Goal: Contribute content: Contribute content

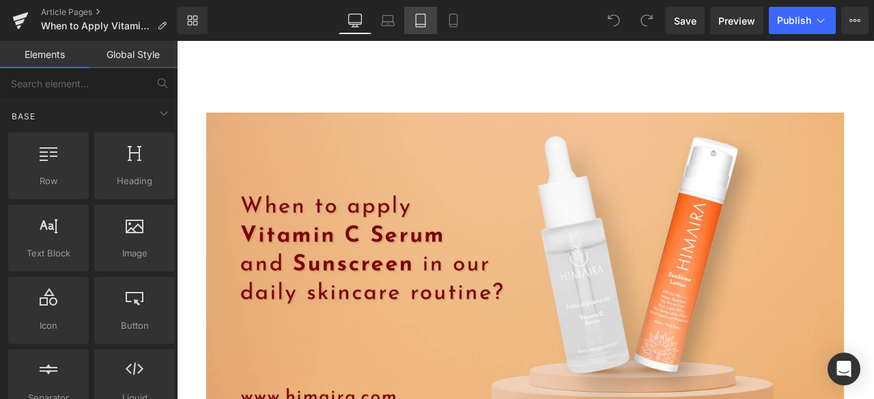
click at [423, 25] on icon at bounding box center [421, 21] width 14 height 14
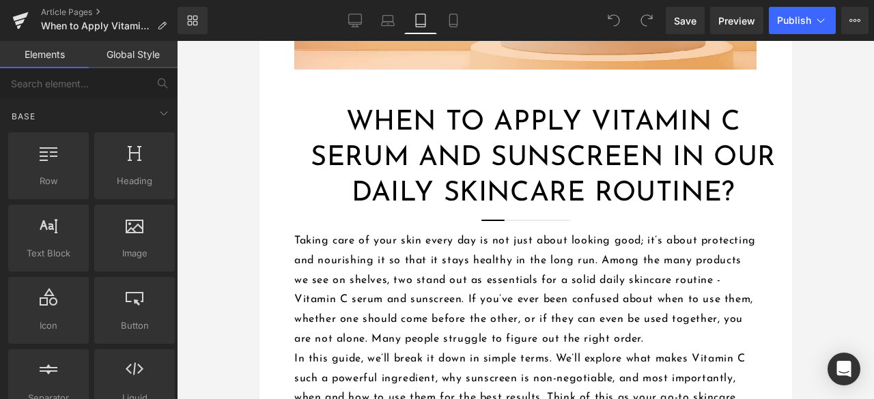
scroll to position [179, 0]
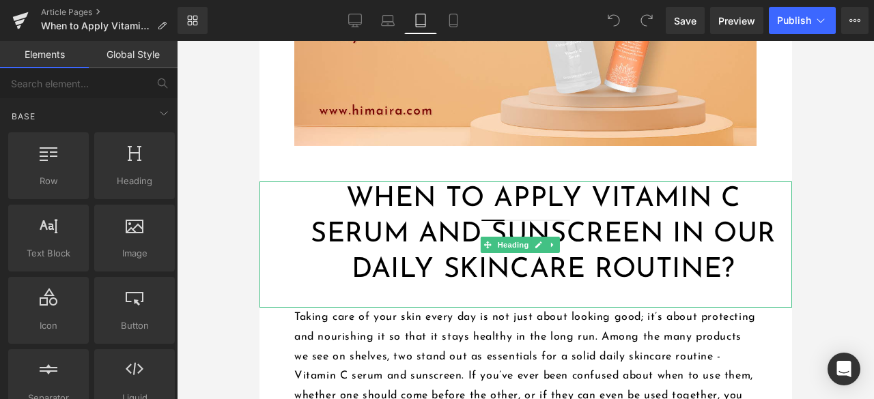
click at [410, 237] on h1 "When to Apply Vitamin C Serum and Sunscreen in Our Daily Skincare Routine?" at bounding box center [543, 235] width 498 height 106
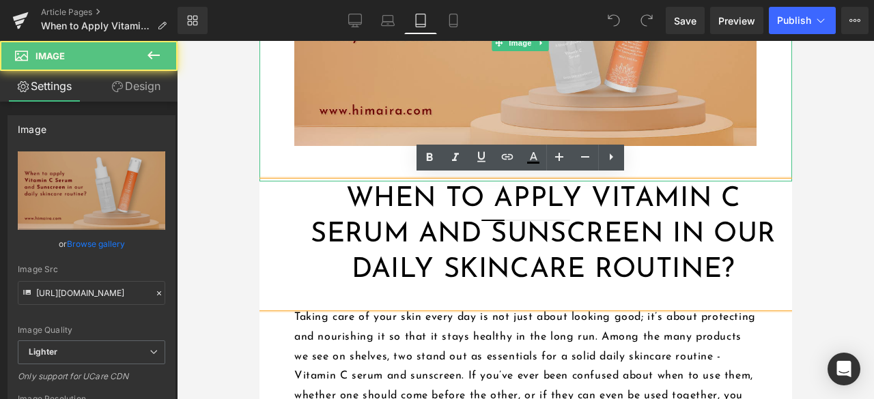
click at [285, 154] on img at bounding box center [525, 42] width 532 height 277
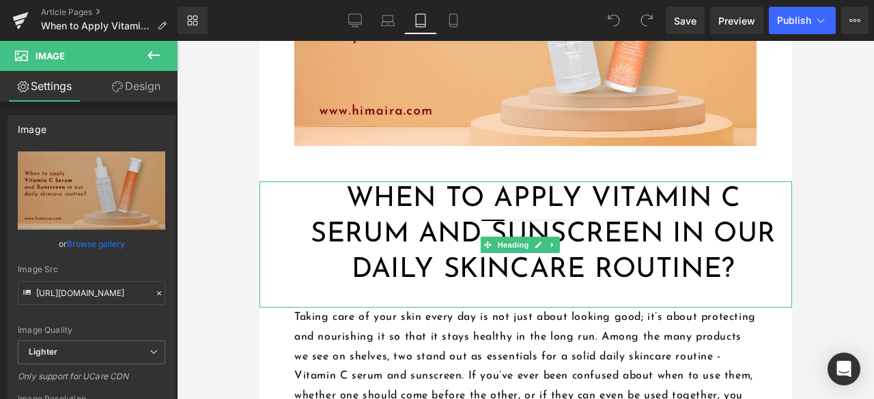
click at [328, 227] on h1 "When to Apply Vitamin C Serum and Sunscreen in Our Daily Skincare Routine?" at bounding box center [543, 235] width 498 height 106
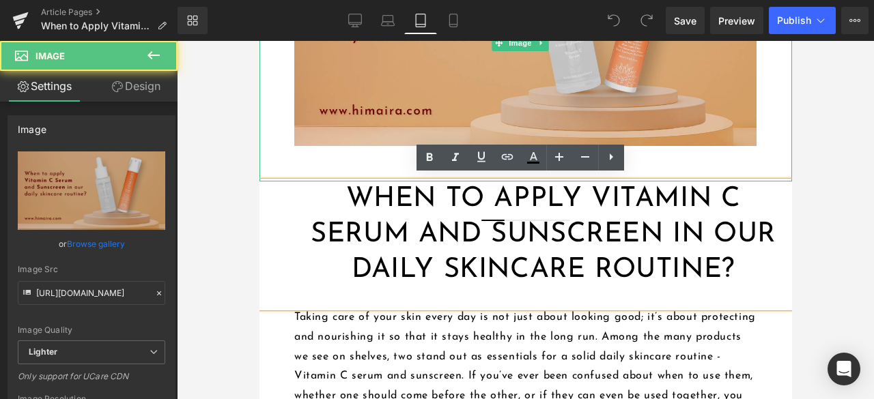
click at [766, 150] on img at bounding box center [525, 42] width 532 height 277
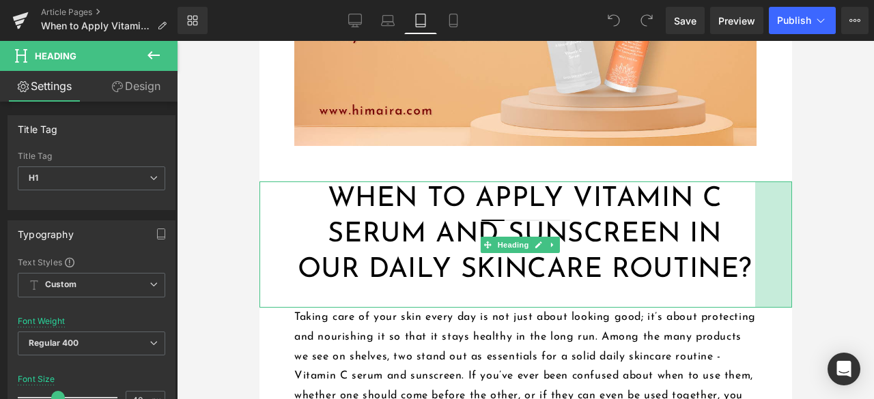
drag, startPoint x: 778, startPoint y: 229, endPoint x: 741, endPoint y: 226, distance: 37.0
click at [741, 226] on div "When to Apply Vitamin C Serum and Sunscreen in Our Daily Skincare Routine? Head…" at bounding box center [525, 245] width 532 height 126
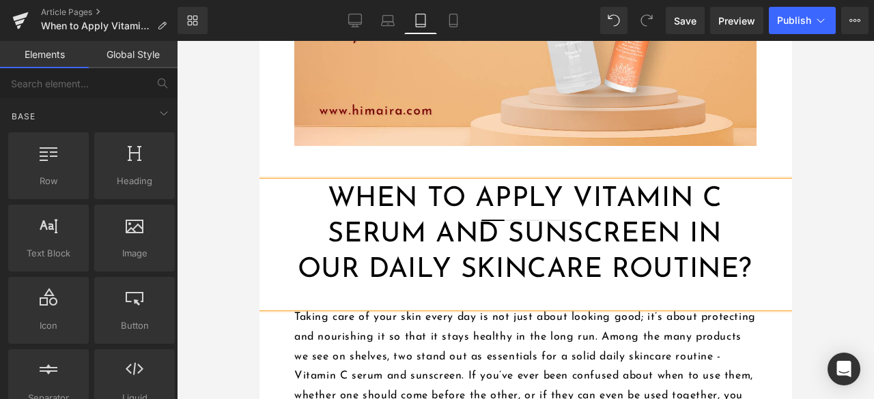
click at [864, 154] on div at bounding box center [525, 220] width 697 height 358
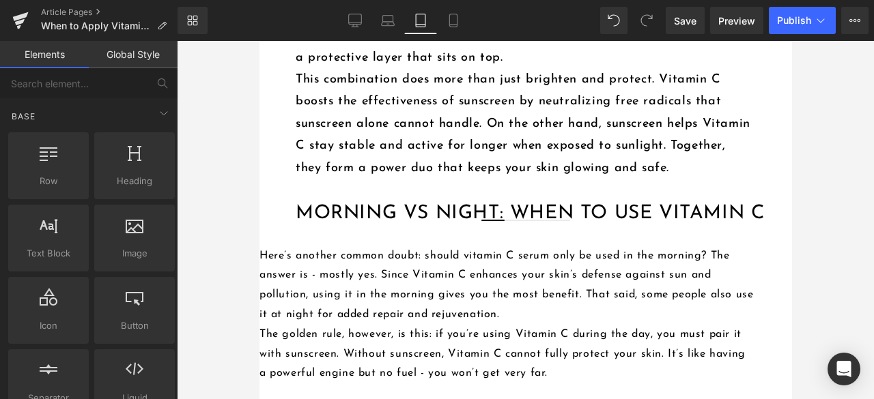
scroll to position [1612, 0]
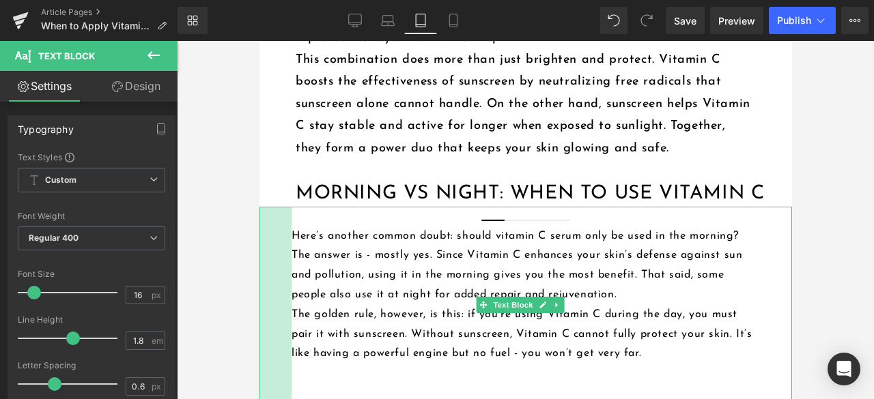
drag, startPoint x: 259, startPoint y: 328, endPoint x: 292, endPoint y: 325, distance: 32.9
click at [292, 325] on div "Here’s another common doubt: should vitamin C serum only be used in the morning…" at bounding box center [525, 305] width 532 height 197
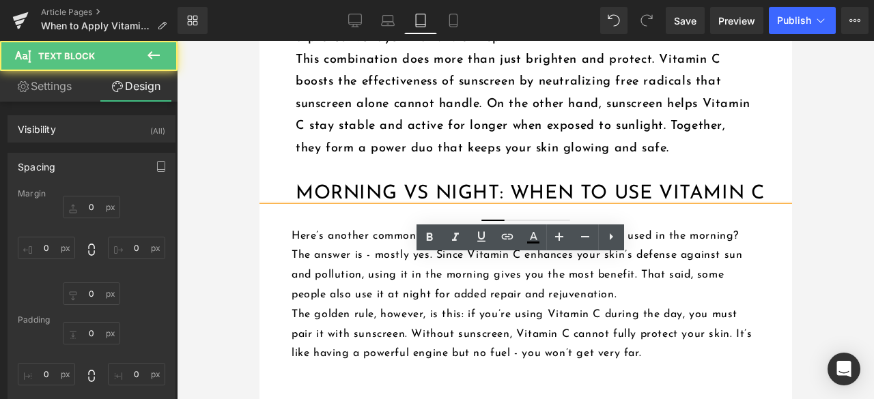
type input "0"
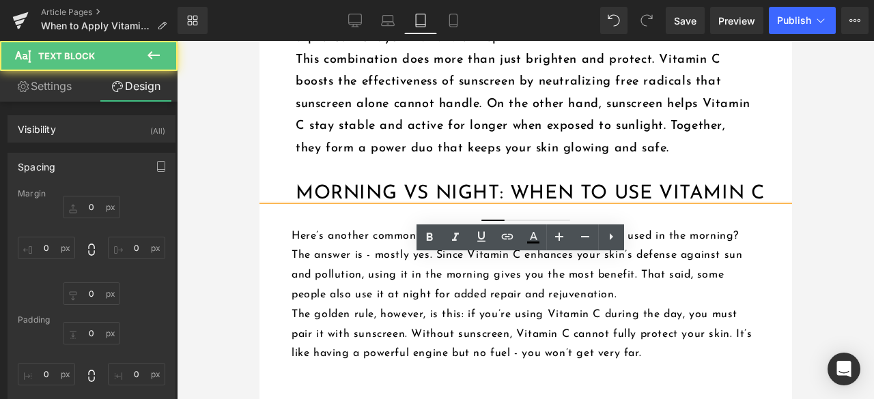
type input "54"
type input "0"
type input "47"
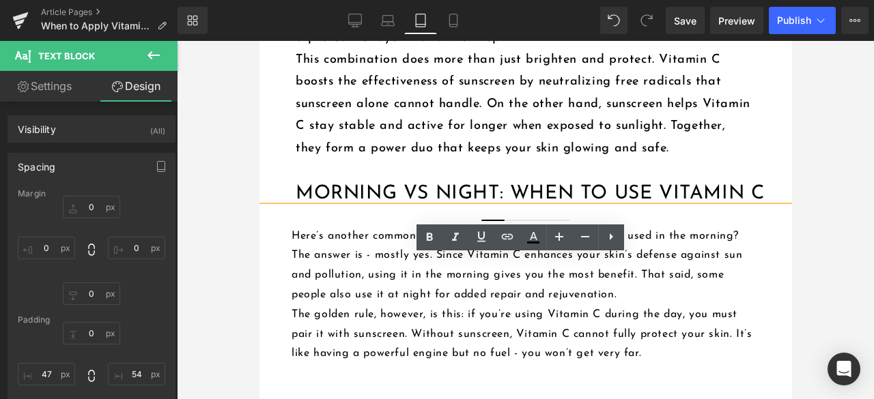
click at [272, 182] on div "The correct order is actually simple. After cleansing your face, apply your Vit…" at bounding box center [525, 50] width 532 height 266
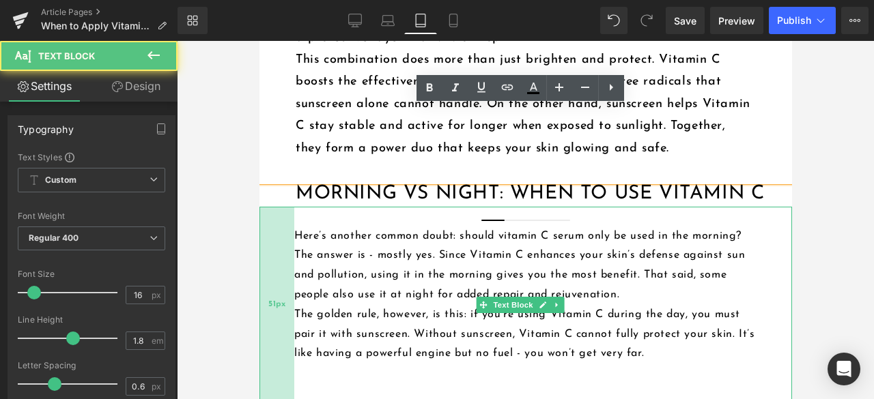
click at [288, 327] on div "51px" at bounding box center [276, 305] width 35 height 197
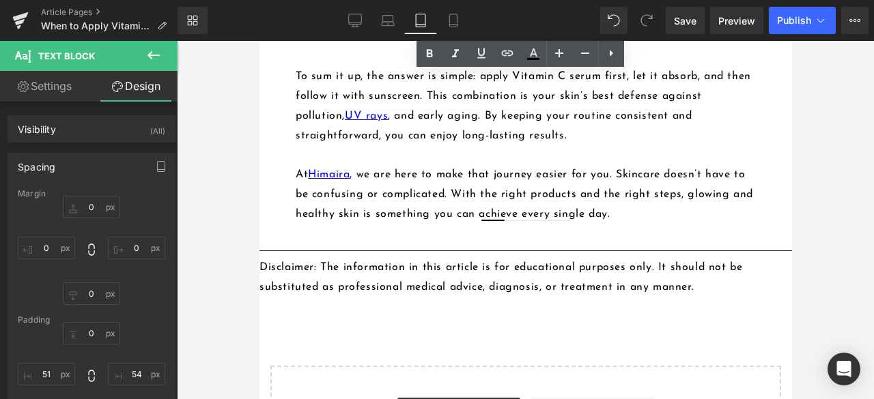
scroll to position [3183, 0]
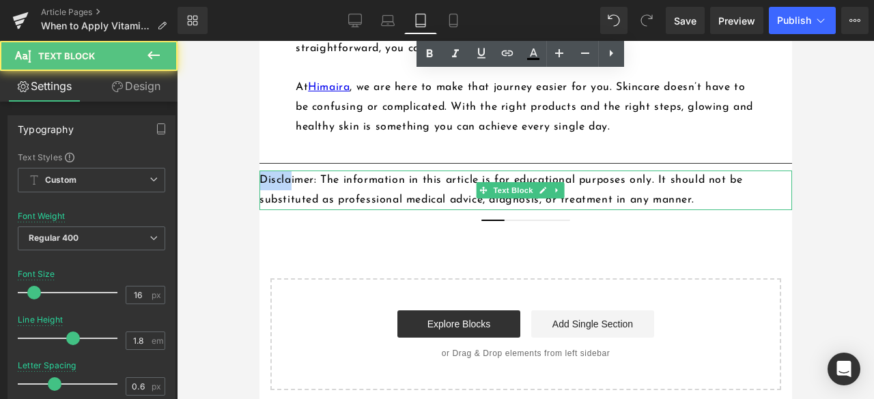
drag, startPoint x: 261, startPoint y: 237, endPoint x: 288, endPoint y: 238, distance: 26.7
click at [288, 210] on p "Disclaimer: The information in this article is for educational purposes only. I…" at bounding box center [506, 191] width 495 height 40
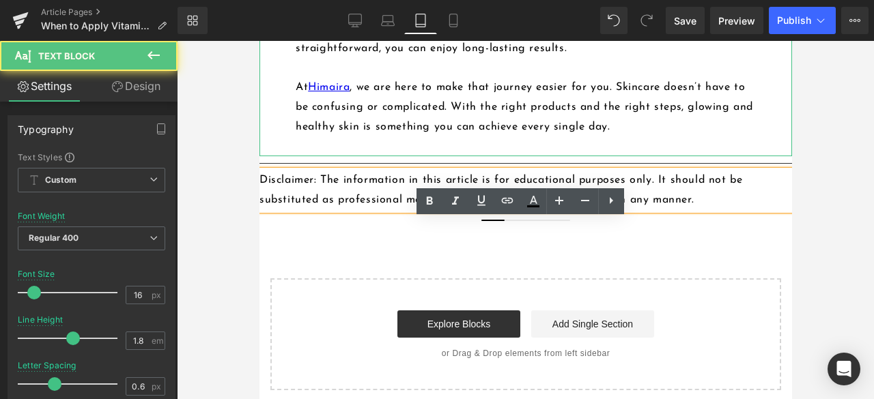
click at [268, 156] on div "To sum it up, the answer is simple: apply Vitamin C serum first, let it absorb,…" at bounding box center [525, 58] width 532 height 197
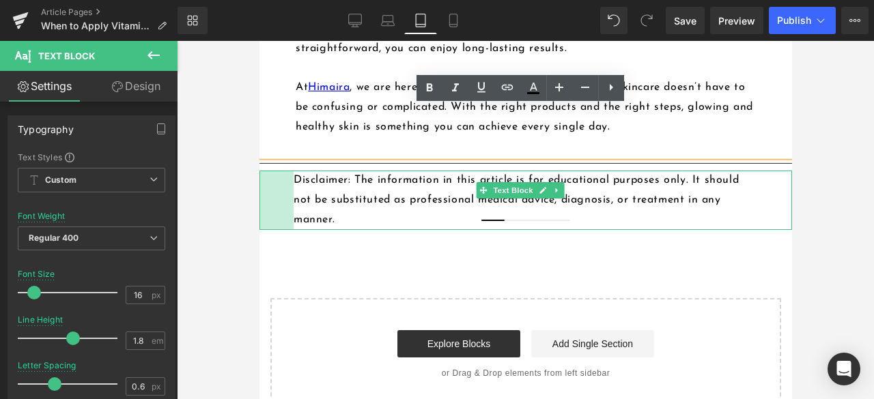
drag, startPoint x: 260, startPoint y: 241, endPoint x: 295, endPoint y: 241, distance: 34.8
click at [295, 229] on div "Disclaimer: The information in this article is for educational purposes only. I…" at bounding box center [525, 200] width 532 height 59
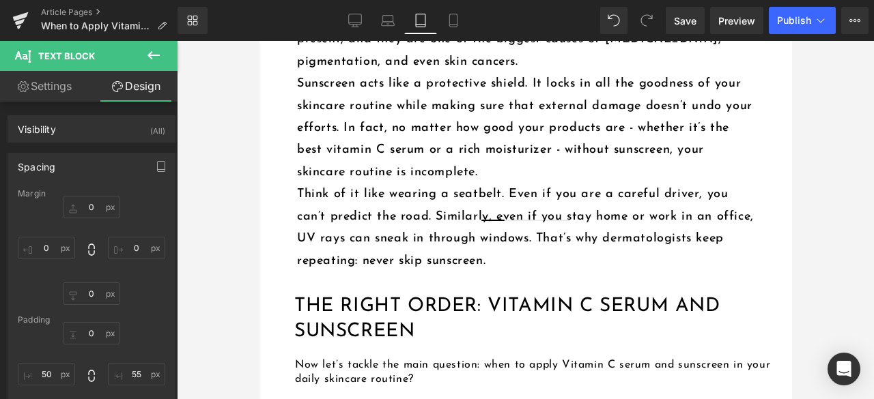
scroll to position [1161, 0]
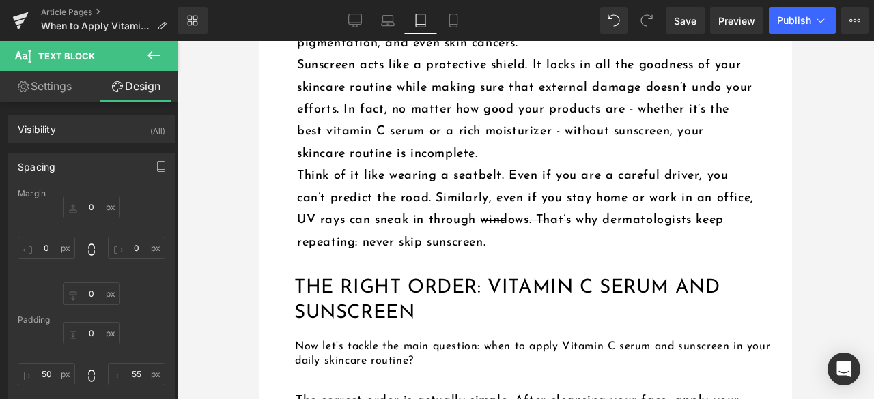
click at [351, 221] on p "Think of it like wearing a seatbelt. Even if you are a careful driver, you can’…" at bounding box center [525, 209] width 459 height 89
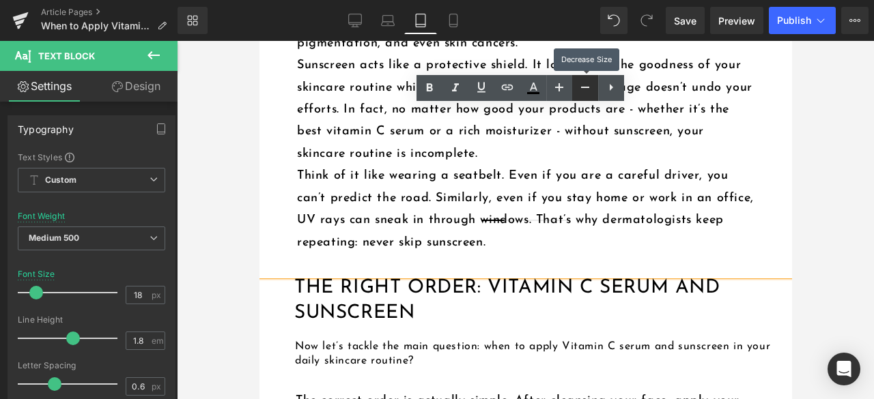
click at [587, 88] on icon at bounding box center [585, 87] width 8 height 1
type input "16"
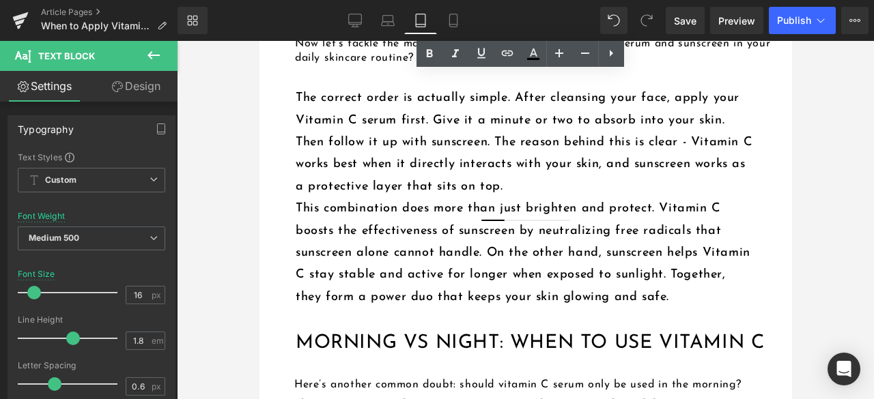
scroll to position [1431, 0]
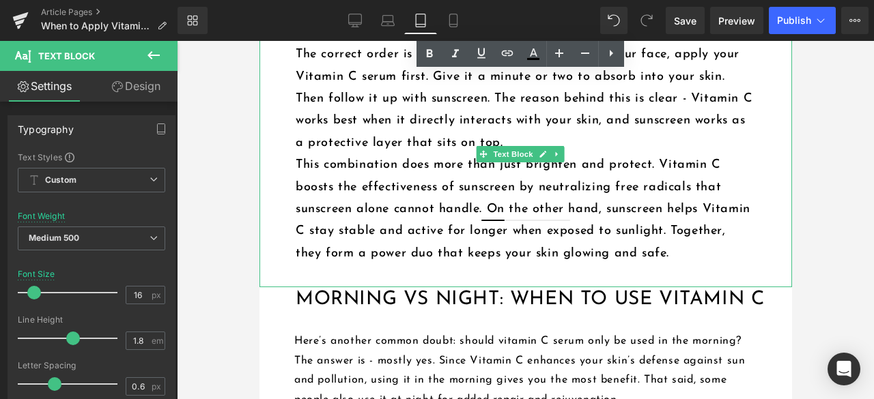
click at [457, 257] on p "This combination does more than just brighten and protect. Vitamin C boosts the…" at bounding box center [524, 209] width 459 height 111
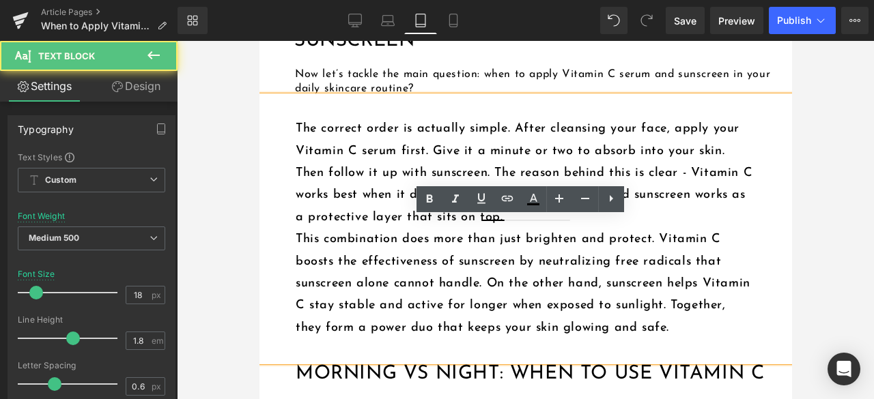
scroll to position [1294, 0]
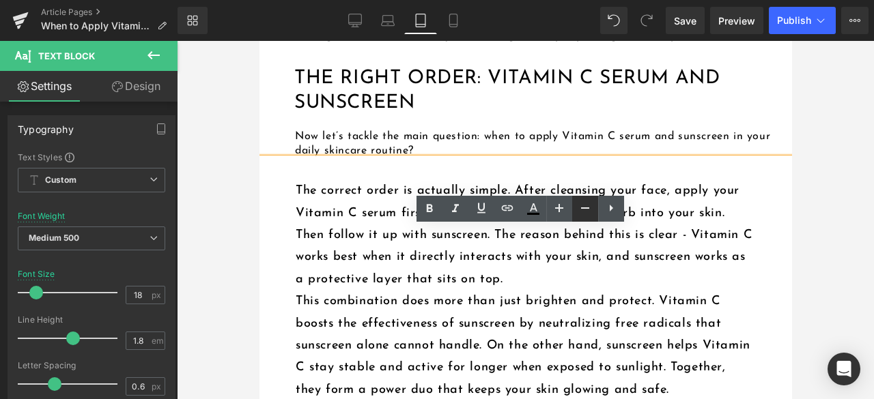
click at [585, 209] on icon at bounding box center [585, 208] width 8 height 1
type input "16"
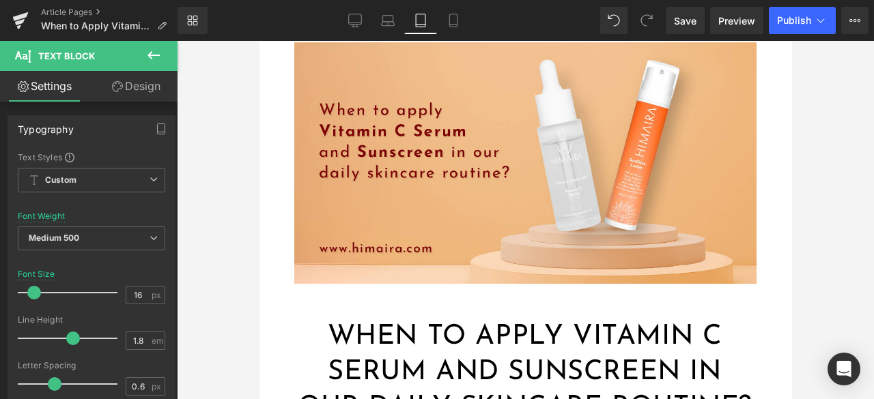
scroll to position [0, 0]
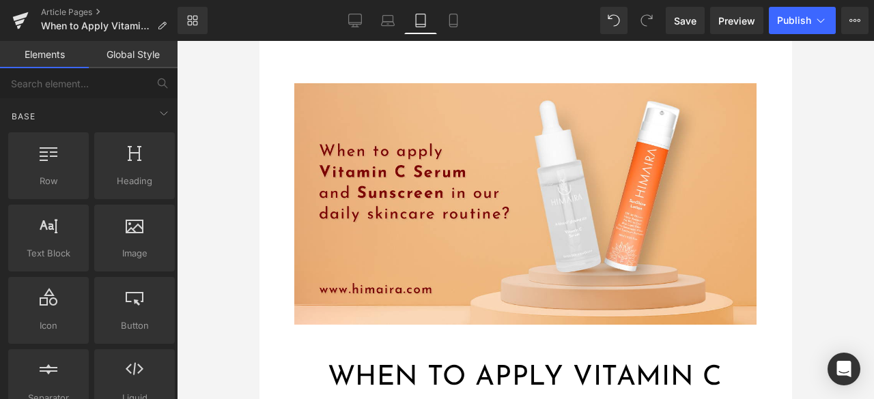
click at [276, 68] on header "Home ₹99 Store Shop All Shop by Category Shop by Category Face Care" at bounding box center [525, 62] width 532 height 42
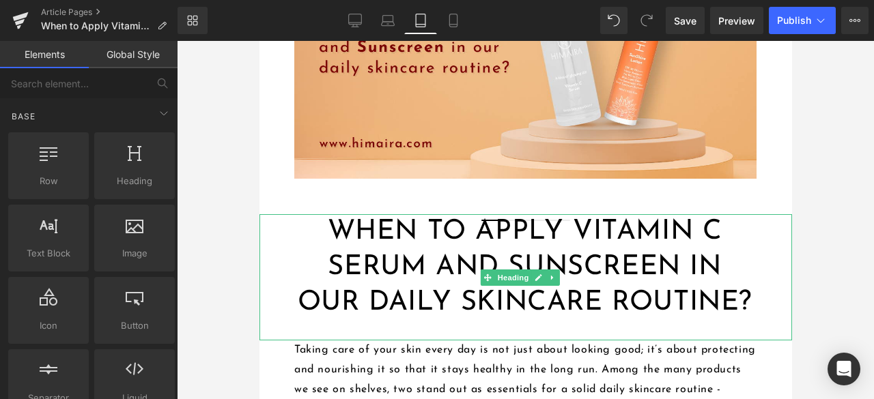
scroll to position [68, 0]
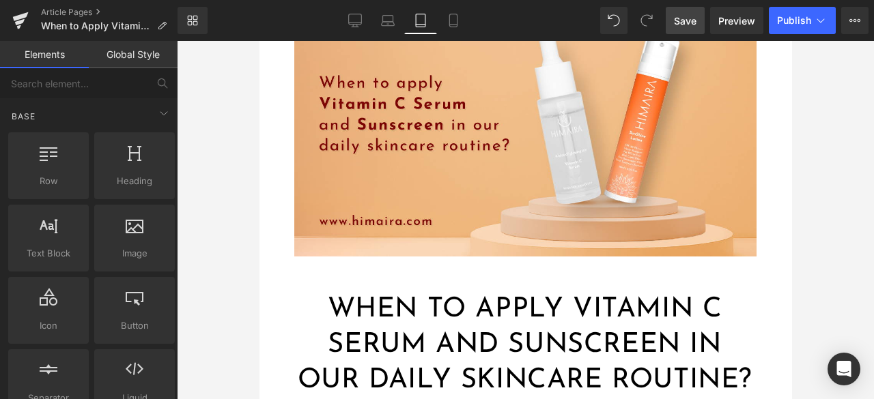
click at [684, 20] on span "Save" at bounding box center [685, 21] width 23 height 14
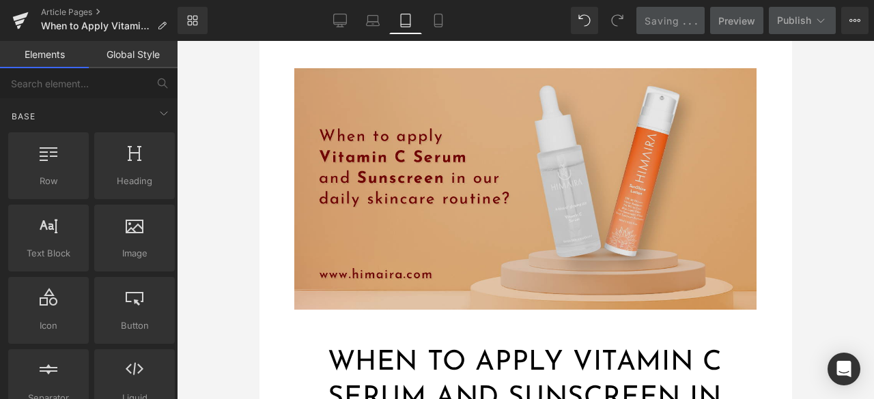
scroll to position [0, 0]
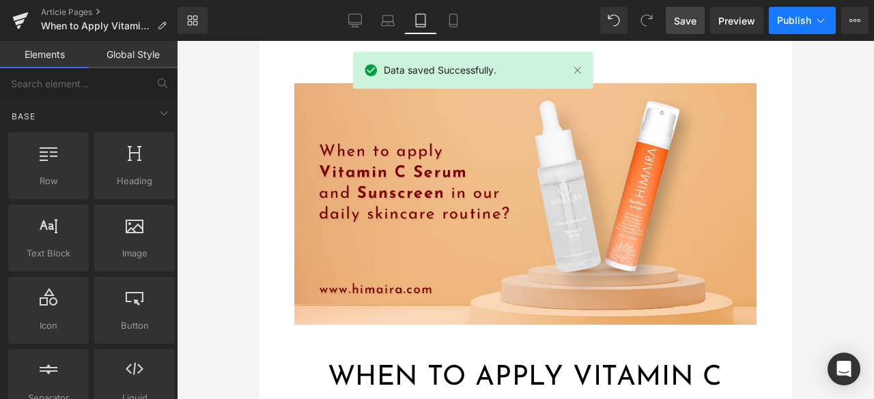
click at [785, 21] on span "Publish" at bounding box center [794, 20] width 34 height 11
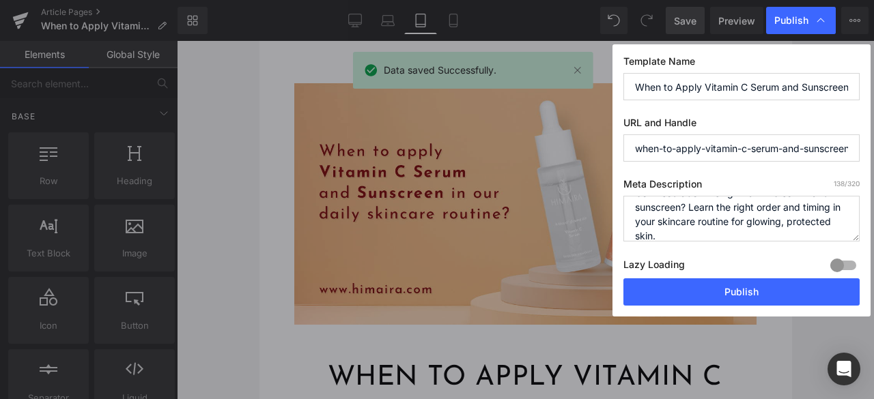
scroll to position [29, 0]
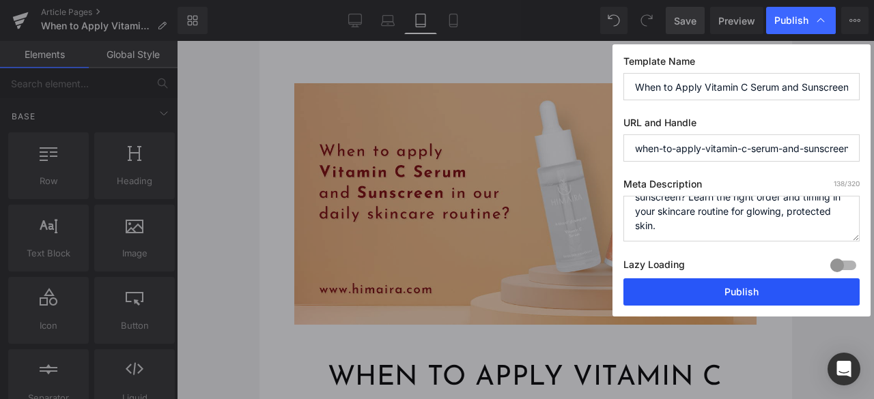
click at [681, 294] on button "Publish" at bounding box center [741, 292] width 236 height 27
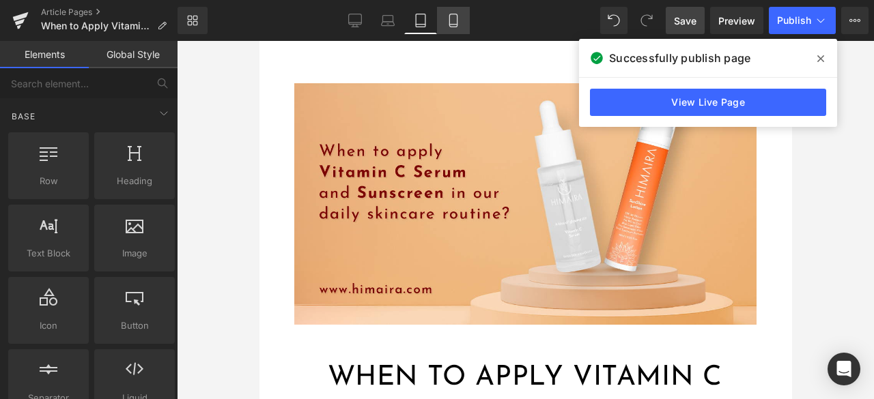
click at [446, 24] on link "Mobile" at bounding box center [453, 20] width 33 height 27
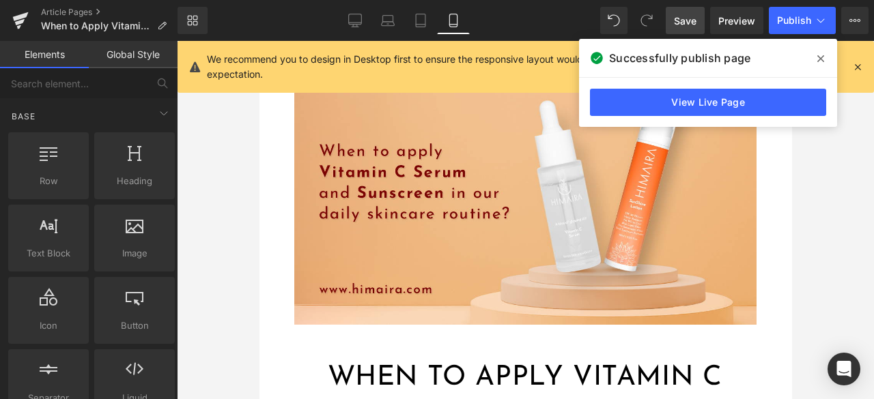
scroll to position [35, 0]
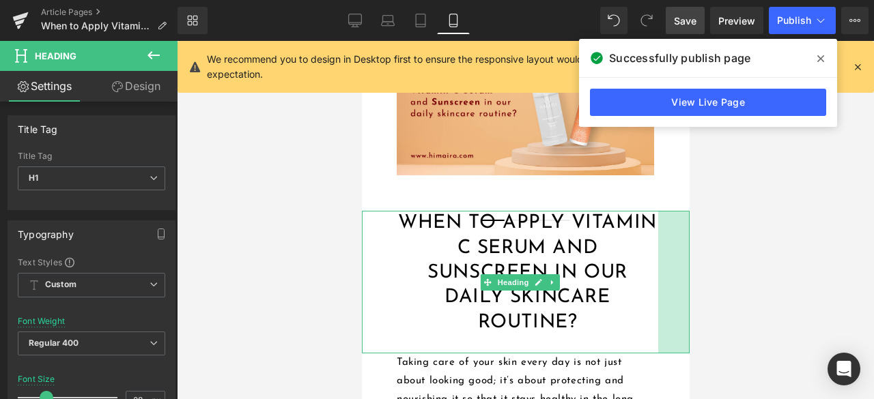
drag, startPoint x: 677, startPoint y: 257, endPoint x: 646, endPoint y: 262, distance: 31.8
click at [646, 262] on div "When to Apply Vitamin C Serum and Sunscreen in Our Daily Skincare Routine? Head…" at bounding box center [525, 282] width 328 height 143
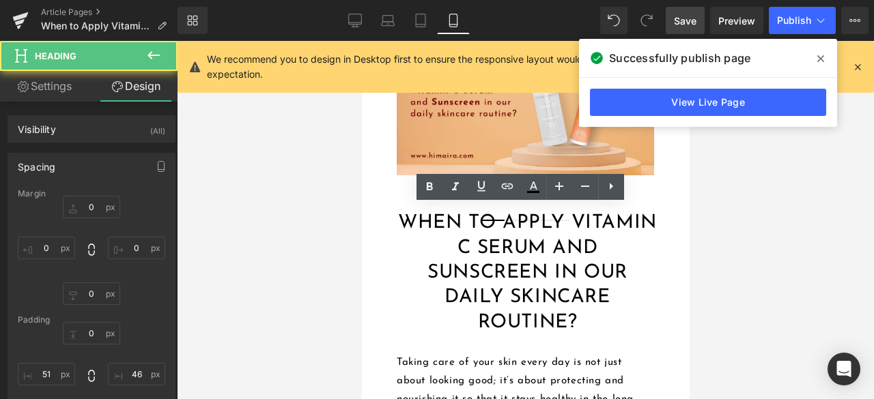
click at [741, 216] on div at bounding box center [525, 220] width 697 height 358
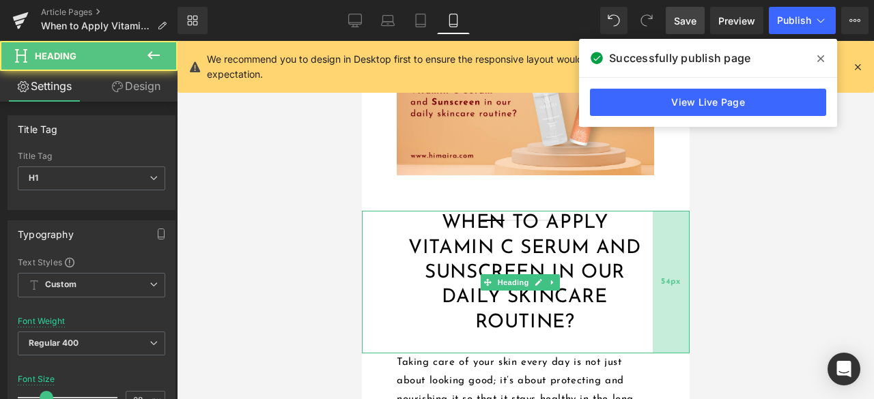
click at [652, 261] on div "54px" at bounding box center [670, 282] width 37 height 143
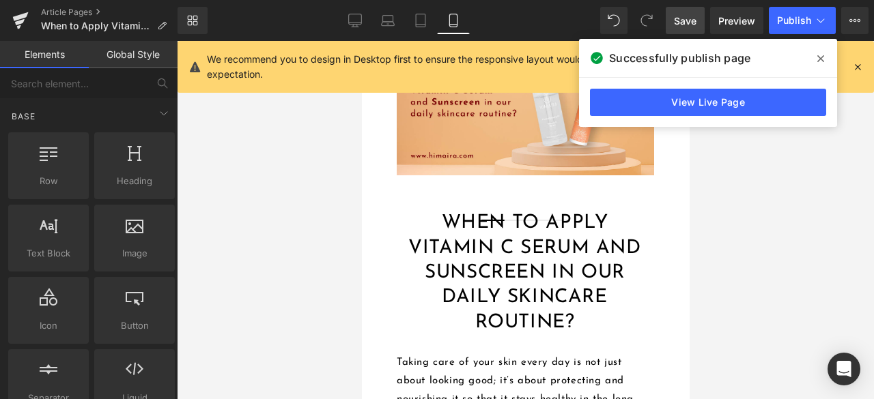
click at [790, 241] on div at bounding box center [525, 220] width 697 height 358
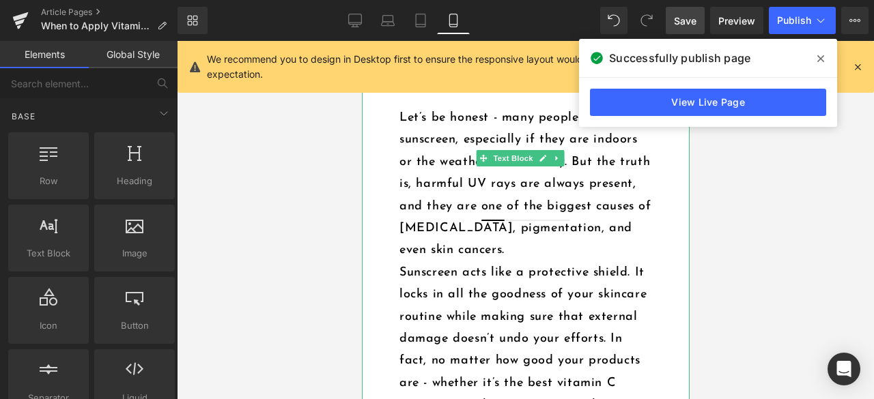
scroll to position [1264, 0]
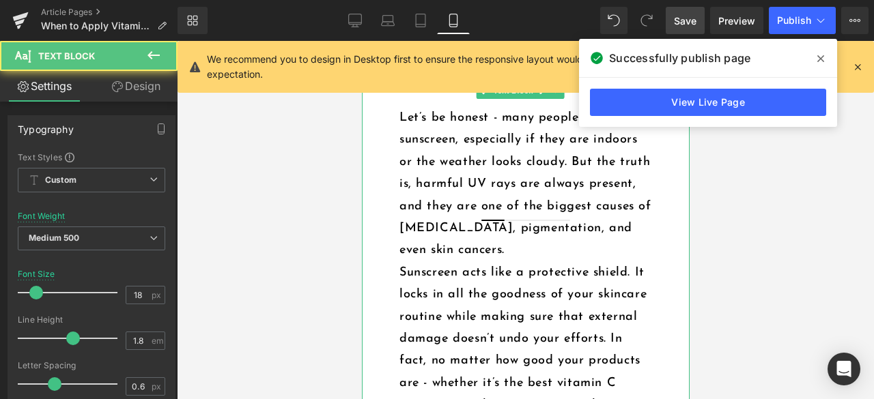
click at [476, 262] on p "Let’s be honest - many people skip sunscreen, especially if they are indoors or…" at bounding box center [526, 184] width 255 height 155
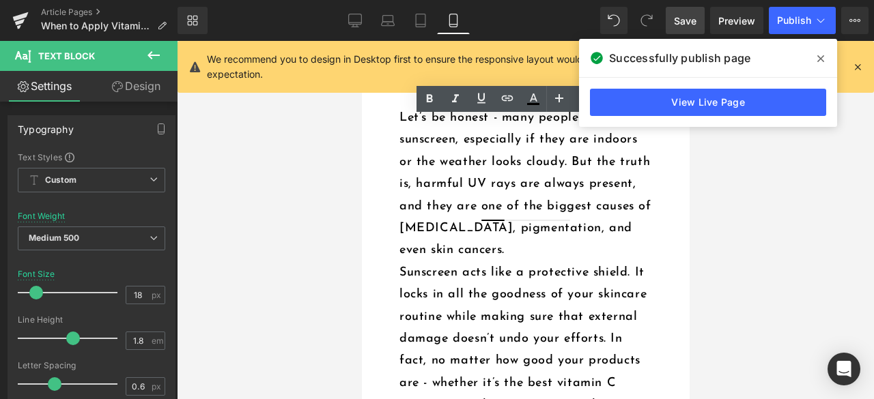
click at [821, 54] on icon at bounding box center [820, 58] width 7 height 11
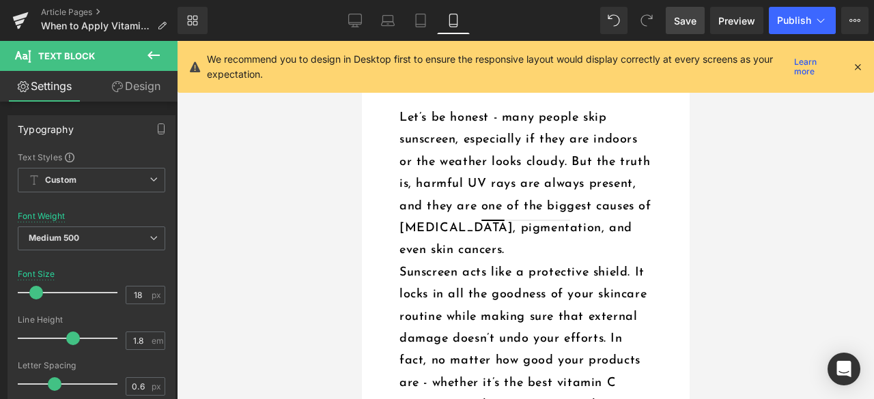
click at [859, 67] on icon at bounding box center [857, 67] width 12 height 12
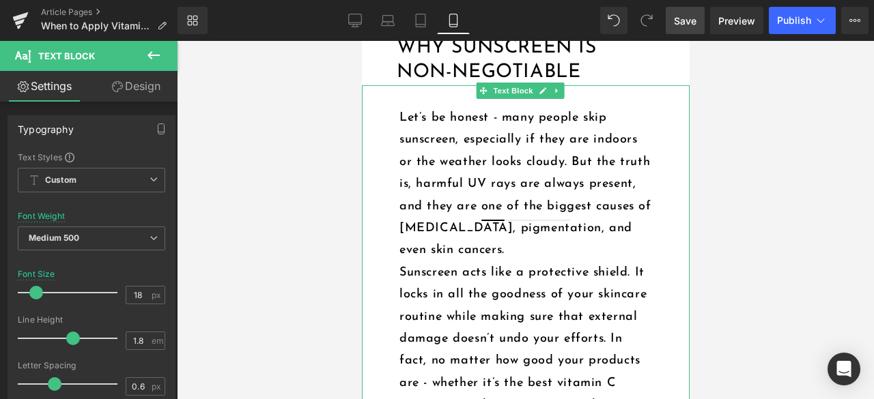
click at [508, 255] on p "Let’s be honest - many people skip sunscreen, especially if they are indoors or…" at bounding box center [526, 184] width 255 height 155
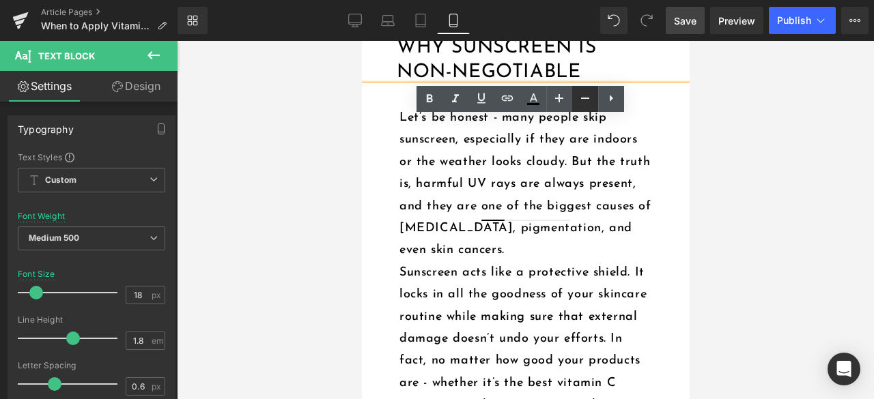
click at [580, 103] on icon at bounding box center [585, 98] width 16 height 16
type input "16"
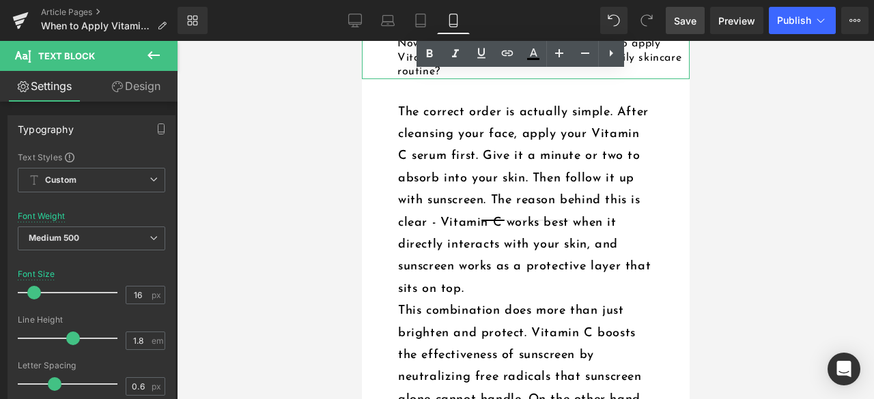
scroll to position [1810, 0]
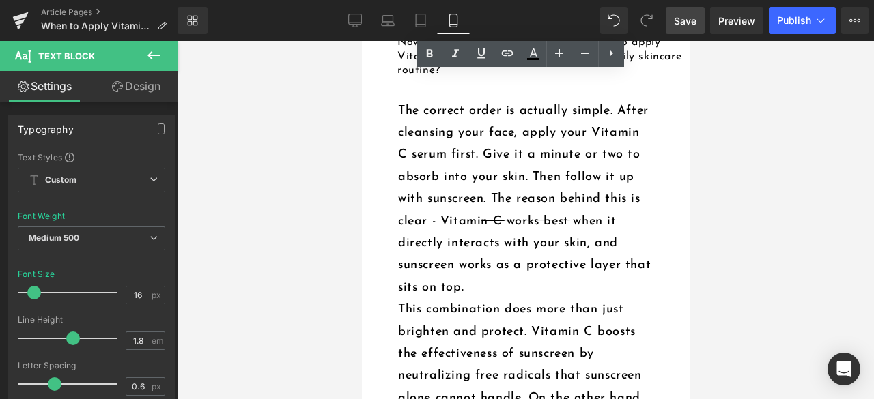
click at [457, 296] on p "The correct order is actually simple. After cleansing your face, apply your Vit…" at bounding box center [524, 199] width 255 height 199
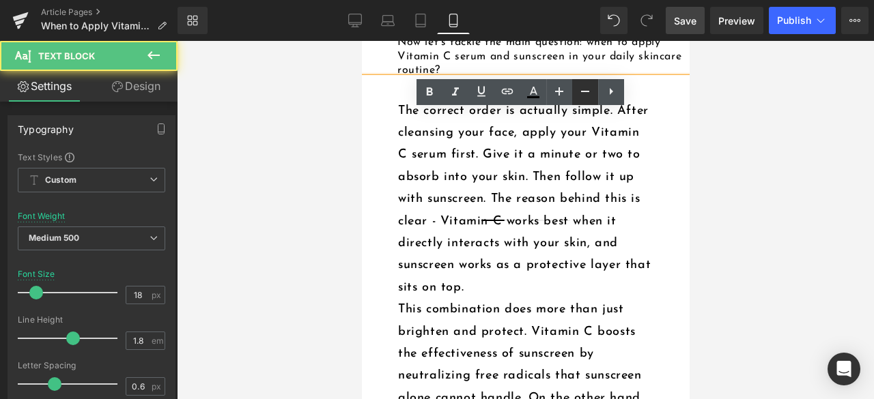
click at [585, 94] on icon at bounding box center [585, 91] width 16 height 16
type input "16"
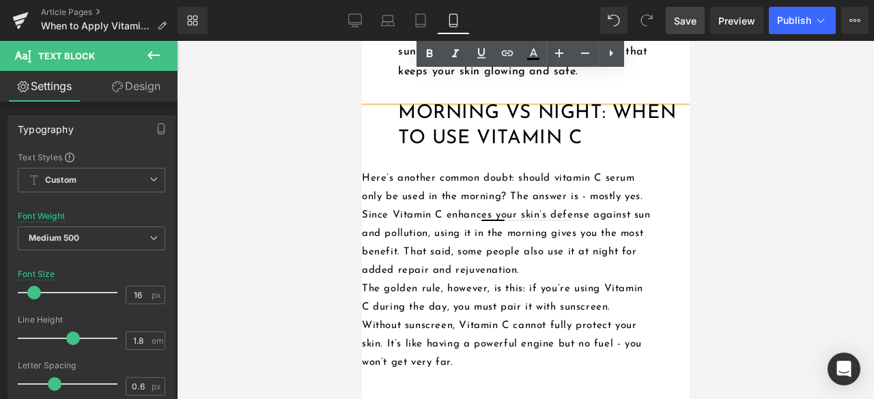
scroll to position [2220, 0]
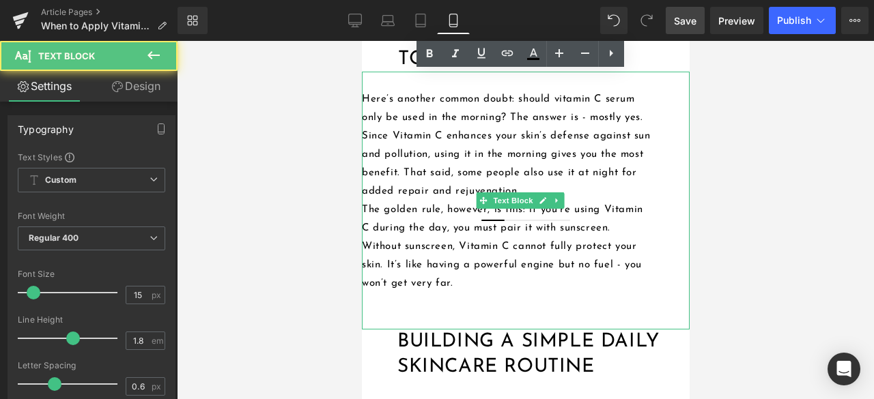
click at [397, 201] on p "Here’s another common doubt: should vitamin C serum only be used in the morning…" at bounding box center [506, 145] width 291 height 111
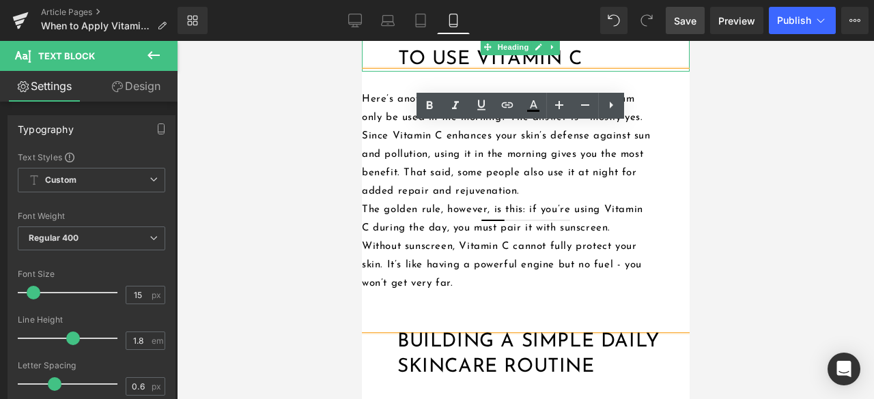
click at [376, 72] on div "Morning vs Night: When to Use Vitamin C" at bounding box center [525, 47] width 328 height 50
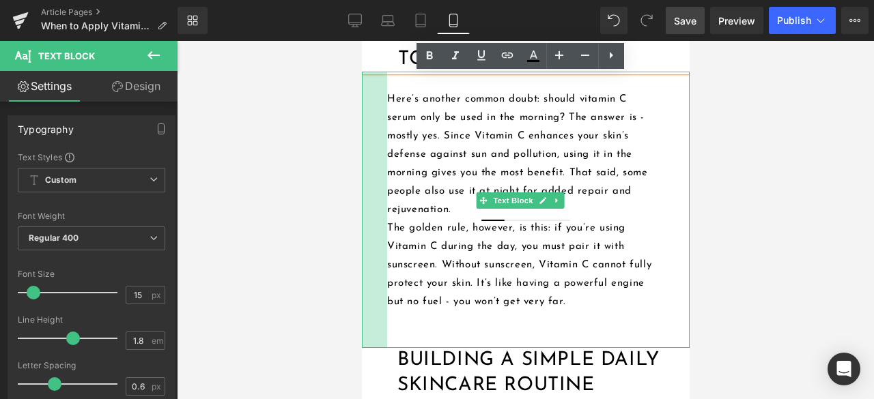
drag, startPoint x: 363, startPoint y: 233, endPoint x: 388, endPoint y: 233, distance: 24.6
click at [388, 233] on div "Here’s another common doubt: should vitamin C serum only be used in the morning…" at bounding box center [525, 210] width 328 height 276
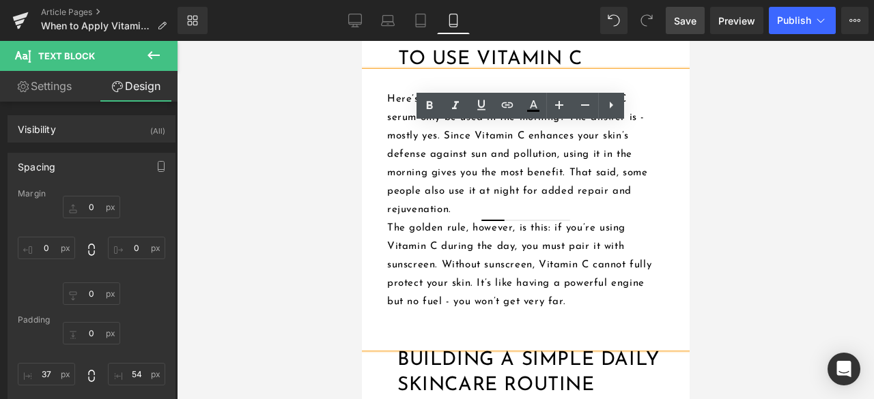
click at [431, 219] on p "Here’s another common doubt: should vitamin C serum only be used in the morning…" at bounding box center [519, 154] width 266 height 129
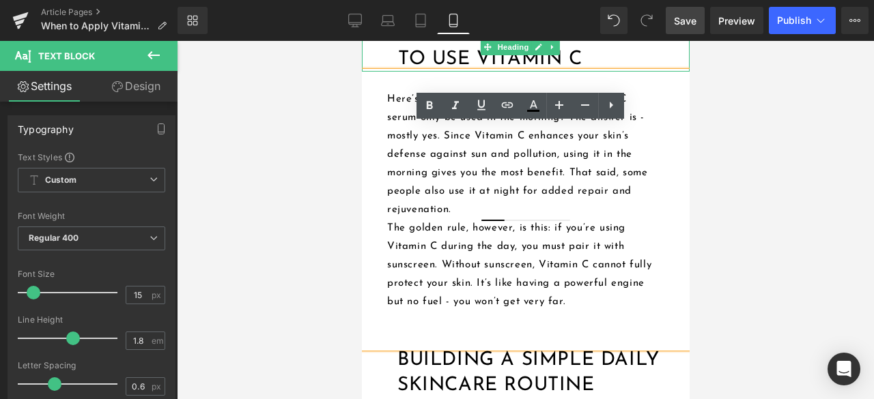
click at [668, 25] on div at bounding box center [525, 23] width 328 height 3
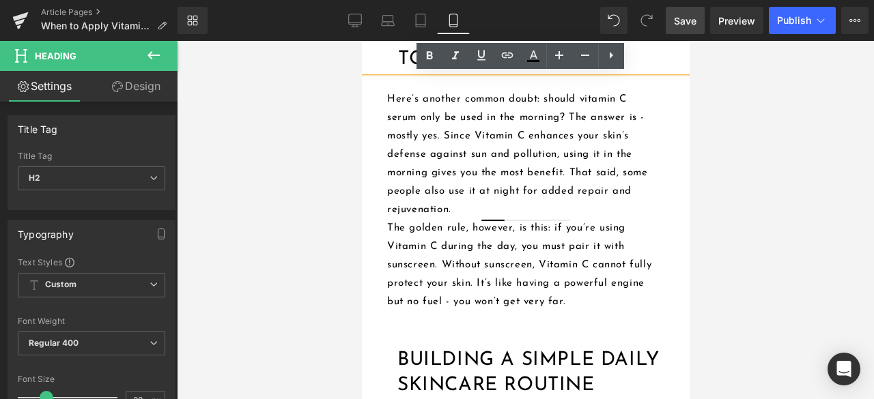
click at [646, 72] on h2 "Morning vs Night: When to Use Vitamin C" at bounding box center [543, 47] width 292 height 50
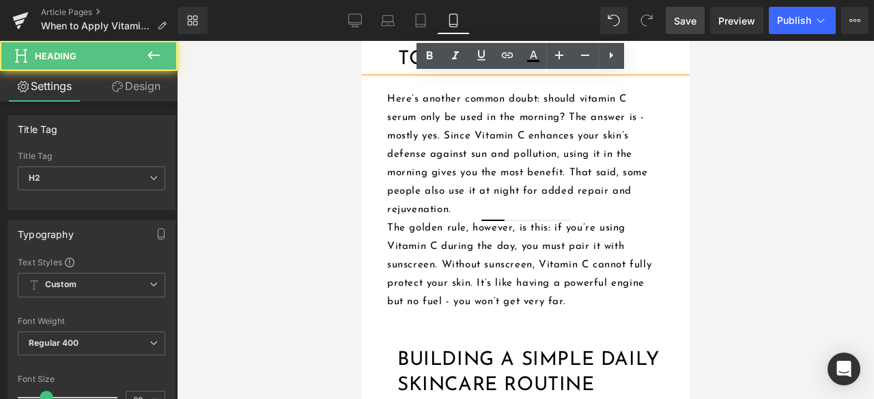
click at [745, 114] on div at bounding box center [525, 220] width 697 height 358
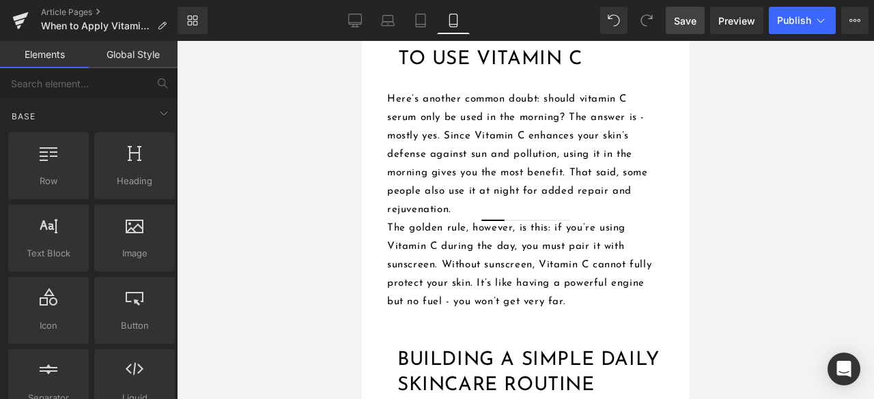
click at [623, 72] on h2 "Morning vs Night: When to Use Vitamin C" at bounding box center [543, 47] width 292 height 50
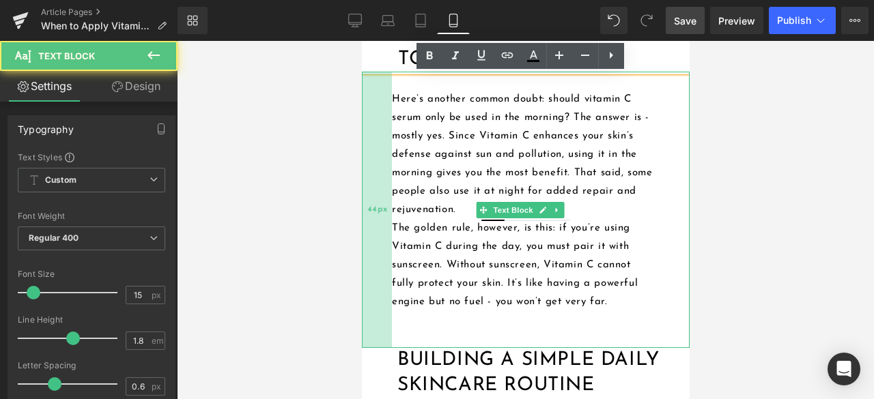
click at [371, 238] on div "44px" at bounding box center [376, 210] width 30 height 276
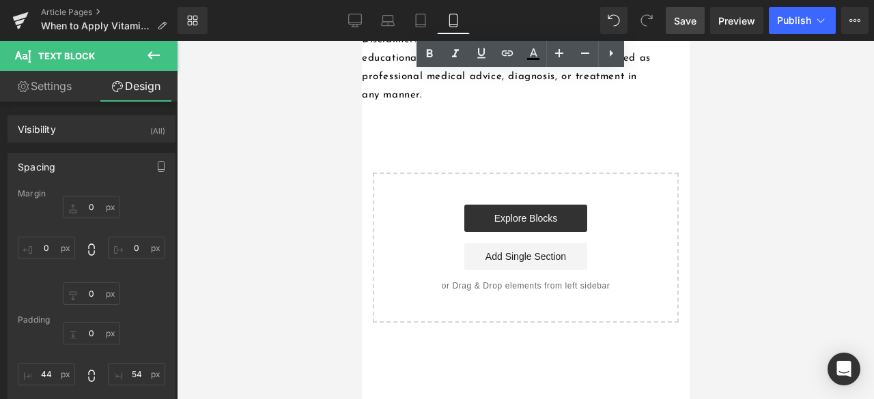
scroll to position [4405, 0]
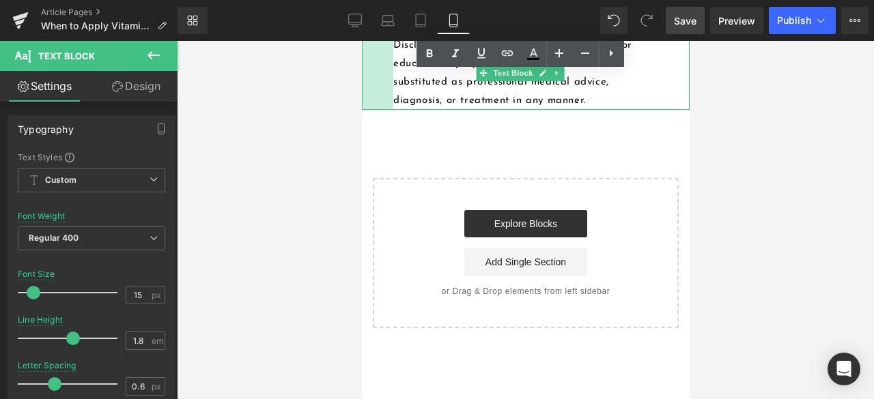
drag, startPoint x: 362, startPoint y: 178, endPoint x: 393, endPoint y: 184, distance: 32.0
click at [393, 110] on div "Disclaimer: The information in this article is for educational purposes only. I…" at bounding box center [525, 73] width 328 height 74
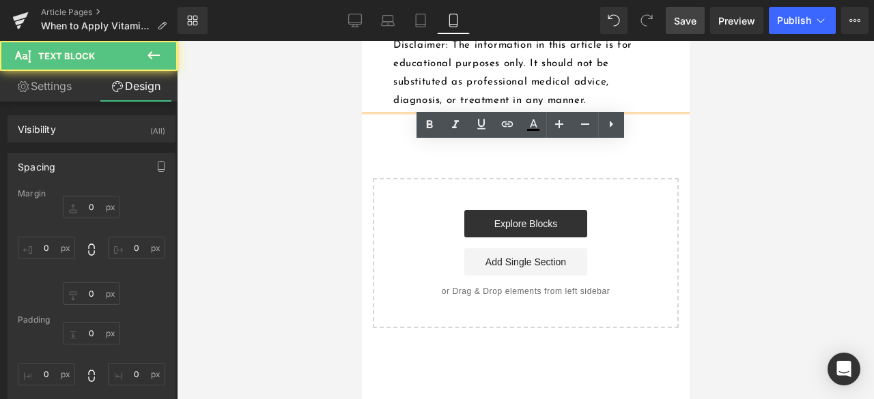
type input "0"
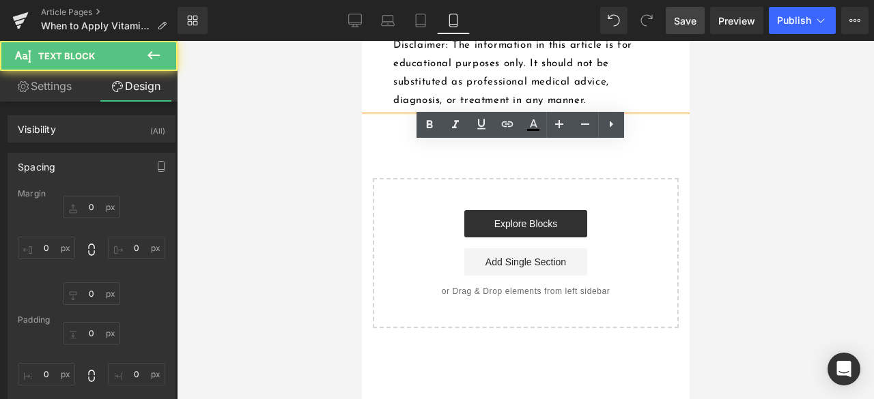
type input "55"
type input "0"
type input "46"
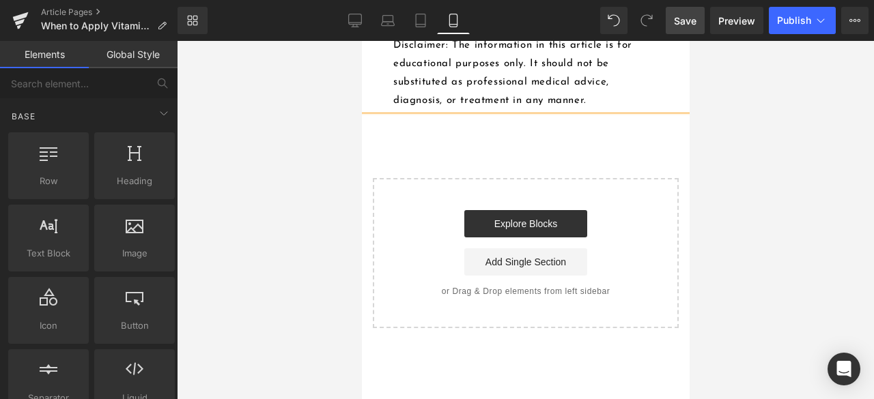
click at [787, 204] on div at bounding box center [525, 220] width 697 height 358
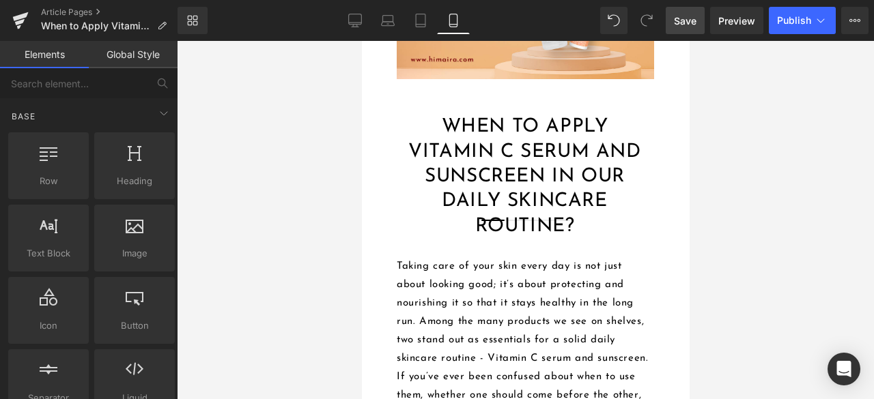
scroll to position [0, 0]
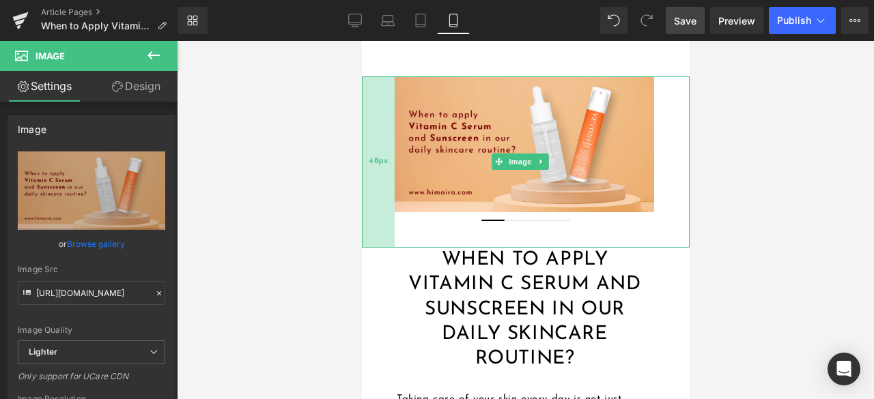
drag, startPoint x: 363, startPoint y: 159, endPoint x: 722, endPoint y: 202, distance: 361.7
click at [361, 161] on div "48px" at bounding box center [377, 161] width 33 height 171
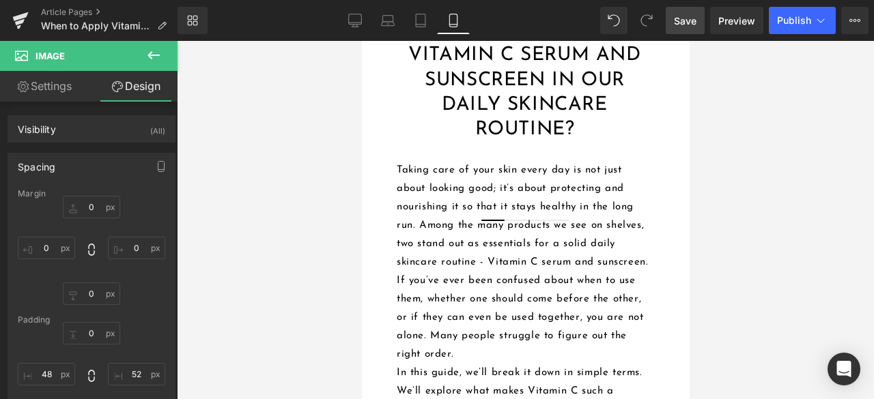
scroll to position [273, 0]
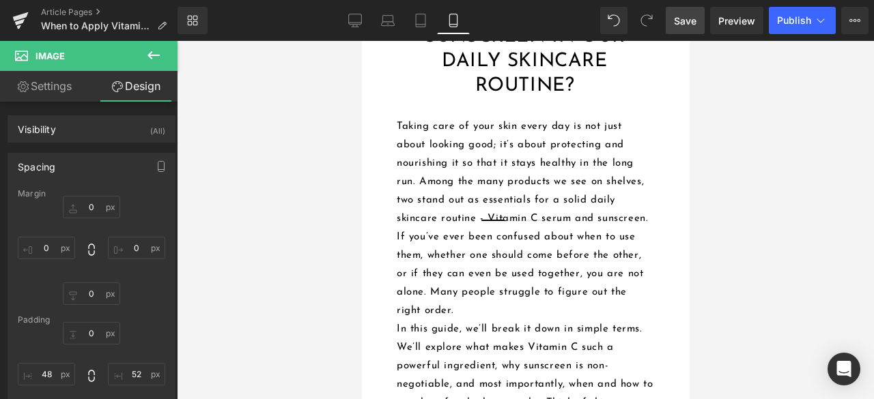
click at [686, 24] on span "Save" at bounding box center [685, 21] width 23 height 14
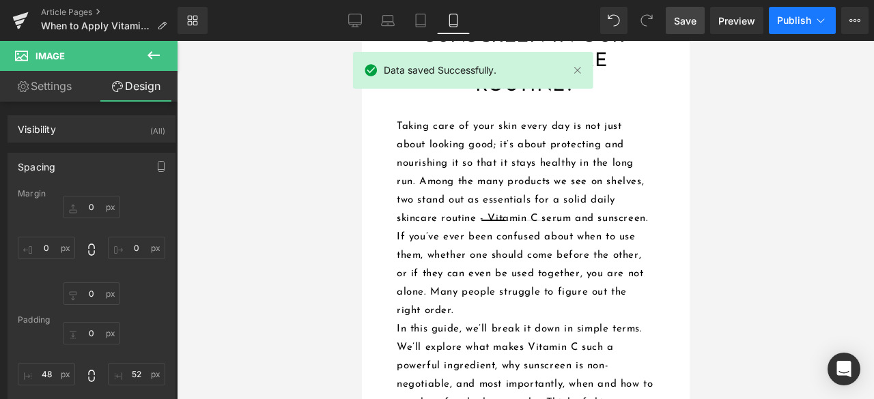
click at [789, 24] on span "Publish" at bounding box center [794, 20] width 34 height 11
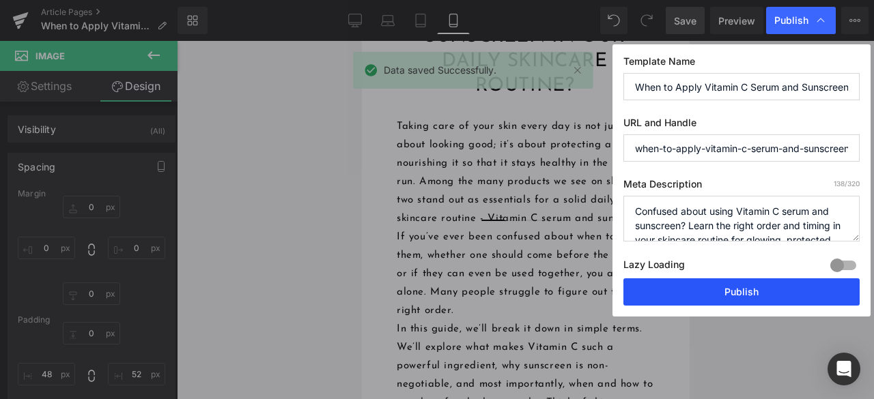
click at [702, 285] on button "Publish" at bounding box center [741, 292] width 236 height 27
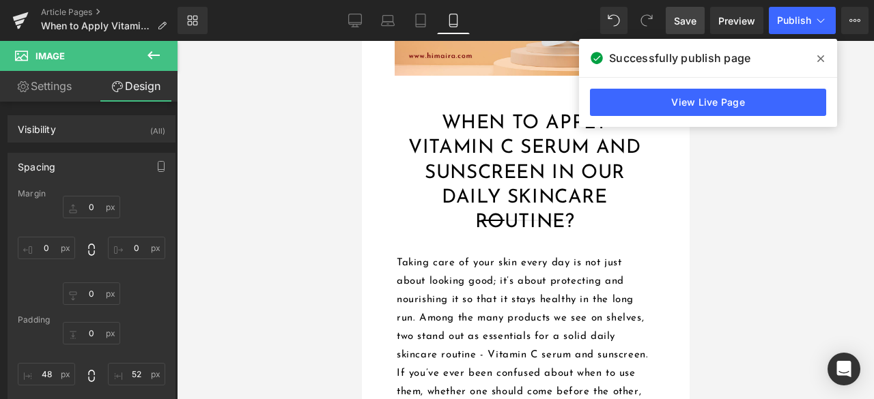
scroll to position [0, 0]
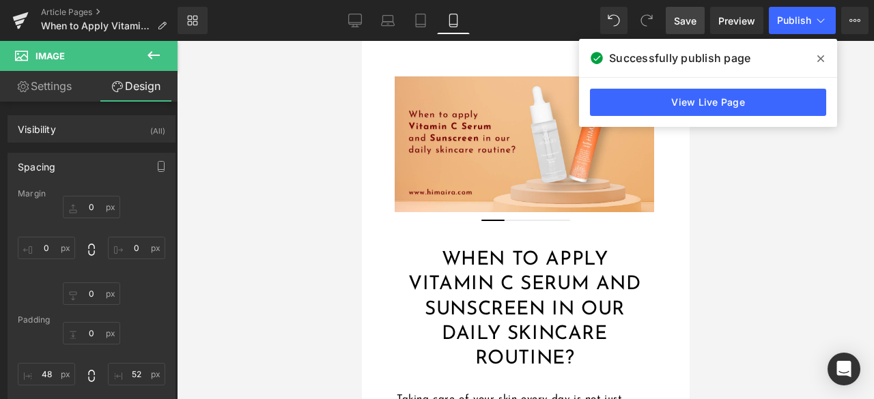
click at [816, 54] on span at bounding box center [821, 59] width 22 height 22
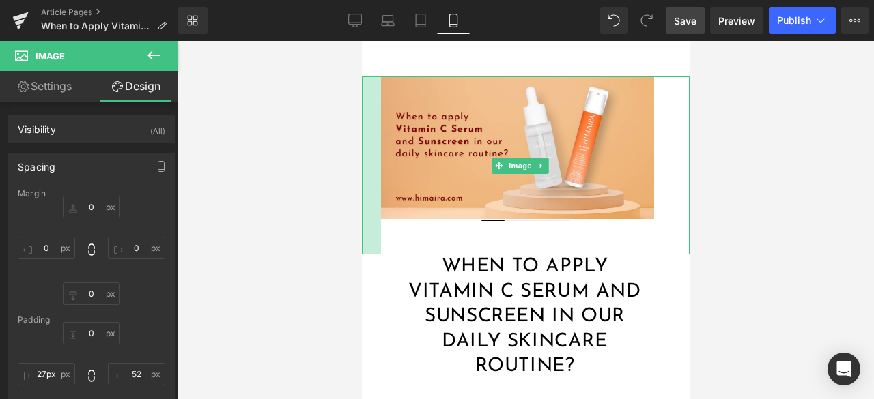
type input "26px"
drag, startPoint x: 385, startPoint y: 152, endPoint x: 370, endPoint y: 152, distance: 15.0
click at [370, 152] on div at bounding box center [370, 165] width 18 height 179
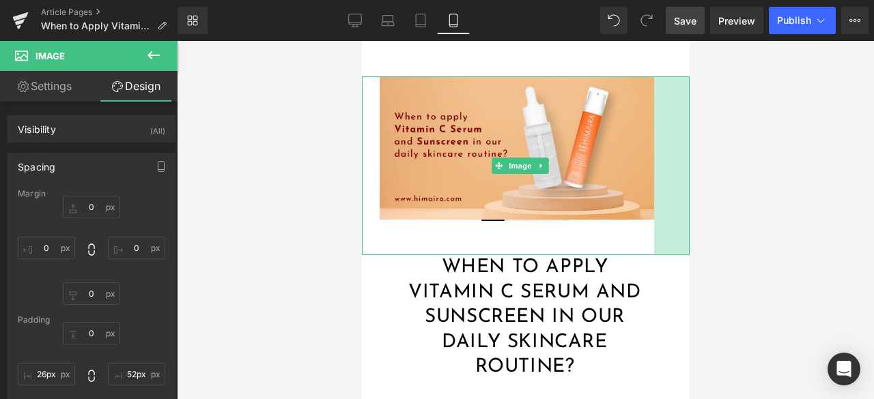
drag, startPoint x: 677, startPoint y: 148, endPoint x: 690, endPoint y: 148, distance: 13.0
click at [689, 148] on html "Himaira Skip to content" at bounding box center [525, 220] width 328 height 358
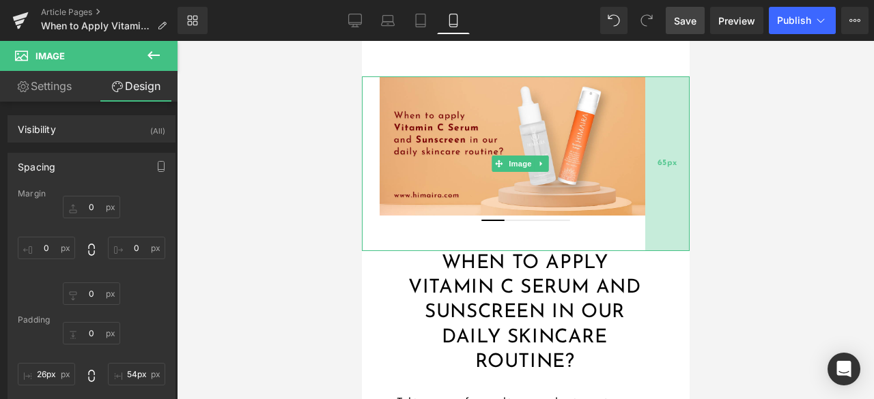
type input "52px"
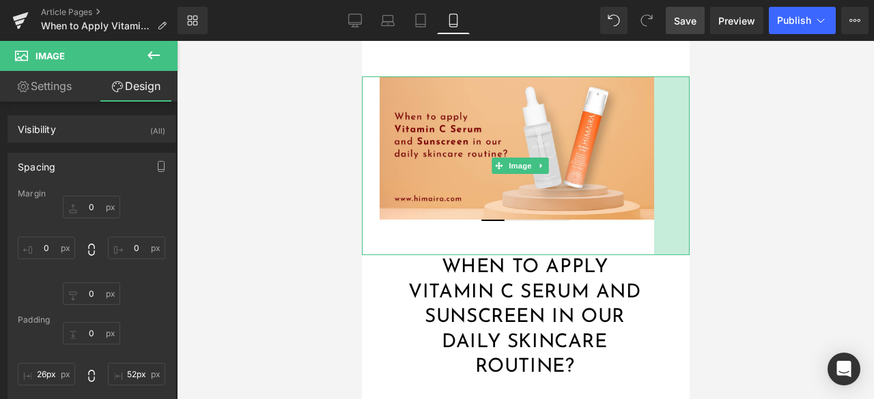
drag, startPoint x: 651, startPoint y: 145, endPoint x: 701, endPoint y: 153, distance: 50.4
click at [689, 153] on html "Himaira Skip to content" at bounding box center [525, 220] width 328 height 358
click at [702, 153] on div at bounding box center [525, 220] width 697 height 358
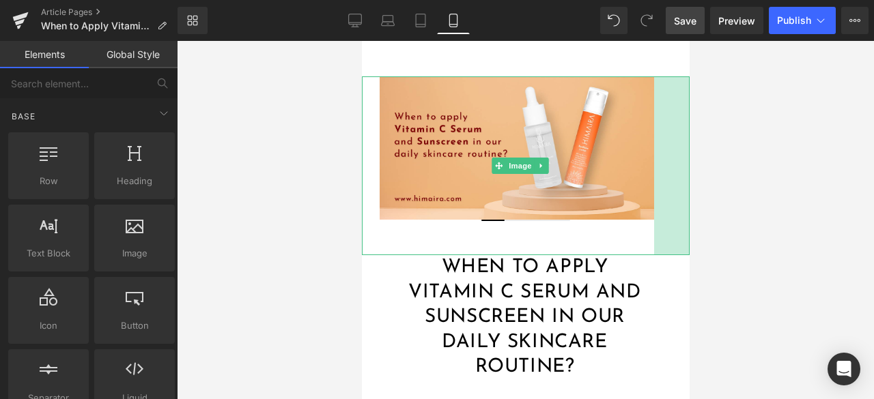
click at [723, 157] on div at bounding box center [525, 220] width 697 height 358
click at [735, 178] on div at bounding box center [525, 220] width 697 height 358
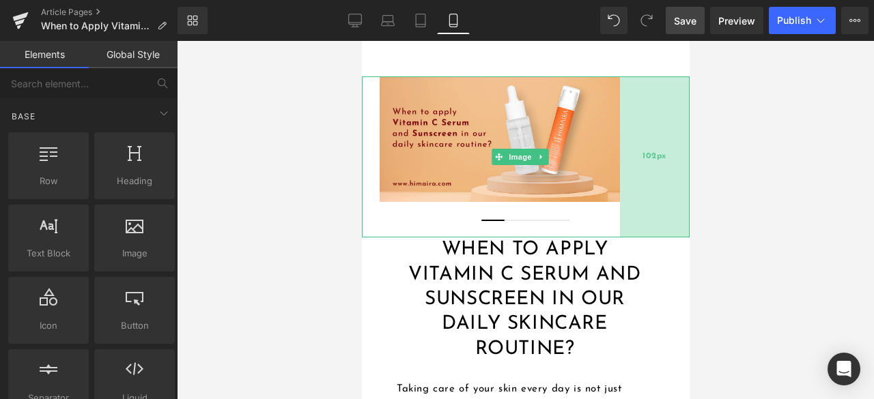
click at [643, 115] on div "102px" at bounding box center [654, 156] width 70 height 161
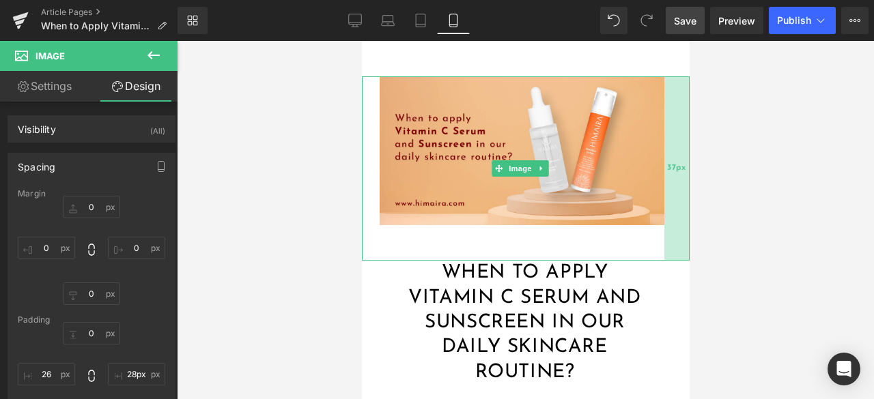
type input "27px"
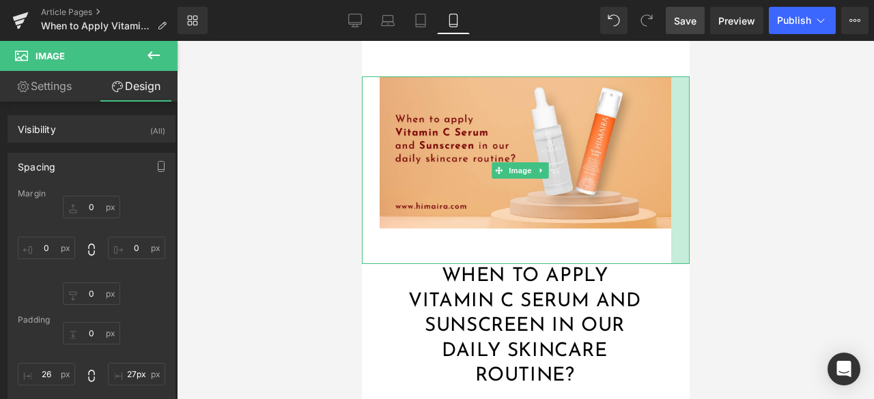
drag, startPoint x: 614, startPoint y: 127, endPoint x: 665, endPoint y: 140, distance: 52.8
click at [670, 140] on div at bounding box center [679, 170] width 18 height 188
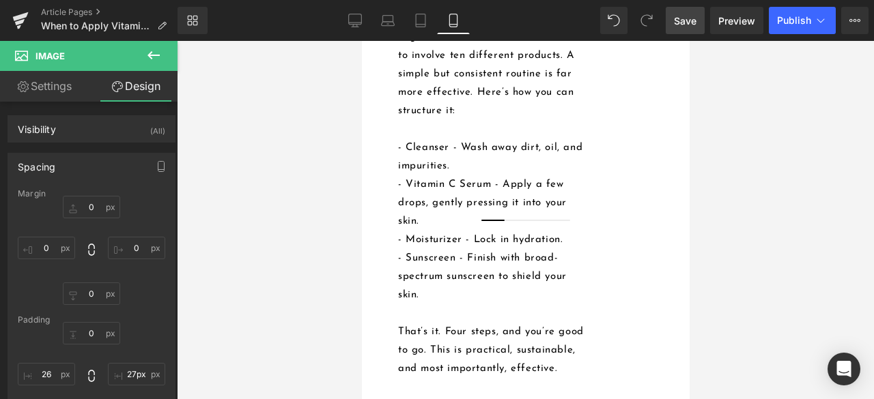
scroll to position [2594, 0]
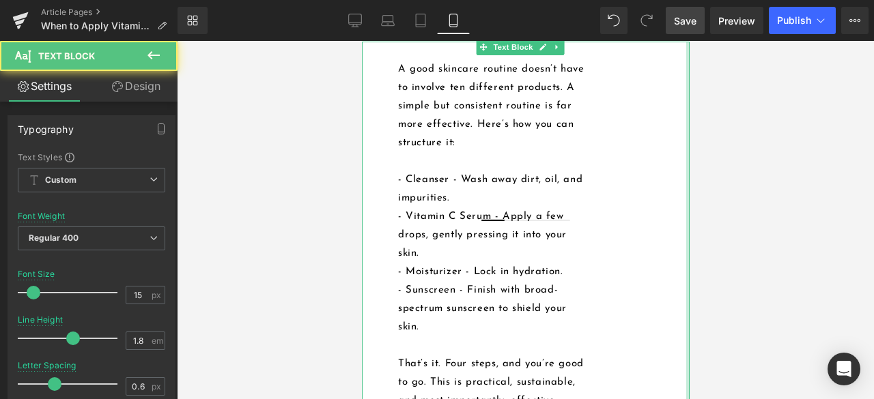
drag, startPoint x: 677, startPoint y: 193, endPoint x: 1052, endPoint y: 233, distance: 376.9
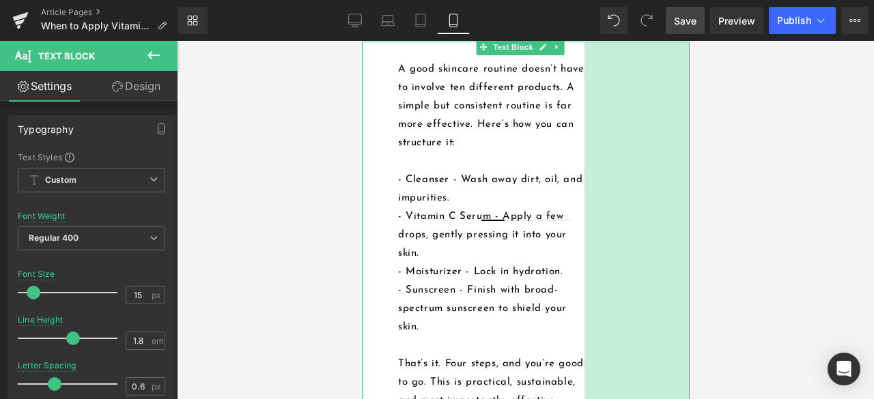
drag, startPoint x: 673, startPoint y: 188, endPoint x: 690, endPoint y: 188, distance: 17.1
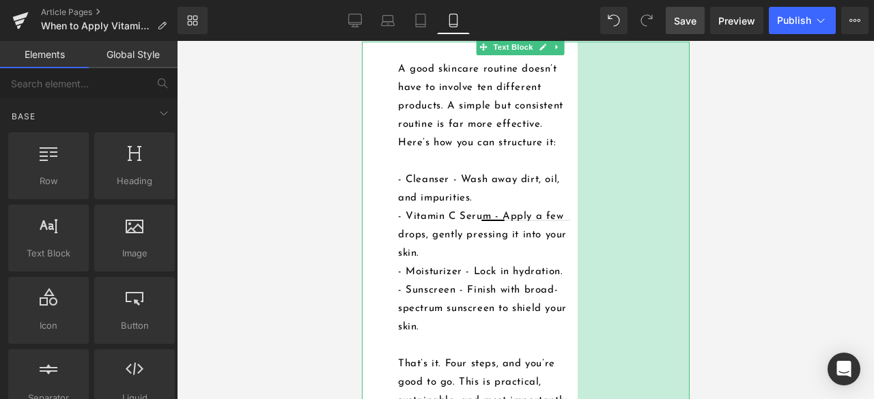
click at [707, 206] on div at bounding box center [525, 220] width 697 height 358
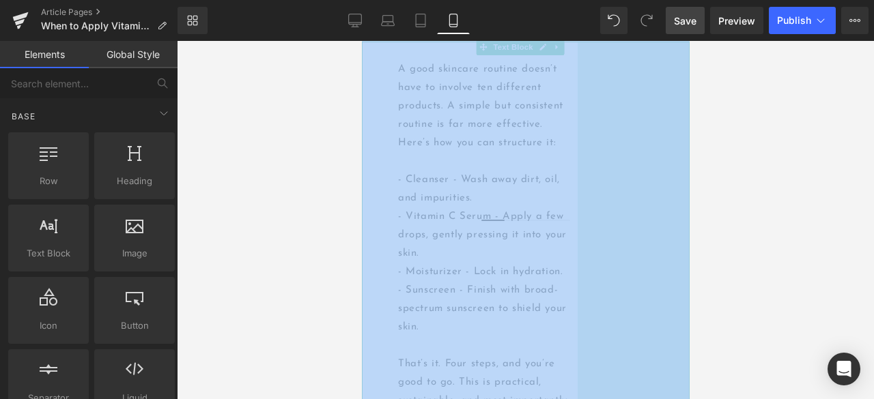
click at [707, 206] on div at bounding box center [525, 220] width 697 height 358
click at [716, 210] on div at bounding box center [525, 220] width 697 height 358
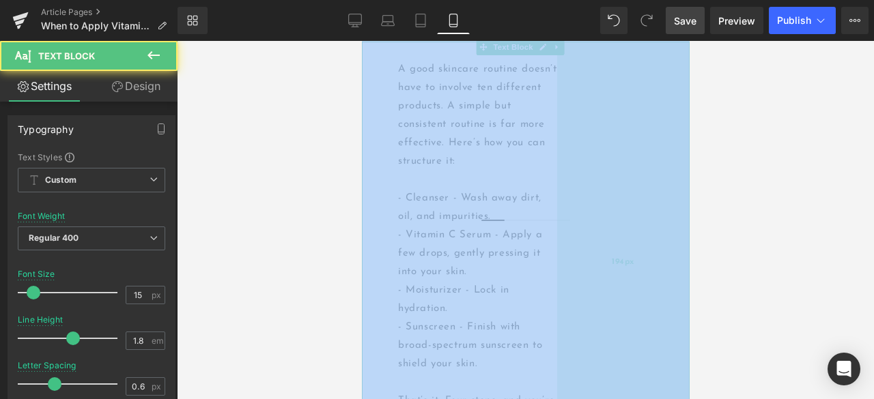
click at [648, 189] on div "194px" at bounding box center [622, 263] width 132 height 442
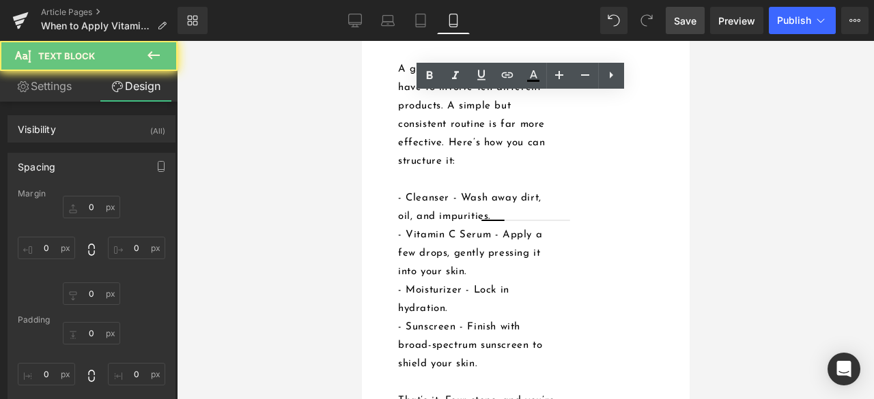
type input "0"
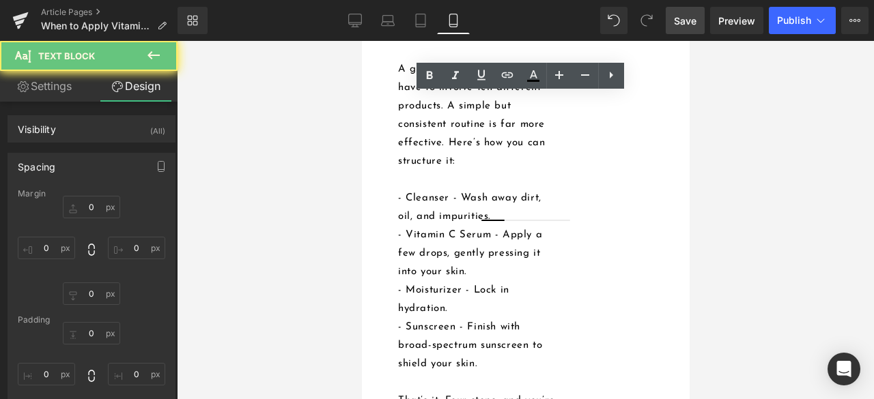
type input "194"
type input "0"
type input "53"
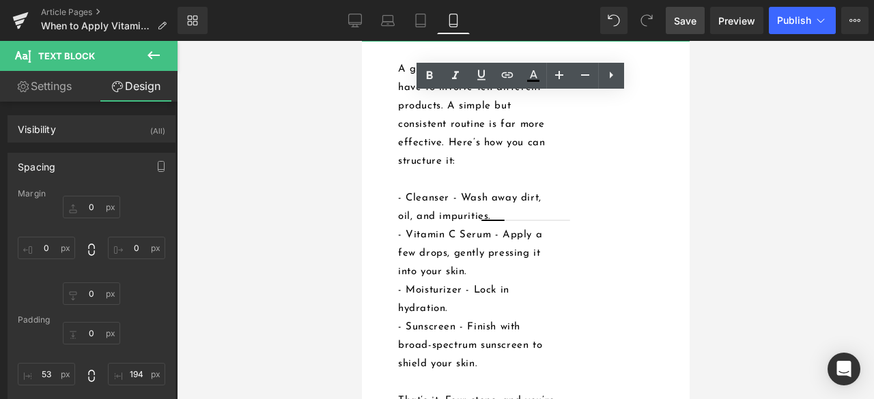
click at [668, 42] on h2 "Building a Simple Daily Skincare Routine" at bounding box center [543, 17] width 292 height 50
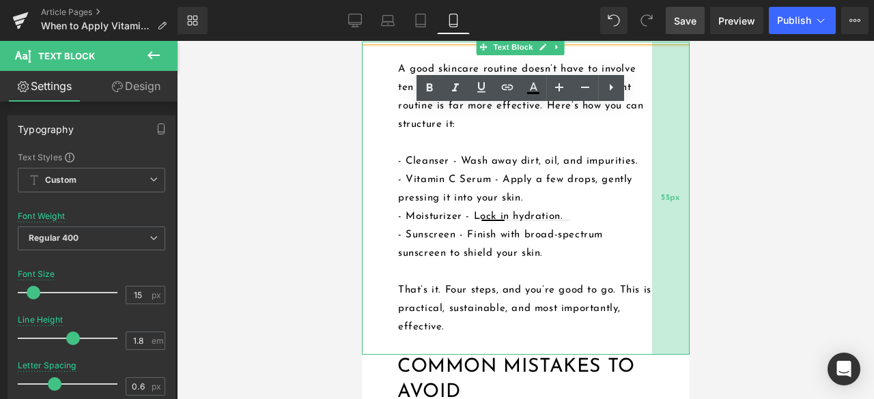
drag, startPoint x: 561, startPoint y: 176, endPoint x: 656, endPoint y: 183, distance: 95.1
click at [656, 183] on div "55px" at bounding box center [670, 198] width 38 height 313
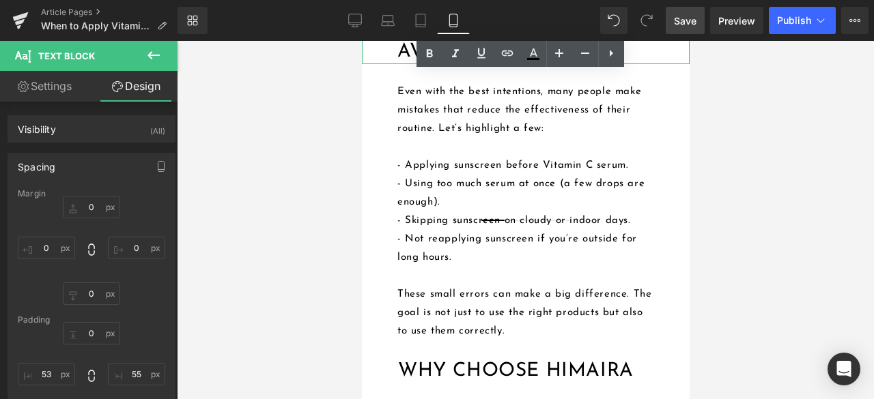
scroll to position [2936, 0]
click at [582, 266] on p "- Not reapplying sunscreen if you’re outside for long hours." at bounding box center [525, 247] width 257 height 37
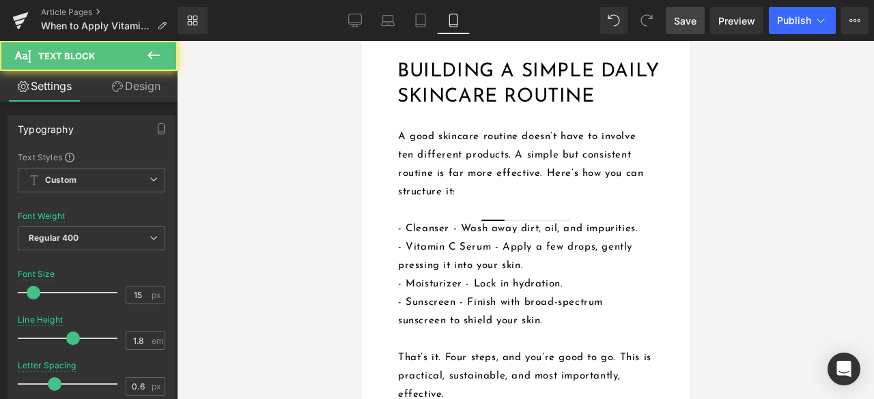
scroll to position [2526, 0]
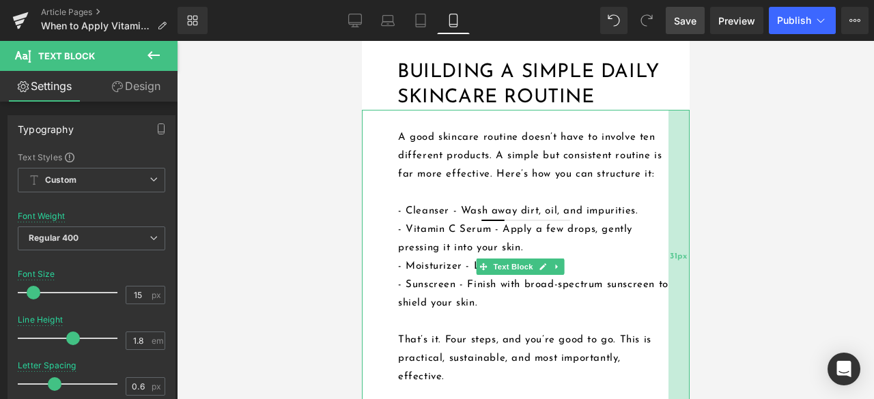
drag, startPoint x: 644, startPoint y: 282, endPoint x: 661, endPoint y: 281, distance: 17.1
click at [668, 281] on div "31px" at bounding box center [678, 257] width 21 height 295
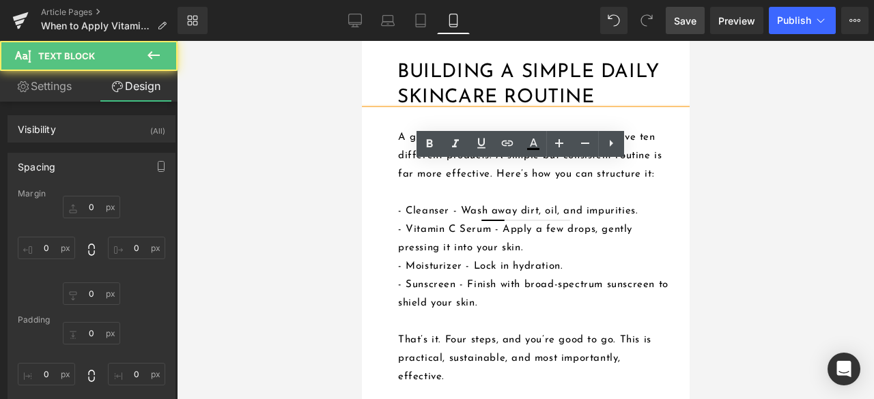
type input "0"
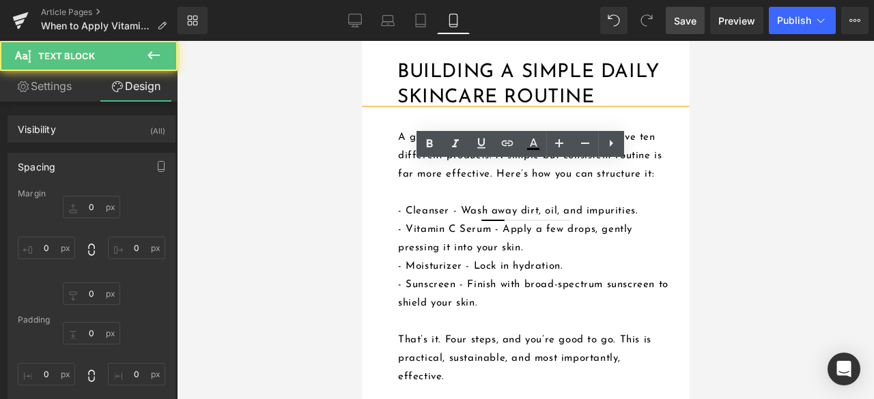
type input "31"
type input "0"
type input "53"
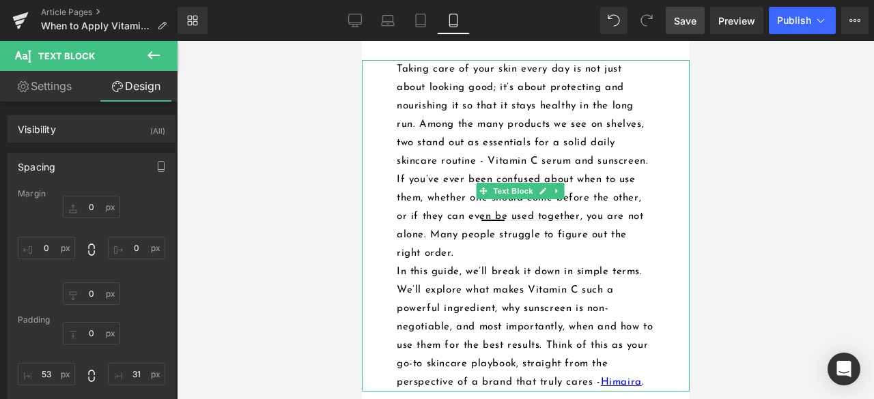
scroll to position [341, 0]
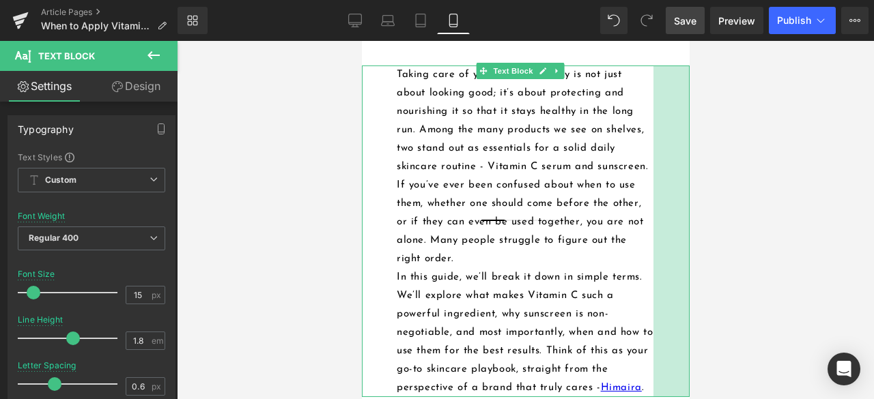
drag, startPoint x: 677, startPoint y: 165, endPoint x: 1051, endPoint y: 208, distance: 375.9
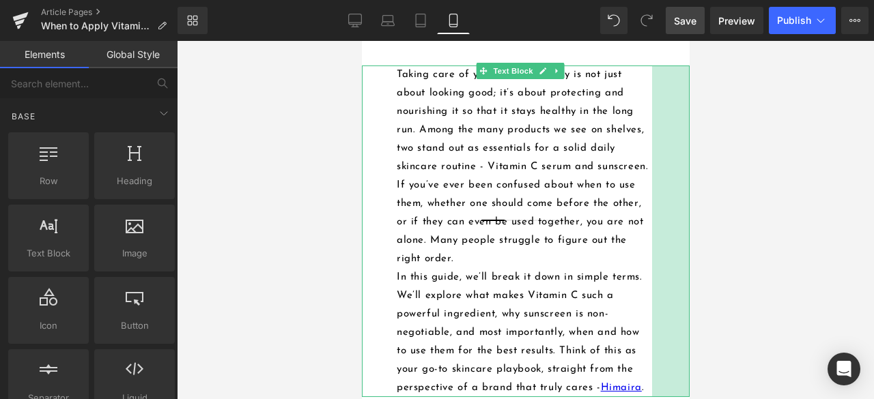
click at [692, 169] on div at bounding box center [525, 220] width 697 height 358
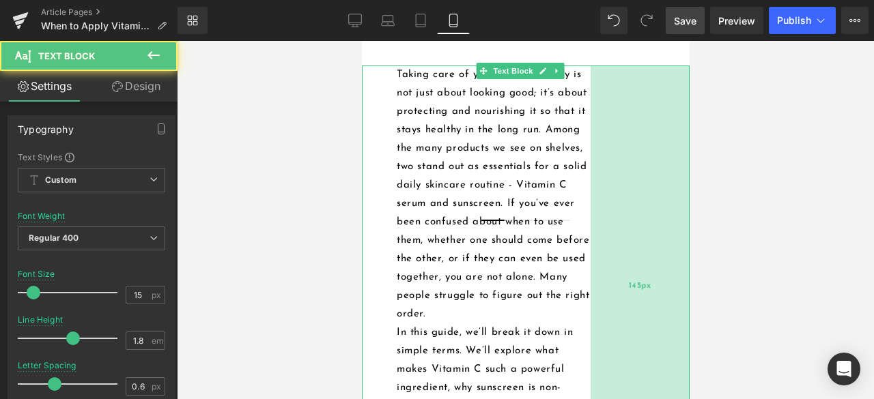
click at [614, 145] on div "145px" at bounding box center [639, 287] width 99 height 442
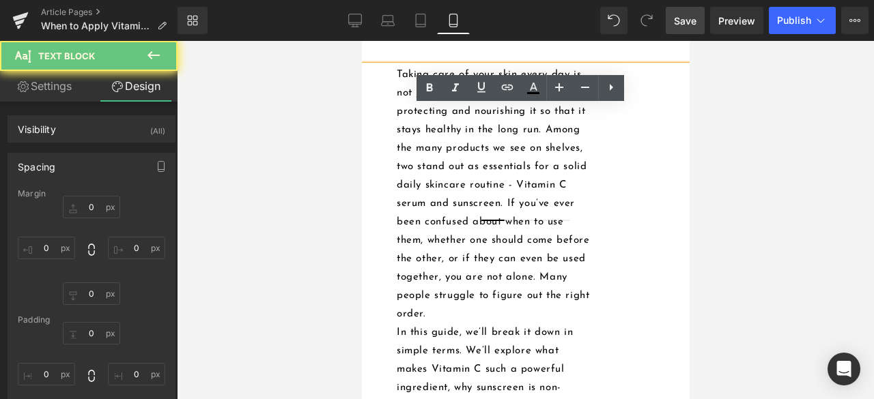
type input "0"
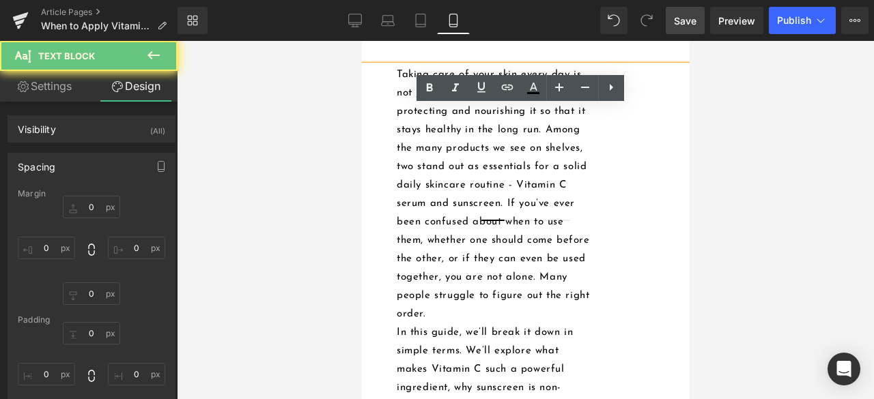
type input "145"
type input "0"
type input "51"
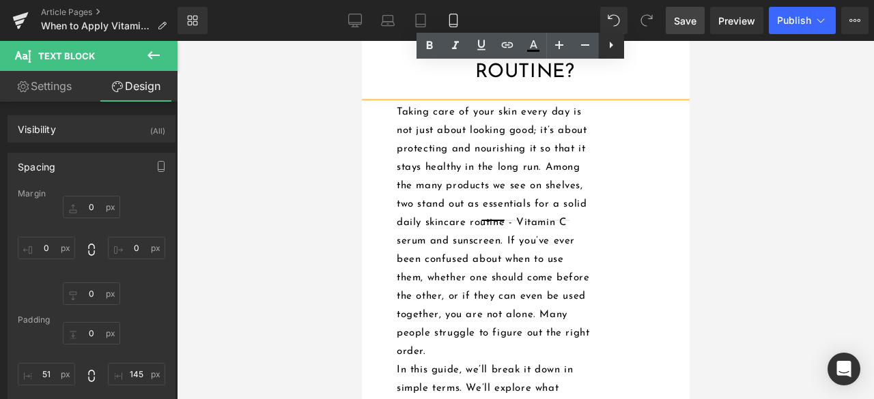
scroll to position [273, 0]
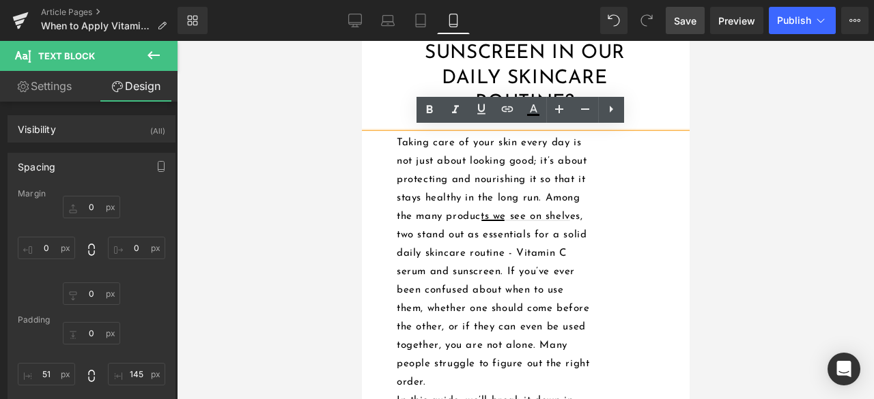
click at [636, 106] on h1 "When to Apply Vitamin C Serum and Sunscreen in Our Daily Skincare Routine?" at bounding box center [524, 53] width 256 height 124
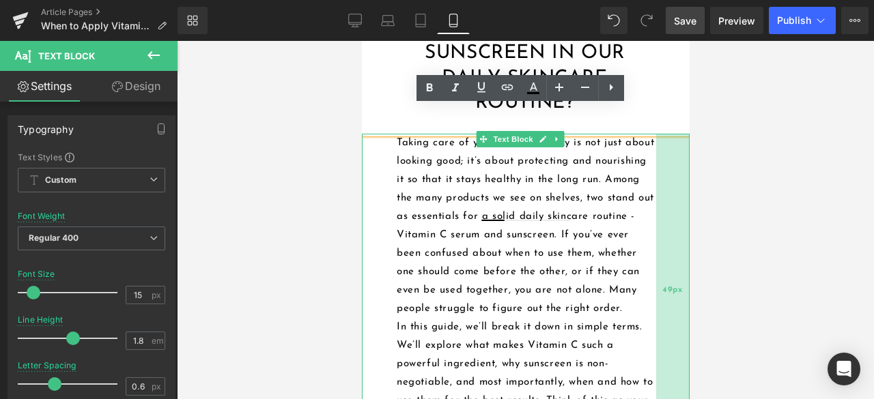
drag, startPoint x: 599, startPoint y: 222, endPoint x: 664, endPoint y: 226, distance: 65.0
click at [664, 226] on div "49px" at bounding box center [671, 290] width 33 height 313
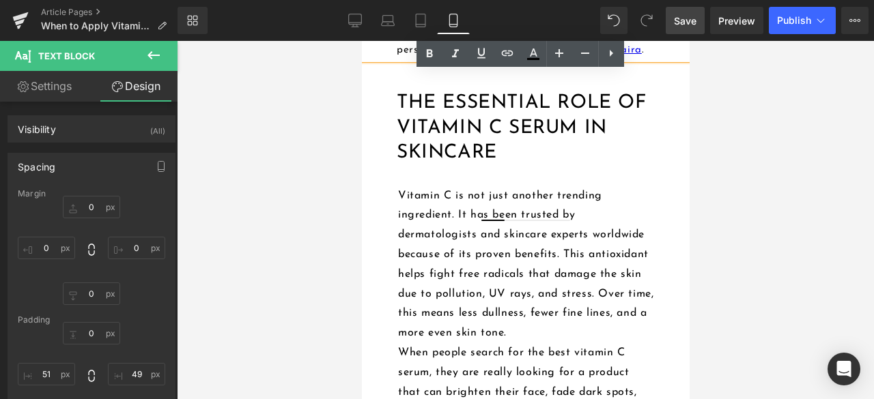
scroll to position [683, 0]
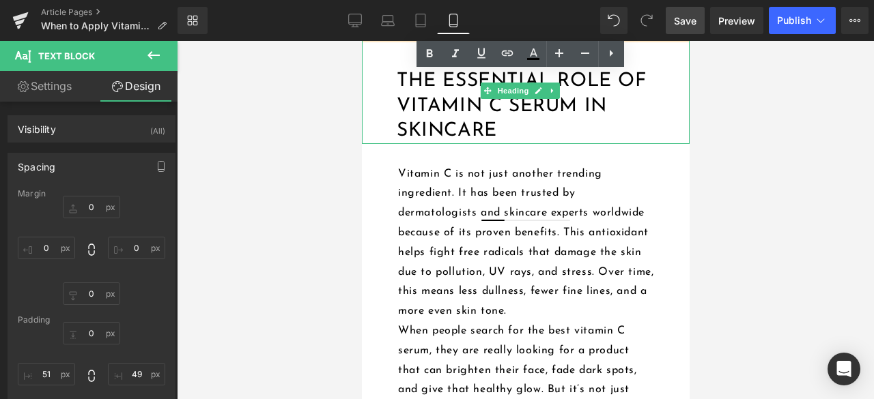
click at [634, 128] on h2 "The Essential Role of Vitamin C Serum in Skincare" at bounding box center [522, 106] width 253 height 74
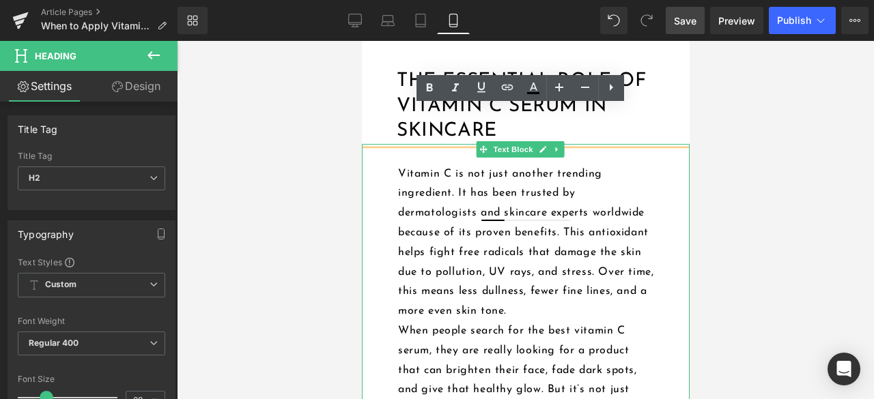
click at [654, 237] on div "Vitamin C is not just another trending ingredient. It has been trusted by derma…" at bounding box center [525, 380] width 328 height 472
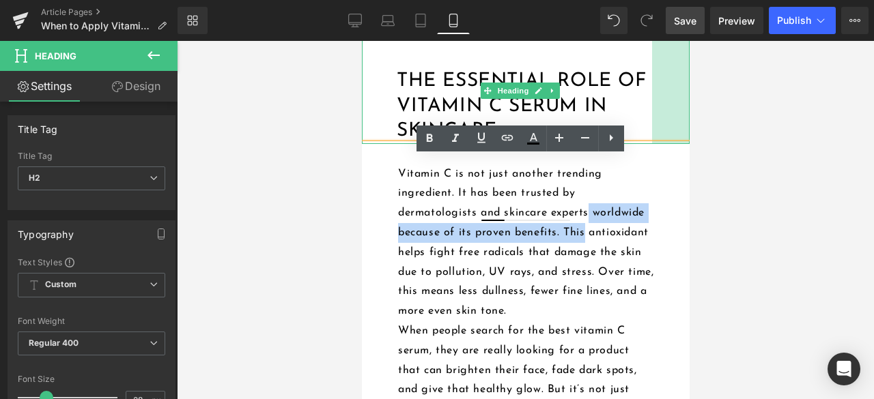
drag, startPoint x: 676, startPoint y: 114, endPoint x: 688, endPoint y: 115, distance: 12.4
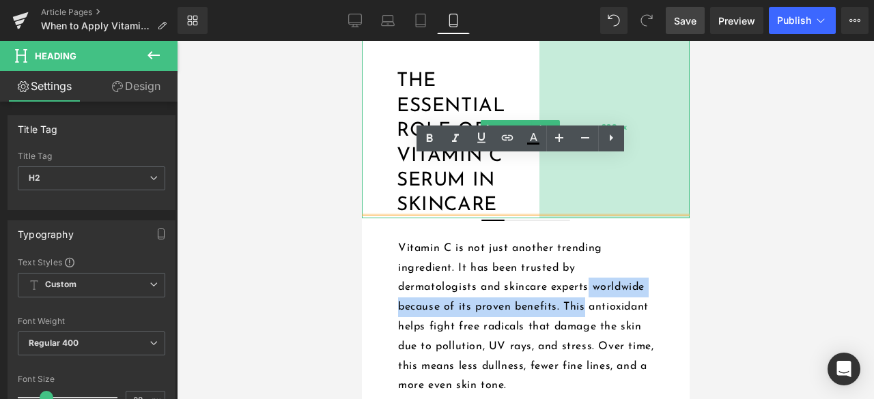
click at [565, 104] on div "220px" at bounding box center [614, 128] width 150 height 180
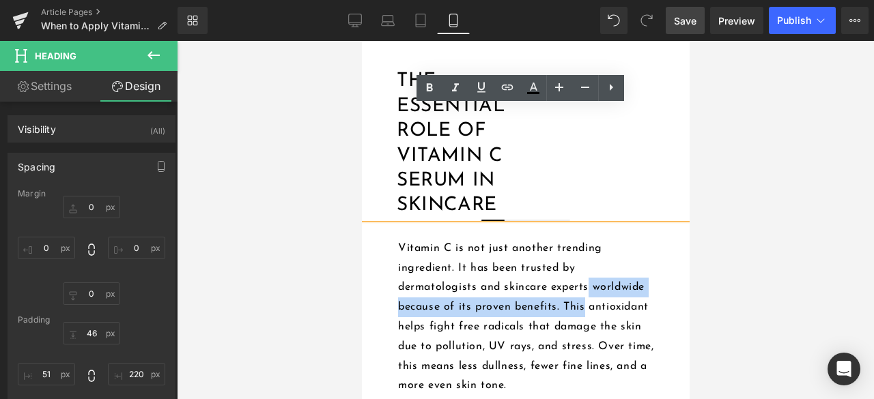
click at [608, 300] on p "Vitamin C is not just another trending ingredient. It has been trusted by derma…" at bounding box center [525, 317] width 257 height 157
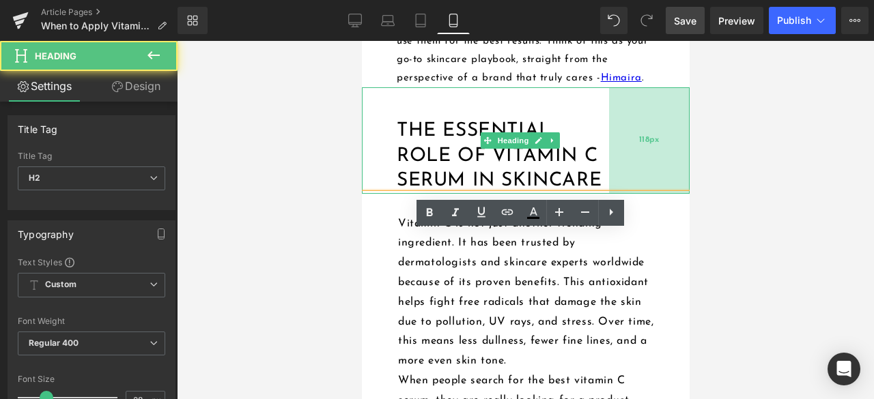
scroll to position [608, 0]
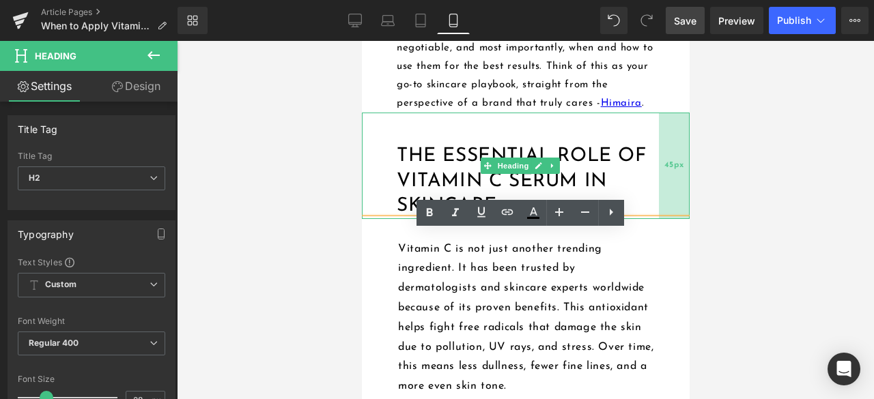
drag, startPoint x: 545, startPoint y: 130, endPoint x: 664, endPoint y: 138, distance: 119.7
click at [664, 138] on div "45px" at bounding box center [673, 166] width 31 height 106
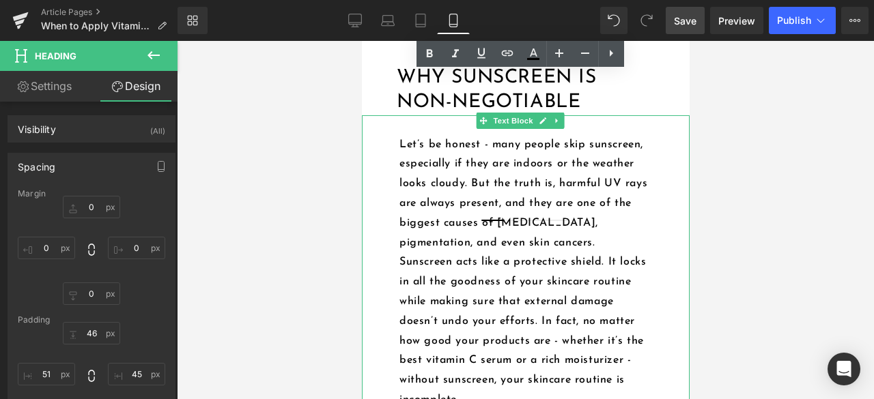
scroll to position [1154, 0]
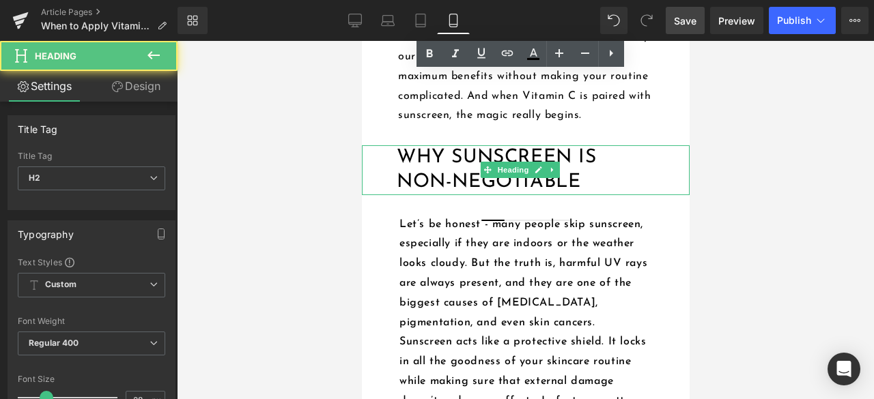
drag, startPoint x: 599, startPoint y: 204, endPoint x: 628, endPoint y: 201, distance: 29.5
click at [624, 195] on h2 "Why Sunscreen Is Non-Negotiable" at bounding box center [520, 170] width 249 height 50
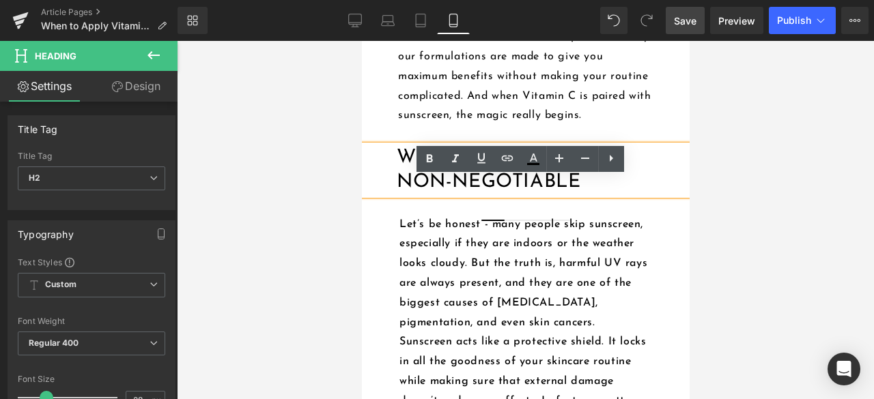
click at [621, 113] on p "At [GEOGRAPHIC_DATA], we believe skincare should be both effective and simple. …" at bounding box center [525, 67] width 257 height 118
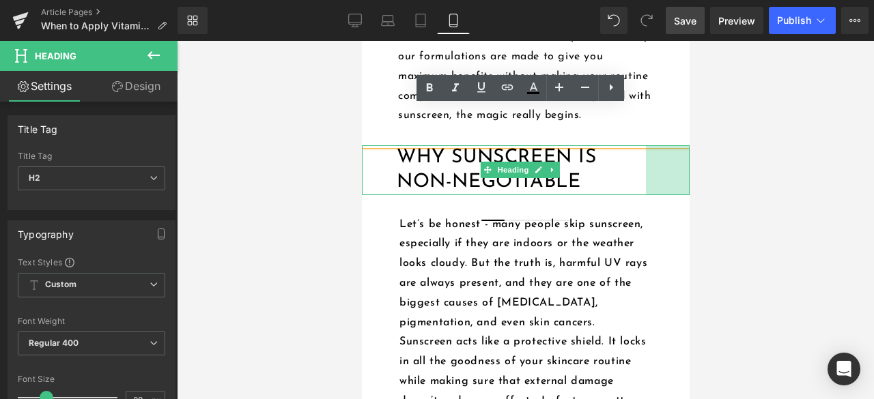
drag, startPoint x: 677, startPoint y: 201, endPoint x: 720, endPoint y: 201, distance: 43.0
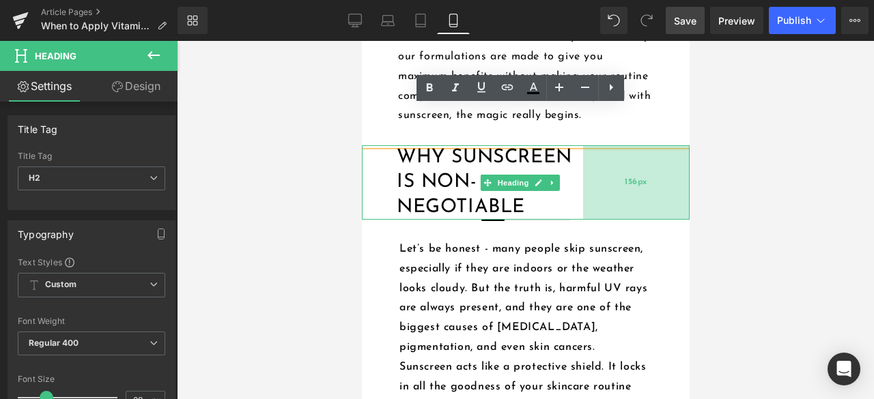
click at [614, 195] on div "156px" at bounding box center [635, 182] width 106 height 74
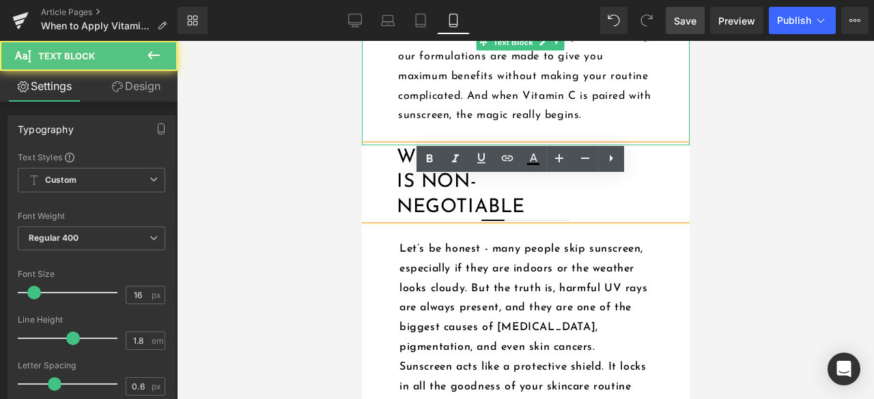
click at [636, 111] on p "At [GEOGRAPHIC_DATA], we believe skincare should be both effective and simple. …" at bounding box center [525, 67] width 257 height 118
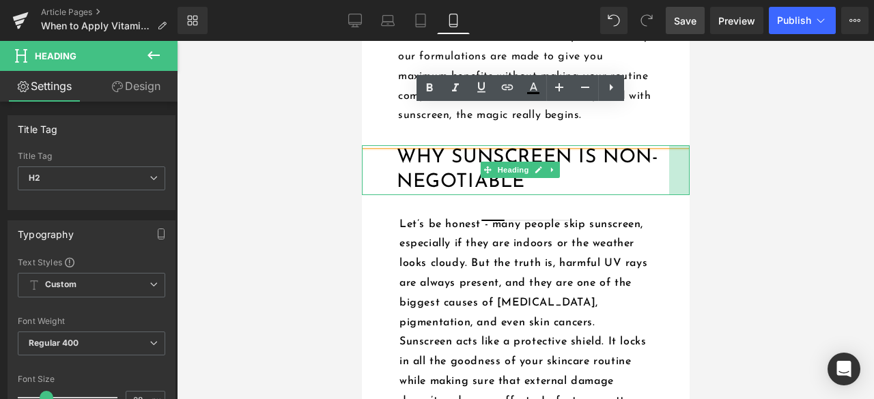
drag, startPoint x: 590, startPoint y: 229, endPoint x: 1052, endPoint y: 263, distance: 463.4
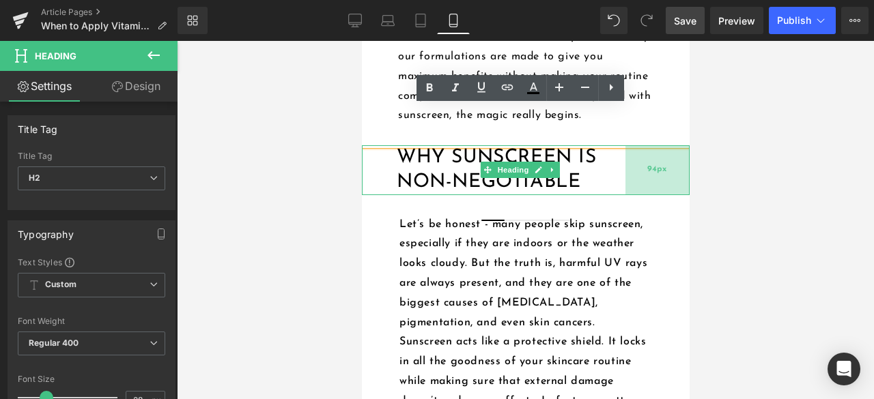
click at [632, 195] on div "94px" at bounding box center [657, 170] width 64 height 50
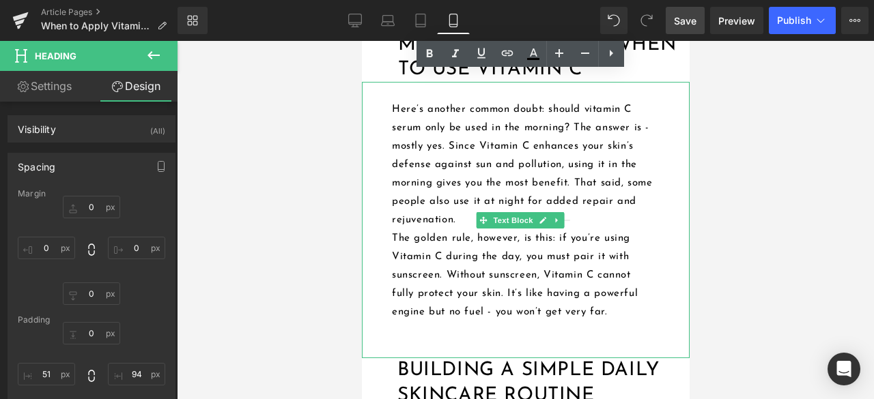
scroll to position [2246, 0]
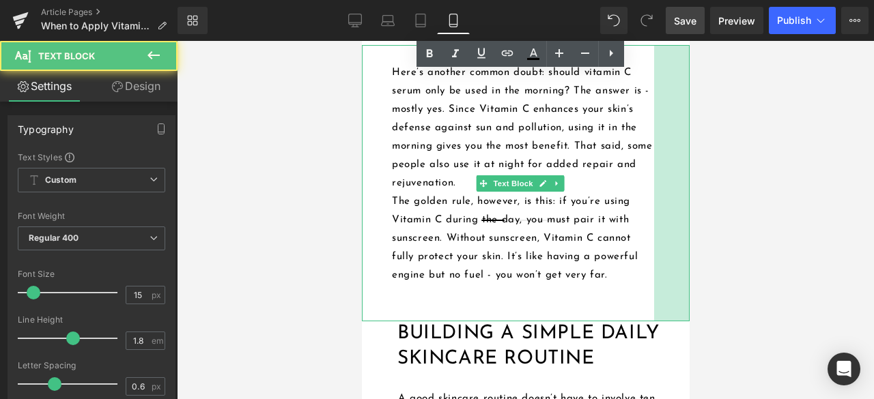
drag, startPoint x: 676, startPoint y: 188, endPoint x: 705, endPoint y: 192, distance: 29.6
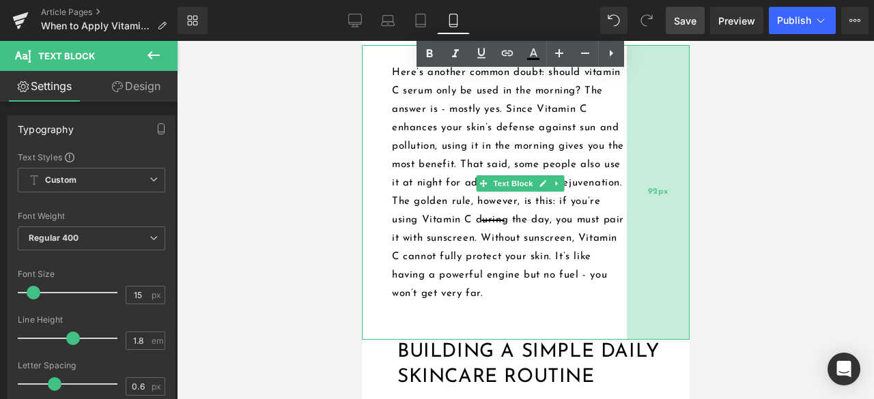
click at [650, 192] on div "92px" at bounding box center [657, 192] width 63 height 295
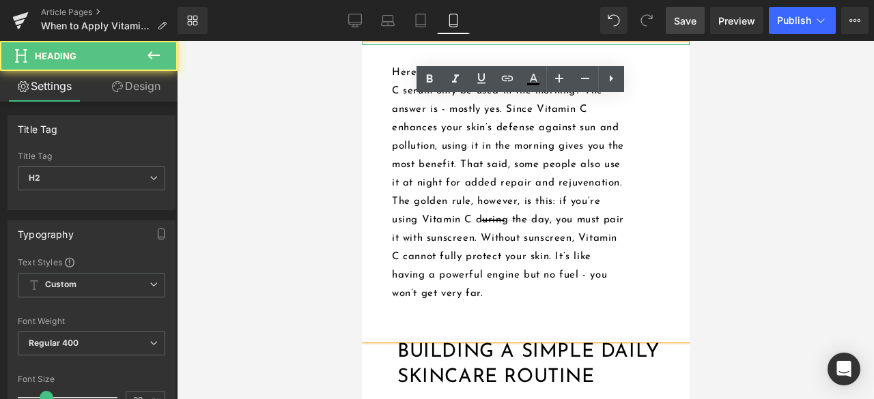
click at [645, 46] on h2 "Morning vs Night: When to Use Vitamin C" at bounding box center [543, 21] width 292 height 50
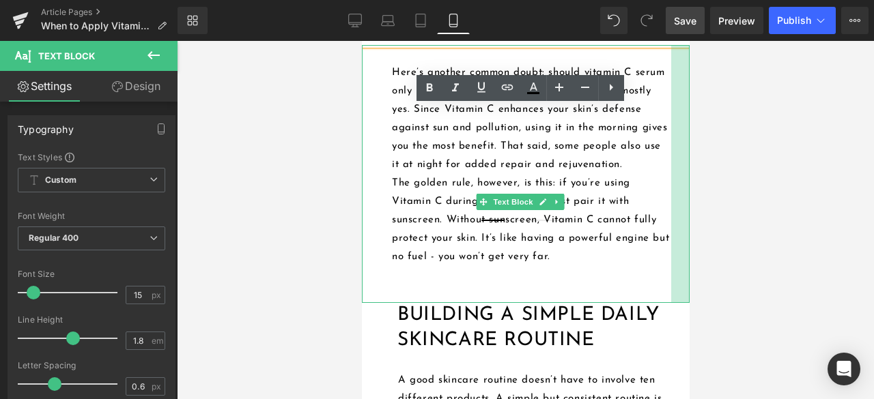
drag, startPoint x: 633, startPoint y: 206, endPoint x: 680, endPoint y: 205, distance: 47.1
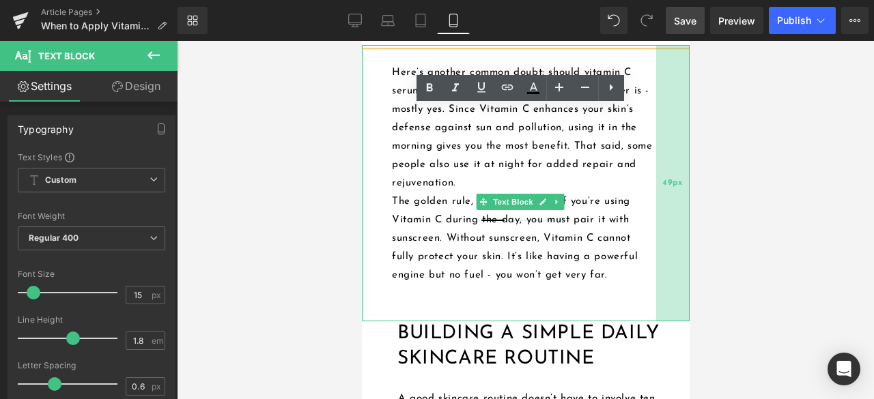
click at [662, 190] on div "49px" at bounding box center [671, 183] width 33 height 276
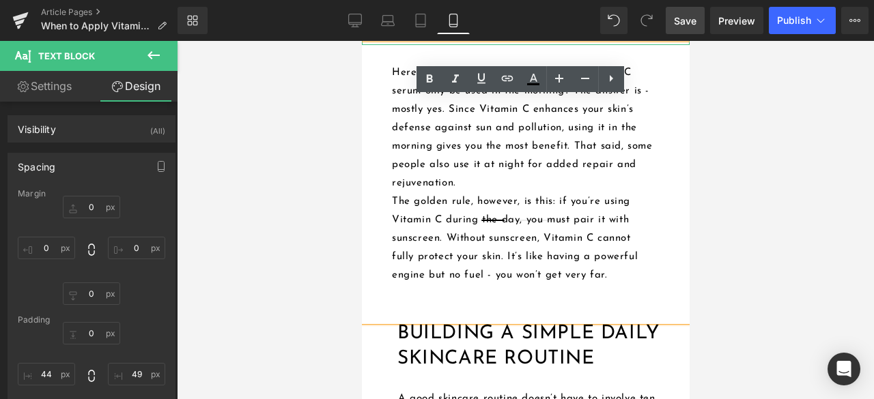
click at [661, 46] on h2 "Morning vs Night: When to Use Vitamin C" at bounding box center [543, 21] width 292 height 50
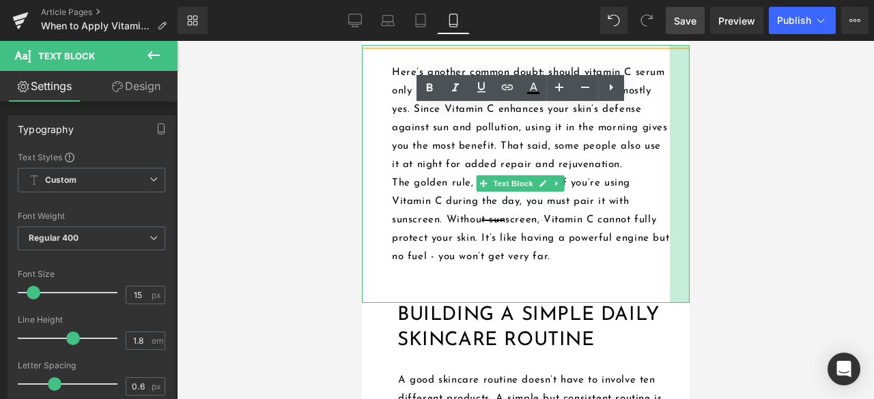
drag, startPoint x: 647, startPoint y: 196, endPoint x: 661, endPoint y: 196, distance: 13.7
click at [669, 196] on div at bounding box center [679, 174] width 20 height 258
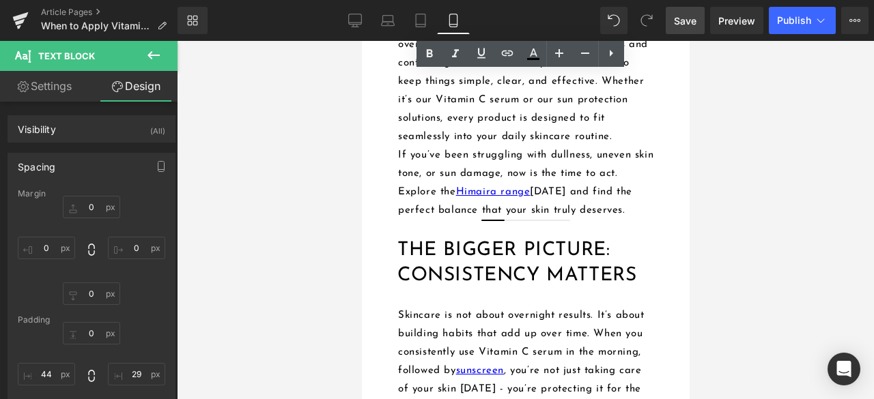
scroll to position [3407, 0]
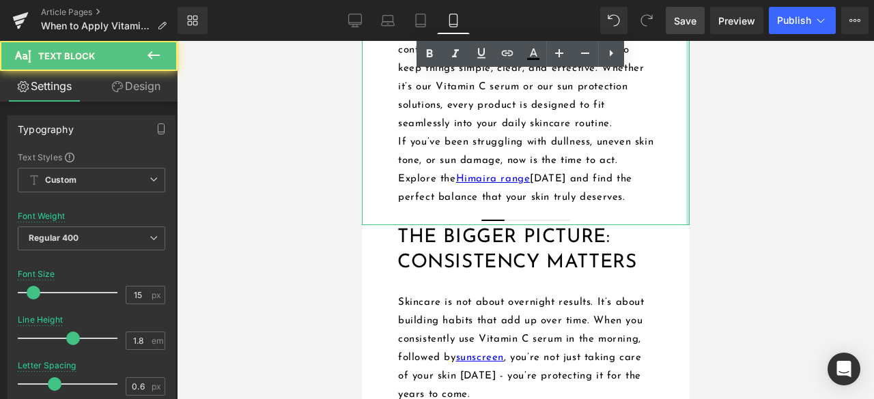
drag, startPoint x: 677, startPoint y: 175, endPoint x: 685, endPoint y: 177, distance: 8.4
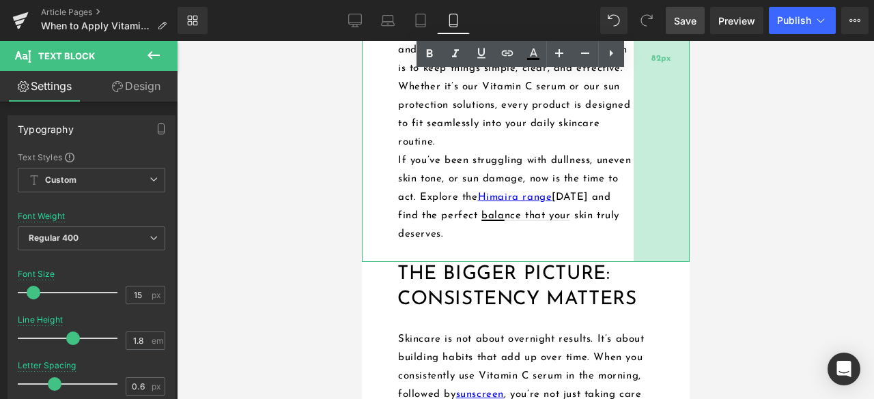
click at [657, 170] on div "82px" at bounding box center [661, 60] width 56 height 406
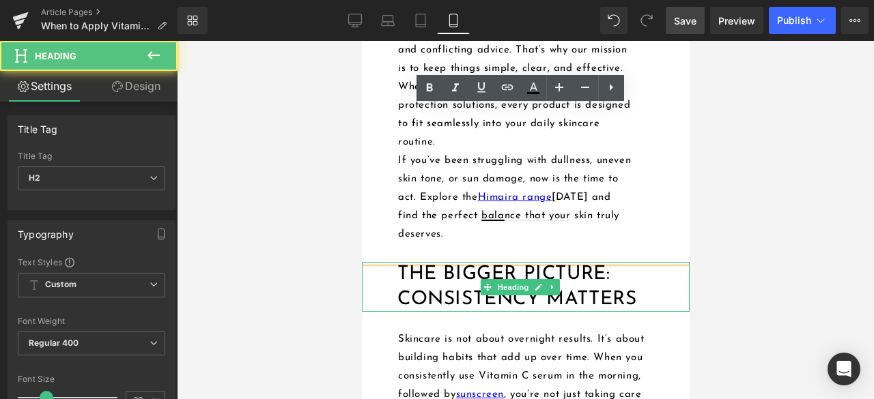
click at [647, 312] on h2 "The Bigger Picture: Consistency Matters" at bounding box center [543, 287] width 292 height 50
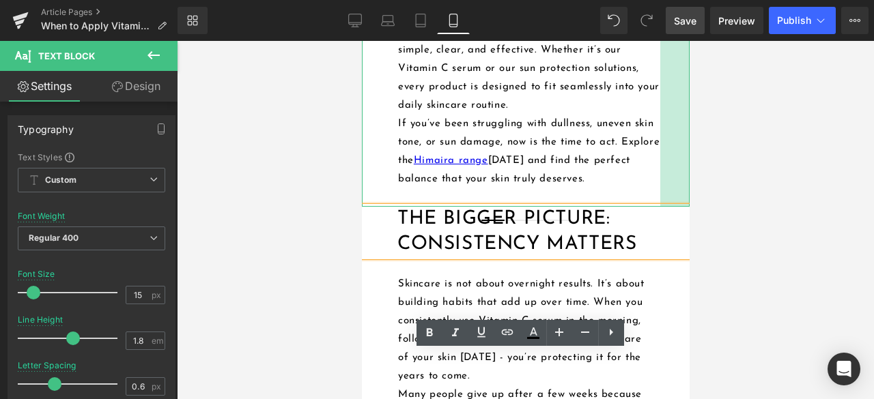
drag, startPoint x: 631, startPoint y: 195, endPoint x: 659, endPoint y: 197, distance: 28.1
click at [659, 197] on div "43px" at bounding box center [673, 32] width 29 height 350
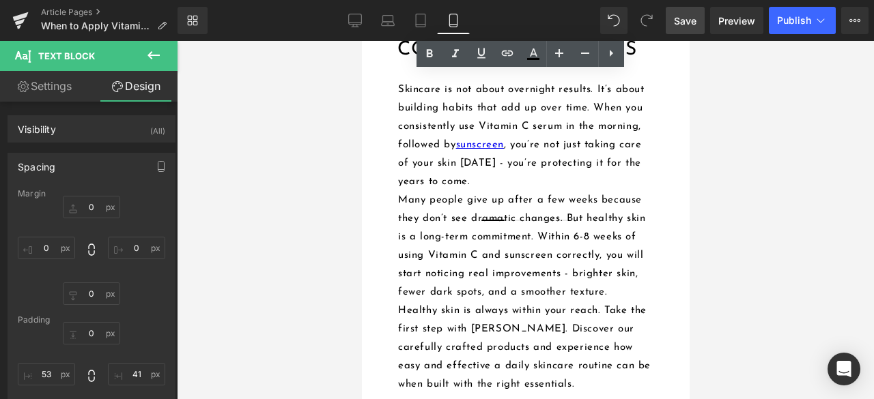
scroll to position [3611, 0]
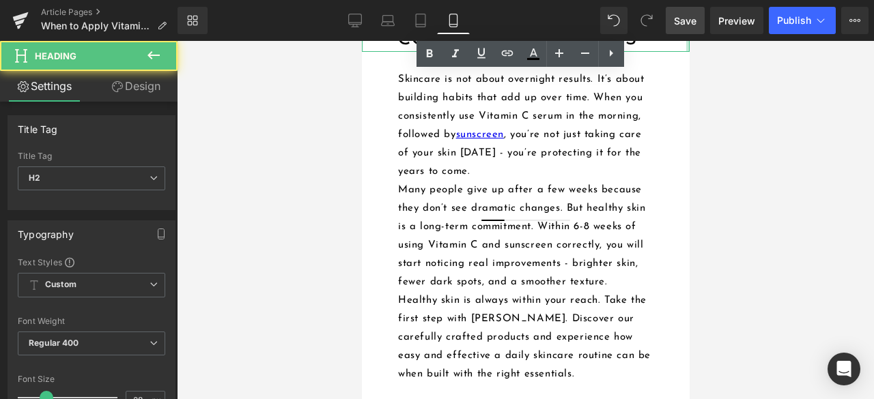
drag, startPoint x: 677, startPoint y: 113, endPoint x: 685, endPoint y: 115, distance: 8.3
click at [673, 52] on h2 "The Bigger Picture: Consistency Matters" at bounding box center [541, 27] width 288 height 50
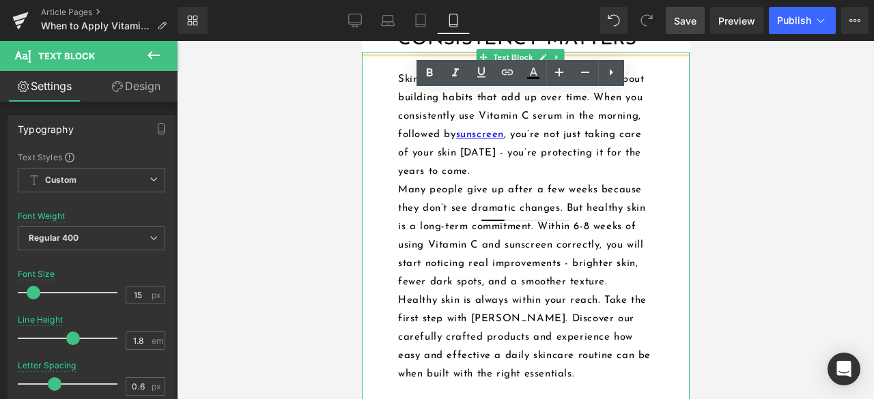
click at [653, 209] on div "Skincare is not about overnight results. It’s about building habits that add up…" at bounding box center [525, 227] width 328 height 350
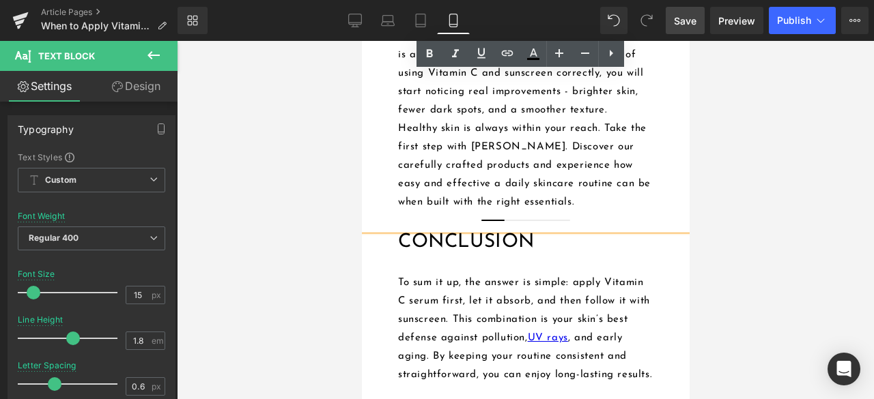
scroll to position [3816, 0]
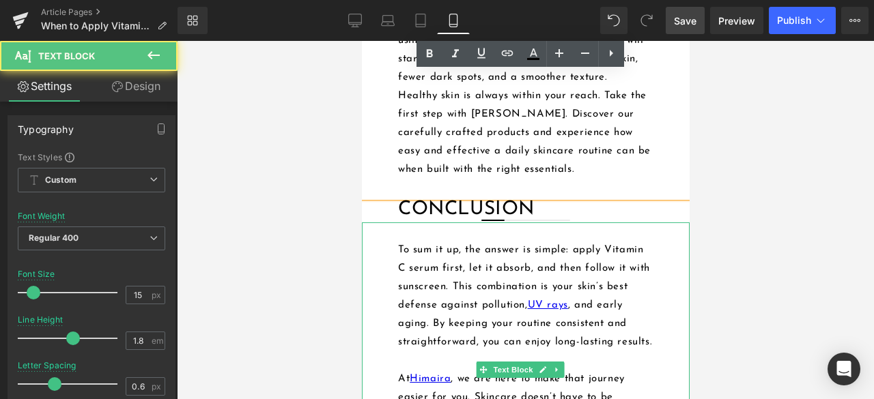
click at [599, 352] on p "To sum it up, the answer is simple: apply Vitamin C serum first, let it absorb,…" at bounding box center [524, 296] width 255 height 111
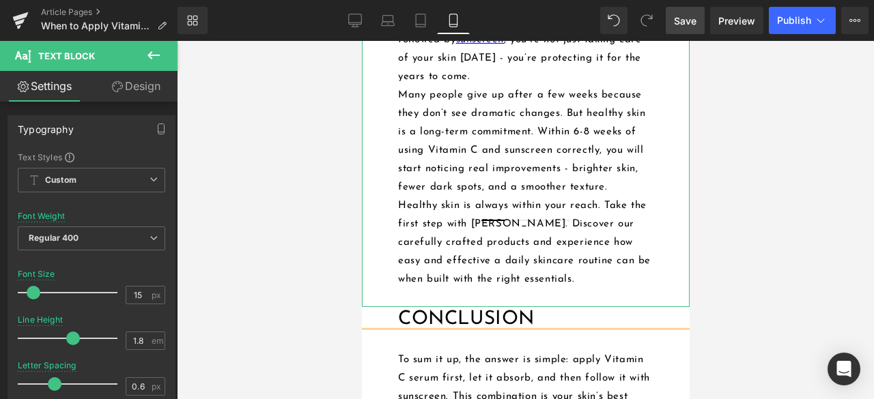
scroll to position [3708, 0]
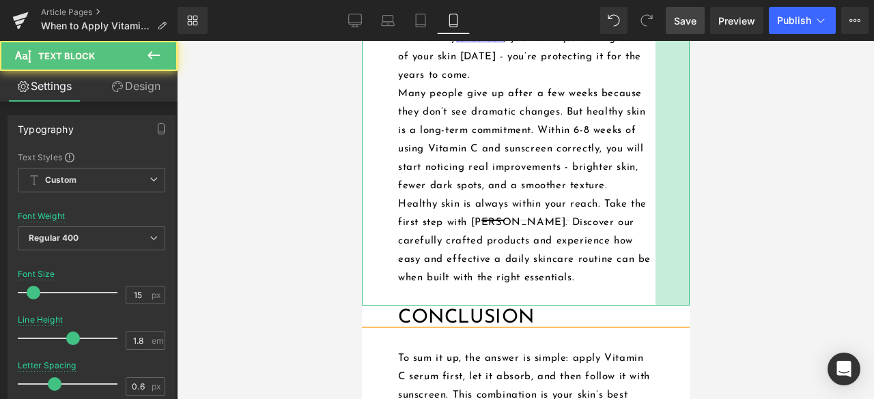
drag, startPoint x: 676, startPoint y: 231, endPoint x: 1063, endPoint y: 274, distance: 389.4
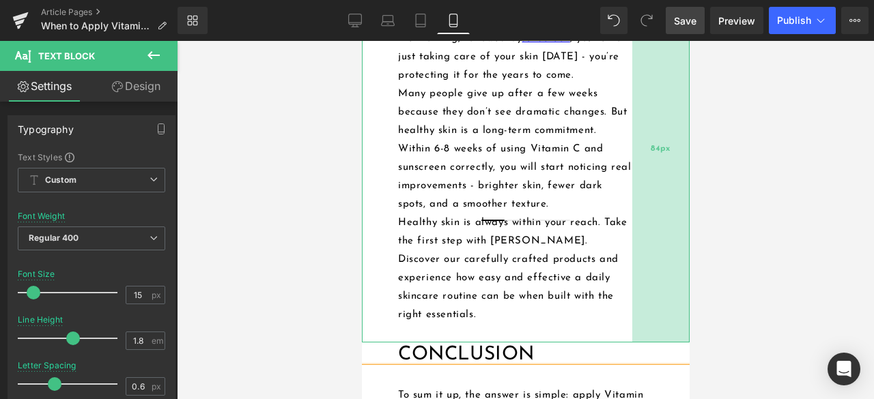
click at [654, 220] on div "84px" at bounding box center [659, 149] width 57 height 387
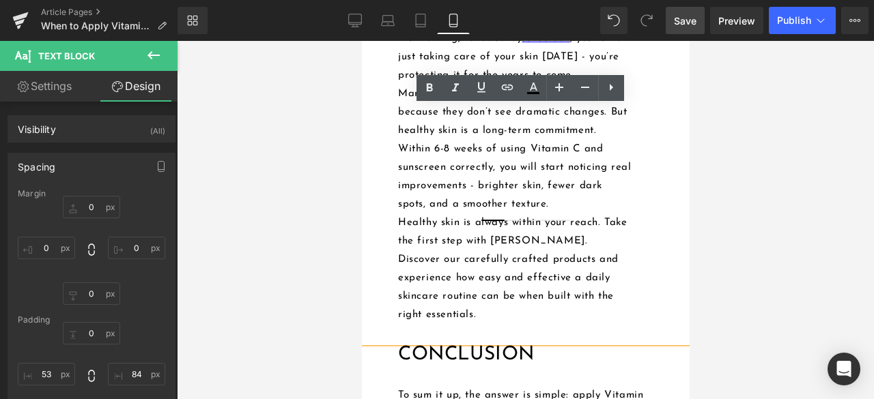
click at [655, 217] on div "Skincare is not about overnight results. It’s about building habits that add up…" at bounding box center [525, 149] width 328 height 387
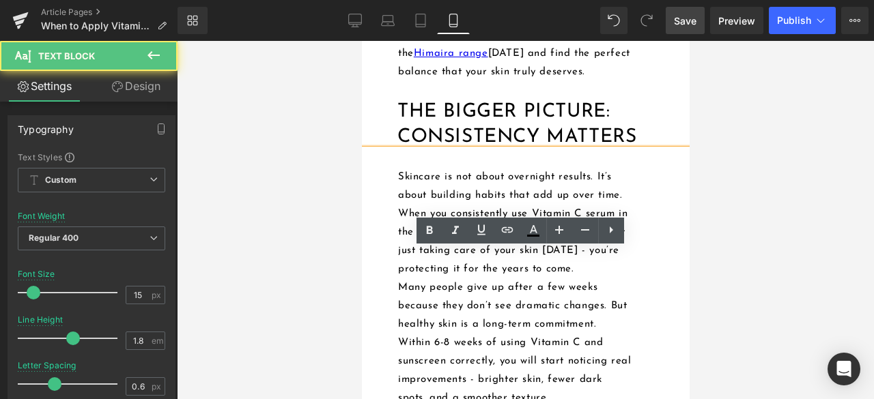
scroll to position [3503, 0]
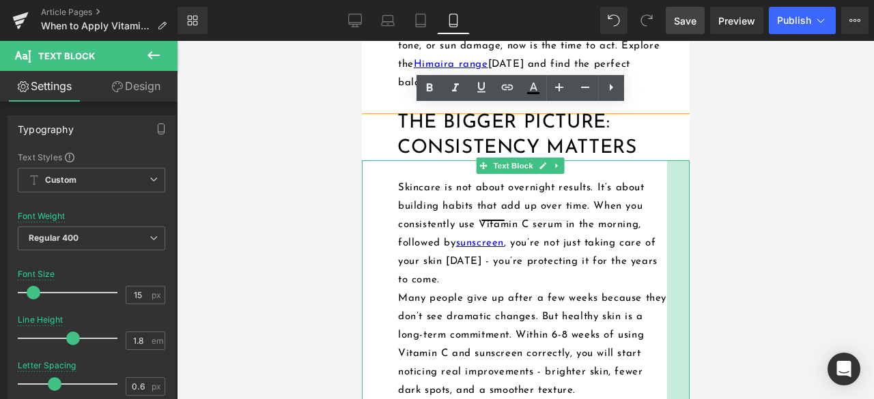
drag, startPoint x: 642, startPoint y: 326, endPoint x: 681, endPoint y: 327, distance: 38.9
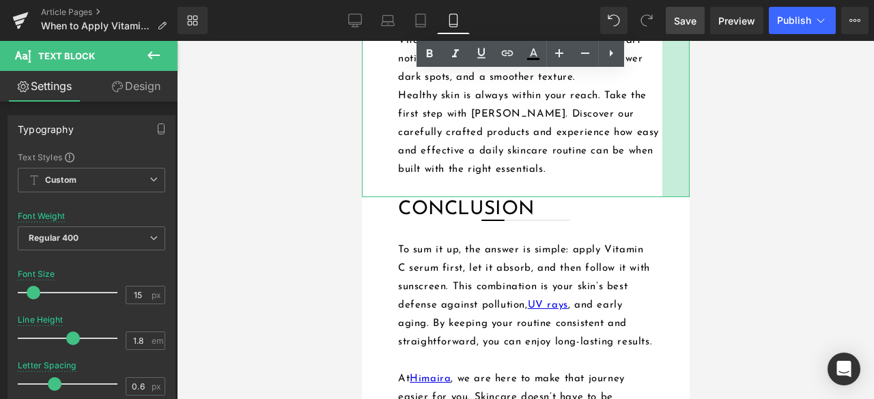
click at [672, 197] on div "40px" at bounding box center [675, 22] width 27 height 350
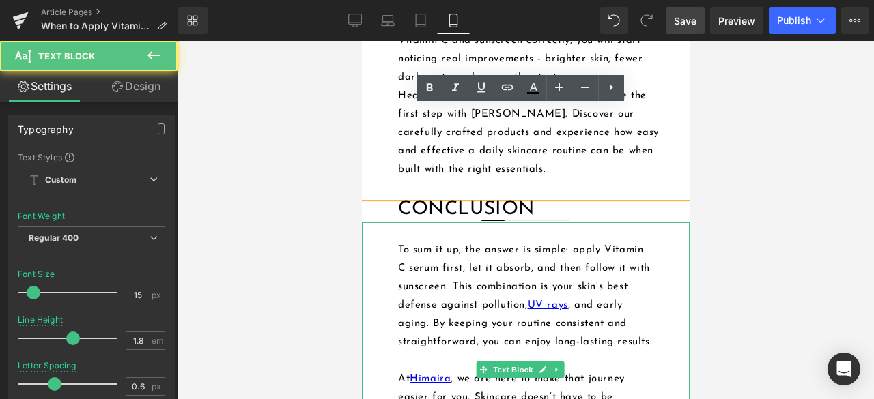
click at [648, 334] on div "To sum it up, the answer is simple: apply Vitamin C serum first, let it absorb,…" at bounding box center [525, 352] width 328 height 258
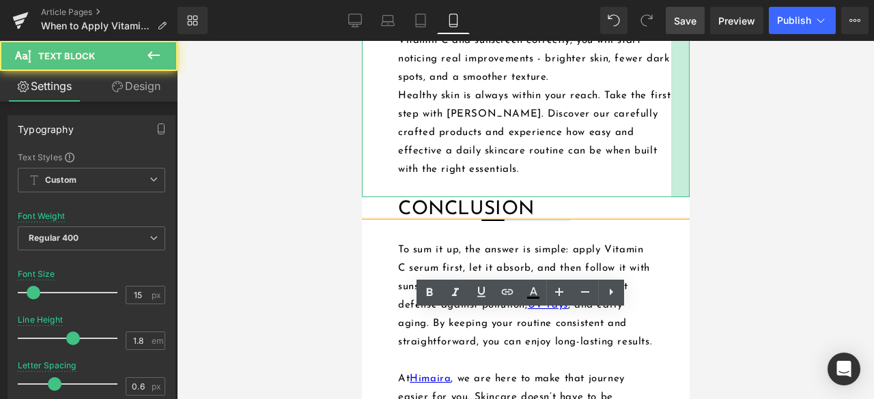
drag, startPoint x: 662, startPoint y: 210, endPoint x: 671, endPoint y: 210, distance: 9.6
click at [671, 197] on div at bounding box center [679, 22] width 18 height 350
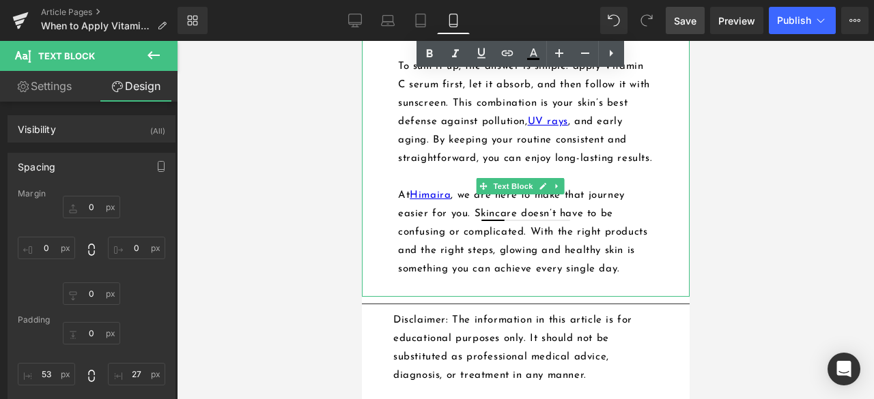
scroll to position [4021, 0]
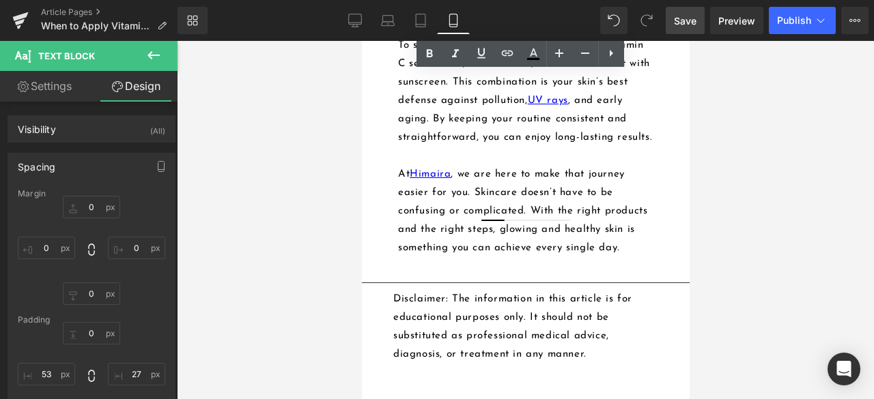
click at [616, 18] on div at bounding box center [525, 15] width 328 height 3
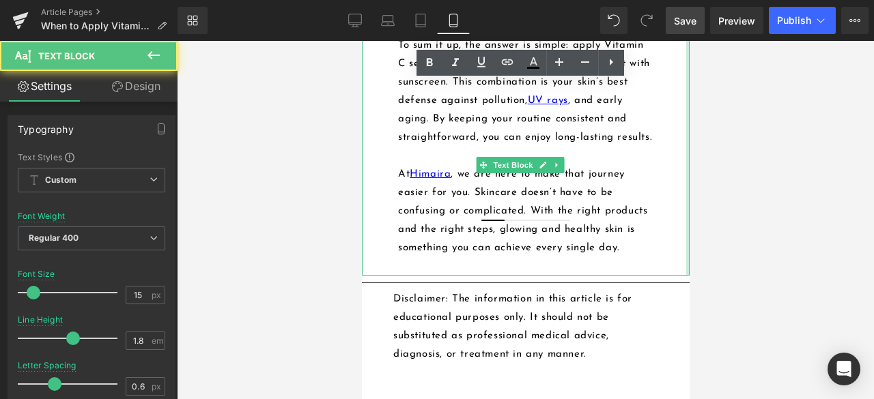
drag, startPoint x: 677, startPoint y: 230, endPoint x: 685, endPoint y: 230, distance: 8.9
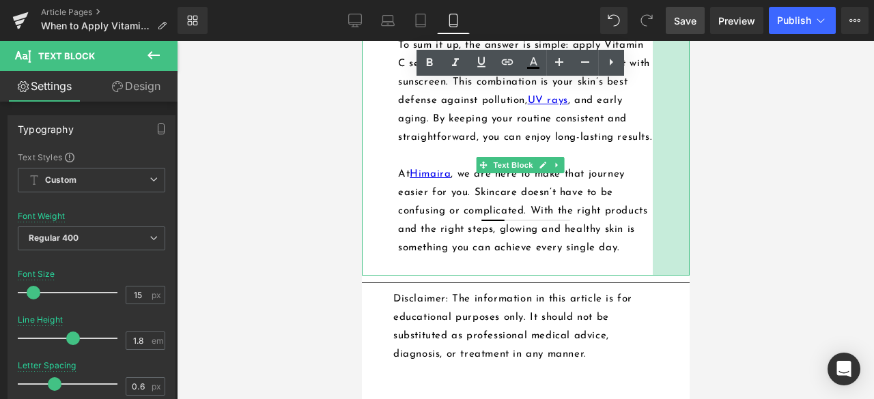
scroll to position [3708, 0]
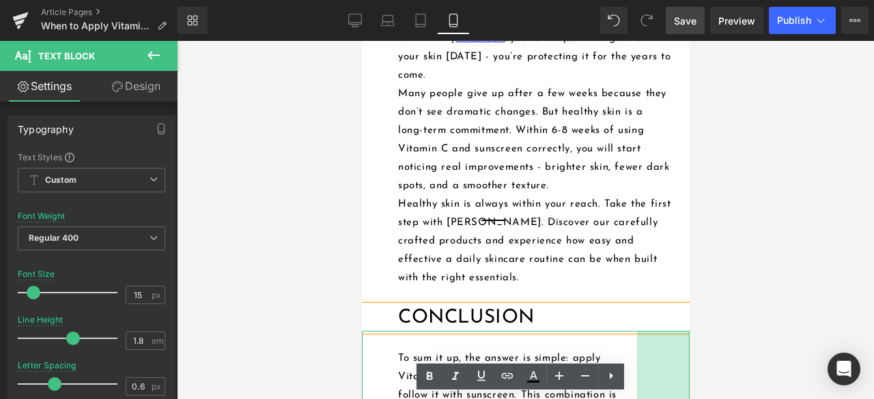
click at [661, 227] on div "Skincare is not about overnight results. It’s about building habits that add up…" at bounding box center [525, 131] width 328 height 350
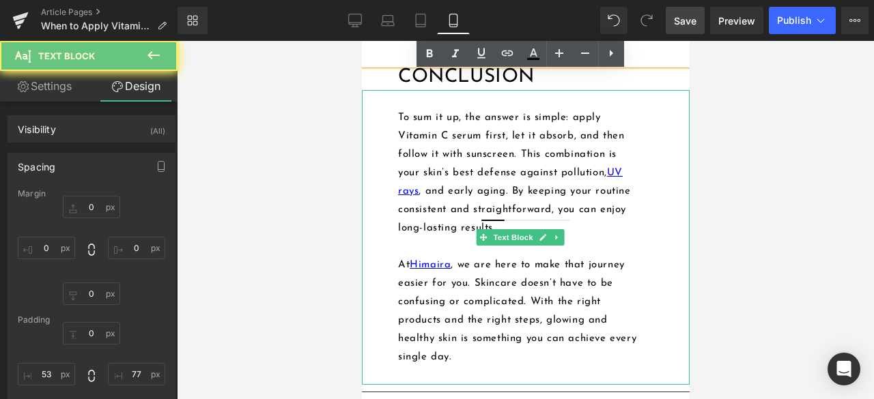
scroll to position [3981, 0]
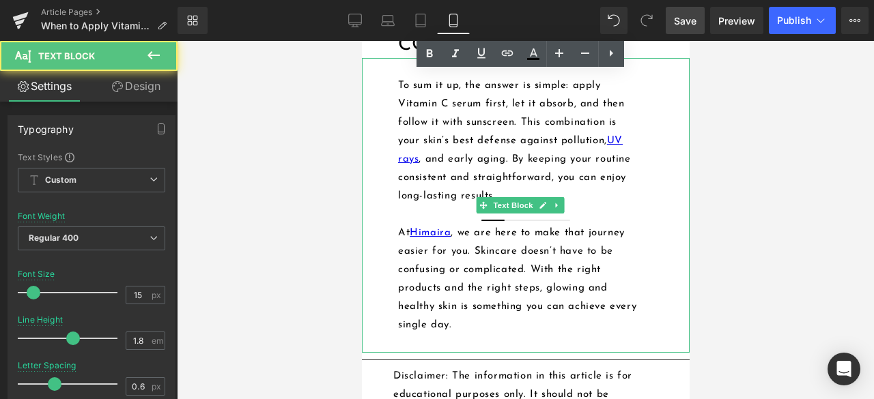
click at [621, 205] on p "To sum it up, the answer is simple: apply Vitamin C serum first, let it absorb,…" at bounding box center [516, 140] width 239 height 129
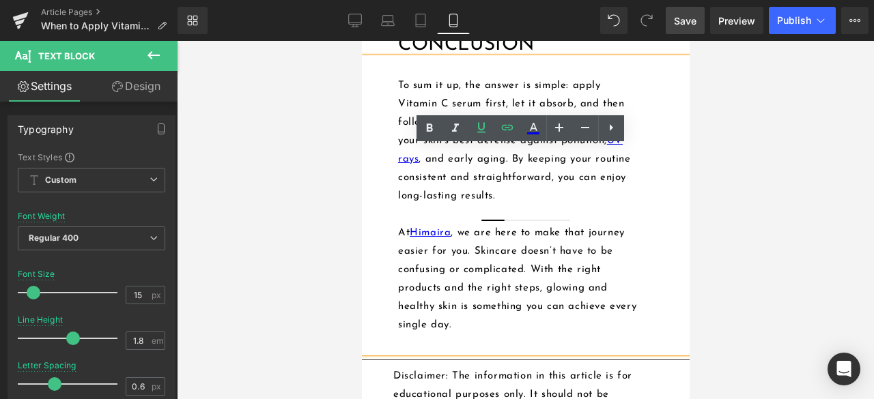
drag, startPoint x: 621, startPoint y: 88, endPoint x: 984, endPoint y: 137, distance: 367.1
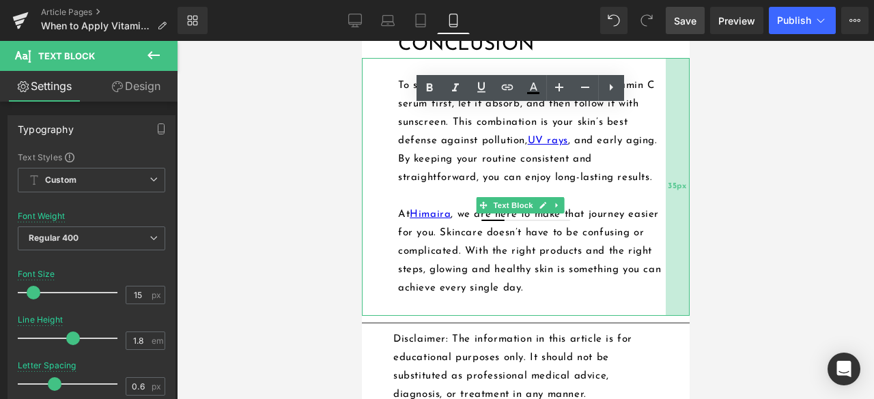
drag, startPoint x: 639, startPoint y: 231, endPoint x: 668, endPoint y: 230, distance: 28.7
click at [668, 230] on div "35px" at bounding box center [677, 187] width 24 height 258
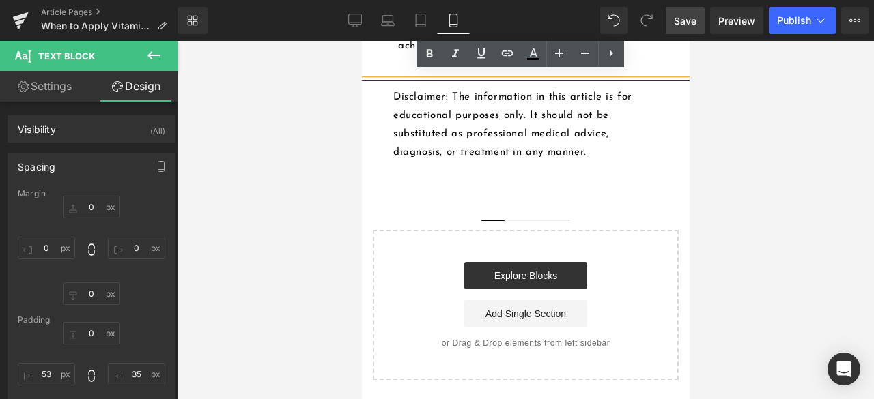
scroll to position [4254, 0]
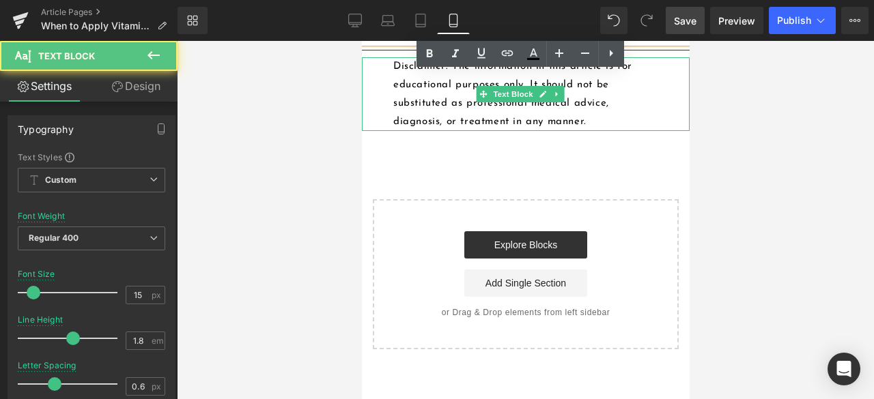
click at [634, 131] on p "Disclaimer: The information in this article is for educational purposes only. I…" at bounding box center [522, 94] width 259 height 74
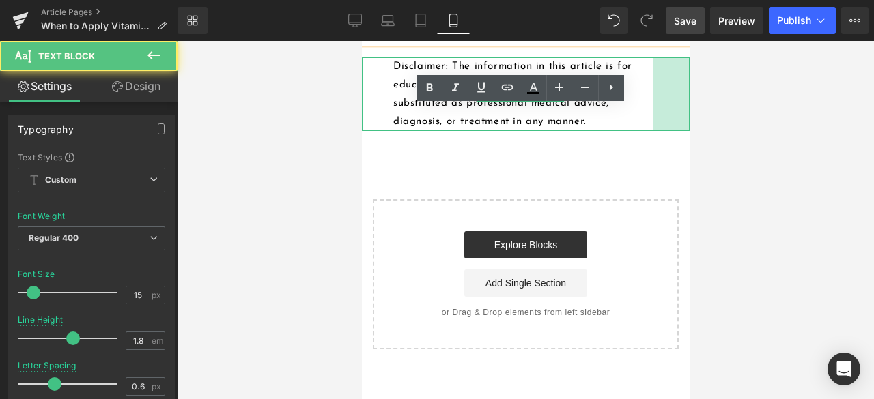
drag, startPoint x: 675, startPoint y: 182, endPoint x: 700, endPoint y: 182, distance: 24.6
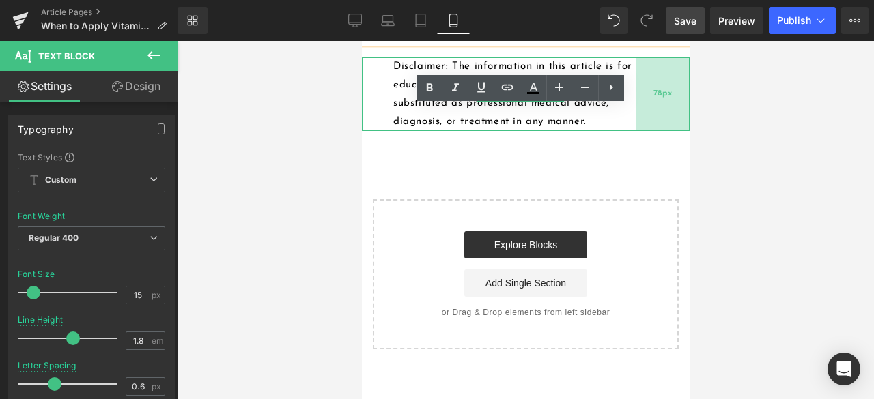
click at [659, 102] on span "78px" at bounding box center [662, 94] width 18 height 15
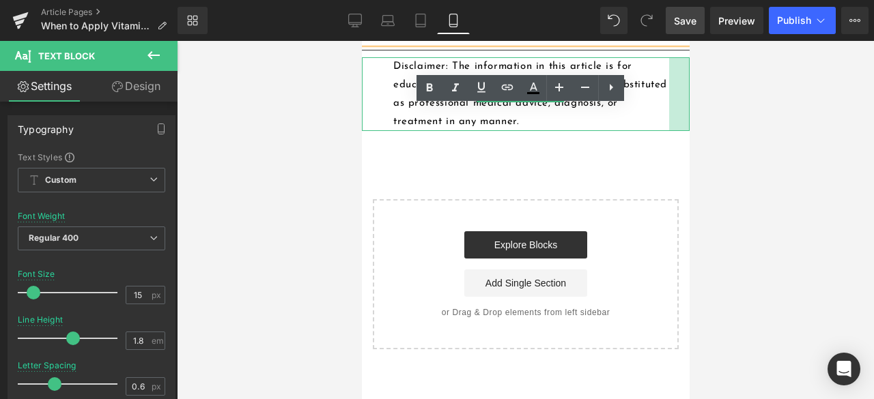
drag, startPoint x: 635, startPoint y: 185, endPoint x: 668, endPoint y: 184, distance: 32.8
click at [668, 131] on div at bounding box center [678, 94] width 20 height 74
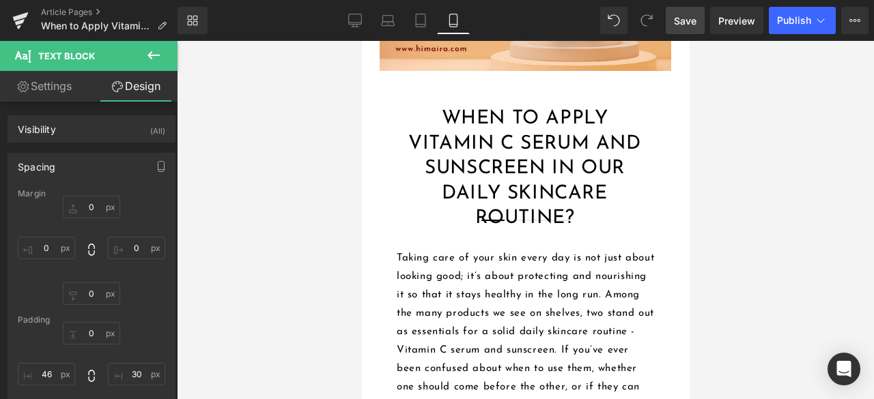
scroll to position [0, 0]
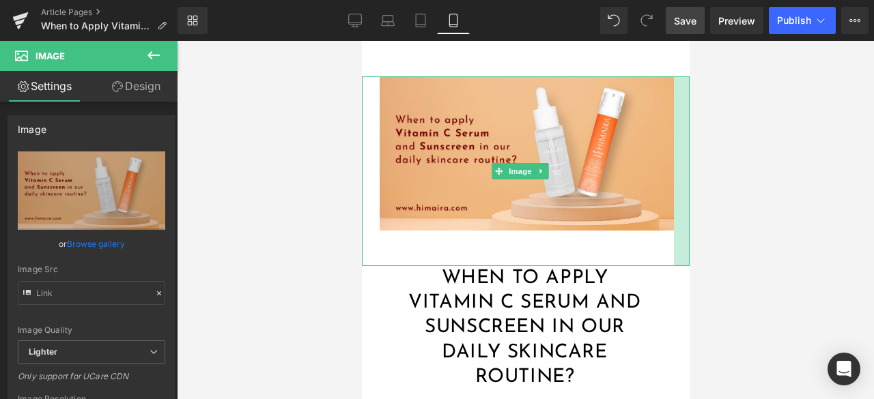
click at [673, 170] on div at bounding box center [681, 171] width 16 height 190
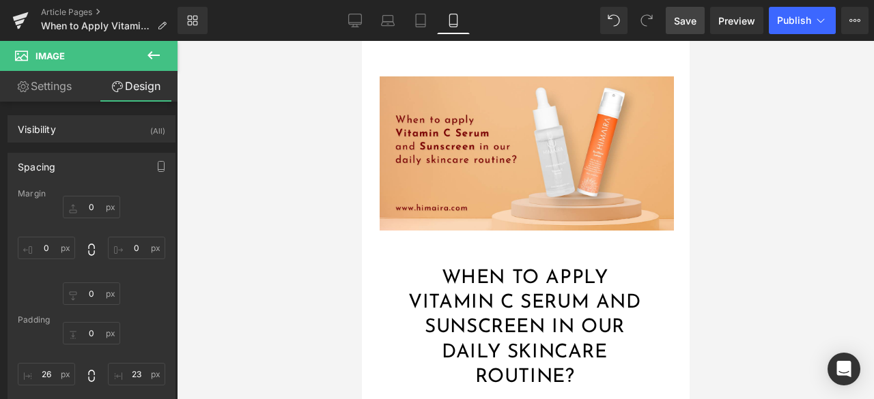
click at [685, 24] on span "Save" at bounding box center [685, 21] width 23 height 14
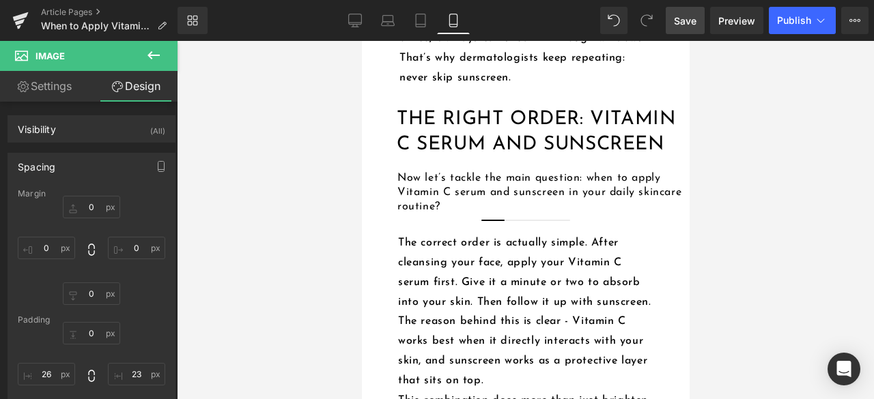
scroll to position [1638, 0]
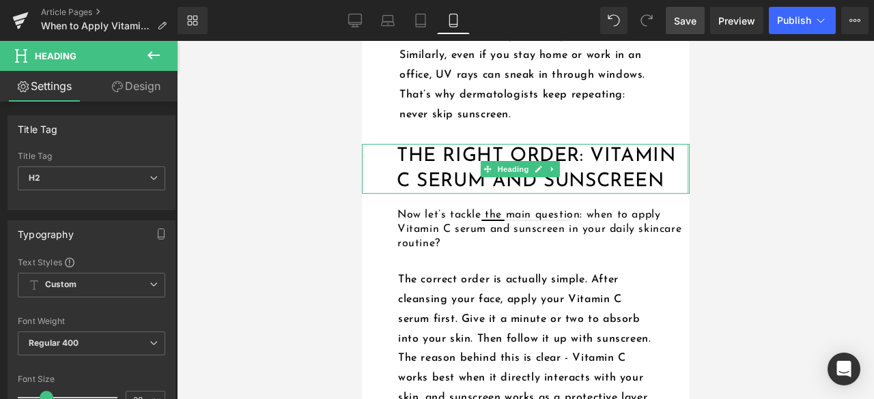
click at [674, 194] on div "The Right Order: Vitamin C Serum and Sunscreen Heading" at bounding box center [525, 169] width 328 height 50
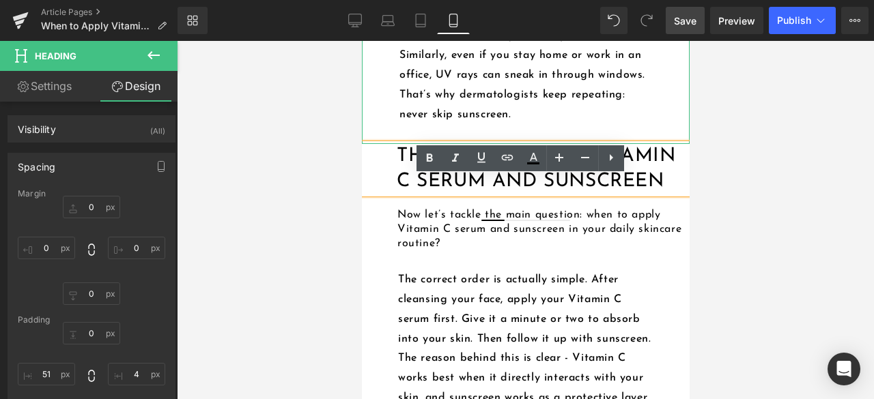
click at [642, 125] on p "Think of it like wearing a seatbelt. Even if you are a careful driver, you can’…" at bounding box center [526, 66] width 255 height 118
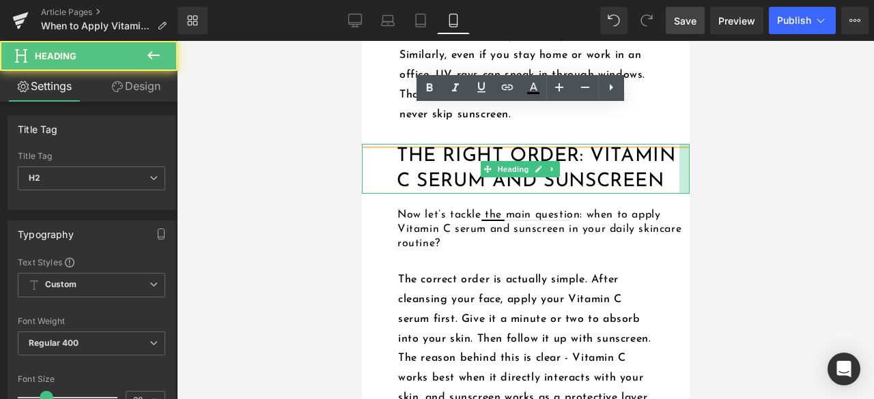
drag, startPoint x: 675, startPoint y: 204, endPoint x: 668, endPoint y: 206, distance: 7.1
click at [679, 194] on div at bounding box center [684, 169] width 10 height 50
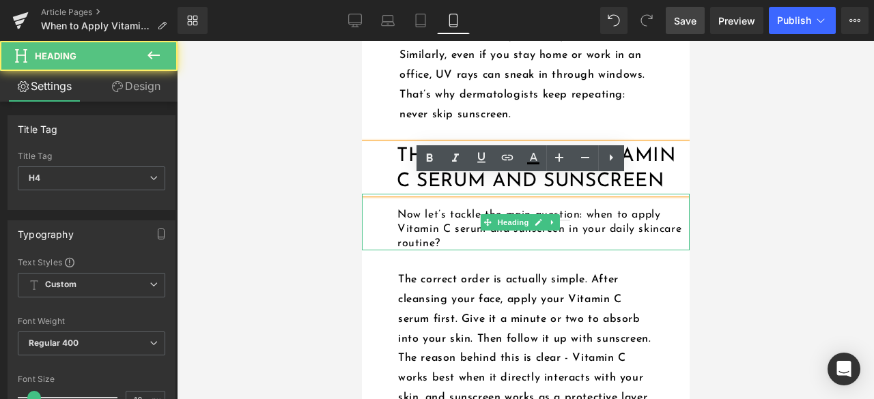
click at [669, 251] on h4 "Now let’s tackle the main question: when to apply Vitamin C serum and sunscreen…" at bounding box center [543, 229] width 292 height 42
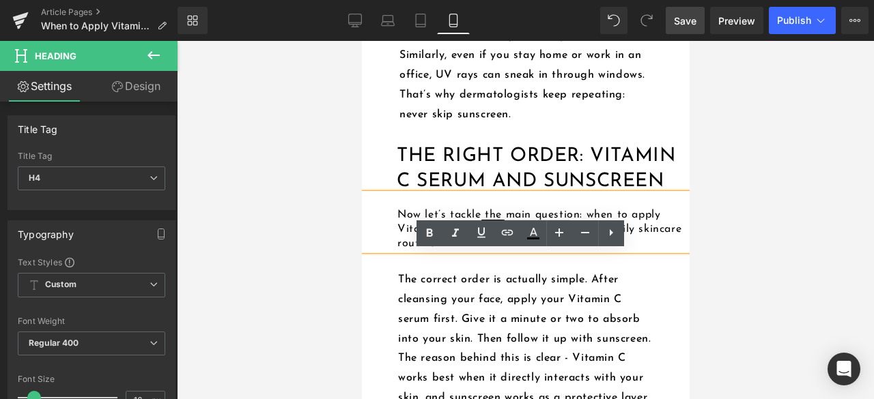
click at [770, 240] on div at bounding box center [525, 220] width 697 height 358
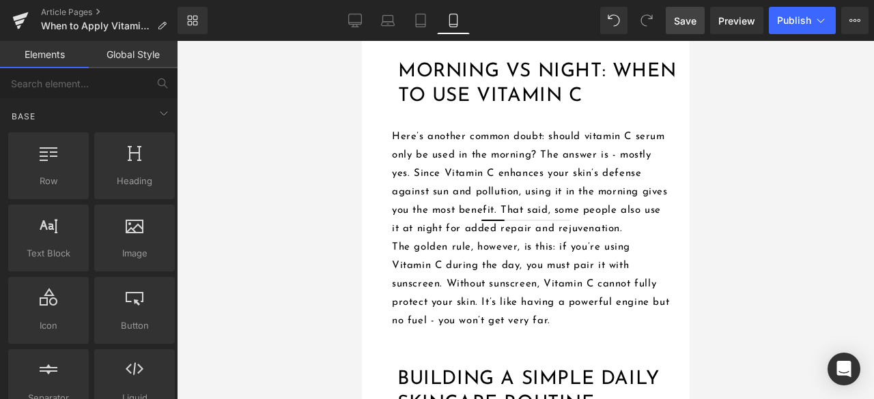
scroll to position [2185, 0]
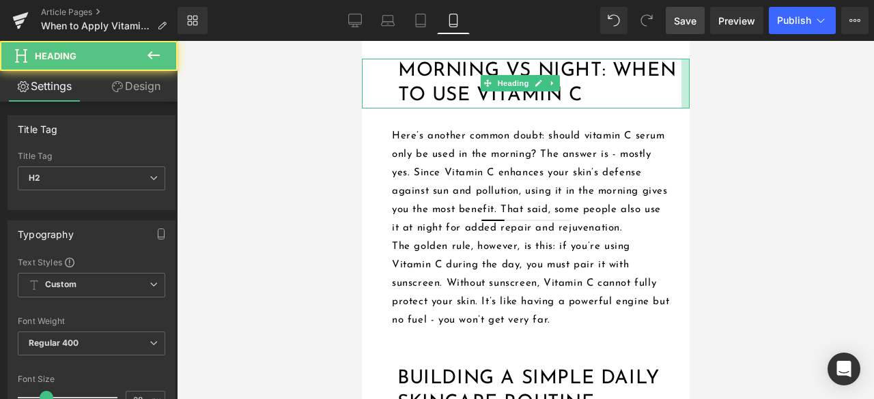
drag, startPoint x: 674, startPoint y: 155, endPoint x: 666, endPoint y: 155, distance: 8.2
click at [666, 109] on div "Morning vs Night: When to Use Vitamin C Heading" at bounding box center [525, 84] width 328 height 50
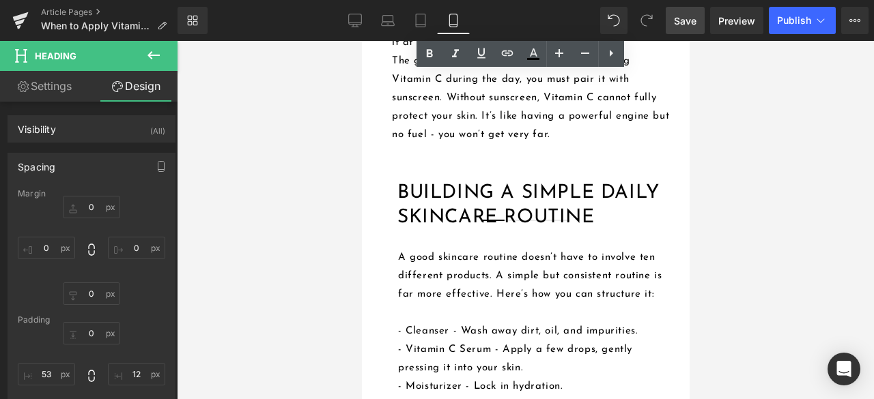
scroll to position [2458, 0]
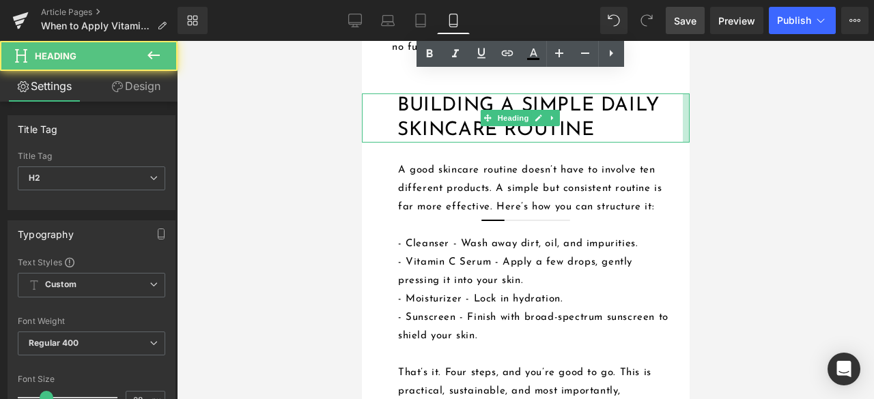
click at [670, 143] on div "Building a Simple Daily Skincare Routine Heading" at bounding box center [525, 119] width 328 height 50
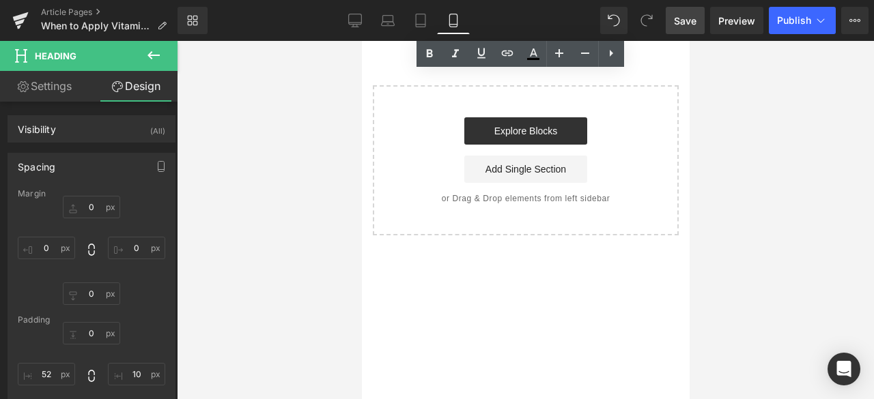
scroll to position [4574, 0]
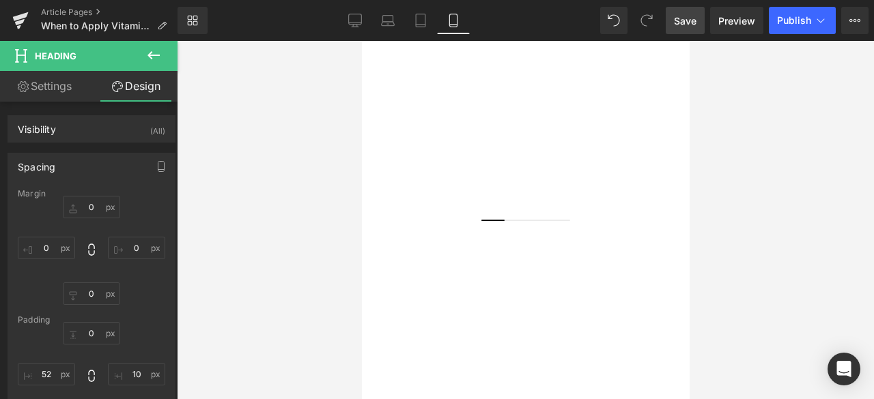
click at [681, 24] on span "Save" at bounding box center [685, 21] width 23 height 14
click at [799, 25] on span "Publish" at bounding box center [794, 20] width 34 height 11
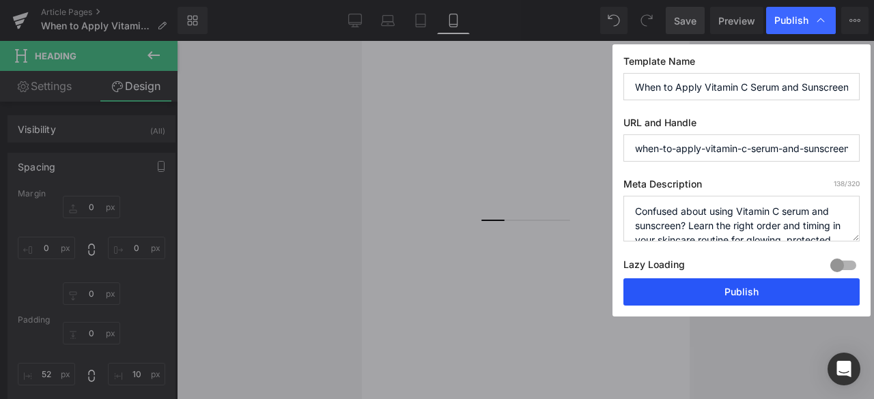
click at [731, 283] on button "Publish" at bounding box center [741, 292] width 236 height 27
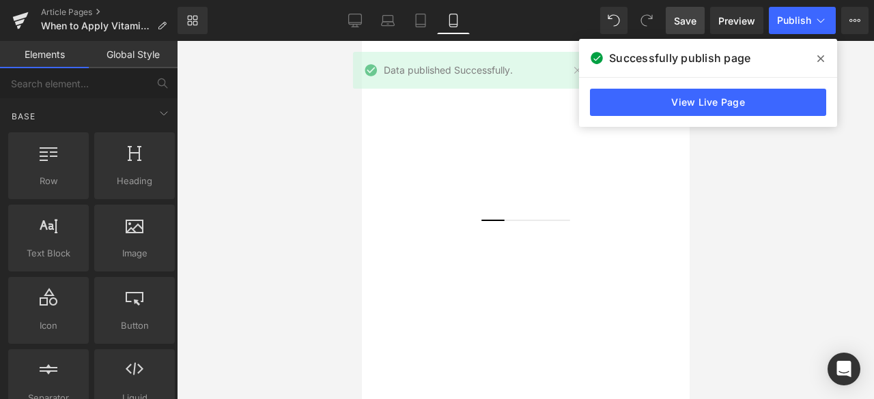
click at [773, 274] on div at bounding box center [525, 220] width 697 height 358
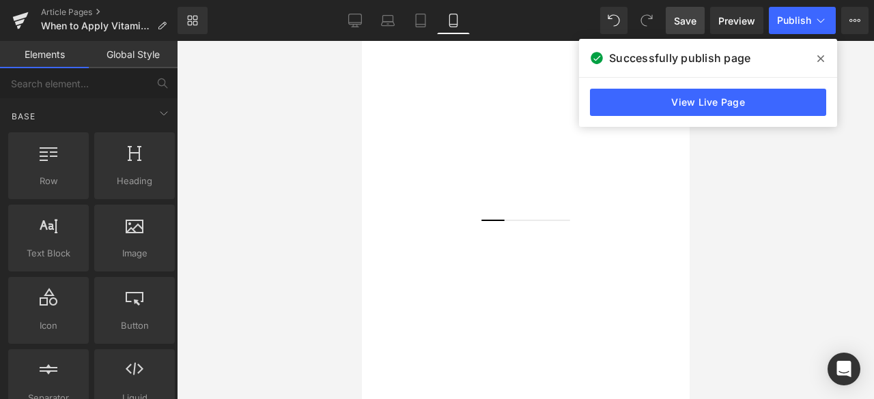
click at [795, 219] on div at bounding box center [525, 220] width 697 height 358
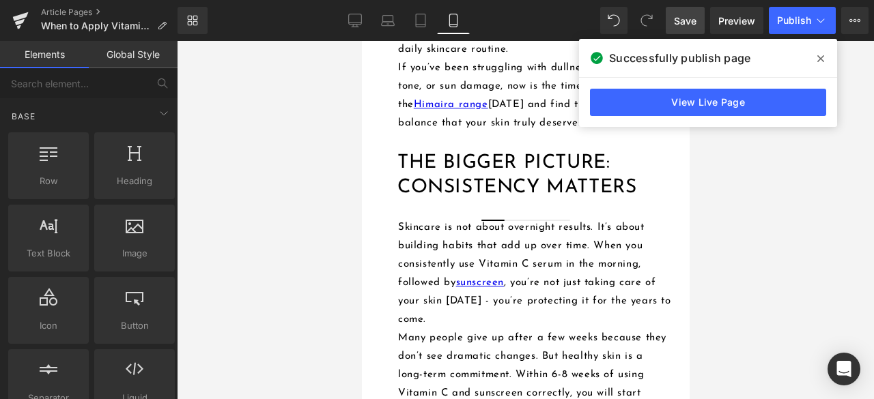
scroll to position [3465, 0]
click at [822, 59] on icon at bounding box center [820, 58] width 7 height 11
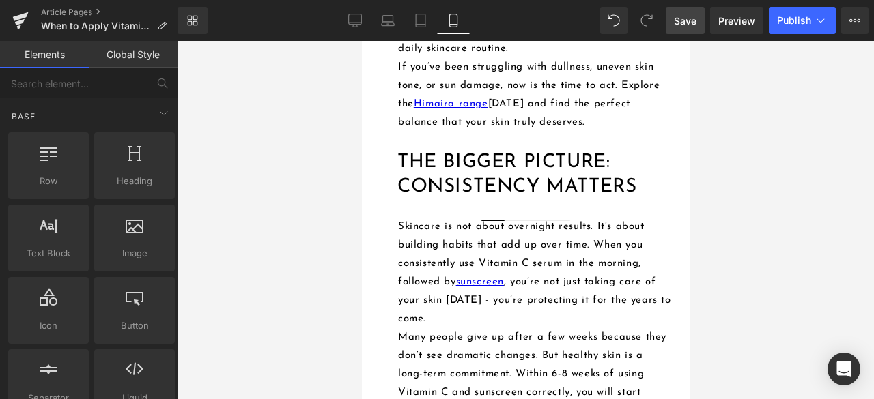
click at [767, 201] on div at bounding box center [525, 220] width 697 height 358
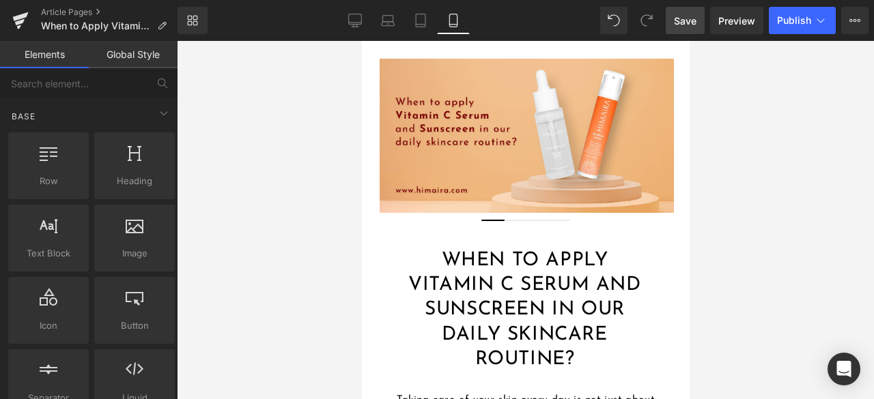
scroll to position [0, 0]
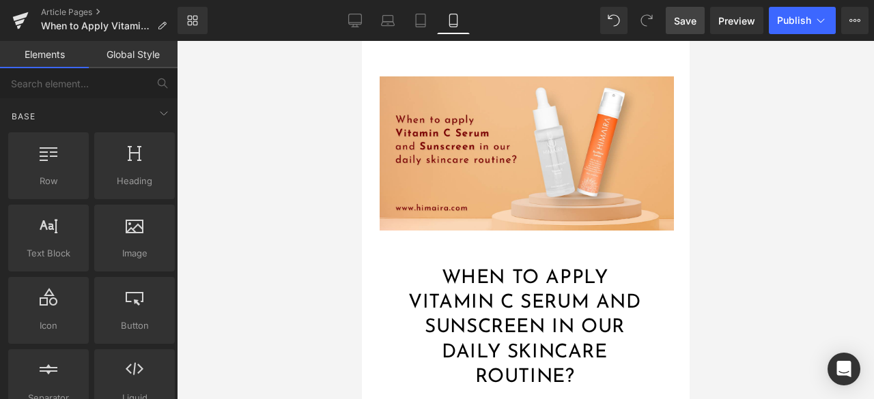
click at [695, 16] on span "Save" at bounding box center [685, 21] width 23 height 14
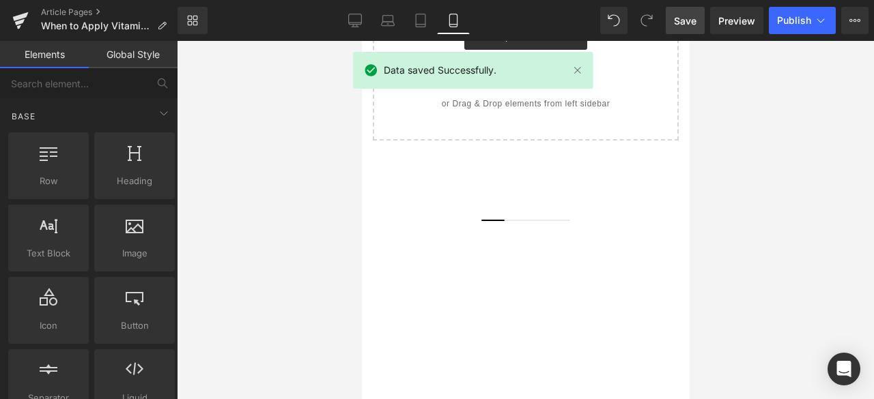
scroll to position [4291, 0]
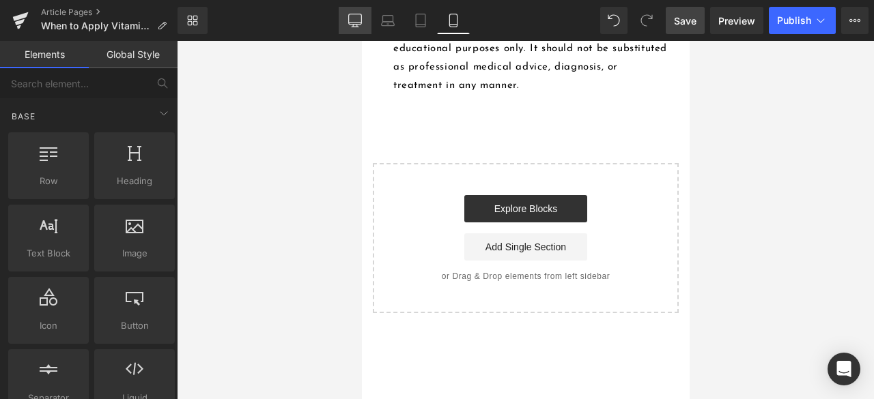
click at [359, 27] on icon at bounding box center [355, 21] width 14 height 14
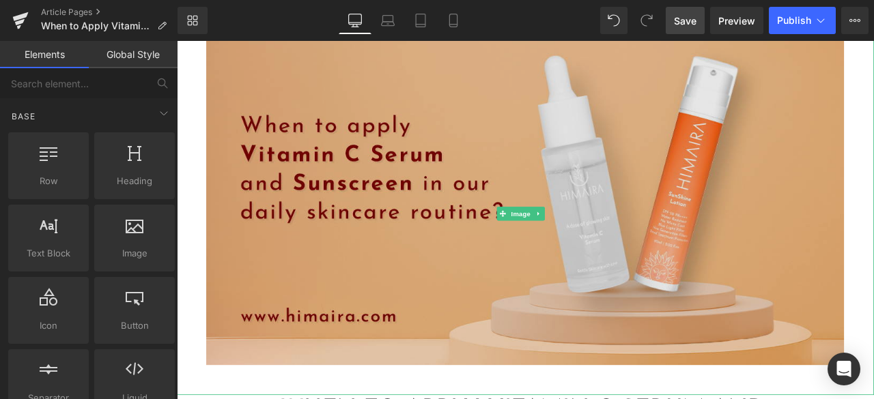
scroll to position [273, 0]
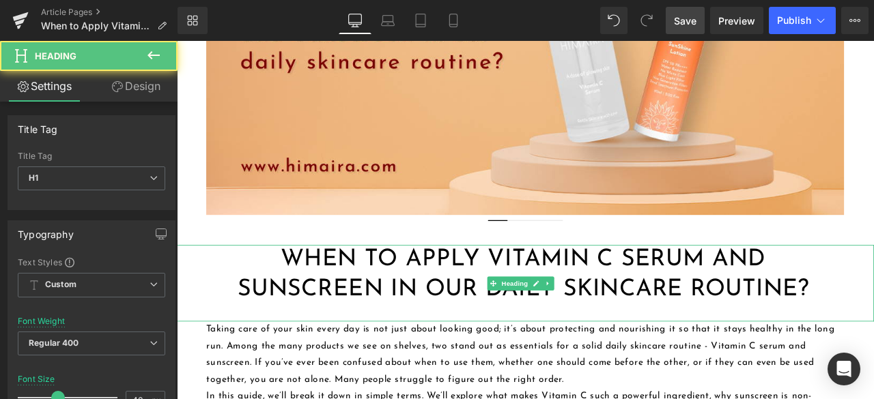
drag, startPoint x: 394, startPoint y: 324, endPoint x: 390, endPoint y: 309, distance: 15.4
click at [394, 314] on h1 "When to Apply Vitamin C Serum and Sunscreen in Our Daily Skincare Routine?" at bounding box center [587, 318] width 751 height 71
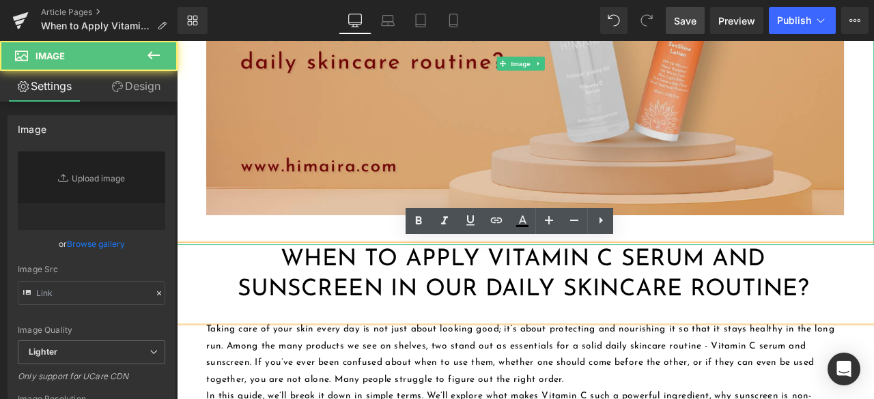
click at [319, 261] on img at bounding box center [590, 68] width 826 height 431
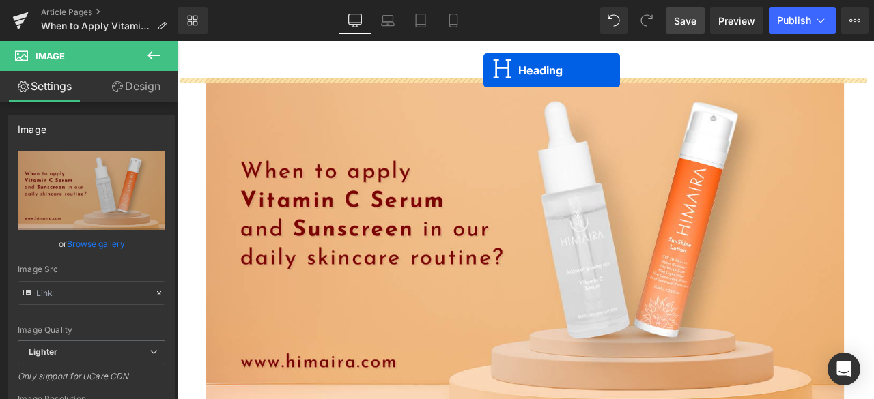
scroll to position [0, 0]
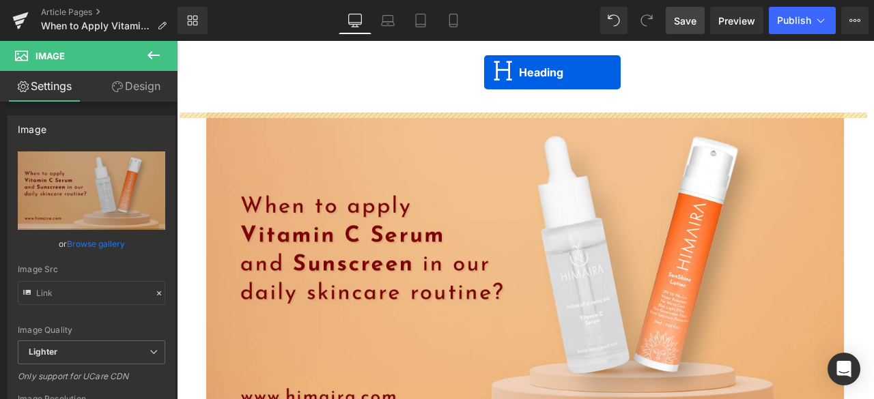
drag, startPoint x: 553, startPoint y: 330, endPoint x: 541, endPoint y: 78, distance: 252.2
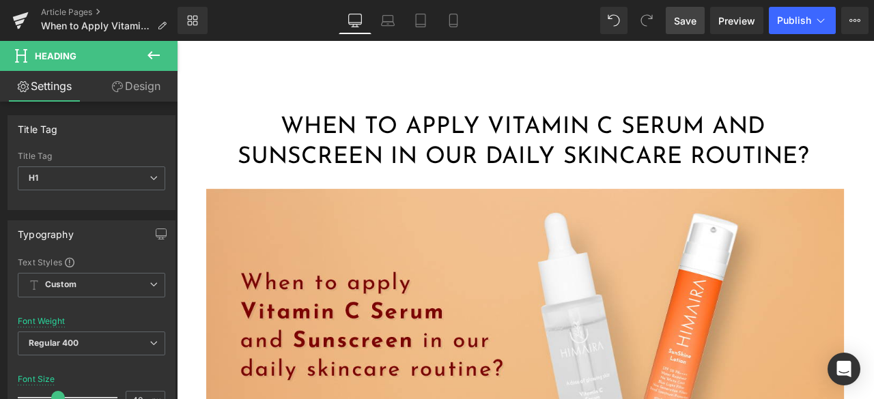
click at [154, 55] on icon at bounding box center [153, 55] width 12 height 8
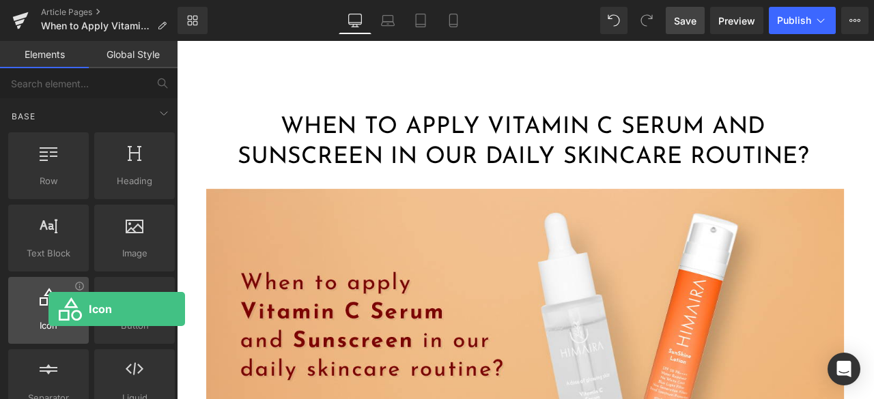
click at [48, 309] on div at bounding box center [48, 303] width 72 height 31
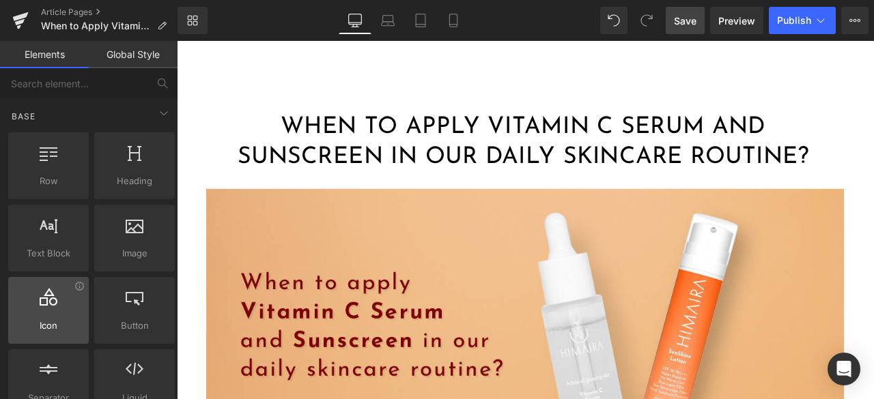
click at [61, 307] on div at bounding box center [48, 303] width 72 height 31
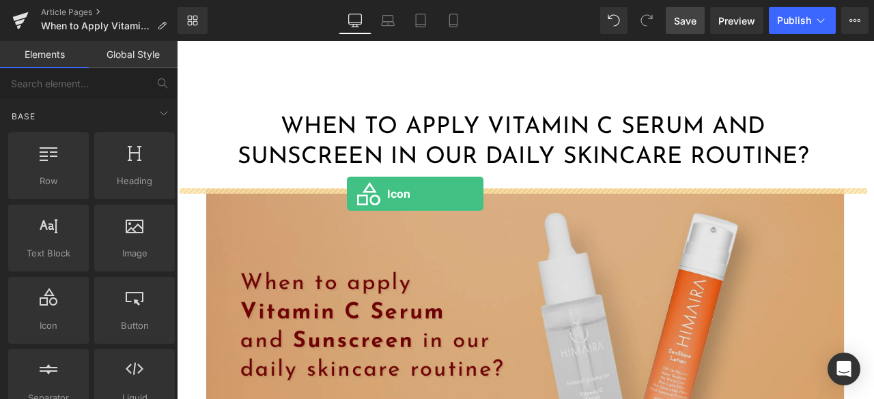
drag, startPoint x: 231, startPoint y: 346, endPoint x: 378, endPoint y: 222, distance: 192.3
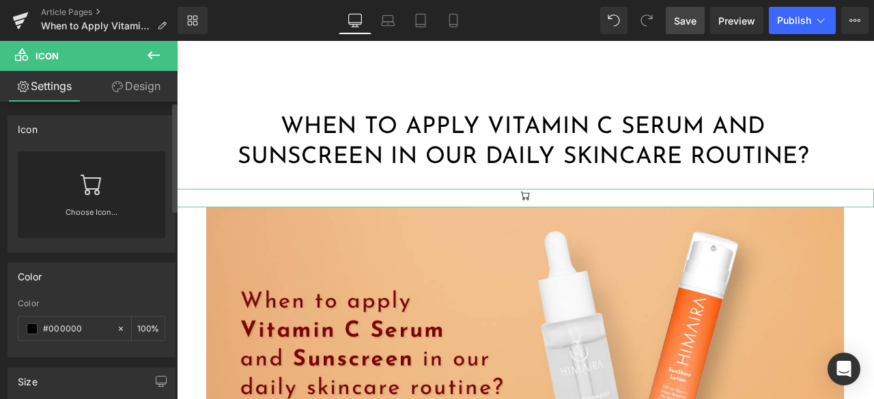
click at [110, 200] on div "Choose Icon..." at bounding box center [91, 195] width 147 height 87
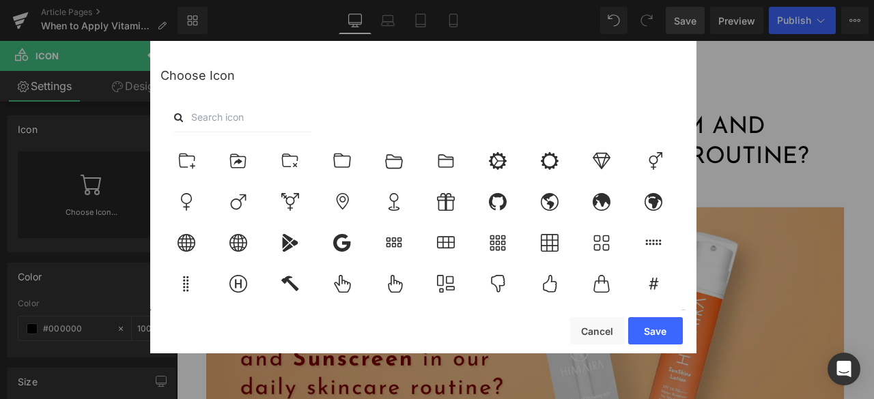
scroll to position [3686, 0]
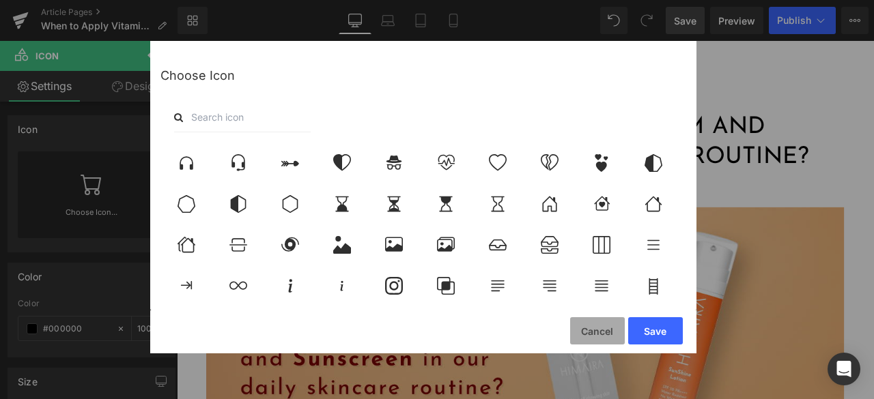
click at [595, 332] on button "Cancel" at bounding box center [597, 330] width 55 height 27
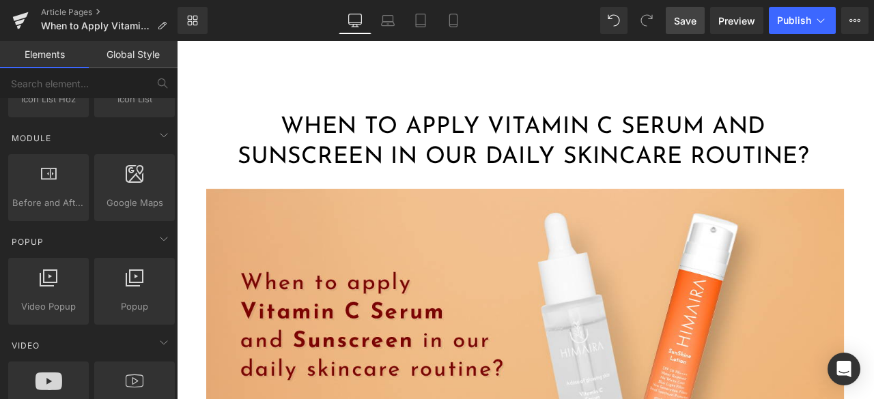
scroll to position [546, 0]
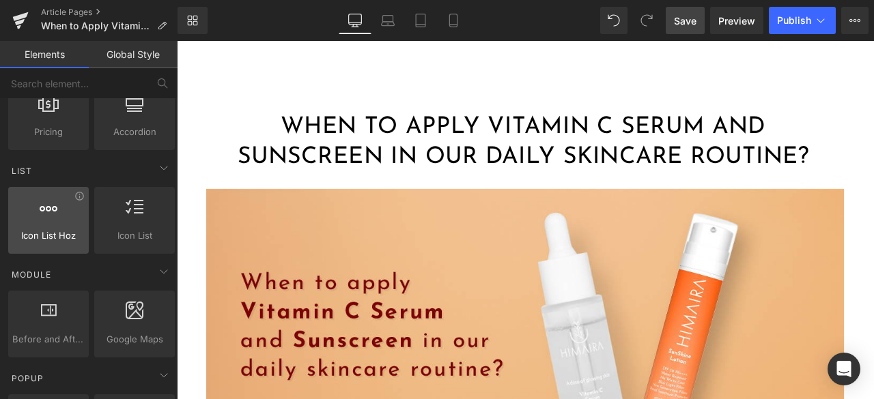
click at [57, 229] on span "Icon List Hoz" at bounding box center [48, 236] width 72 height 14
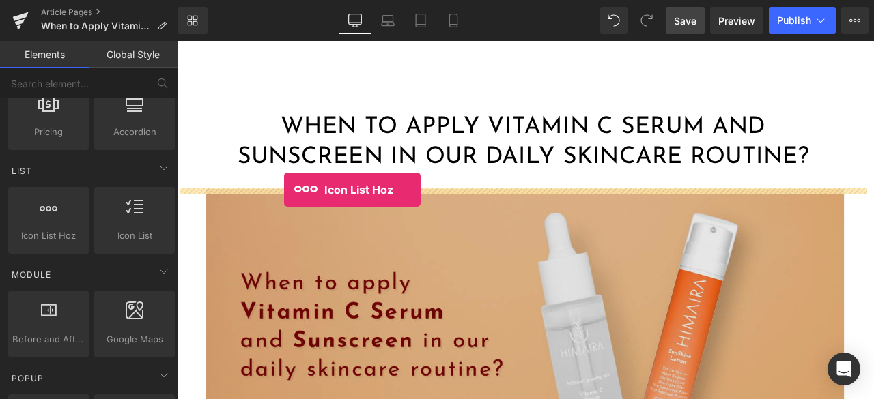
drag, startPoint x: 234, startPoint y: 268, endPoint x: 319, endPoint y: 216, distance: 98.9
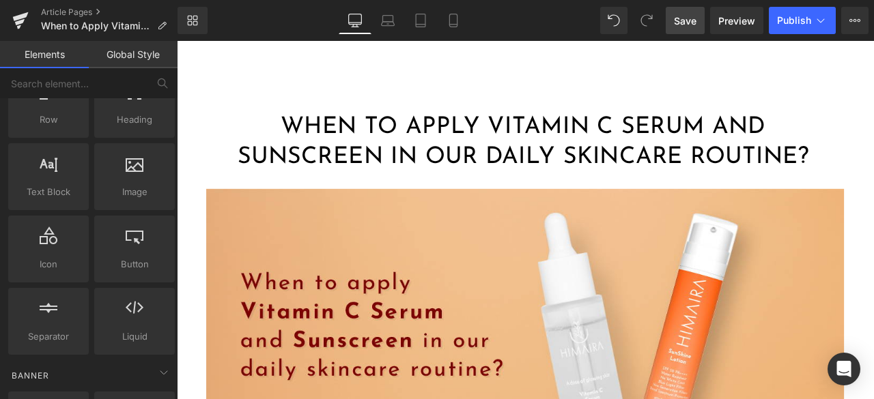
scroll to position [0, 0]
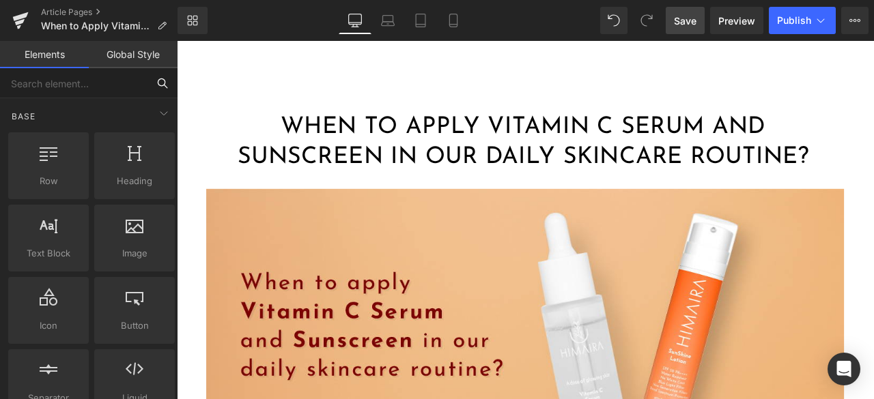
click at [59, 89] on input "text" at bounding box center [73, 83] width 147 height 30
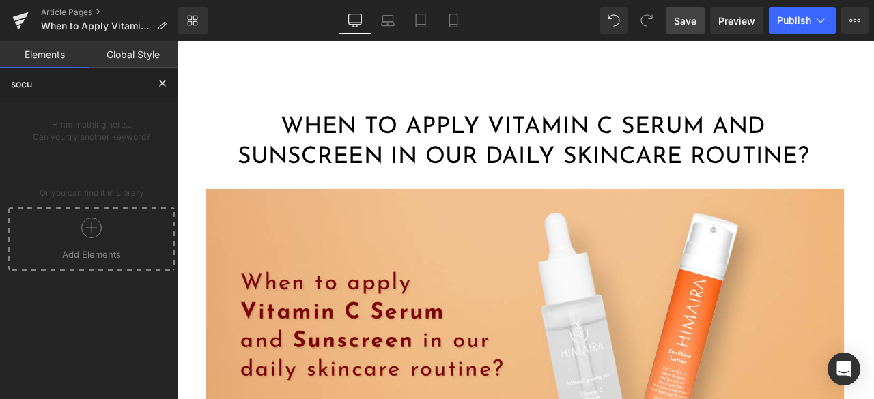
type input "soc"
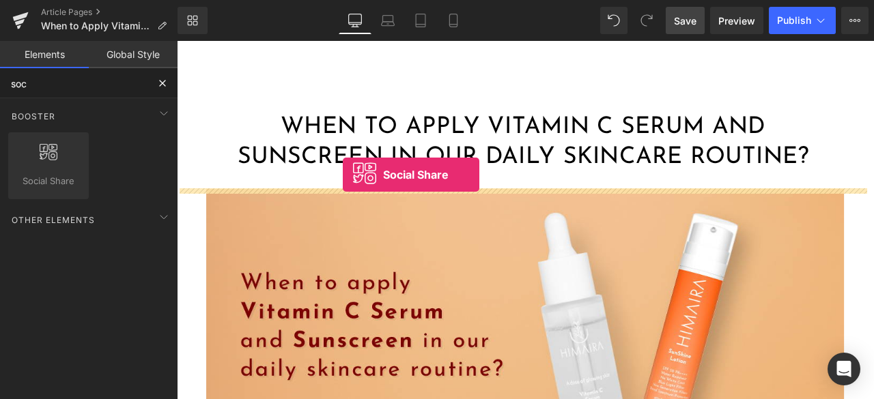
drag, startPoint x: 201, startPoint y: 203, endPoint x: 373, endPoint y: 200, distance: 172.1
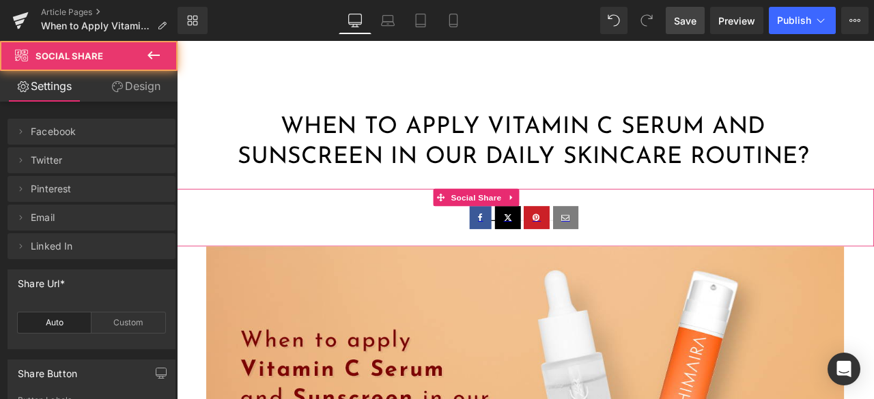
click at [534, 252] on icon at bounding box center [537, 251] width 6 height 10
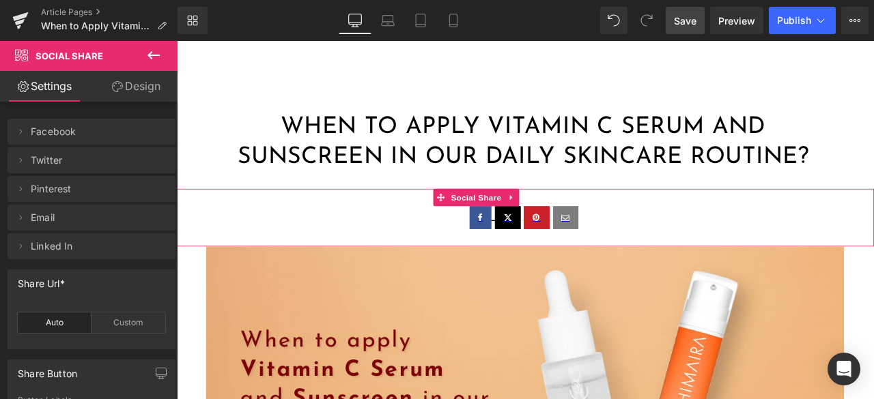
click at [562, 258] on link at bounding box center [569, 250] width 31 height 27
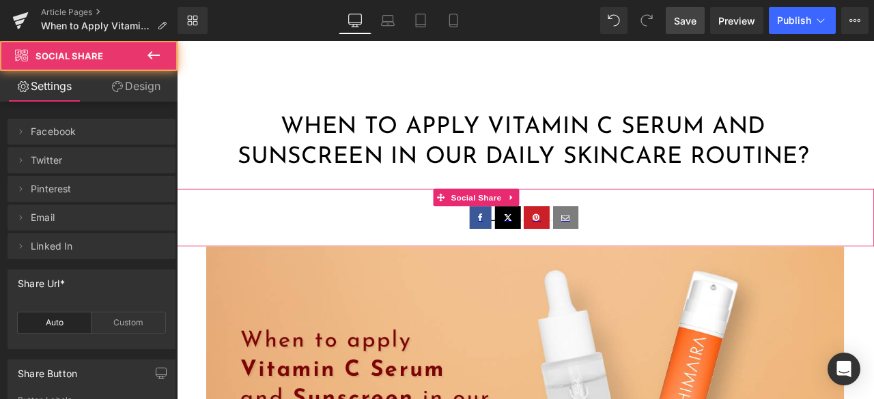
click at [598, 252] on icon at bounding box center [603, 251] width 10 height 10
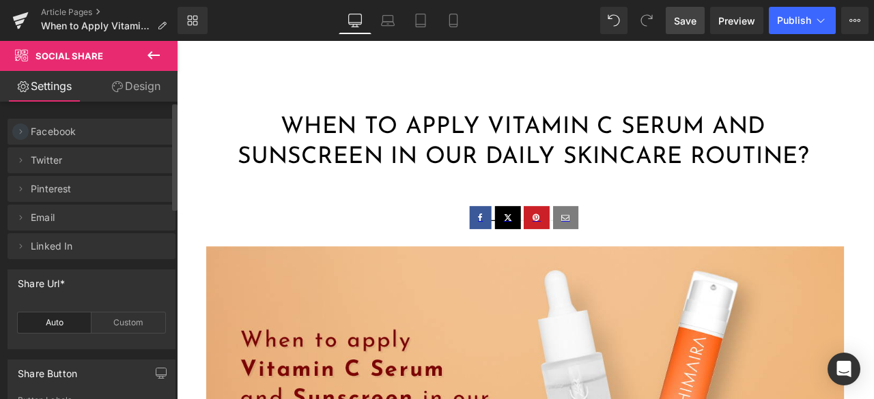
click at [22, 132] on icon at bounding box center [20, 131] width 11 height 11
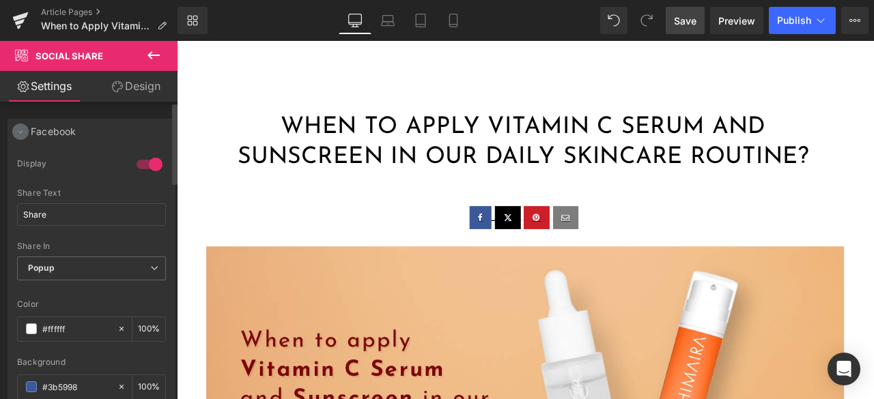
click at [22, 132] on icon at bounding box center [20, 131] width 11 height 11
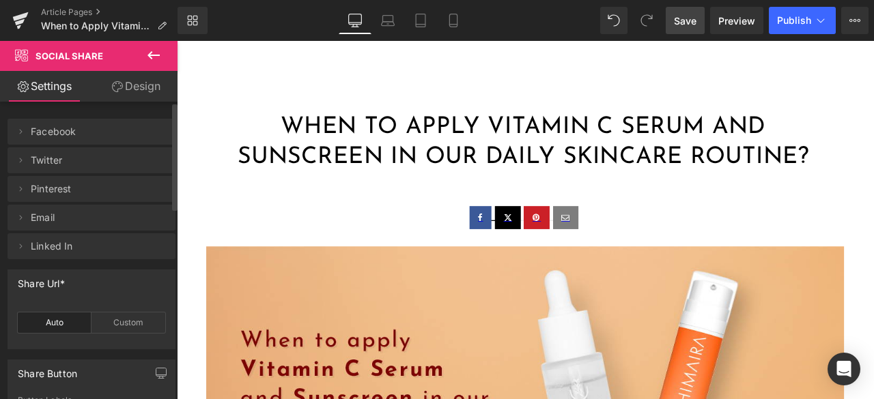
click at [30, 162] on li "Delete Cancel Twitter 1 Display Tweet Share Text Tweet Popup New Tab Self Share…" at bounding box center [92, 160] width 168 height 26
click at [22, 157] on icon at bounding box center [20, 160] width 11 height 11
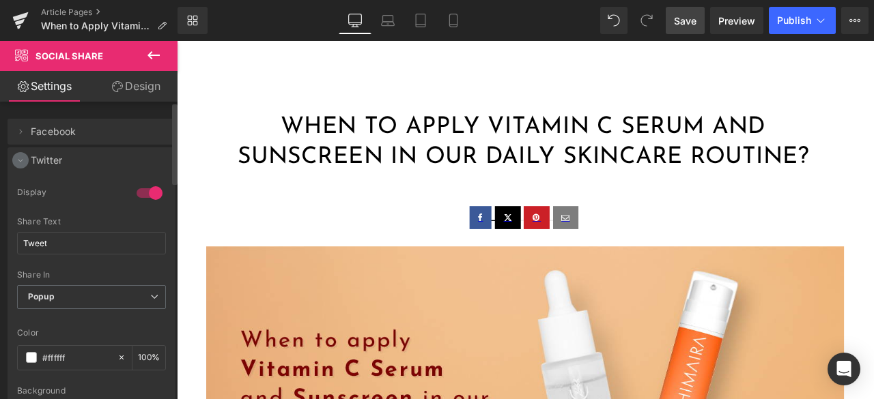
click at [22, 157] on icon at bounding box center [20, 160] width 11 height 11
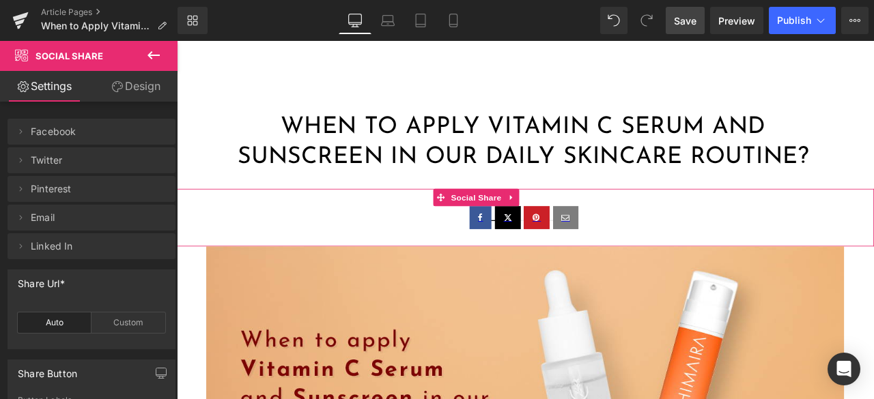
click at [666, 252] on div at bounding box center [590, 250] width 826 height 27
click at [511, 225] on span "Social Share" at bounding box center [531, 226] width 67 height 20
click at [573, 227] on icon at bounding box center [572, 227] width 3 height 6
click at [703, 242] on div at bounding box center [590, 250] width 826 height 27
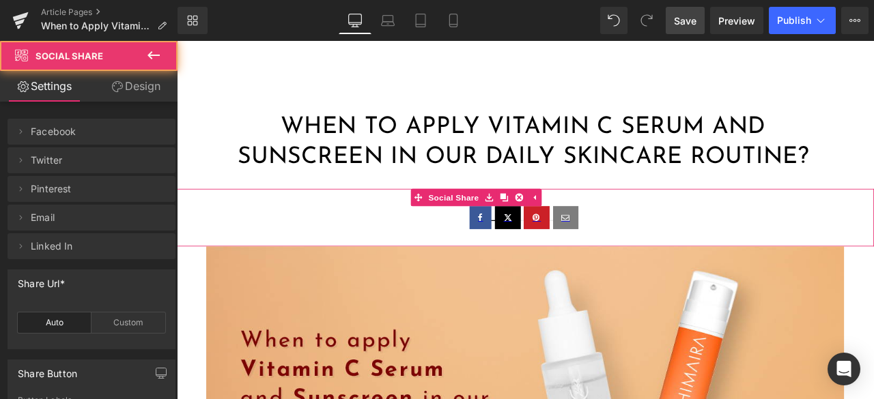
click at [657, 238] on div at bounding box center [590, 250] width 826 height 27
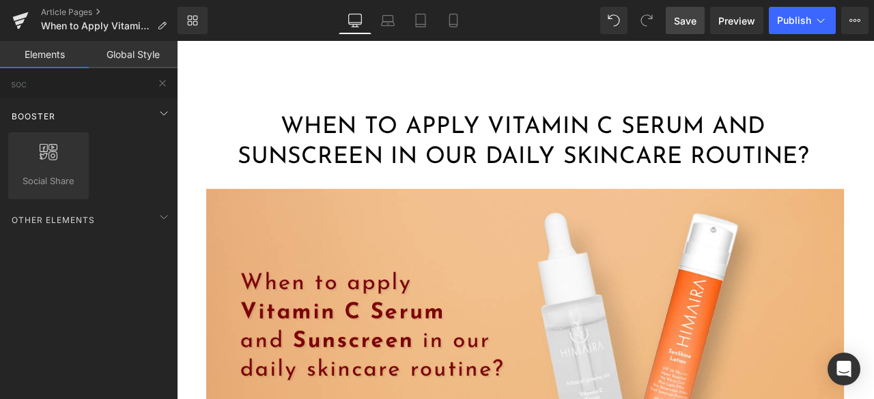
click at [137, 111] on div "Booster" at bounding box center [91, 115] width 172 height 27
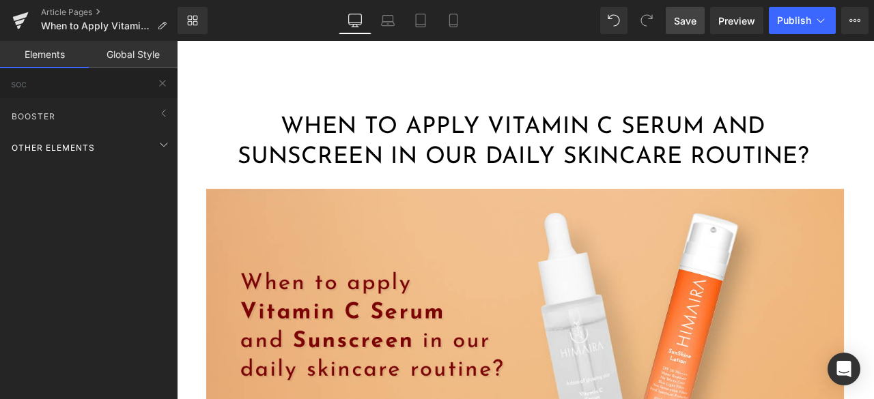
click at [130, 145] on div "Other Elements" at bounding box center [91, 147] width 172 height 27
click at [131, 144] on div "Other Elements" at bounding box center [91, 147] width 172 height 27
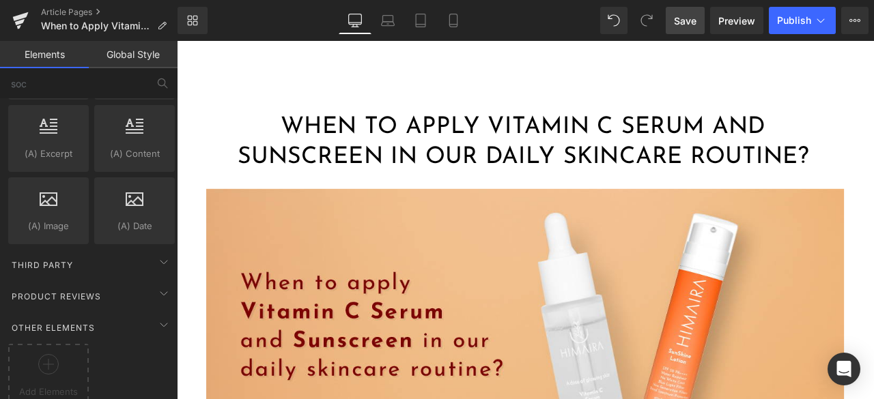
scroll to position [2475, 0]
click at [109, 247] on div "Third Party" at bounding box center [91, 260] width 172 height 27
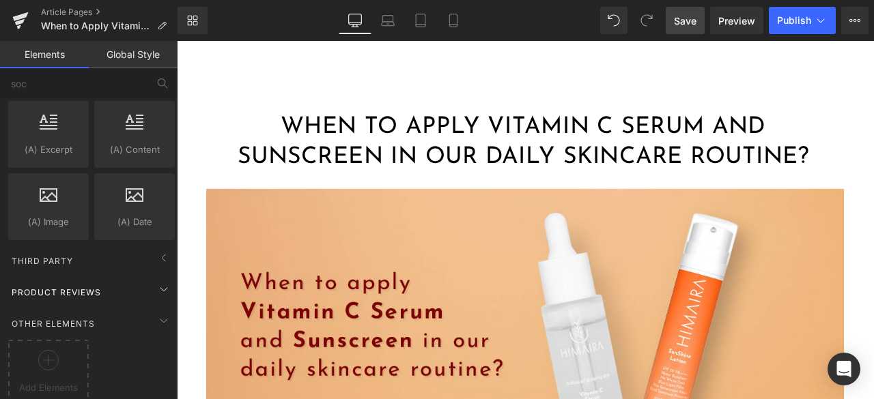
click at [109, 279] on div "Product Reviews" at bounding box center [91, 292] width 172 height 27
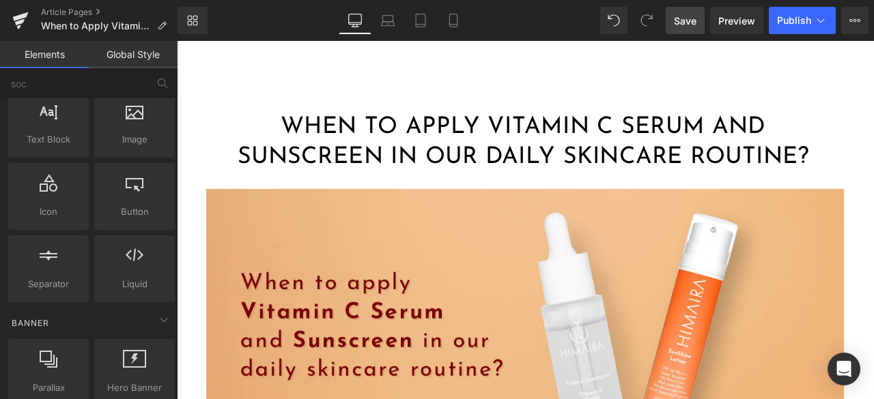
scroll to position [0, 0]
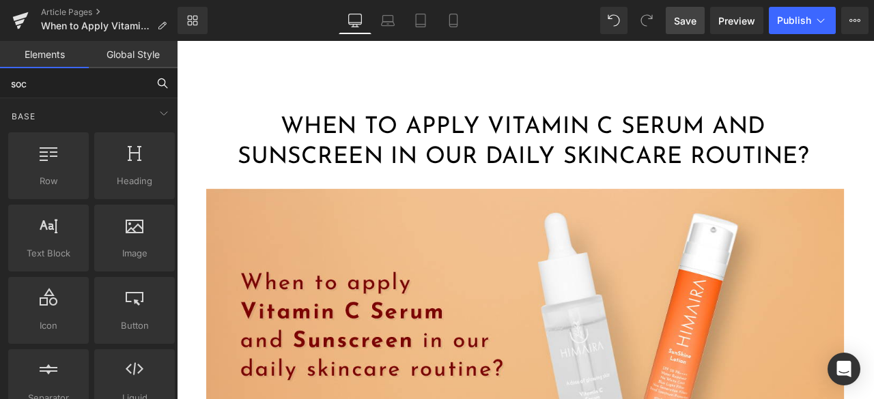
click at [87, 81] on input "soc" at bounding box center [73, 83] width 147 height 30
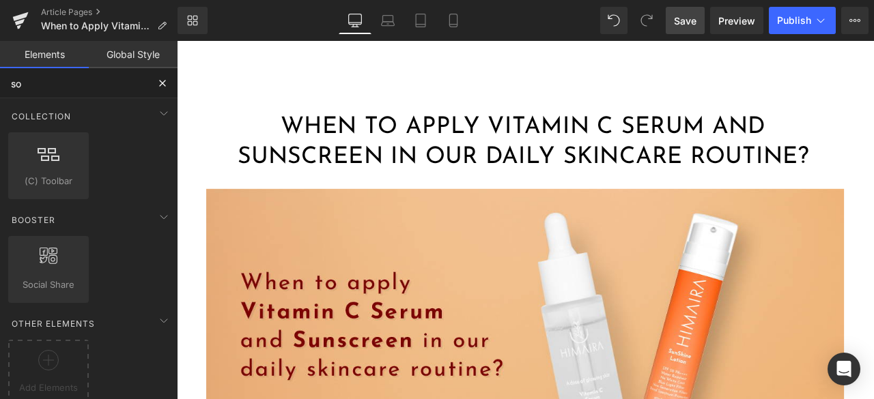
type input "soc"
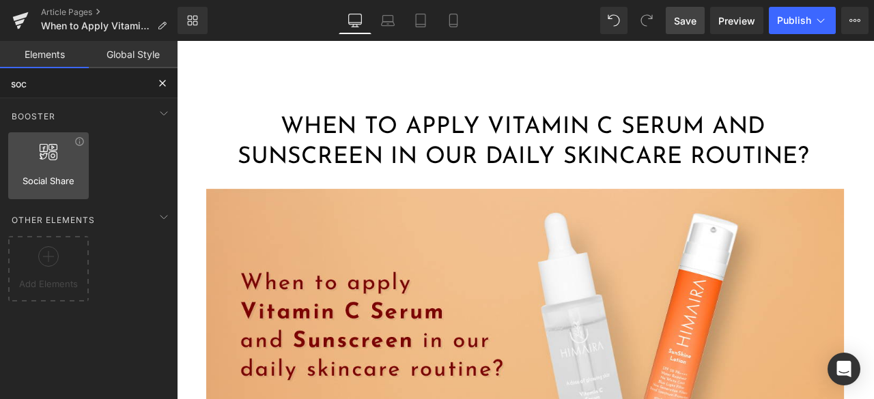
click at [46, 181] on span "Social Share" at bounding box center [48, 181] width 72 height 14
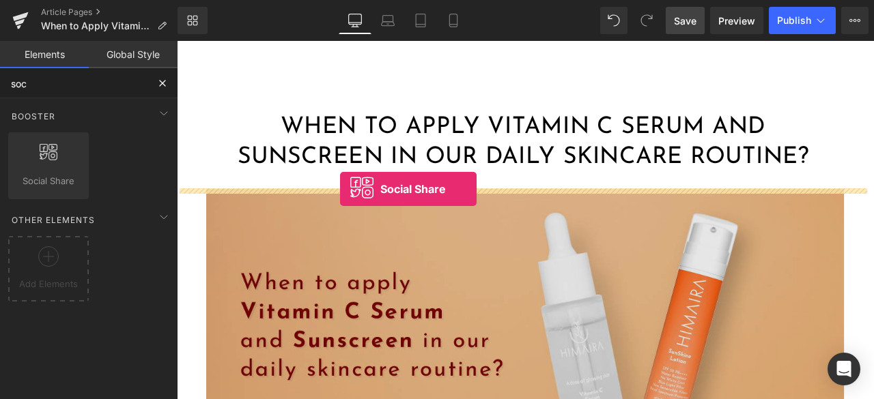
drag, startPoint x: 216, startPoint y: 231, endPoint x: 370, endPoint y: 216, distance: 155.0
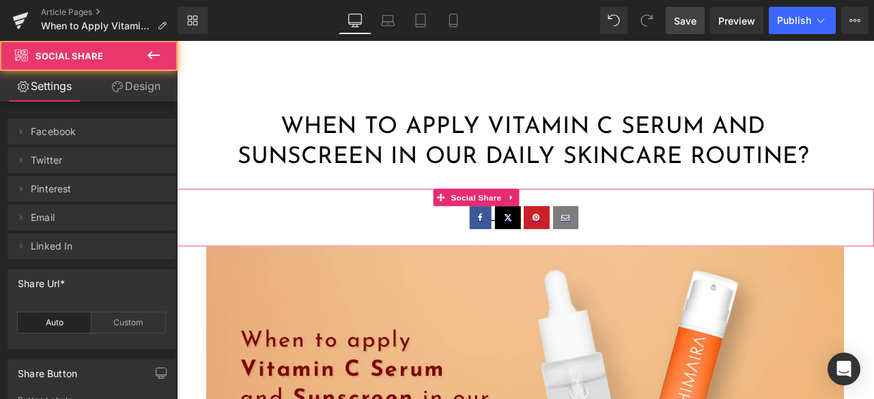
click at [563, 255] on link at bounding box center [569, 250] width 31 height 27
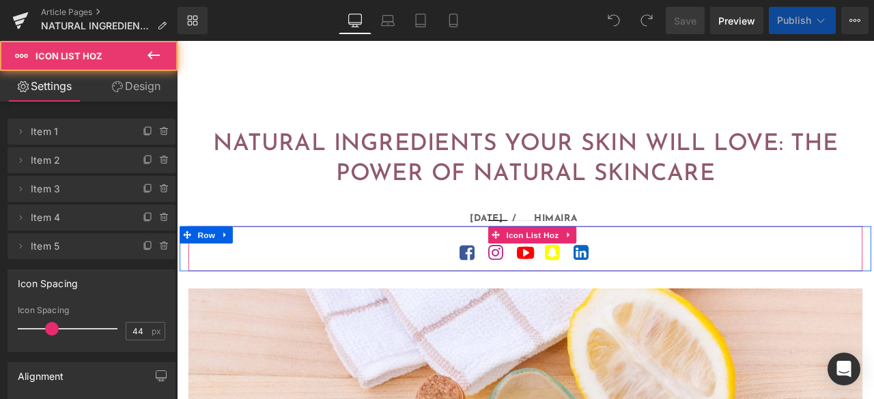
click at [386, 294] on ul "Icon Icon Icon Icon Icon" at bounding box center [589, 297] width 799 height 33
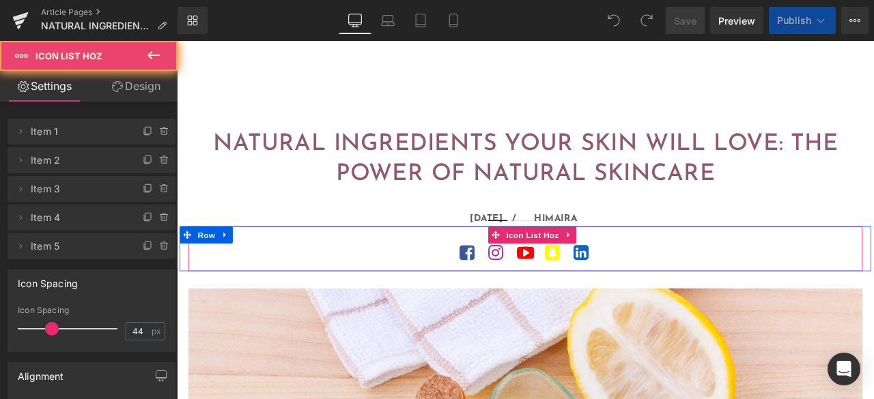
click at [393, 290] on ul "Icon Icon Icon Icon Icon" at bounding box center [589, 297] width 799 height 33
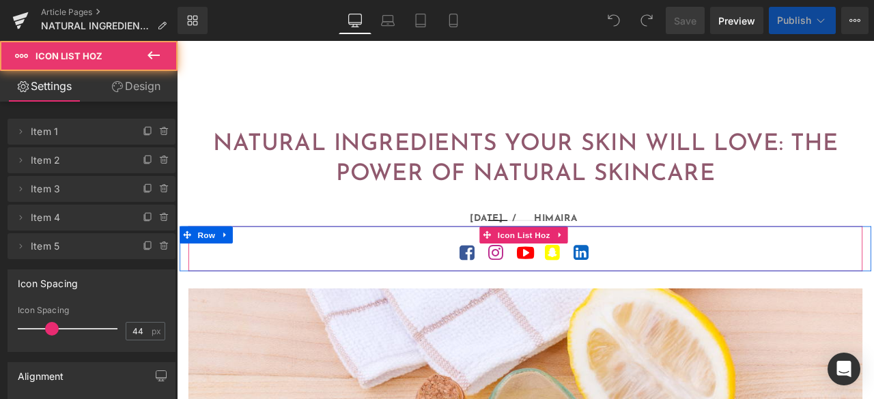
click at [442, 292] on ul "Icon Icon Icon Icon Icon" at bounding box center [589, 297] width 799 height 33
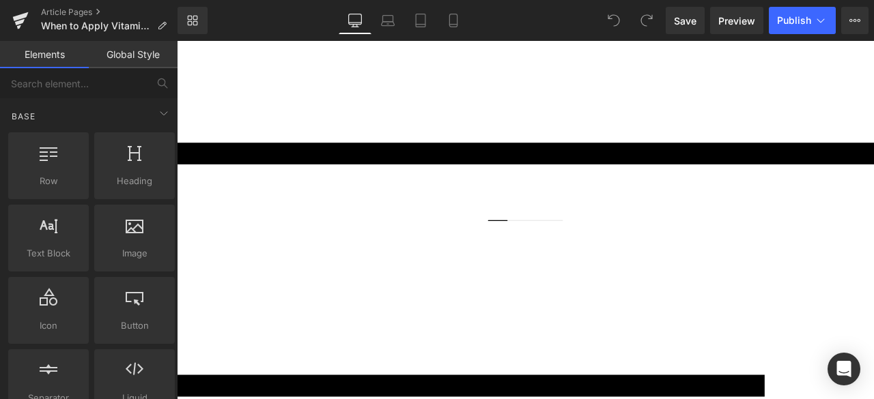
scroll to position [137, 0]
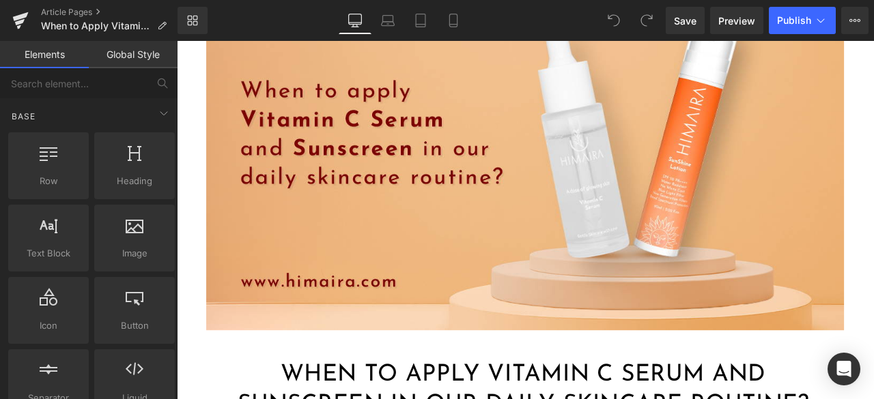
click at [454, 339] on div "Rendering Content" at bounding box center [437, 345] width 84 height 15
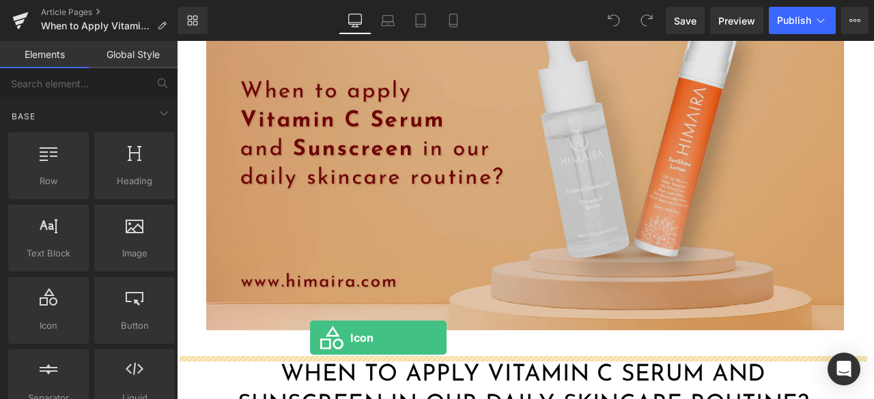
drag, startPoint x: 231, startPoint y: 354, endPoint x: 335, endPoint y: 393, distance: 110.2
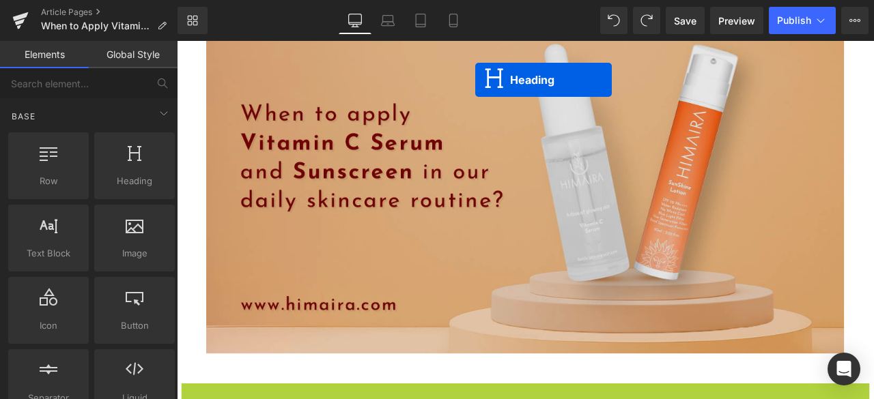
scroll to position [55, 0]
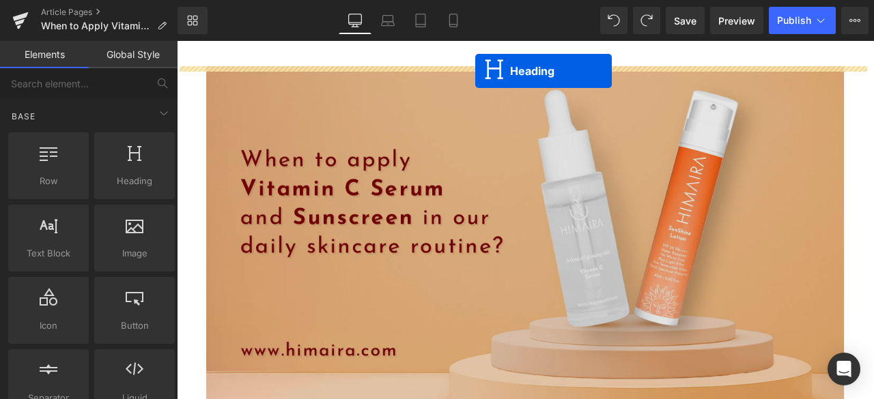
drag, startPoint x: 557, startPoint y: 395, endPoint x: 530, endPoint y: 63, distance: 333.5
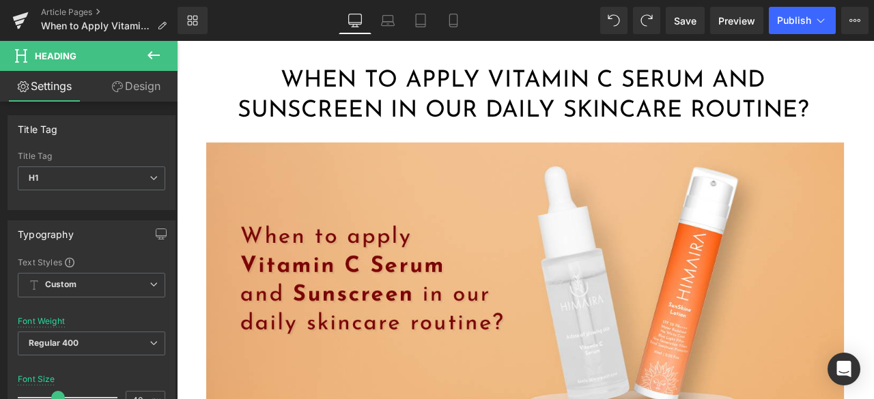
click at [156, 54] on icon at bounding box center [153, 55] width 16 height 16
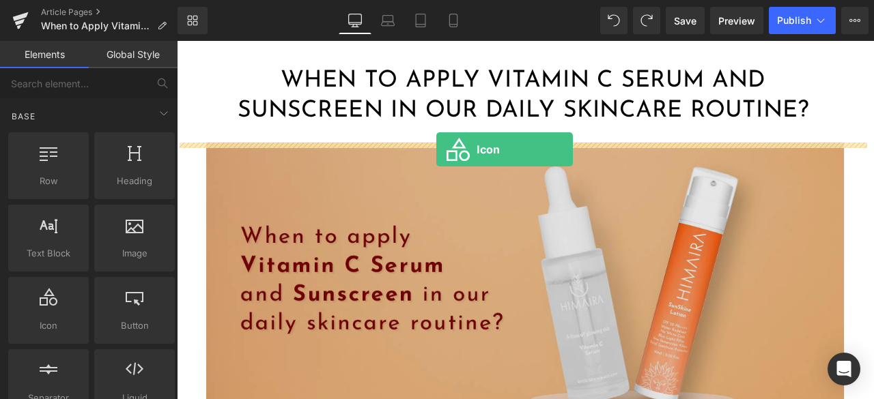
drag, startPoint x: 286, startPoint y: 334, endPoint x: 484, endPoint y: 170, distance: 257.0
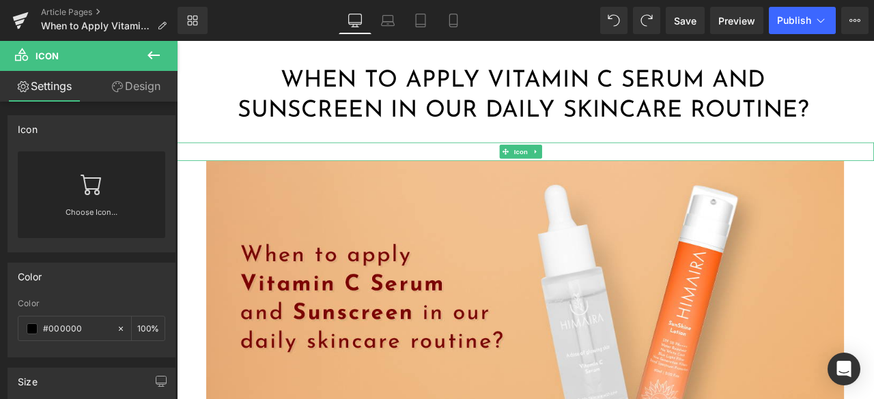
click at [498, 168] on div at bounding box center [590, 173] width 826 height 22
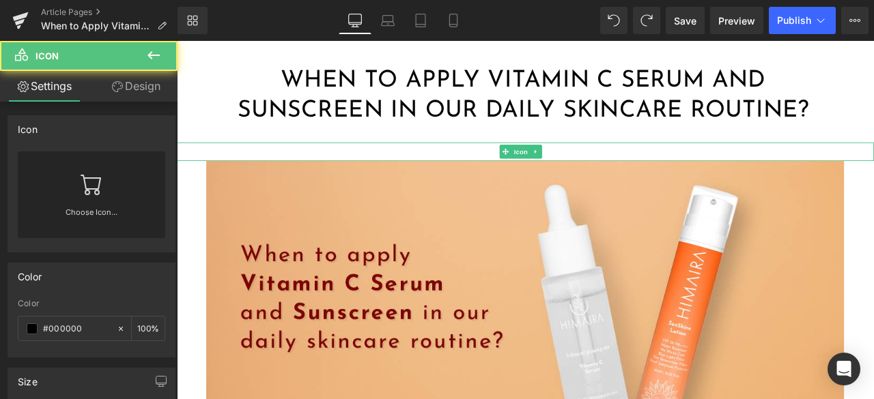
click at [623, 171] on div at bounding box center [590, 173] width 826 height 22
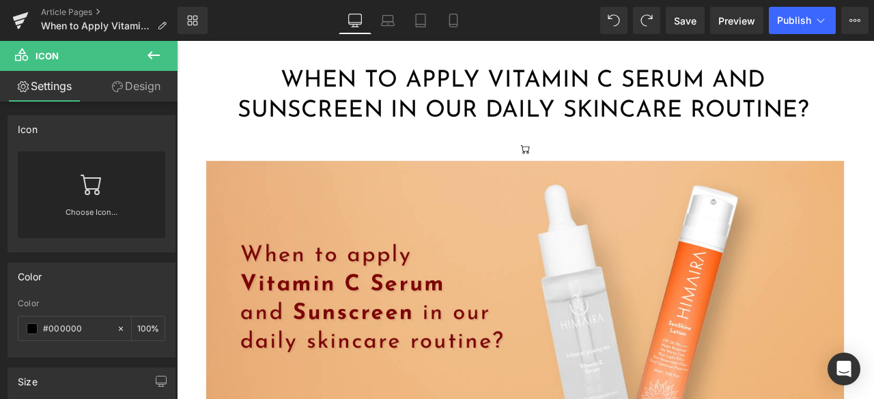
click at [157, 51] on icon at bounding box center [153, 55] width 16 height 16
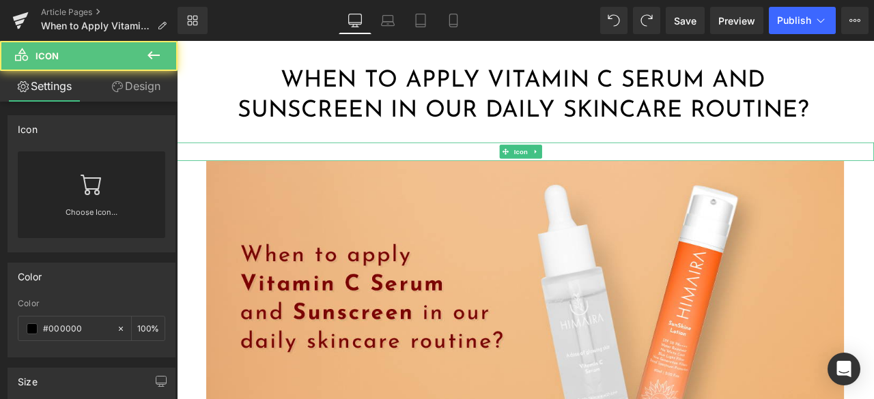
click at [418, 173] on div at bounding box center [590, 173] width 826 height 22
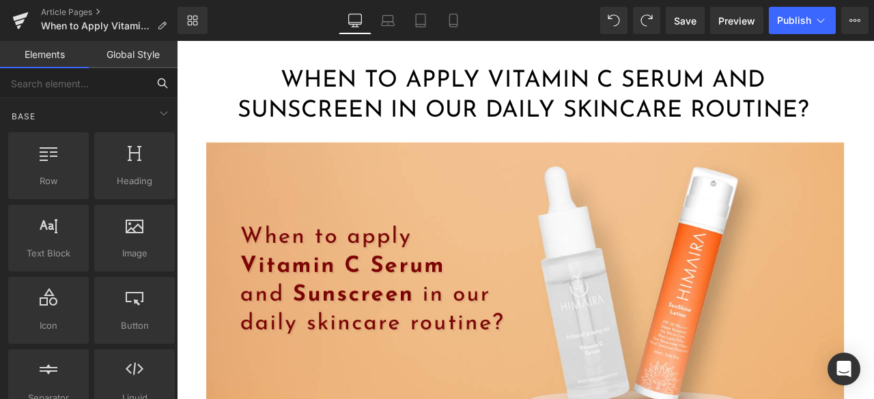
click at [78, 84] on input "text" at bounding box center [73, 83] width 147 height 30
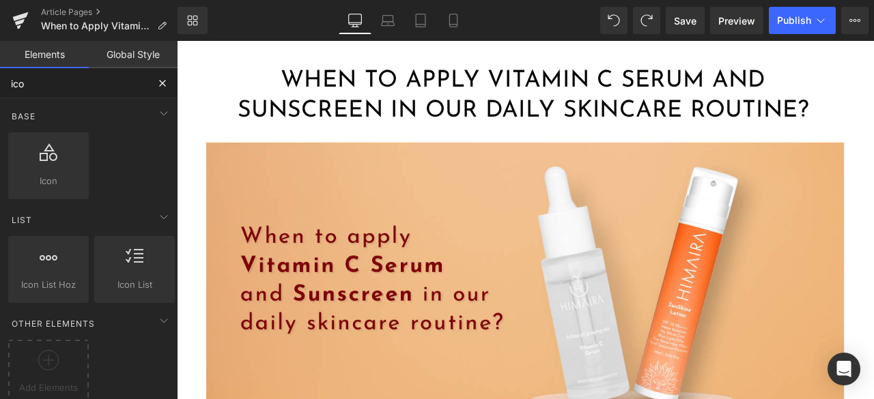
type input "icon"
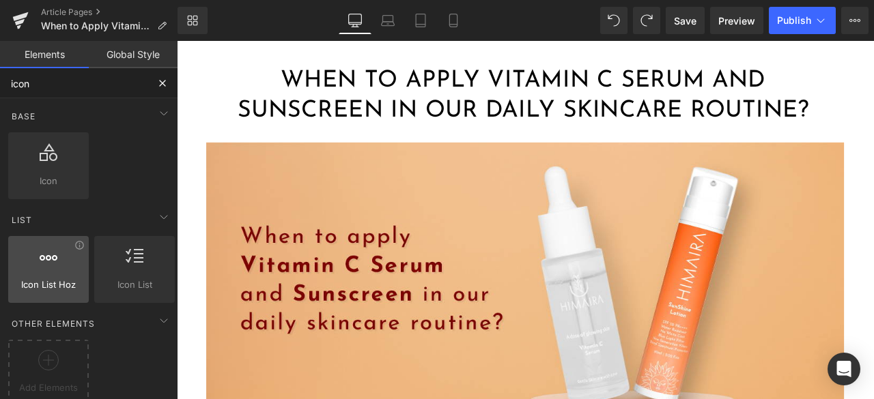
click at [29, 260] on div at bounding box center [48, 262] width 72 height 31
click at [32, 280] on span "Icon List Hoz" at bounding box center [48, 285] width 72 height 14
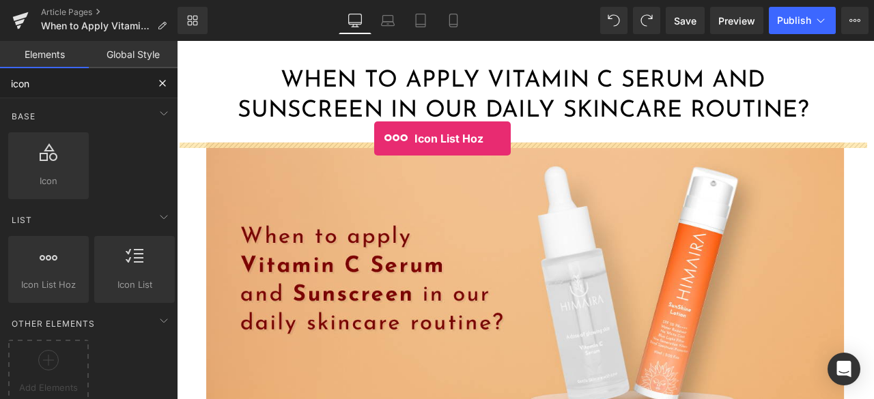
drag, startPoint x: 234, startPoint y: 320, endPoint x: 411, endPoint y: 157, distance: 240.6
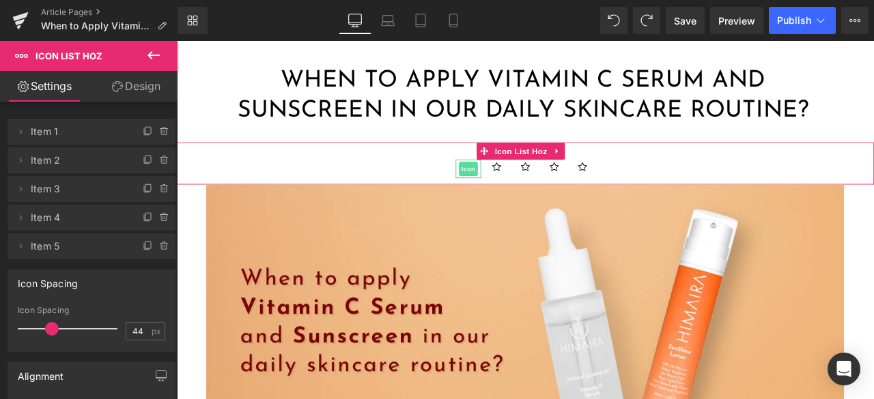
click at [520, 189] on span "Icon" at bounding box center [522, 193] width 22 height 16
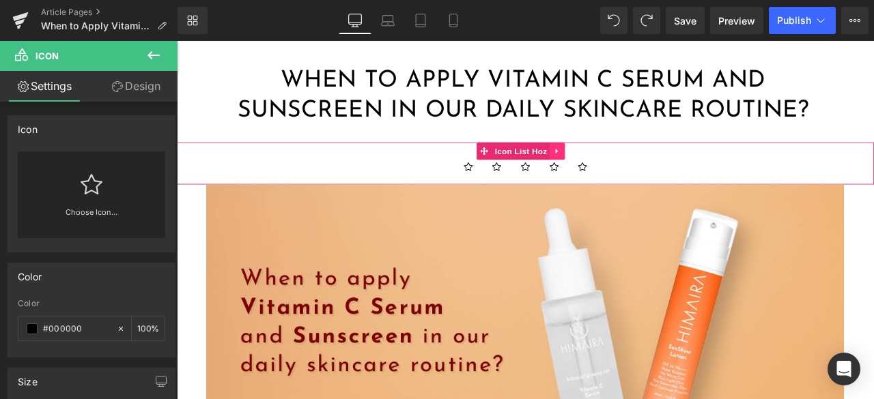
click at [630, 169] on icon at bounding box center [628, 172] width 10 height 10
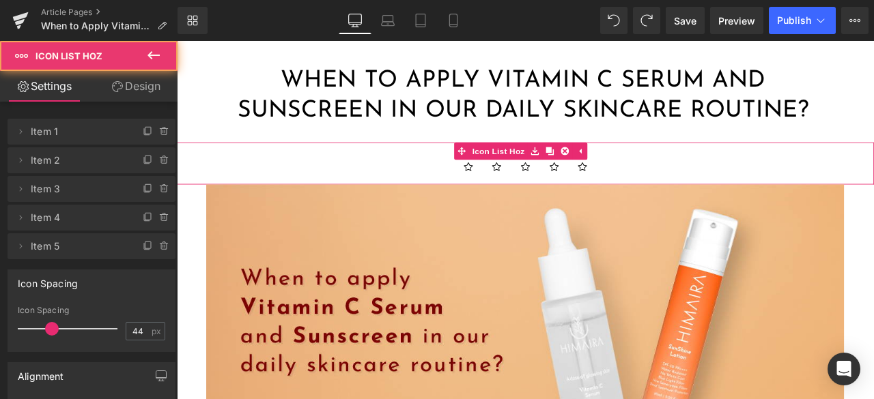
click at [455, 173] on div "Icon Icon Icon Icon Icon Icon List Hoz" at bounding box center [590, 187] width 826 height 50
click at [548, 174] on link "Icon List Hoz" at bounding box center [575, 172] width 87 height 20
click at [299, 182] on ul "Icon Icon Icon Icon Icon" at bounding box center [590, 196] width 826 height 29
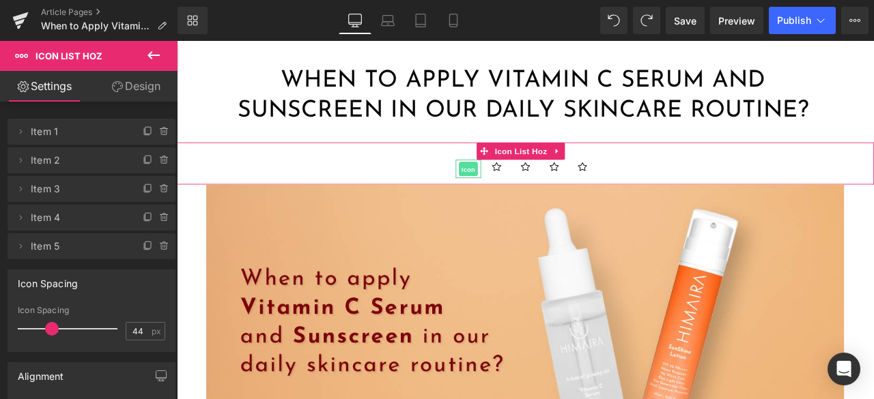
click at [520, 192] on span "Icon" at bounding box center [522, 194] width 22 height 16
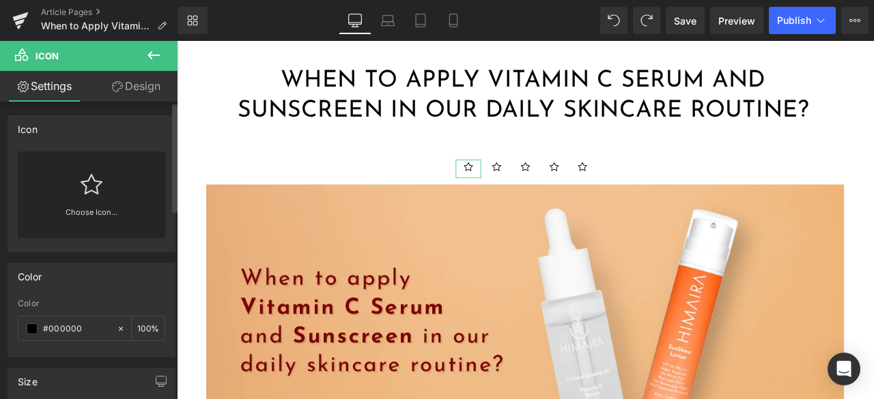
click at [63, 182] on div "Choose Icon..." at bounding box center [91, 195] width 147 height 87
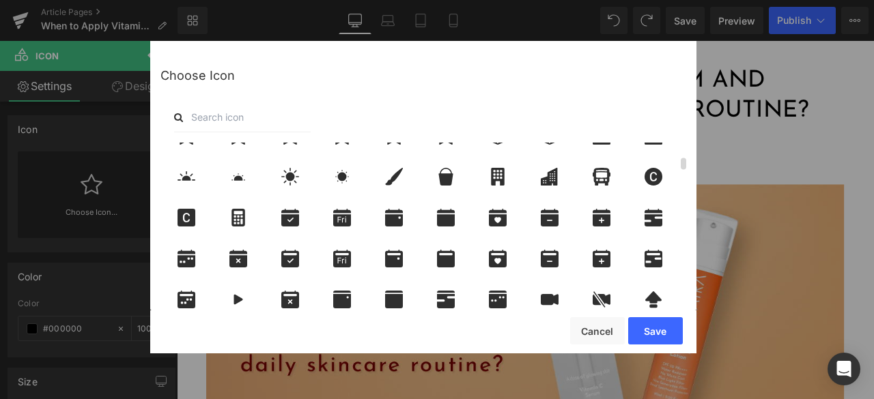
scroll to position [0, 0]
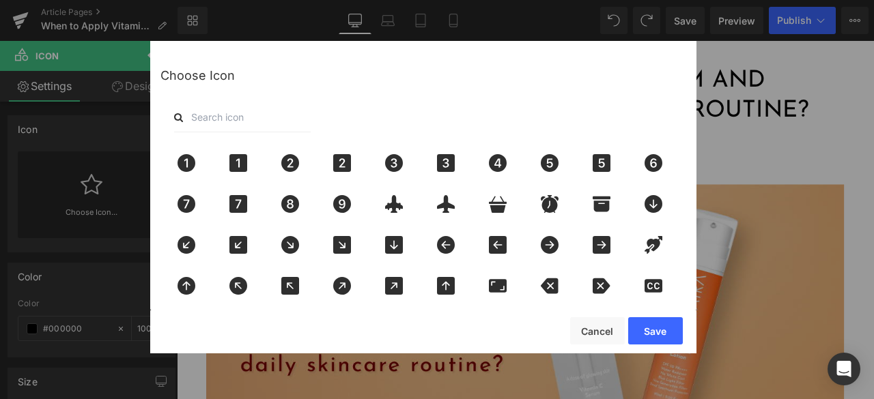
click at [244, 113] on input "text" at bounding box center [242, 117] width 137 height 30
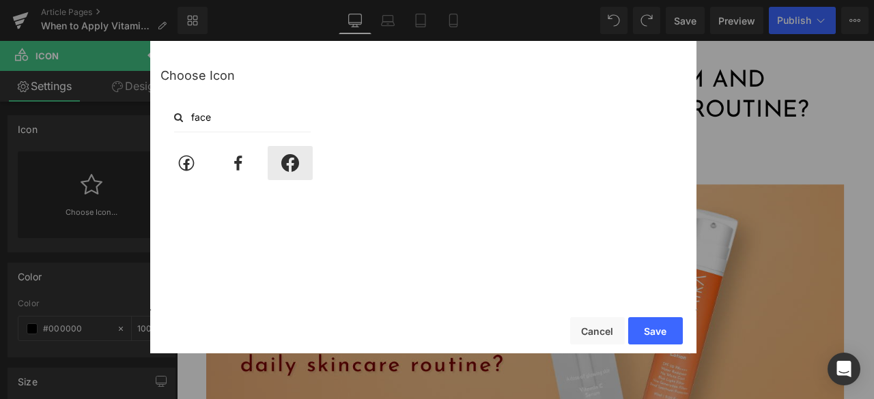
type input "face"
click at [289, 165] on icon at bounding box center [290, 163] width 29 height 18
click at [655, 327] on button "Save" at bounding box center [655, 330] width 55 height 27
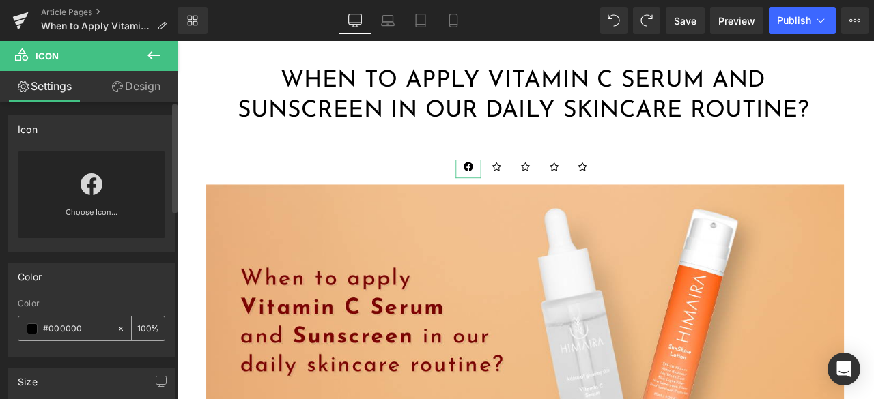
click at [35, 331] on span at bounding box center [32, 329] width 11 height 11
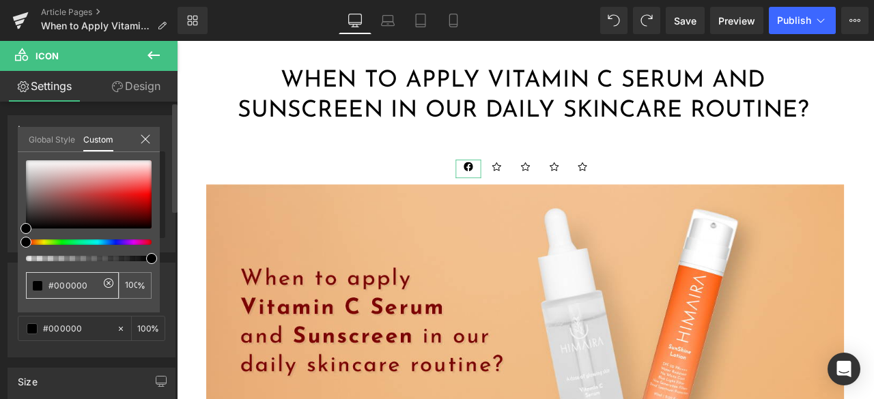
click at [85, 281] on input "#000000" at bounding box center [73, 286] width 51 height 14
paste input "3B5998"
type input "#3B5998"
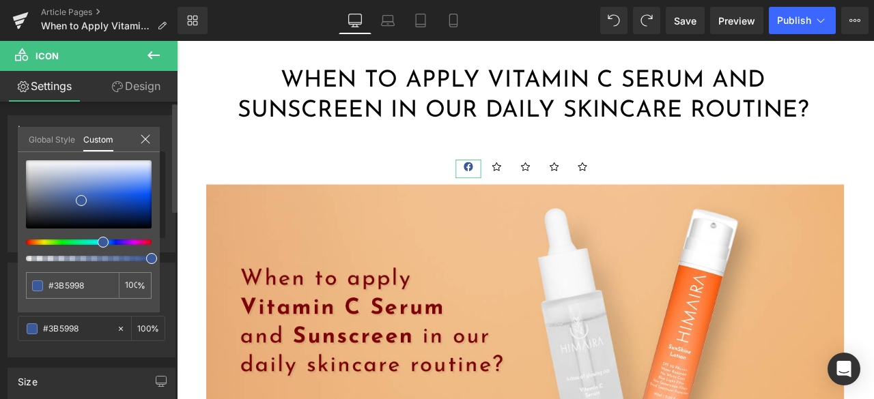
type input "#3B5998"
type input "#3b5998"
click at [145, 138] on icon at bounding box center [145, 138] width 9 height 9
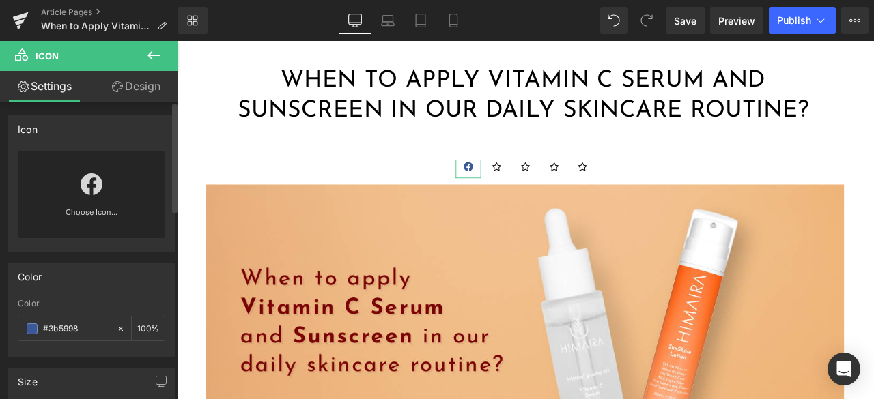
click at [98, 210] on link "Choose Icon..." at bounding box center [91, 222] width 147 height 32
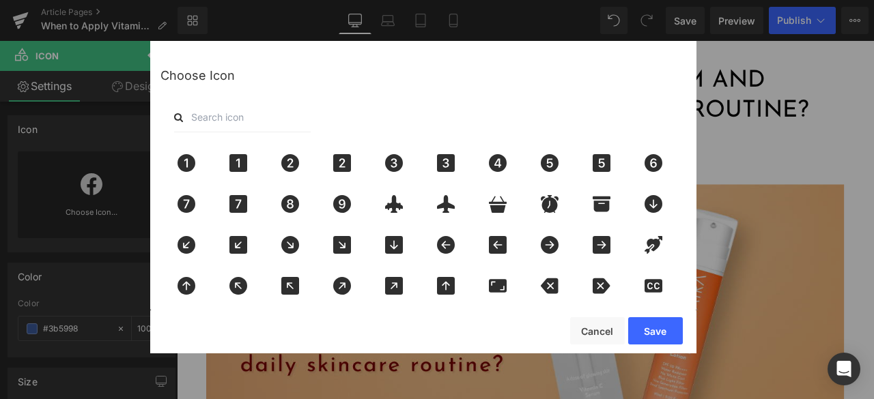
click at [247, 117] on input "text" at bounding box center [242, 117] width 137 height 30
type input "face"
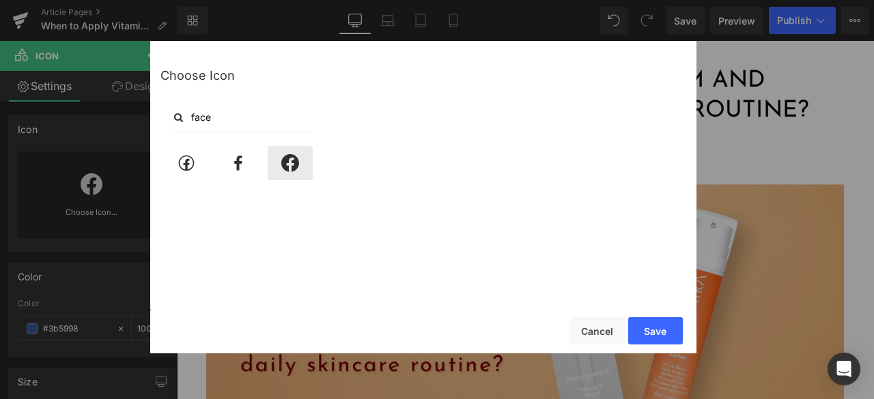
click at [287, 169] on icon at bounding box center [290, 163] width 18 height 18
drag, startPoint x: 956, startPoint y: 197, endPoint x: 892, endPoint y: 177, distance: 66.5
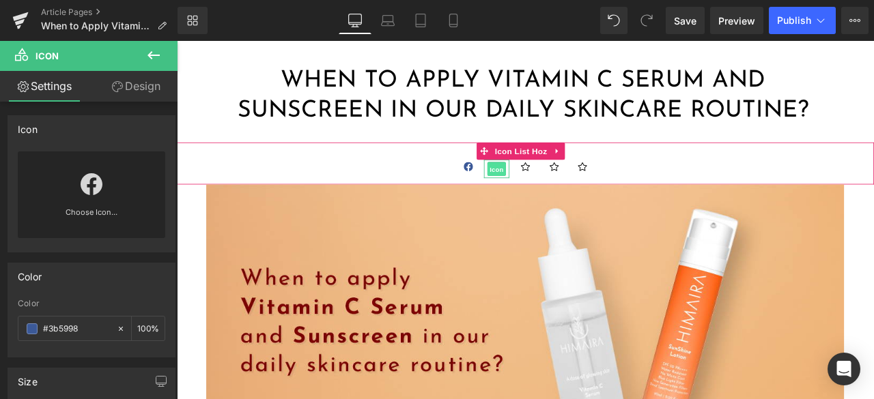
click at [551, 191] on span "Icon" at bounding box center [556, 194] width 22 height 16
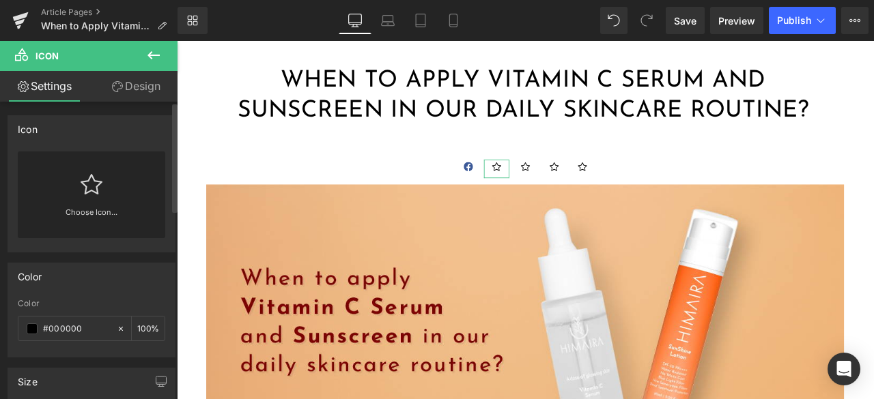
click at [100, 207] on link "Choose Icon..." at bounding box center [91, 222] width 147 height 32
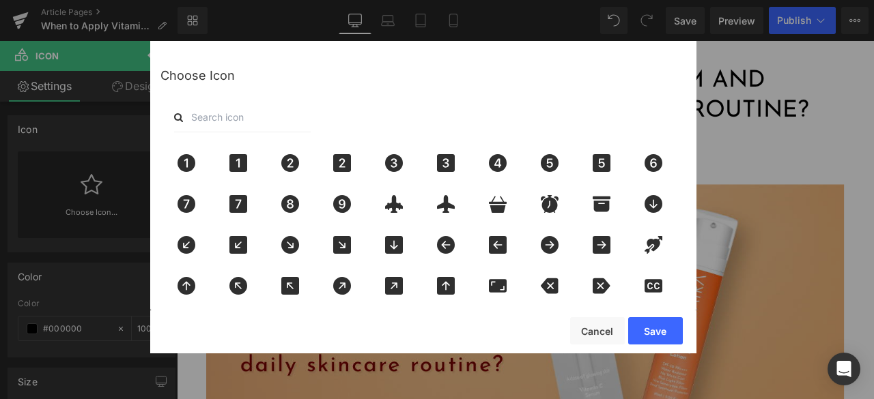
click at [313, 113] on div at bounding box center [423, 117] width 526 height 30
click at [268, 125] on input "text" at bounding box center [242, 117] width 137 height 30
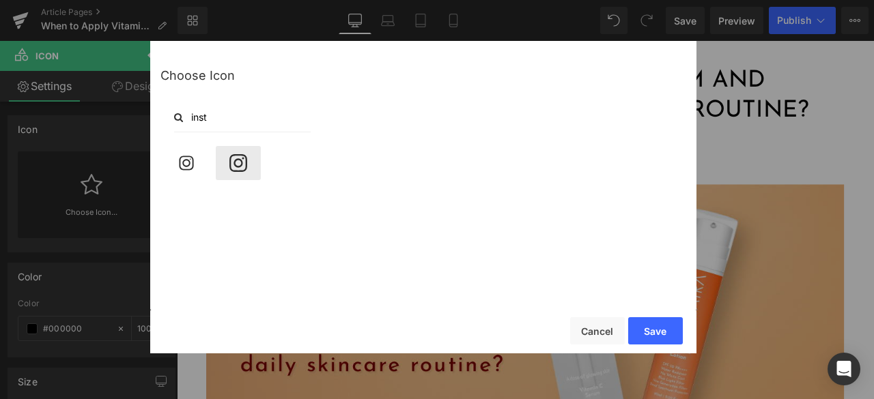
type input "inst"
click at [238, 158] on icon at bounding box center [238, 163] width 29 height 18
click at [669, 325] on button "Save" at bounding box center [655, 330] width 55 height 27
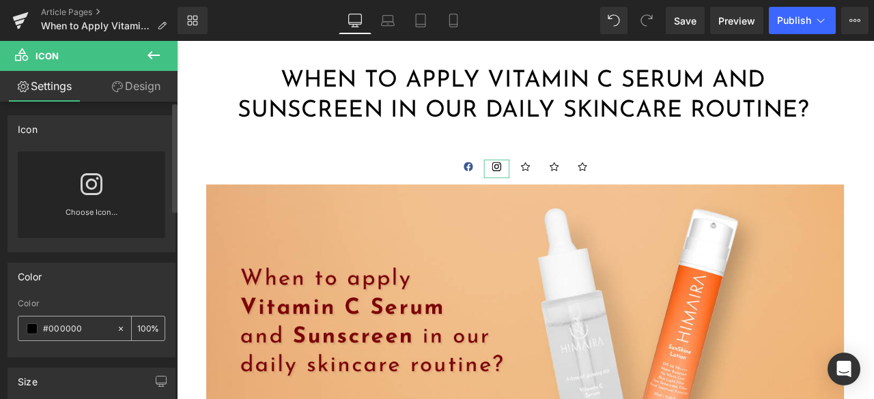
click at [93, 326] on input "#000000" at bounding box center [76, 329] width 67 height 15
paste input "BC2A8D"
type input "#BC2A8D"
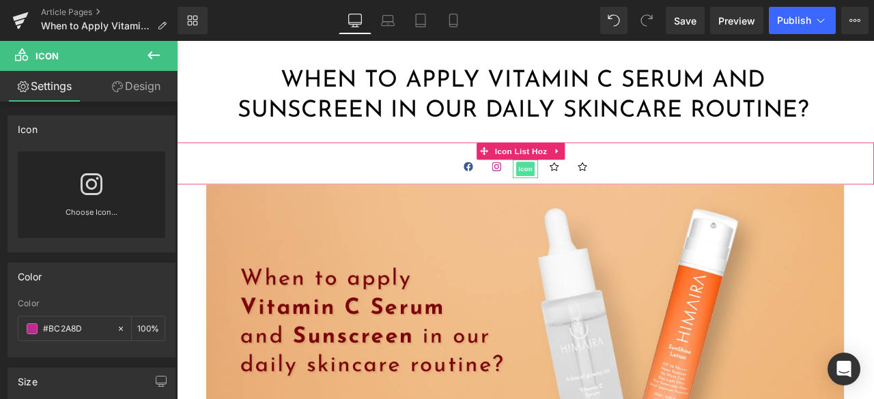
click at [591, 198] on span "Icon" at bounding box center [590, 193] width 22 height 16
click at [590, 188] on span "Icon" at bounding box center [590, 194] width 22 height 16
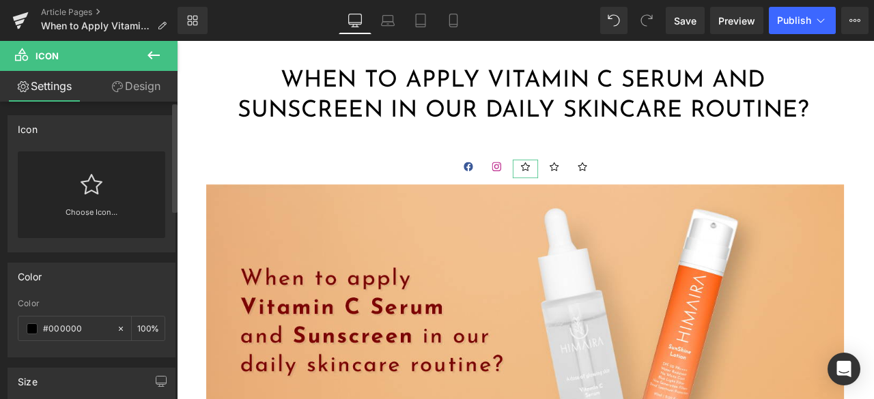
click at [76, 195] on div "Choose Icon..." at bounding box center [91, 195] width 147 height 87
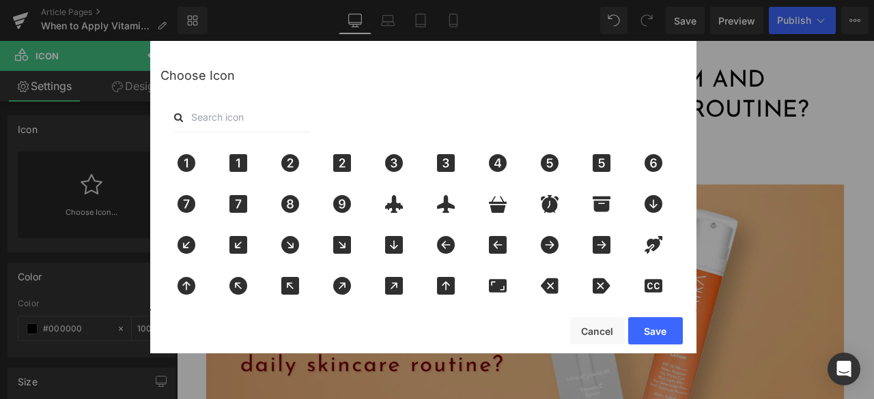
click at [315, 116] on div at bounding box center [423, 117] width 526 height 30
click at [266, 125] on input "text" at bounding box center [242, 117] width 137 height 30
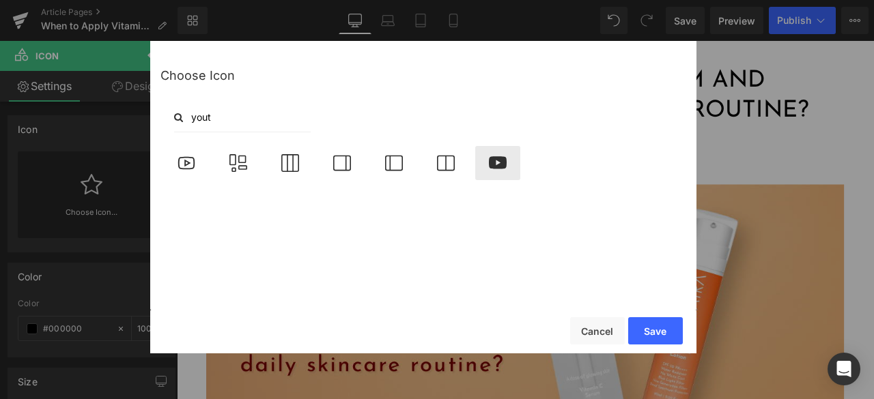
type input "yout"
click at [494, 165] on icon at bounding box center [498, 162] width 18 height 12
click at [642, 330] on button "Save" at bounding box center [655, 330] width 55 height 27
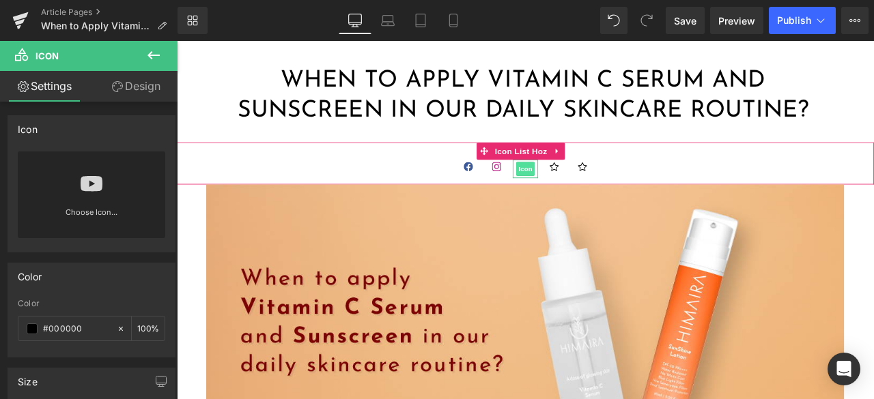
click at [582, 190] on span "Icon" at bounding box center [590, 193] width 22 height 16
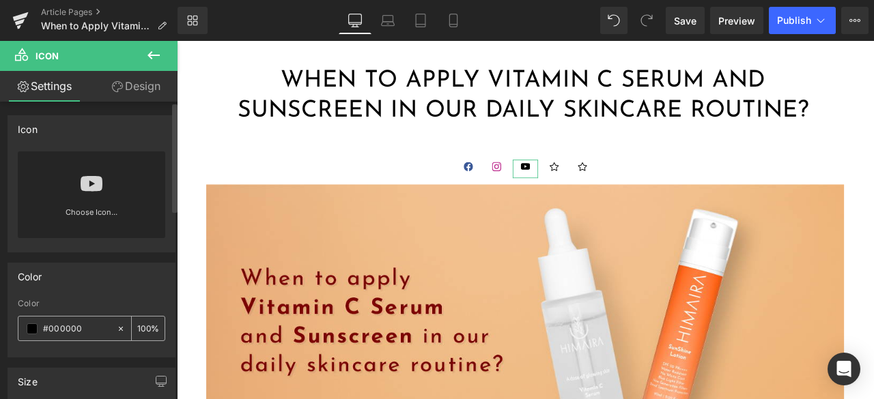
click at [72, 328] on input "#000000" at bounding box center [76, 329] width 67 height 15
paste input "FF"
type input "#FF0000"
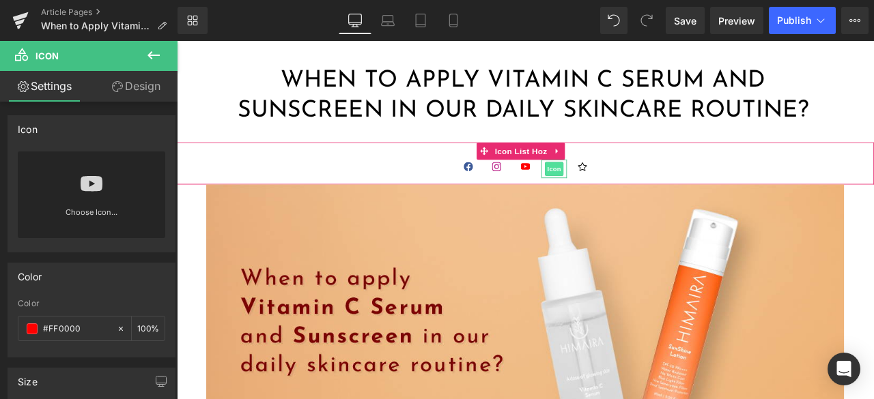
click at [619, 193] on span "Icon" at bounding box center [624, 193] width 22 height 16
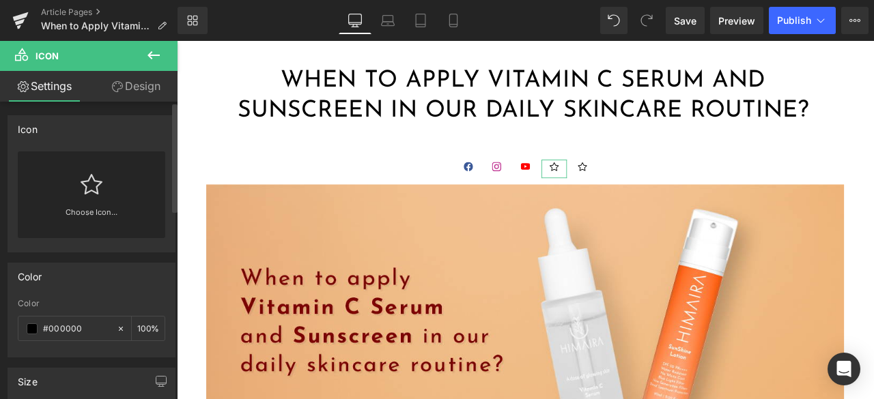
click at [104, 195] on div "Choose Icon..." at bounding box center [91, 195] width 147 height 87
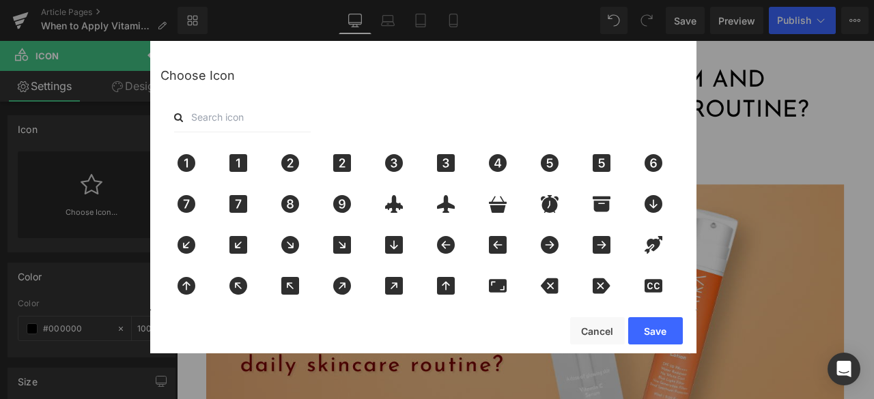
click at [216, 118] on input "text" at bounding box center [242, 117] width 137 height 30
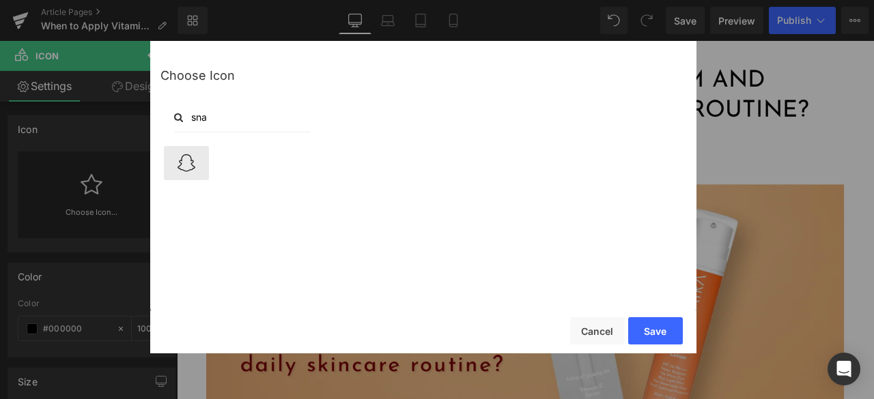
type input "sna"
click at [182, 153] on div at bounding box center [186, 163] width 45 height 34
click at [666, 328] on button "Save" at bounding box center [655, 330] width 55 height 27
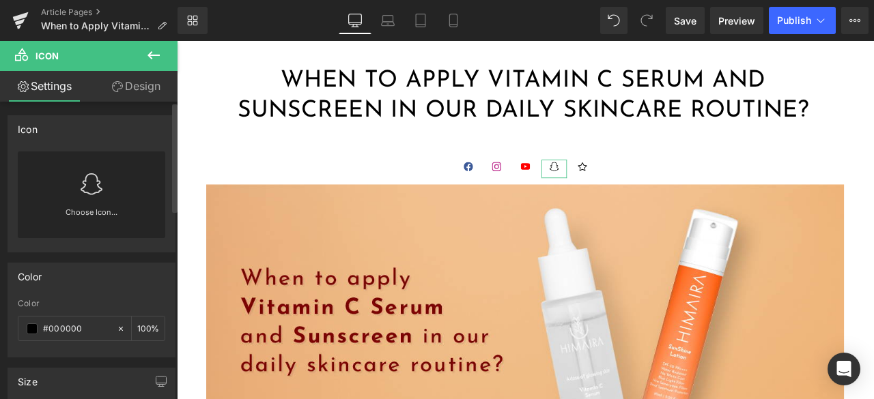
click at [110, 186] on div "Choose Icon..." at bounding box center [91, 195] width 147 height 87
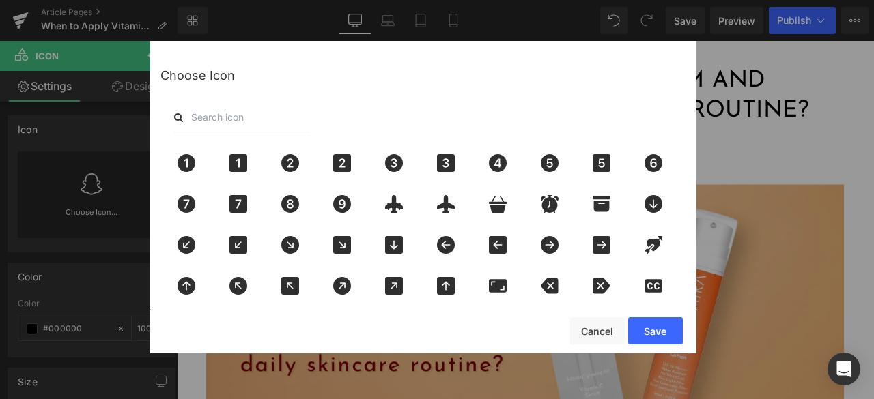
click at [259, 122] on input "text" at bounding box center [242, 117] width 137 height 30
paste input "#FFFC00"
type input "#FFFC00"
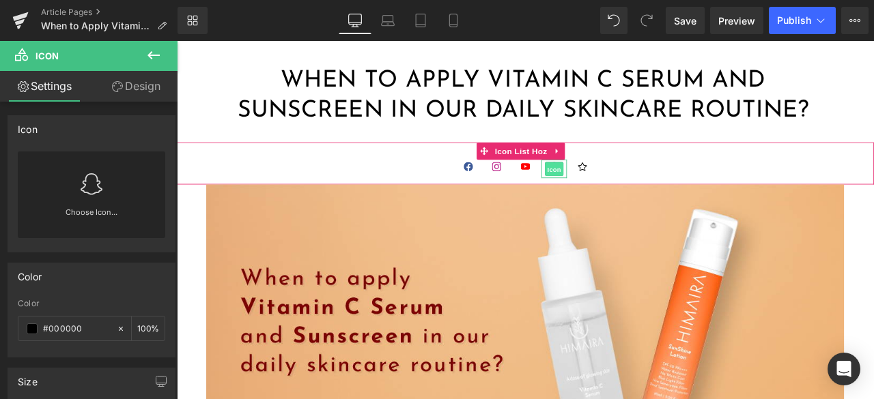
click at [617, 195] on span "Icon" at bounding box center [624, 194] width 22 height 16
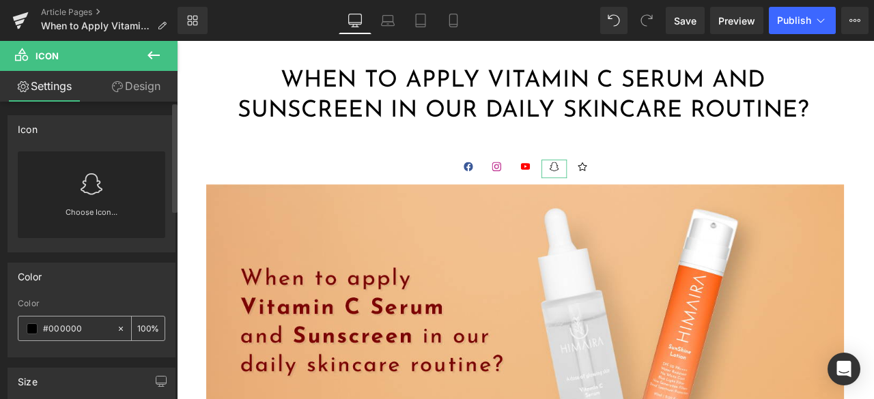
click at [85, 328] on input "#000000" at bounding box center [76, 329] width 67 height 15
paste input "FFFC"
type input "#FFFC00"
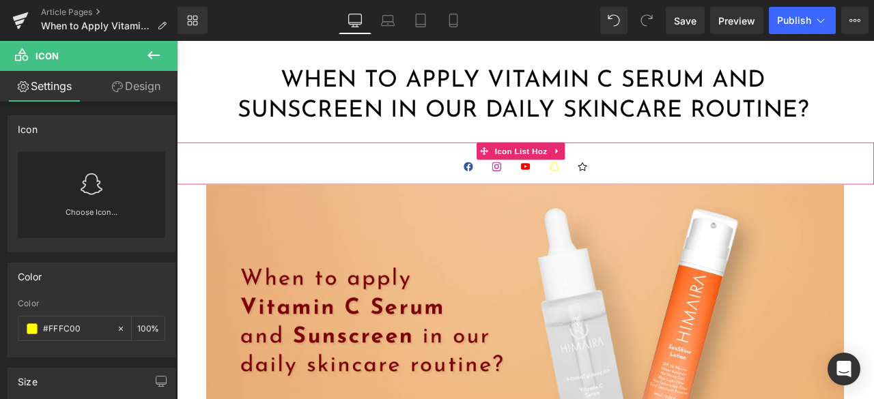
click at [753, 184] on ul "Icon Icon Icon Icon Icon" at bounding box center [590, 196] width 826 height 29
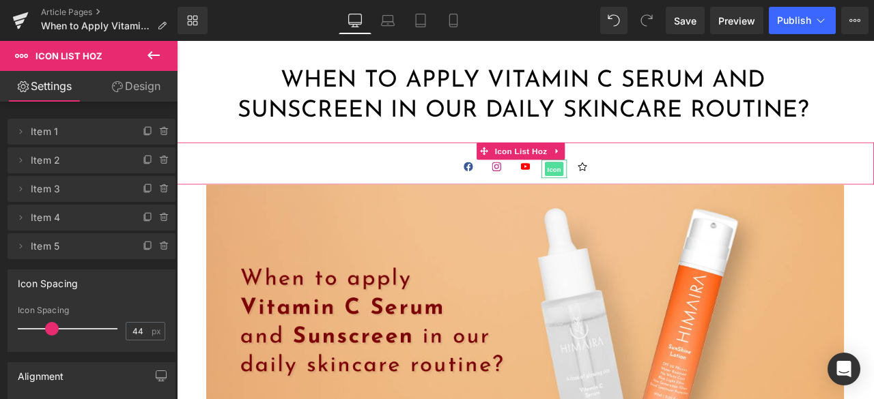
click at [622, 188] on span "Icon" at bounding box center [624, 194] width 22 height 16
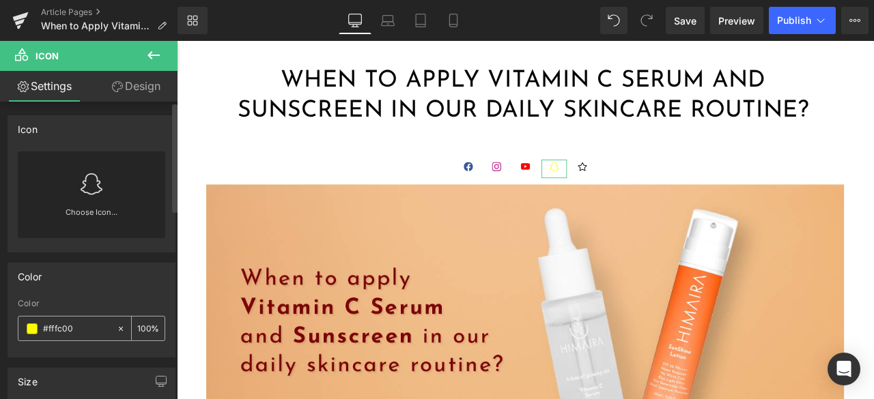
click at [116, 326] on icon at bounding box center [121, 329] width 10 height 10
type input "none"
type input "0"
drag, startPoint x: 143, startPoint y: 90, endPoint x: 116, endPoint y: 158, distance: 72.6
click at [143, 90] on link "Design" at bounding box center [135, 86] width 89 height 31
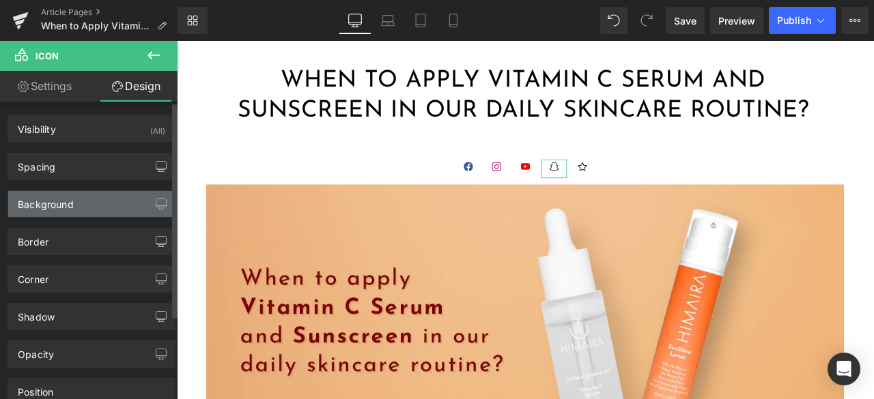
click at [98, 200] on div "Background" at bounding box center [91, 204] width 167 height 26
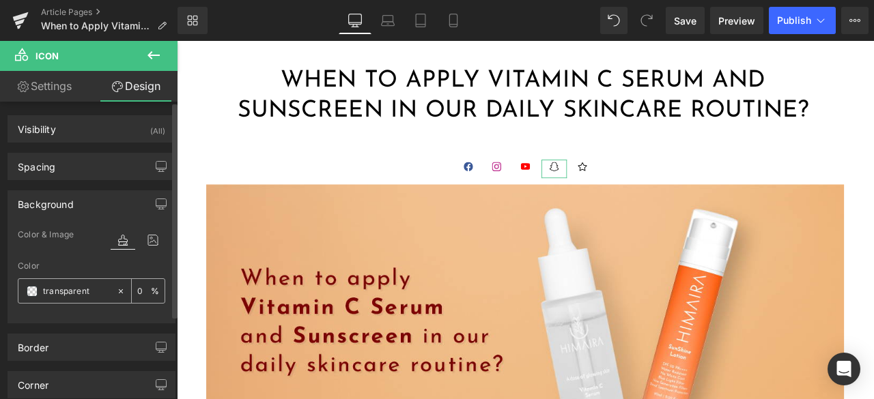
click at [77, 294] on input "transparent" at bounding box center [76, 291] width 67 height 15
paste input "#FFFC00"
type input "#FFFC00"
type input "100"
click at [46, 89] on link "Settings" at bounding box center [44, 86] width 89 height 31
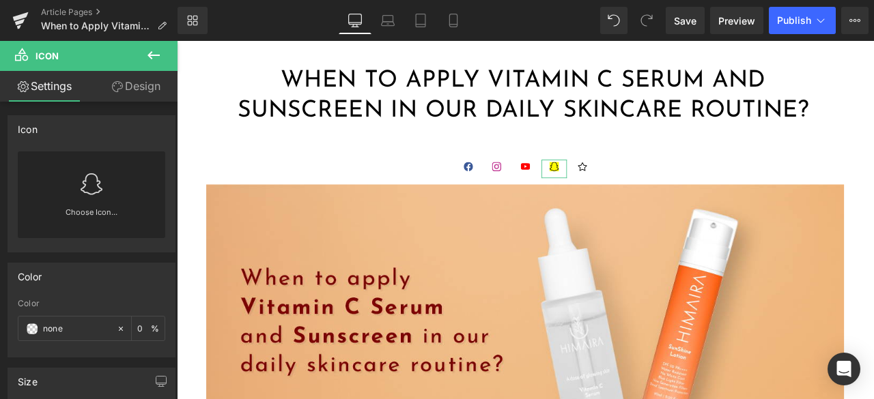
click at [156, 81] on link "Design" at bounding box center [135, 86] width 89 height 31
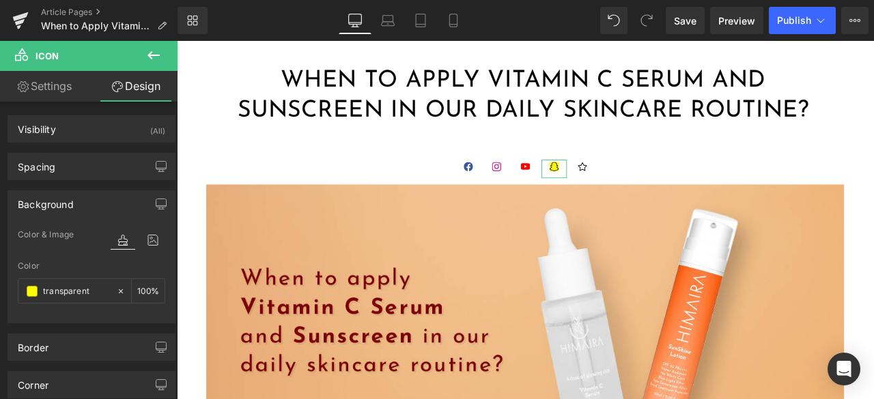
type input "#fffc00"
type input "100"
click at [116, 287] on icon at bounding box center [121, 292] width 10 height 10
type input "none"
type input "0"
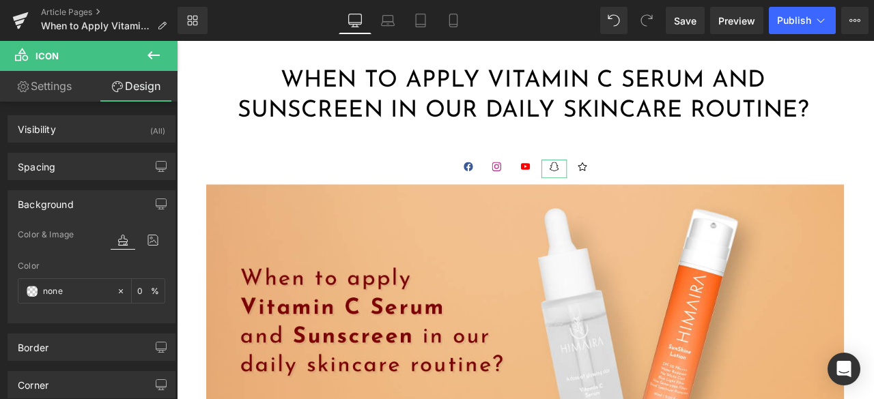
click at [53, 76] on link "Settings" at bounding box center [44, 86] width 89 height 31
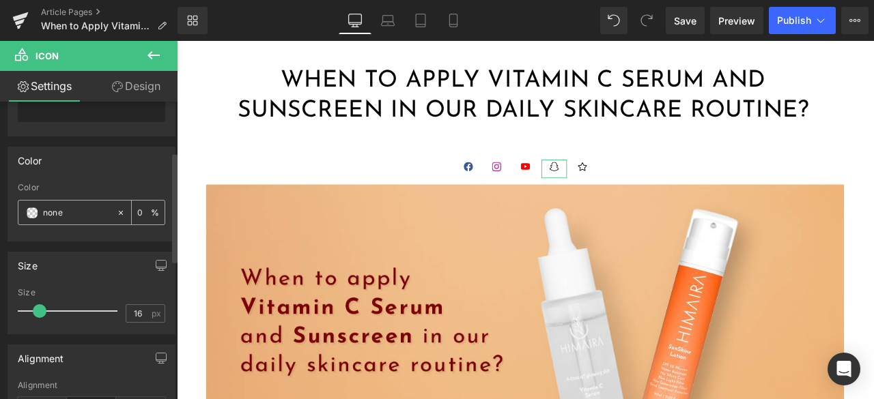
scroll to position [137, 0]
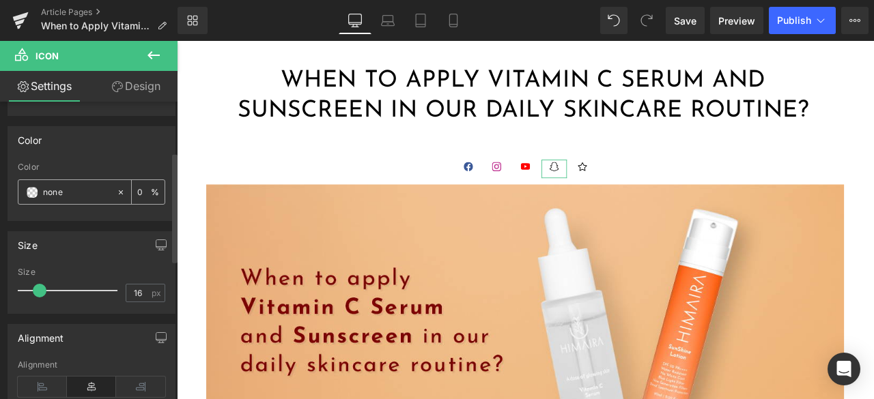
click at [34, 189] on span at bounding box center [32, 192] width 11 height 11
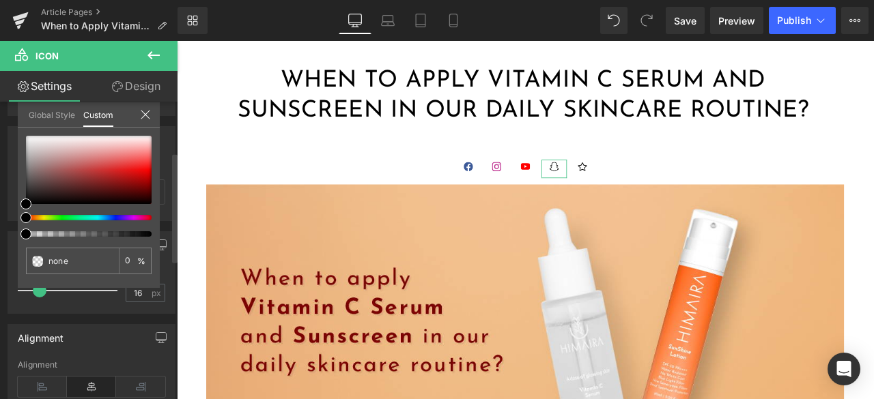
click at [140, 111] on icon at bounding box center [145, 114] width 11 height 11
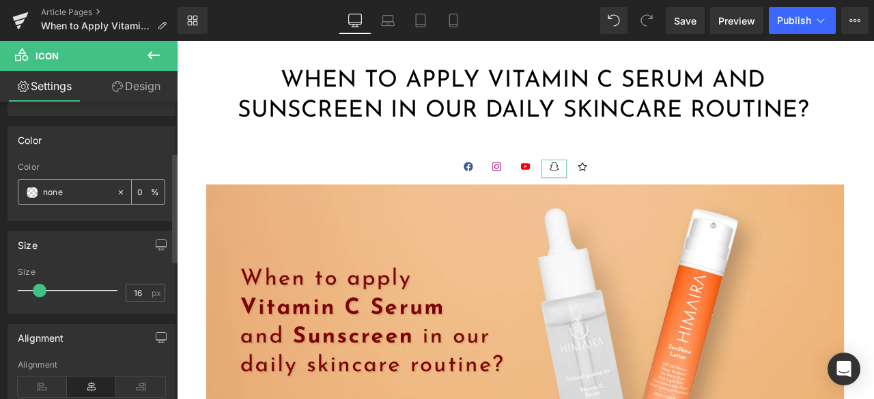
click at [77, 190] on input "none" at bounding box center [76, 192] width 67 height 15
paste input "#FFFC00"
type input "#FFFC00"
type input "100"
type input "#fffc00"
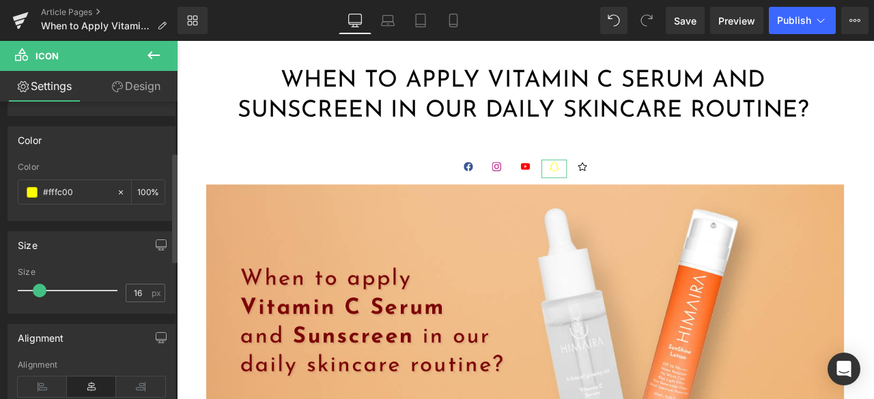
click at [131, 145] on div "Color" at bounding box center [91, 140] width 167 height 26
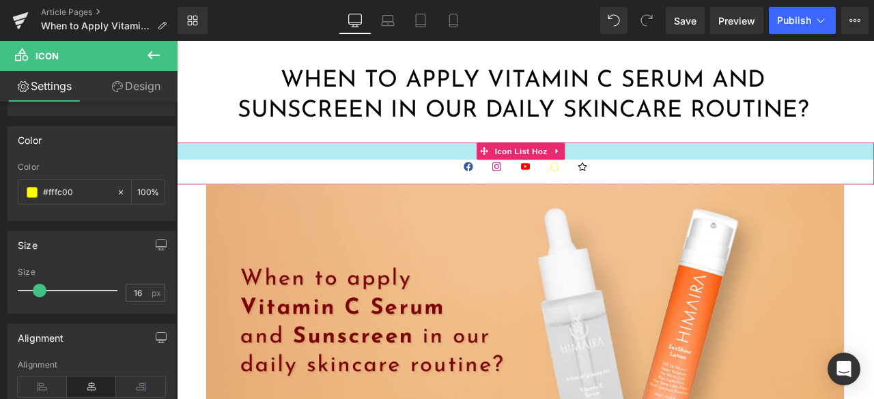
click at [728, 180] on div at bounding box center [590, 172] width 826 height 20
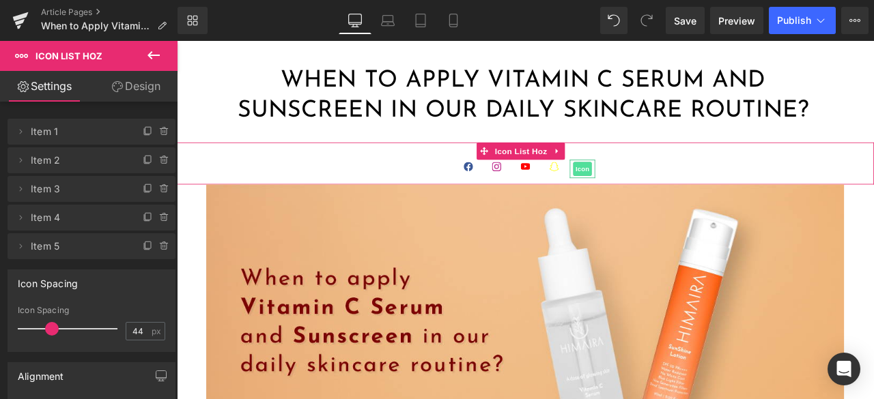
click at [653, 197] on span "Icon" at bounding box center [657, 193] width 22 height 16
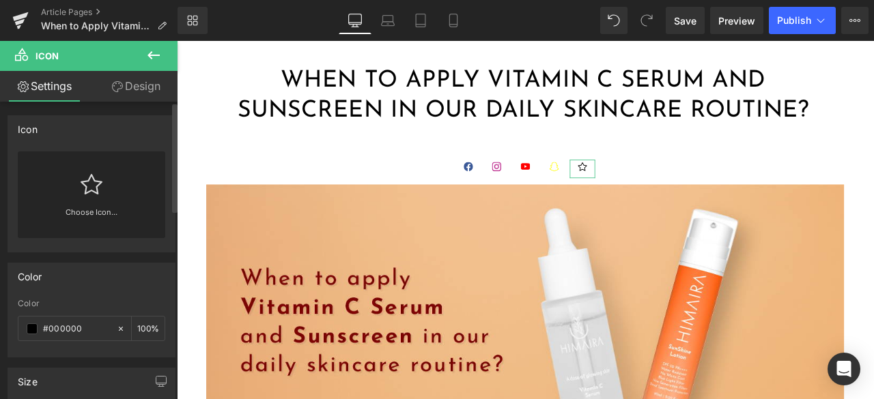
click at [82, 203] on link at bounding box center [92, 179] width 22 height 55
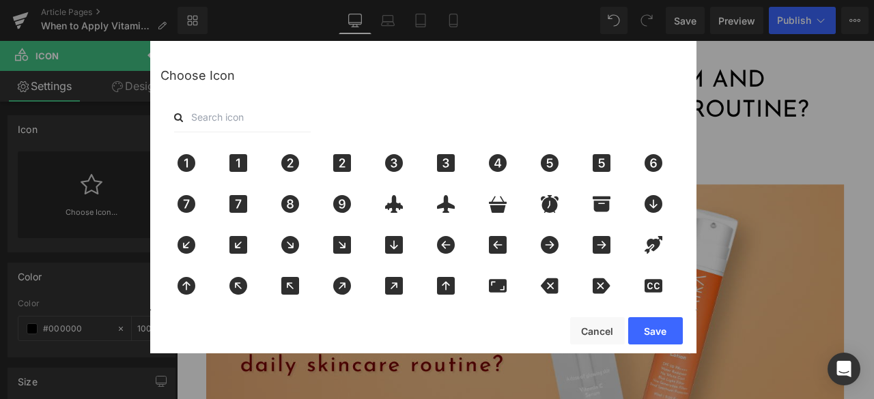
click at [224, 122] on input "text" at bounding box center [242, 117] width 137 height 30
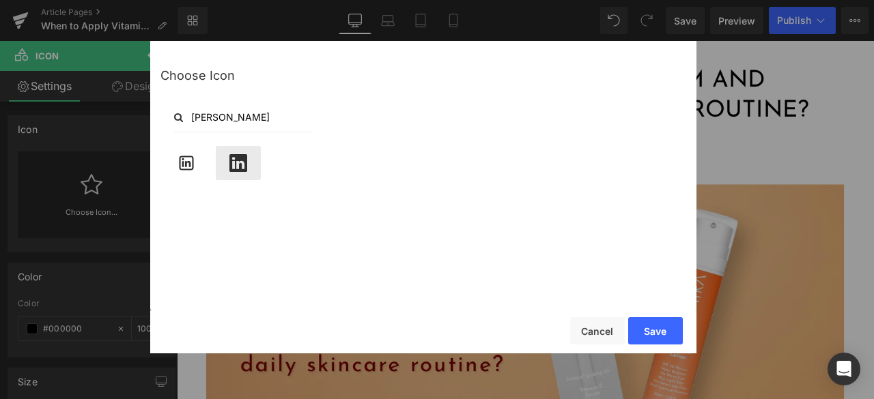
type input "linke"
click at [242, 162] on icon at bounding box center [238, 163] width 29 height 18
drag, startPoint x: 655, startPoint y: 331, endPoint x: 567, endPoint y: 343, distance: 89.6
click at [655, 331] on button "Save" at bounding box center [655, 330] width 55 height 27
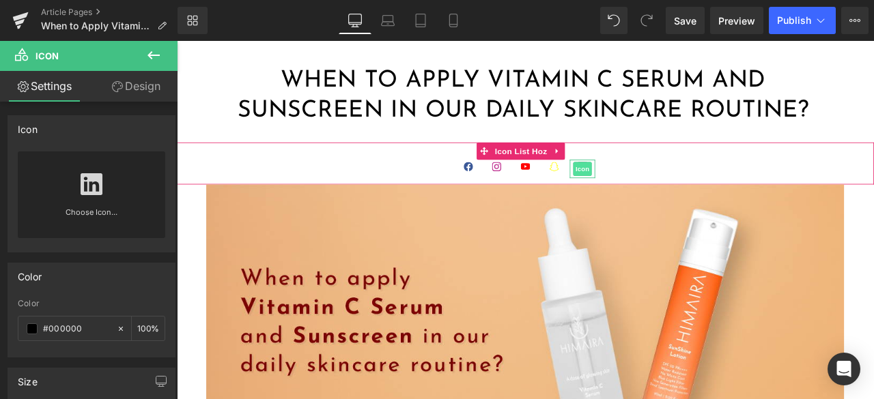
click at [652, 190] on span "Icon" at bounding box center [657, 193] width 22 height 16
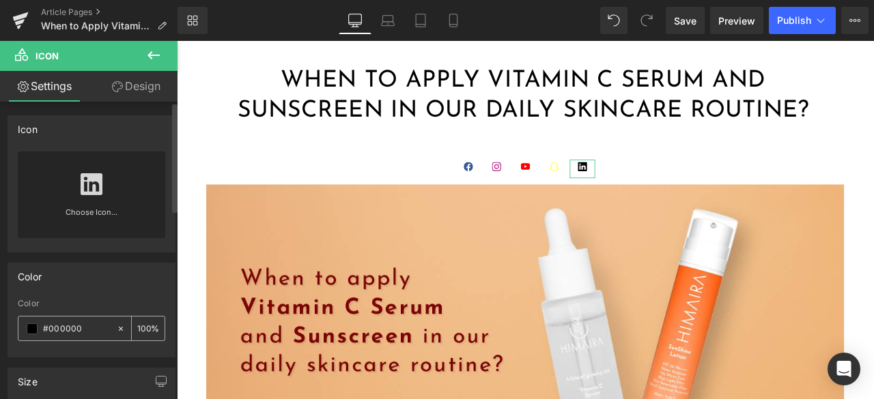
click at [74, 332] on input "#000000" at bounding box center [76, 329] width 67 height 15
paste input "A66C2"
type input "#0A66C2"
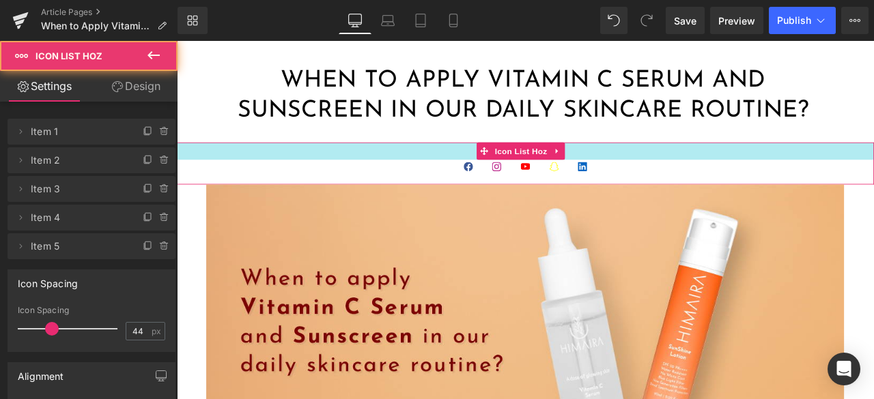
click at [277, 180] on div at bounding box center [590, 172] width 826 height 20
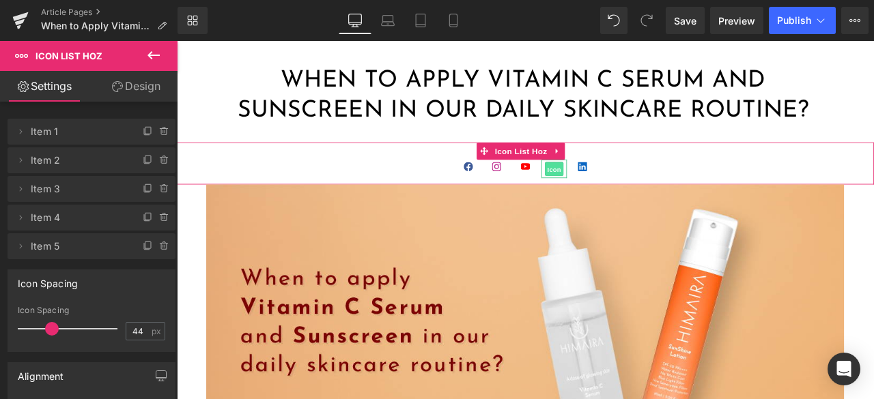
click at [622, 191] on span "Icon" at bounding box center [624, 194] width 22 height 16
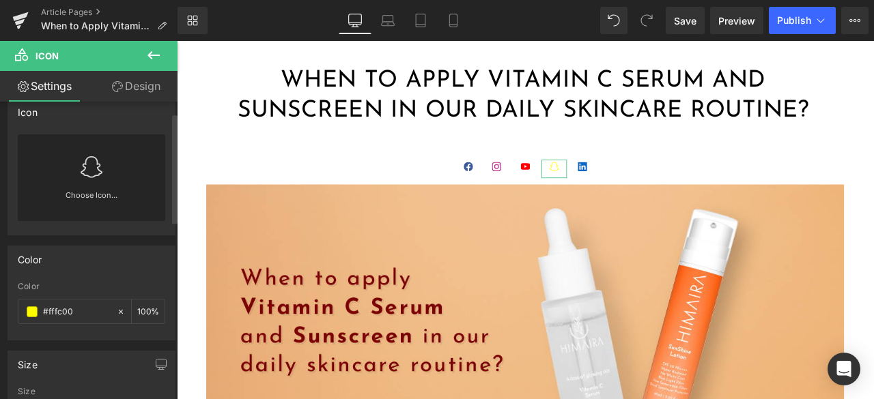
scroll to position [0, 0]
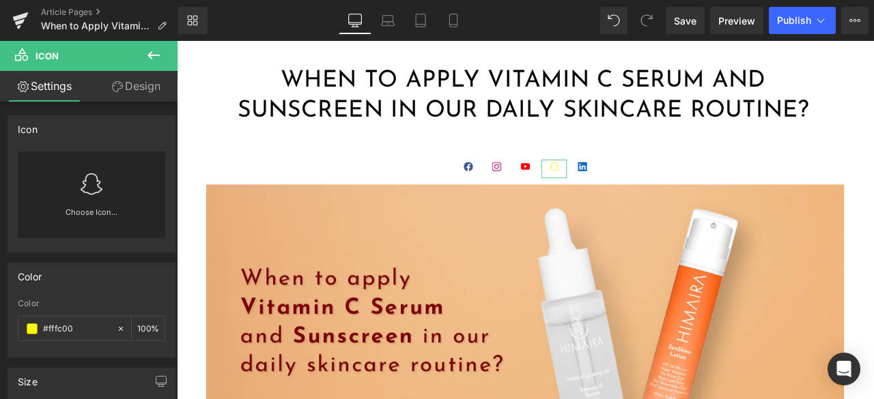
click at [133, 93] on link "Design" at bounding box center [135, 86] width 89 height 31
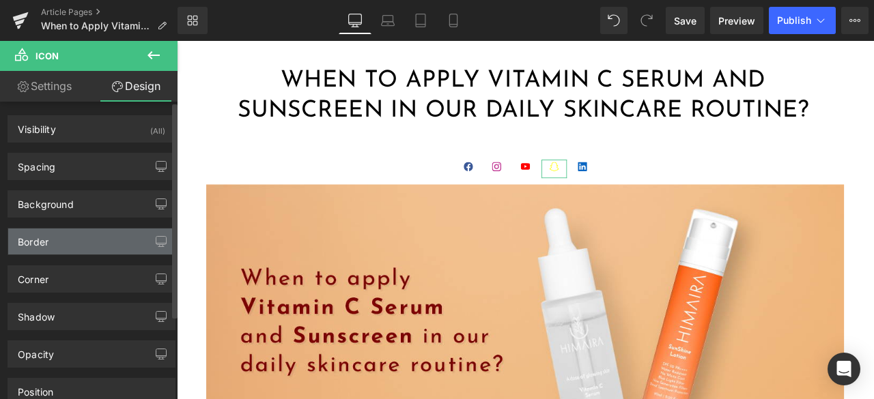
click at [76, 246] on div "Border" at bounding box center [91, 242] width 167 height 26
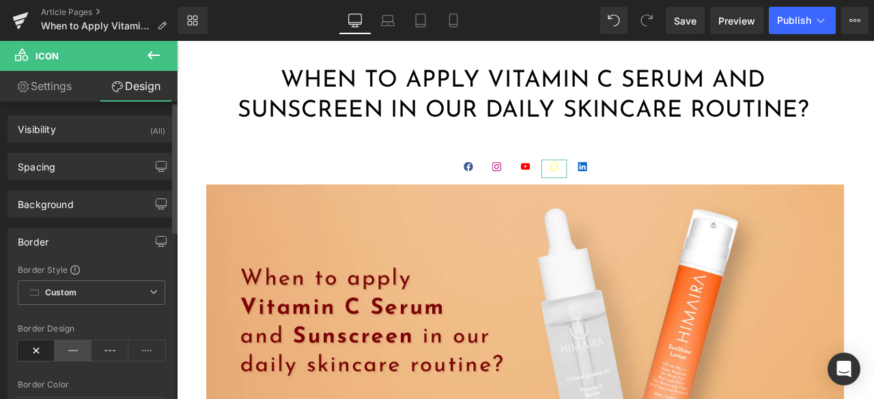
click at [70, 345] on icon at bounding box center [73, 351] width 37 height 20
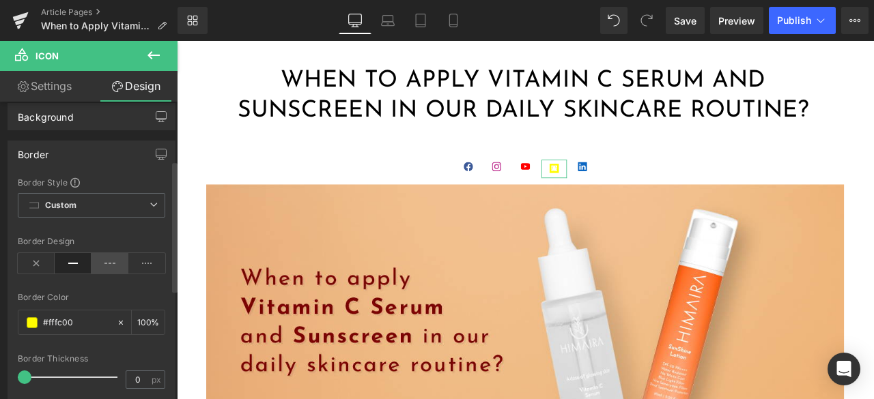
scroll to position [137, 0]
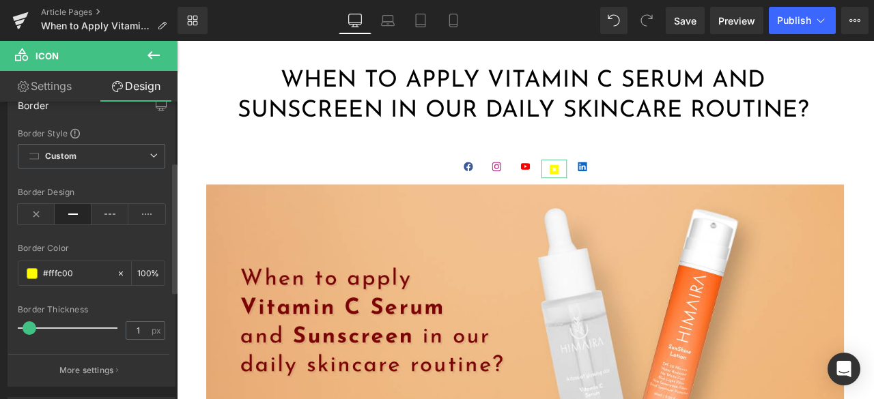
type input "0"
drag, startPoint x: 25, startPoint y: 311, endPoint x: 18, endPoint y: 299, distance: 14.1
click at [19, 302] on div "Border Style Custom Custom Setup Global Style Custom Setup Global Style solid B…" at bounding box center [91, 257] width 167 height 259
click at [117, 272] on icon at bounding box center [121, 274] width 10 height 10
type input "none"
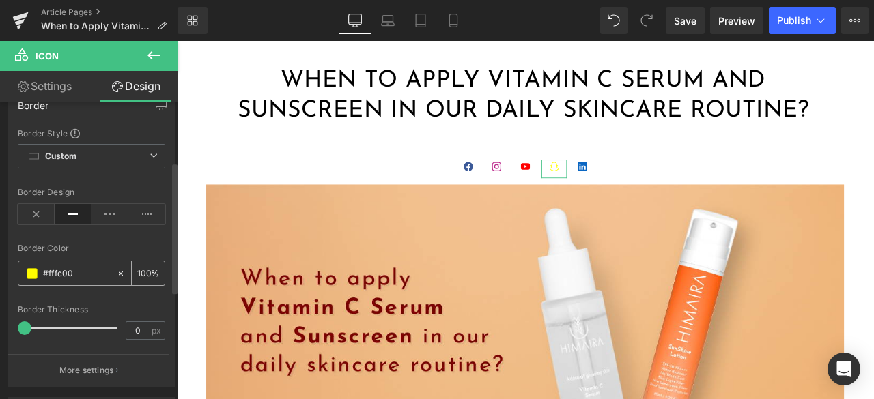
type input "0"
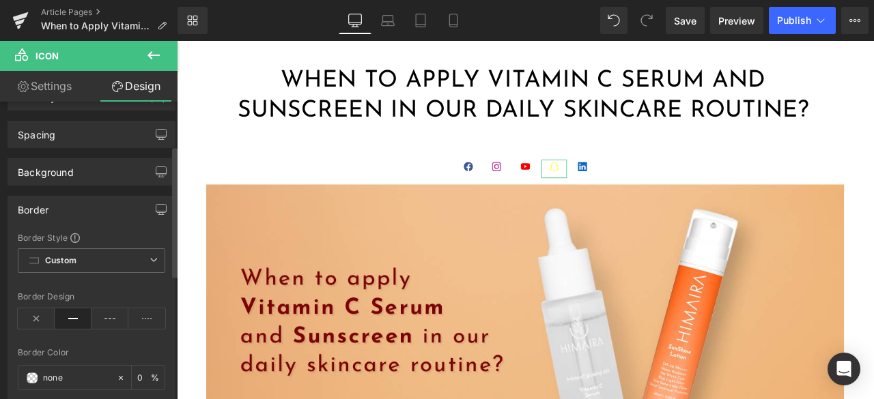
scroll to position [0, 0]
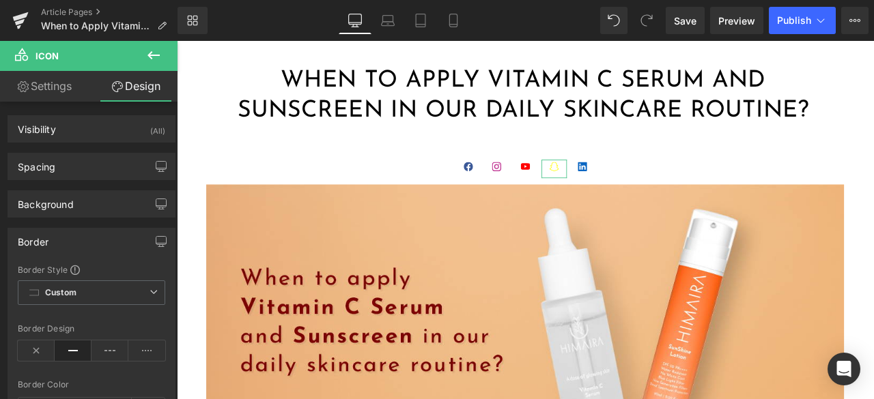
click at [57, 83] on link "Settings" at bounding box center [44, 86] width 89 height 31
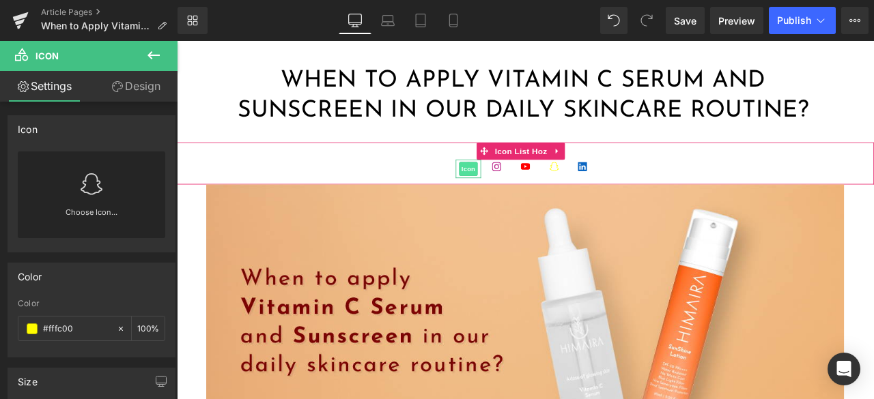
click at [520, 195] on span "Icon" at bounding box center [522, 193] width 22 height 16
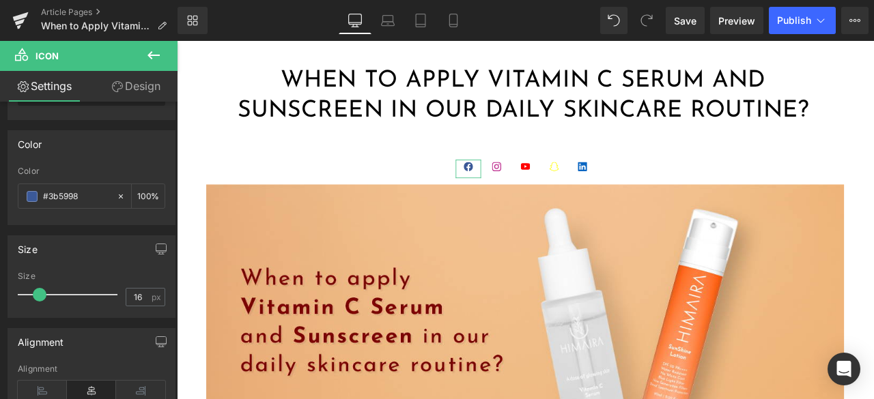
scroll to position [137, 0]
click at [139, 293] on input "16" at bounding box center [138, 293] width 24 height 17
type input "1"
type input "2"
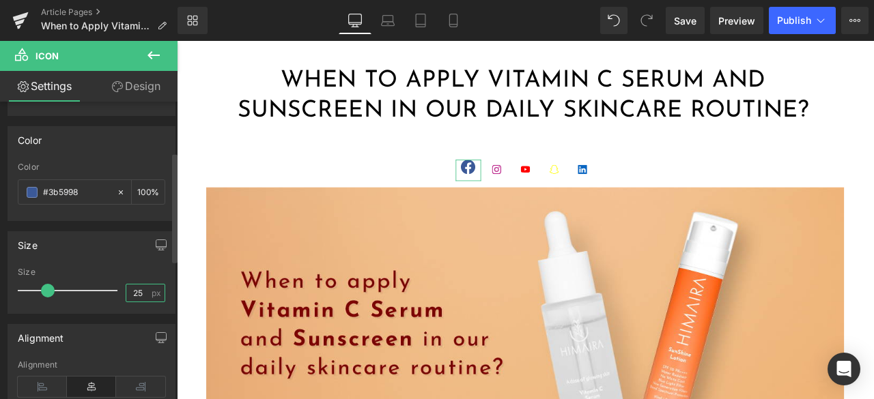
type input "25"
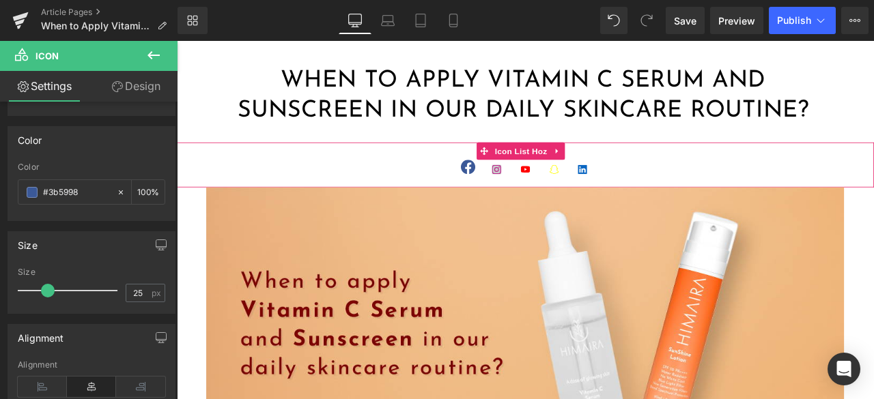
click at [550, 196] on span "Icon" at bounding box center [556, 196] width 22 height 16
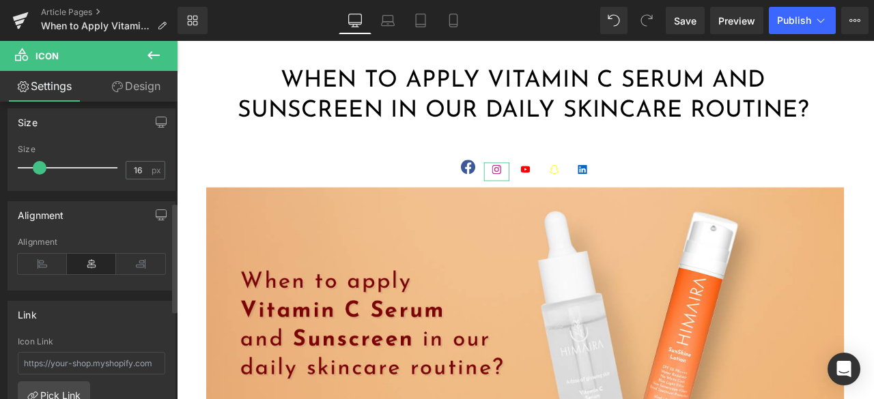
scroll to position [273, 0]
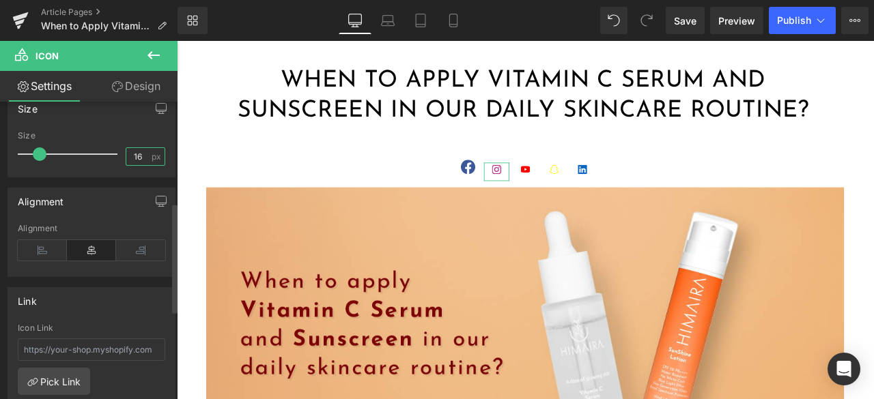
click at [136, 154] on input "16" at bounding box center [138, 156] width 24 height 17
type input "25"
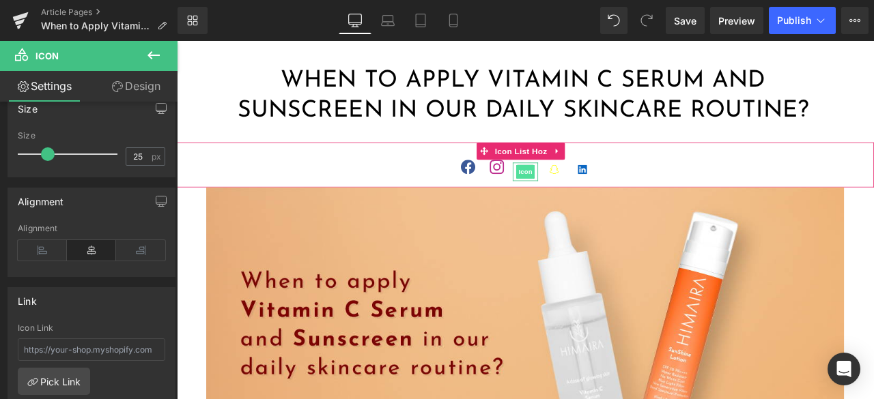
click at [582, 192] on span "Icon" at bounding box center [590, 196] width 22 height 16
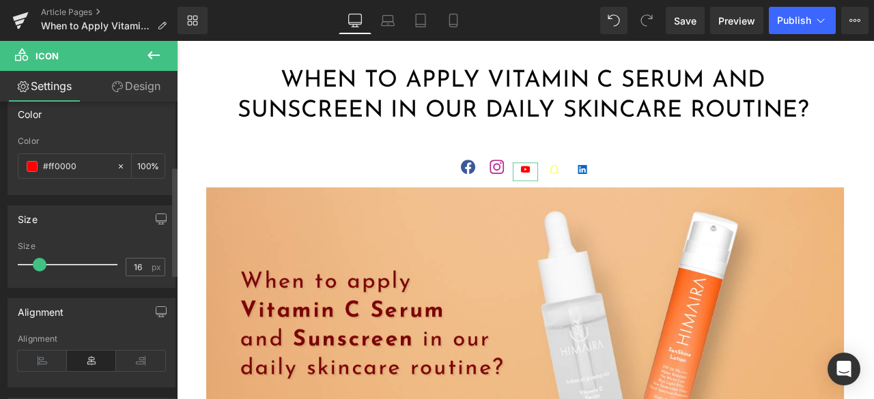
scroll to position [205, 0]
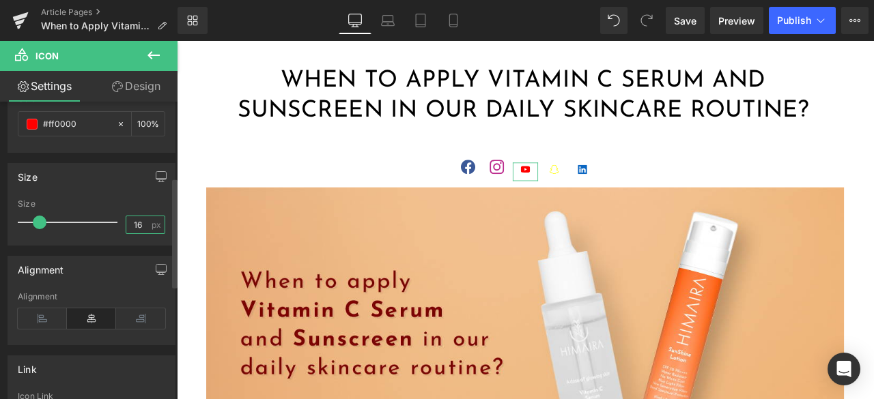
click at [139, 218] on input "16" at bounding box center [138, 224] width 24 height 17
type input "25"
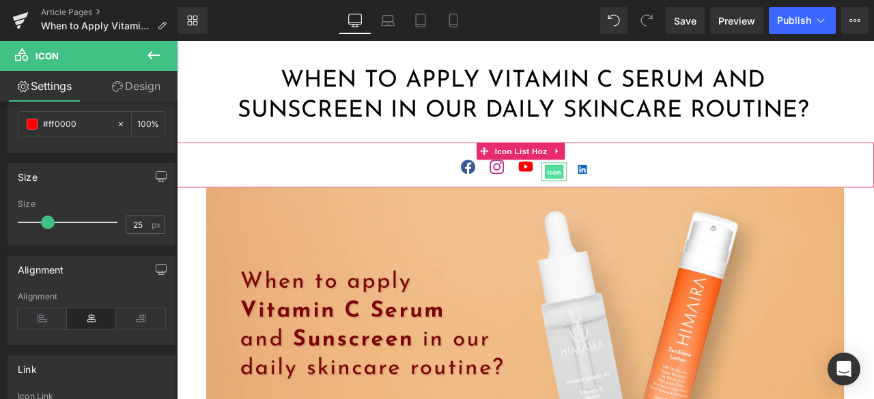
click at [617, 197] on span "Icon" at bounding box center [624, 197] width 22 height 16
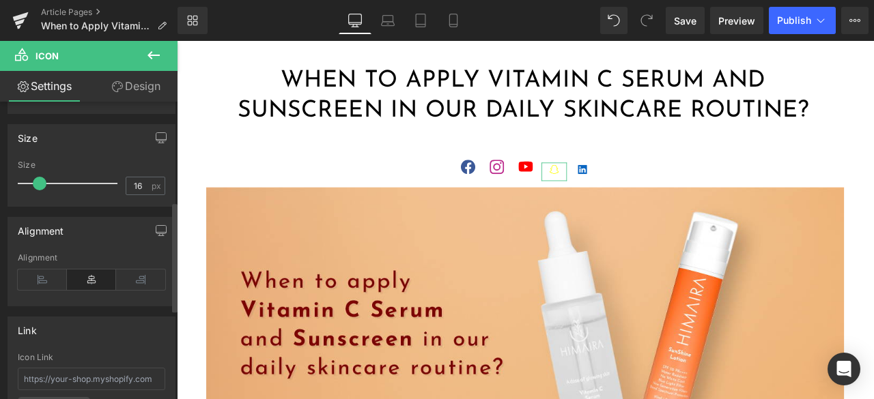
scroll to position [273, 0]
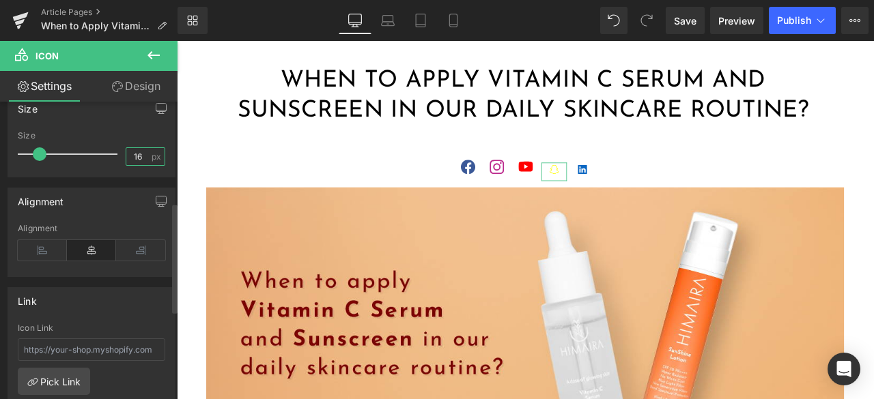
click at [137, 155] on input "16" at bounding box center [138, 156] width 24 height 17
type input "25"
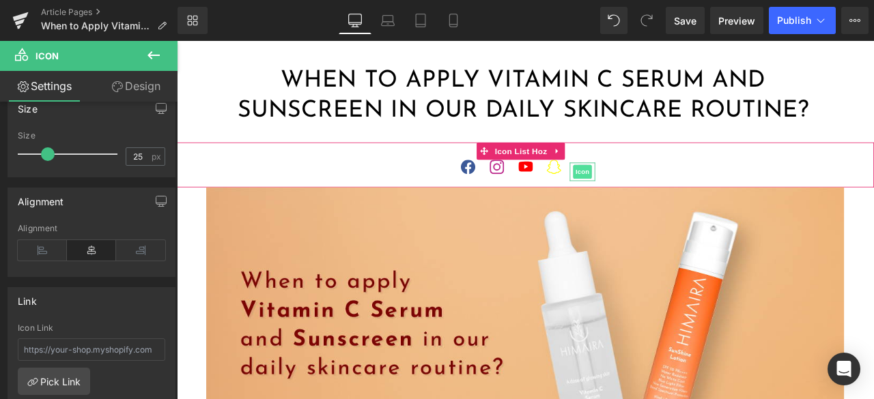
click at [653, 195] on span "Icon" at bounding box center [657, 196] width 22 height 16
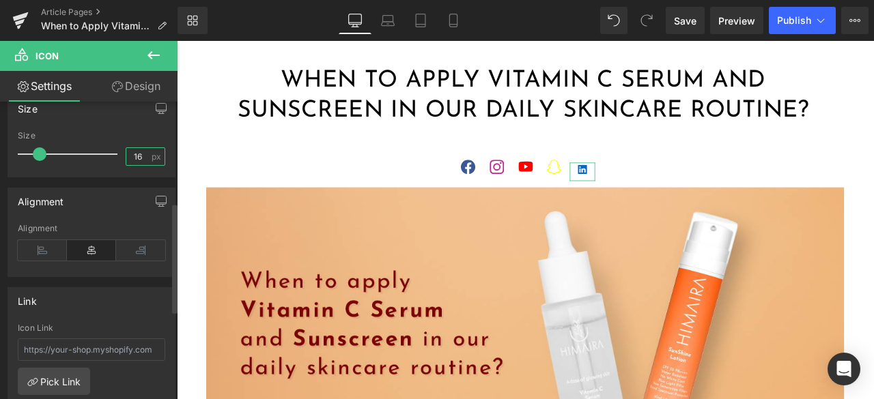
click at [141, 152] on input "16" at bounding box center [138, 156] width 24 height 17
type input "25"
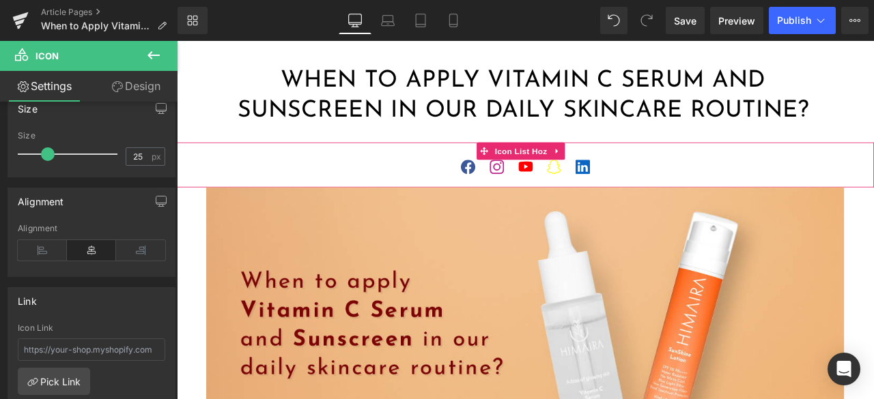
click at [688, 193] on ul "Icon Icon Icon Icon Icon" at bounding box center [590, 198] width 826 height 33
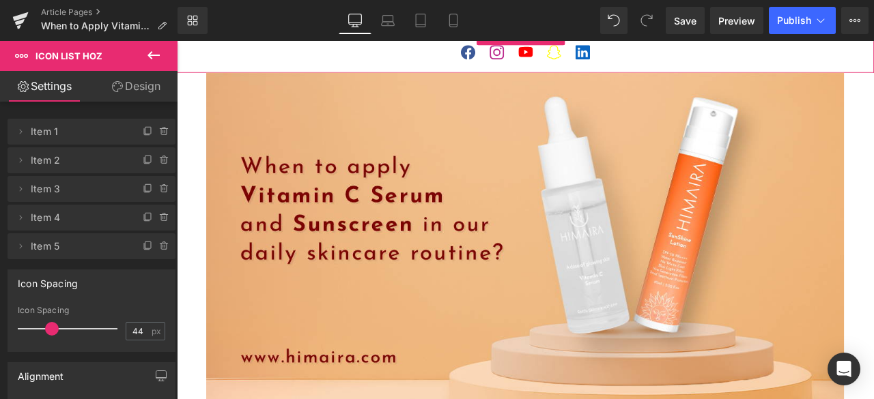
scroll to position [123, 0]
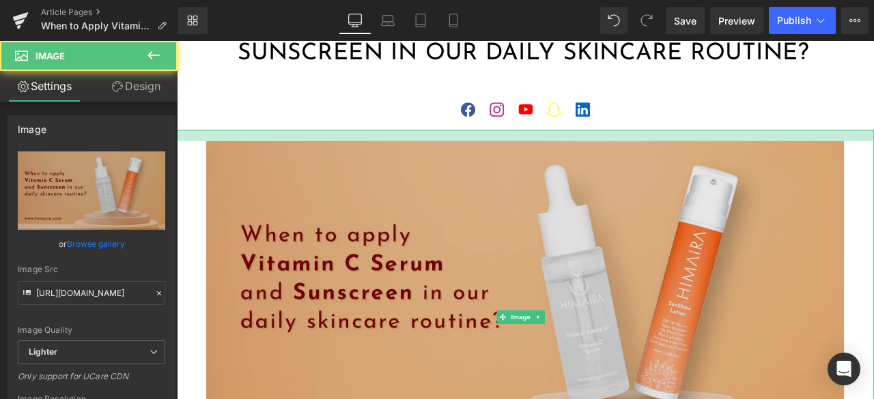
drag, startPoint x: 573, startPoint y: 147, endPoint x: 575, endPoint y: 160, distance: 13.0
click at [575, 160] on div "Image" at bounding box center [590, 369] width 826 height 444
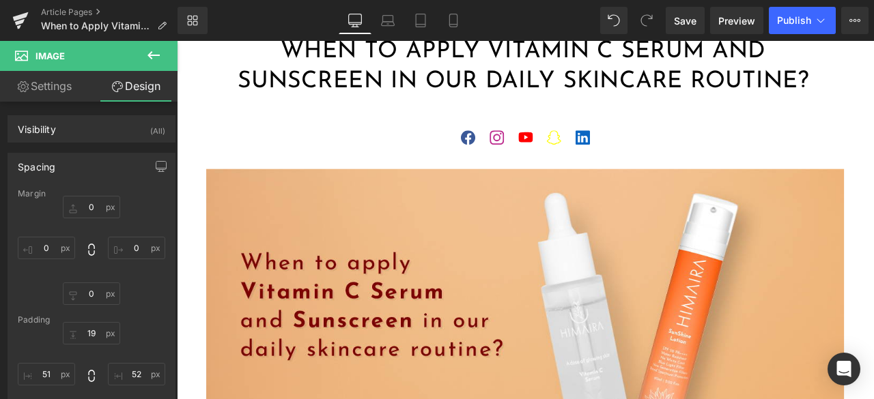
scroll to position [68, 0]
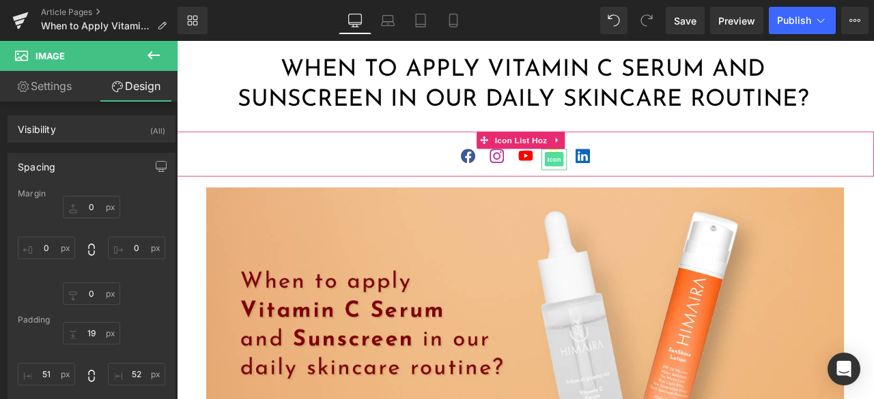
click at [617, 175] on span "Icon" at bounding box center [624, 181] width 22 height 16
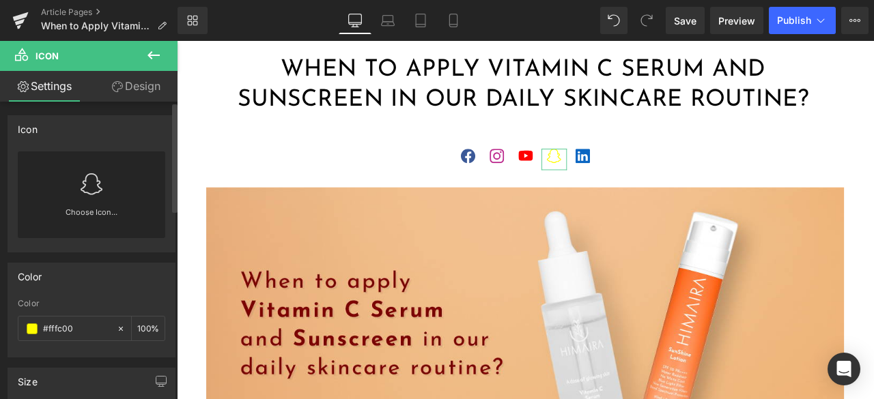
click at [91, 188] on icon at bounding box center [92, 184] width 22 height 22
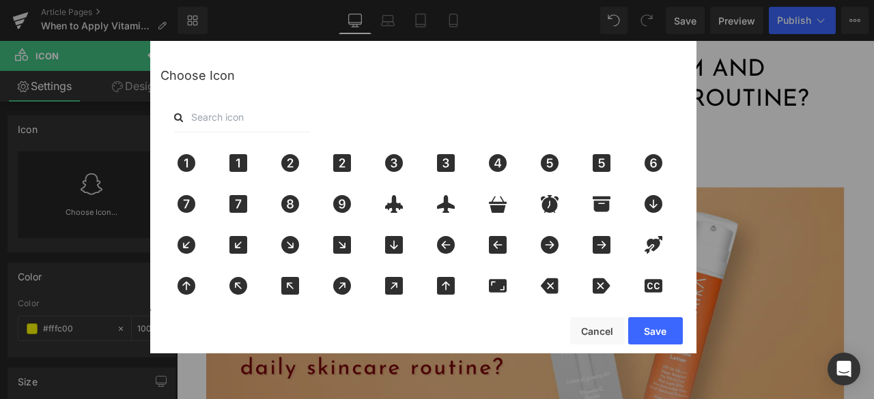
click at [231, 124] on input "text" at bounding box center [242, 117] width 137 height 30
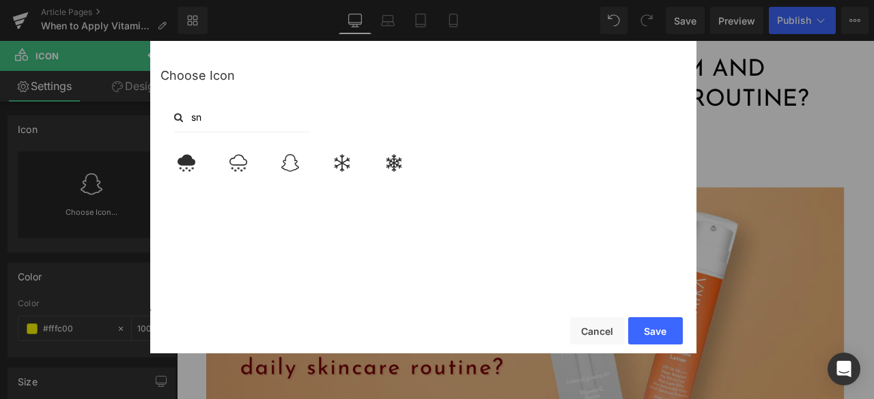
type input "sna"
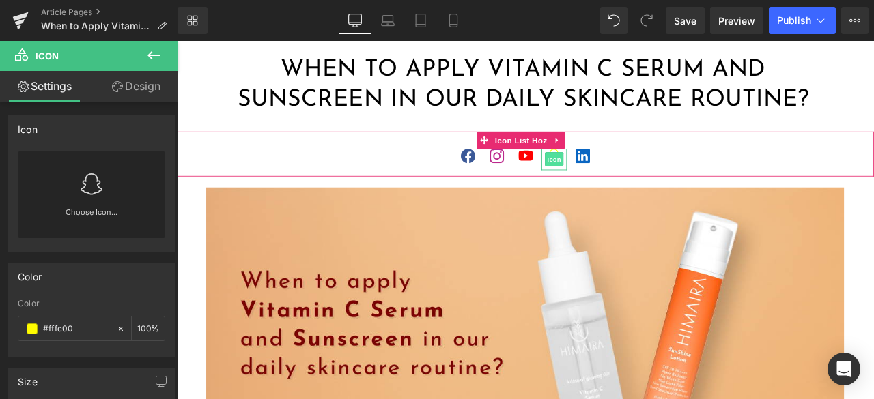
click at [622, 184] on span "Icon" at bounding box center [624, 181] width 22 height 16
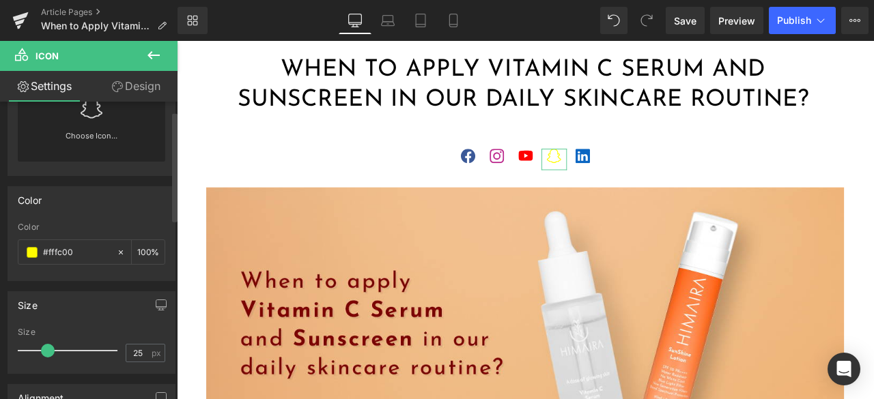
scroll to position [0, 0]
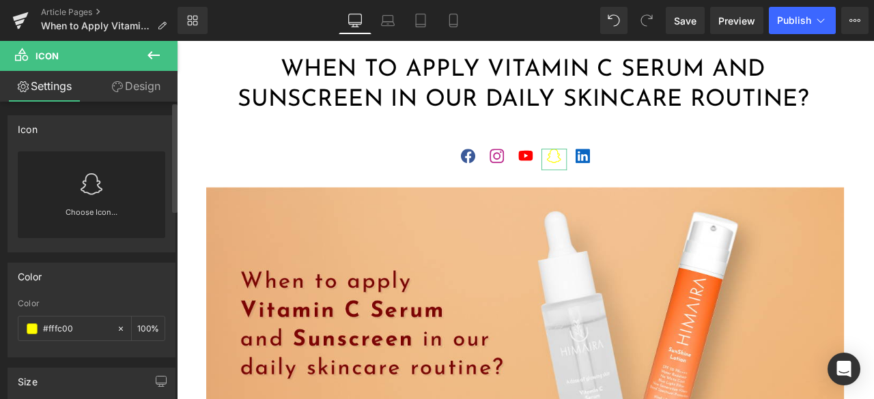
click at [98, 193] on icon at bounding box center [92, 184] width 22 height 22
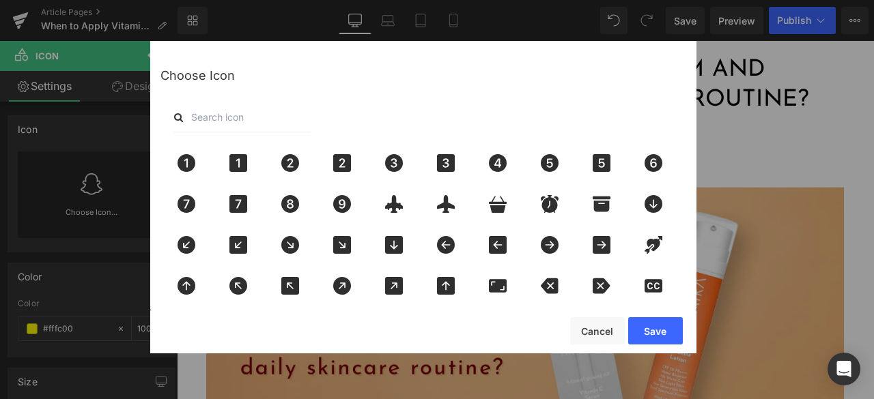
click at [61, 0] on div "Icon You are previewing how the will restyle your page. You can not edit Elemen…" at bounding box center [437, 0] width 874 height 0
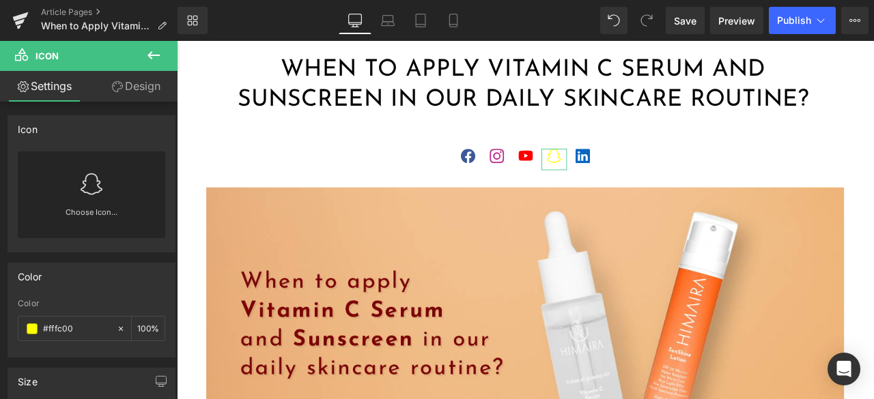
click at [129, 85] on link "Design" at bounding box center [135, 86] width 89 height 31
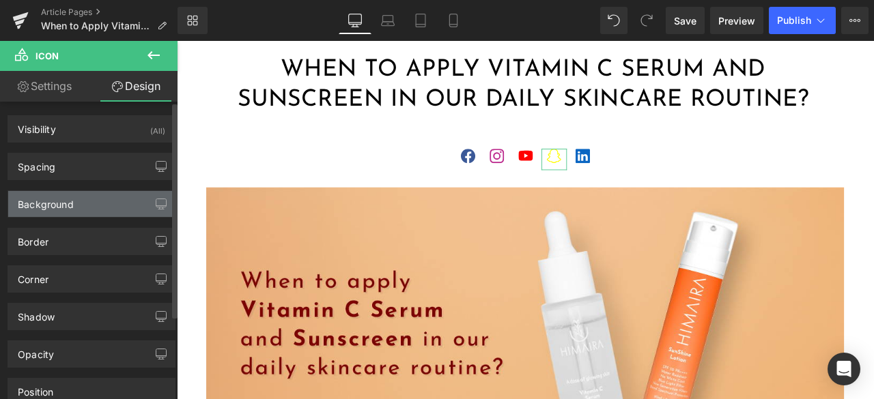
click at [100, 201] on div "Background" at bounding box center [91, 204] width 167 height 26
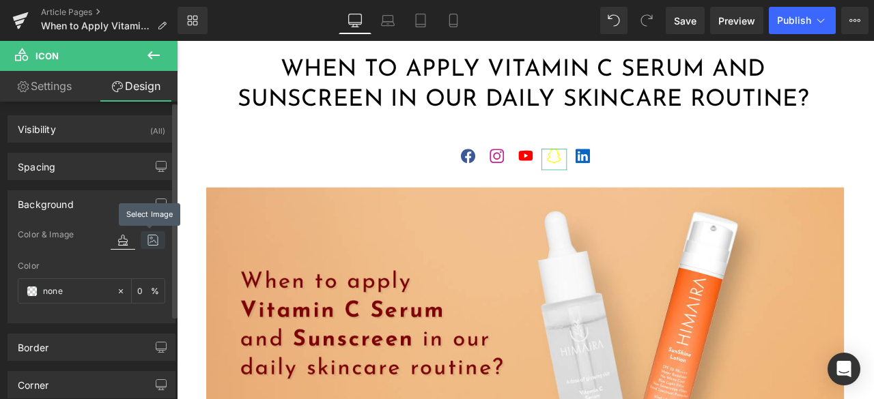
click at [141, 238] on icon at bounding box center [153, 240] width 25 height 18
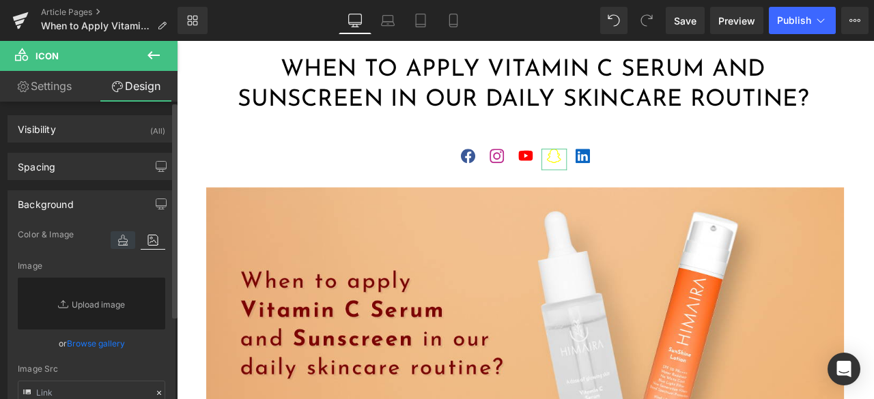
click at [117, 240] on icon at bounding box center [123, 240] width 25 height 18
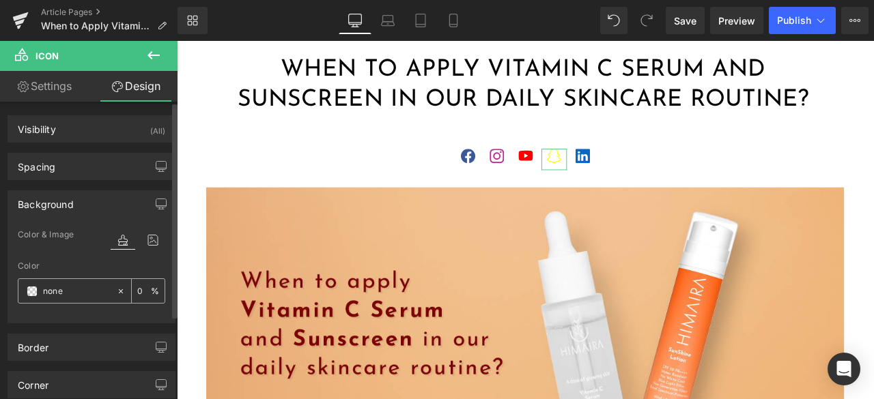
click at [60, 290] on input "none" at bounding box center [76, 291] width 67 height 15
paste input "#0A66C2"
type input "#0A66C2"
type input "100"
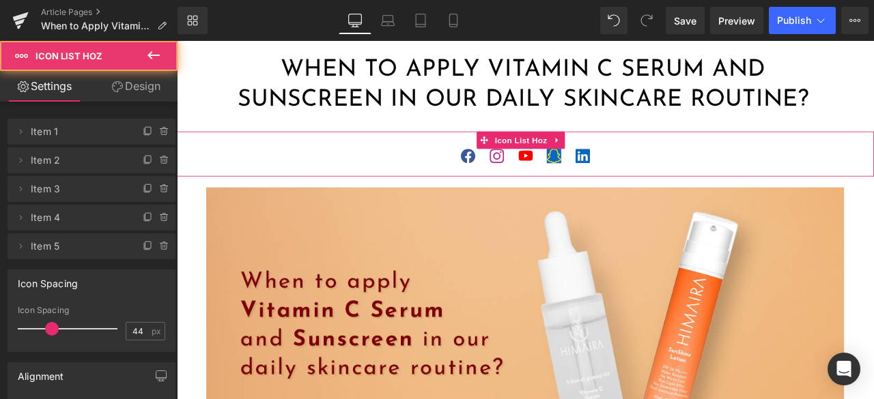
click at [717, 175] on ul "Icon Icon Icon Icon Icon" at bounding box center [590, 185] width 826 height 33
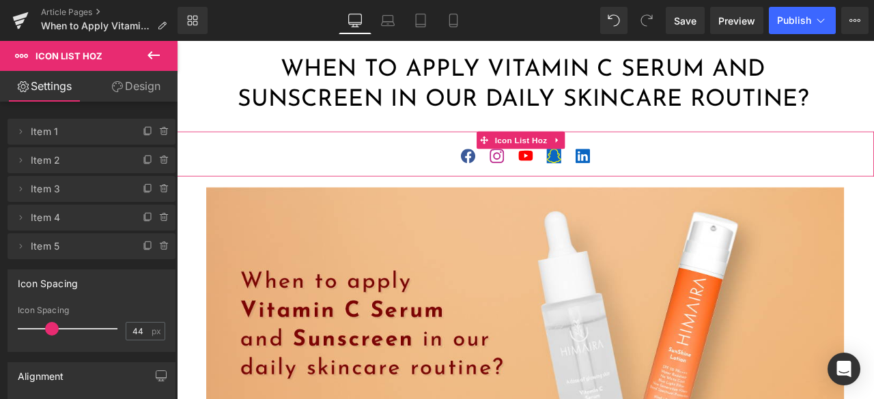
click at [138, 91] on link "Design" at bounding box center [135, 86] width 89 height 31
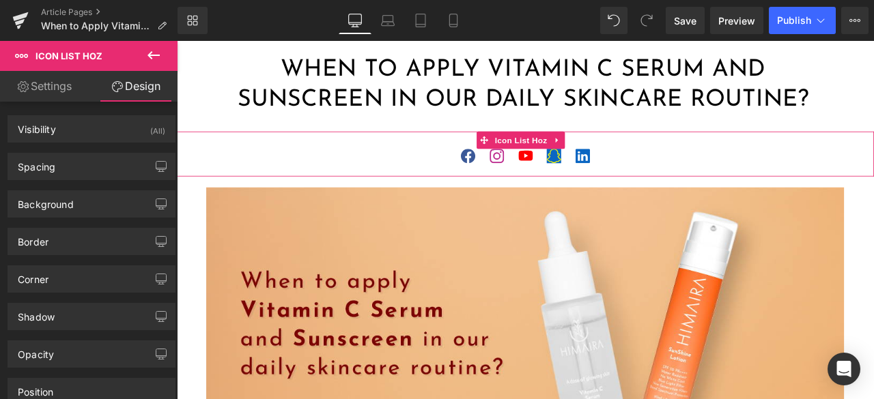
click at [55, 83] on link "Settings" at bounding box center [44, 86] width 89 height 31
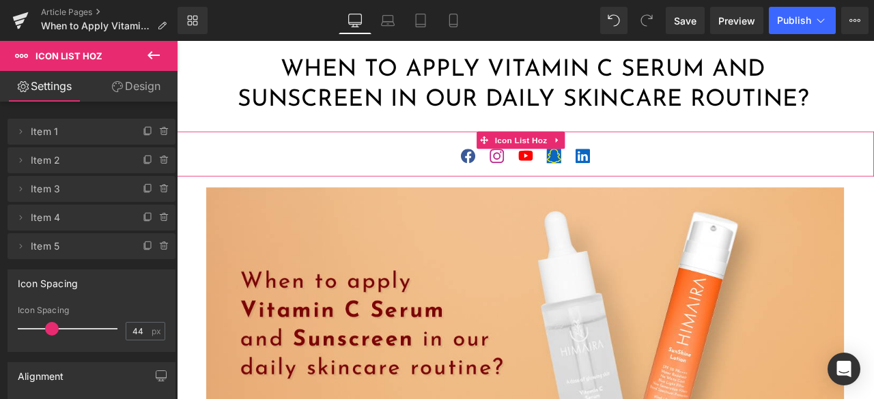
click at [139, 88] on link "Design" at bounding box center [135, 86] width 89 height 31
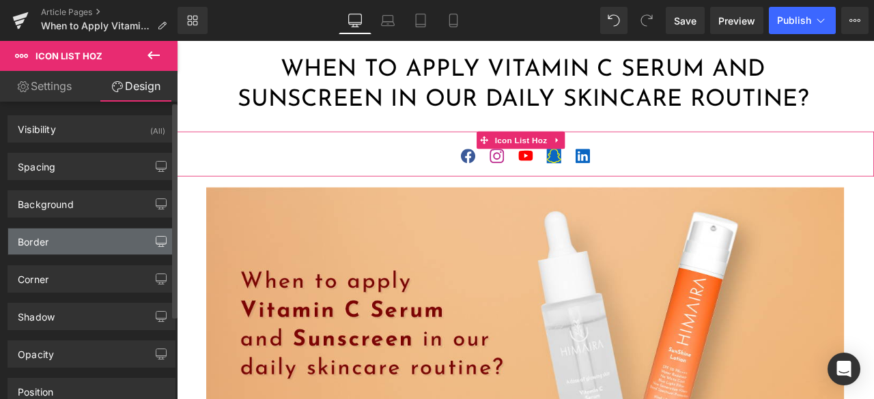
type input "0"
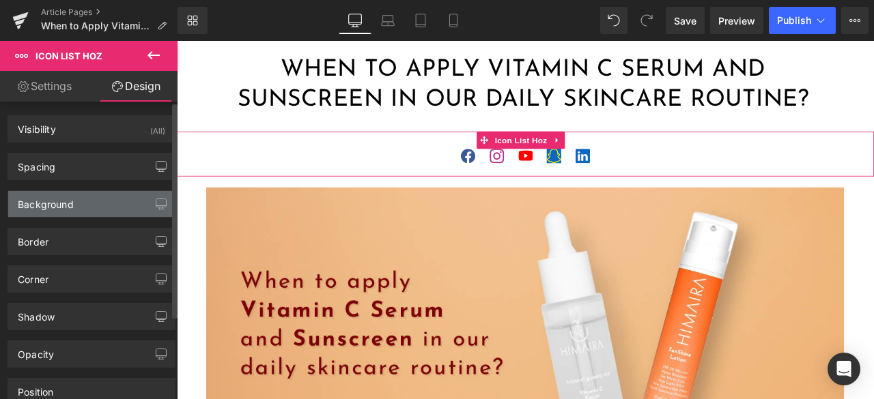
click at [105, 206] on div "Background" at bounding box center [91, 204] width 167 height 26
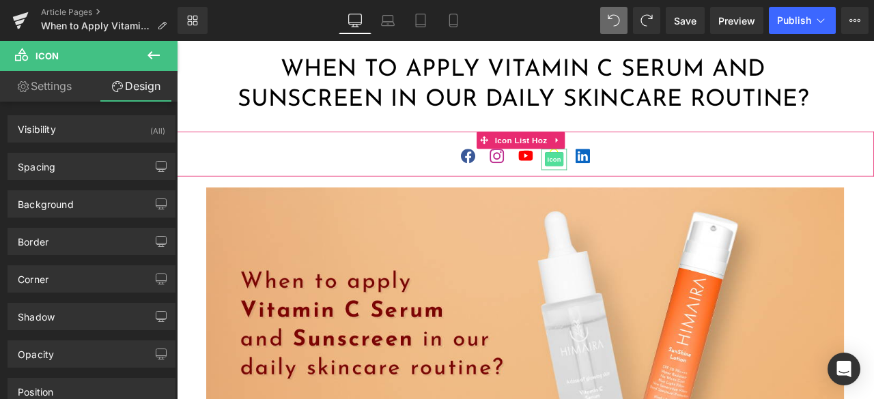
click at [622, 177] on span "Icon" at bounding box center [624, 181] width 22 height 16
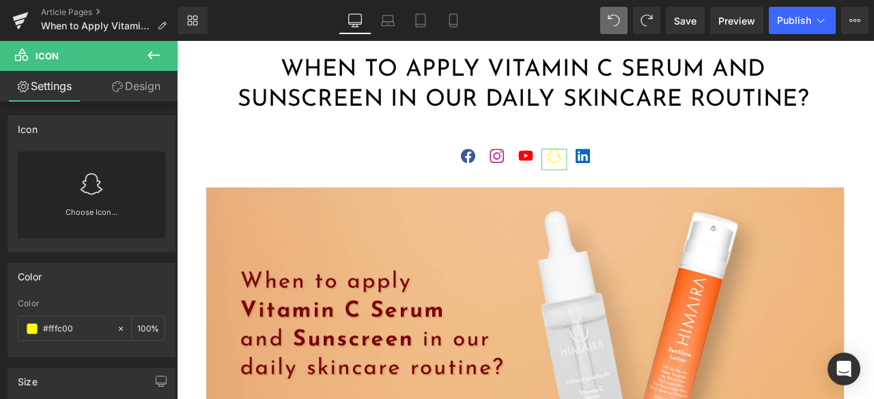
click at [117, 89] on icon at bounding box center [117, 86] width 11 height 11
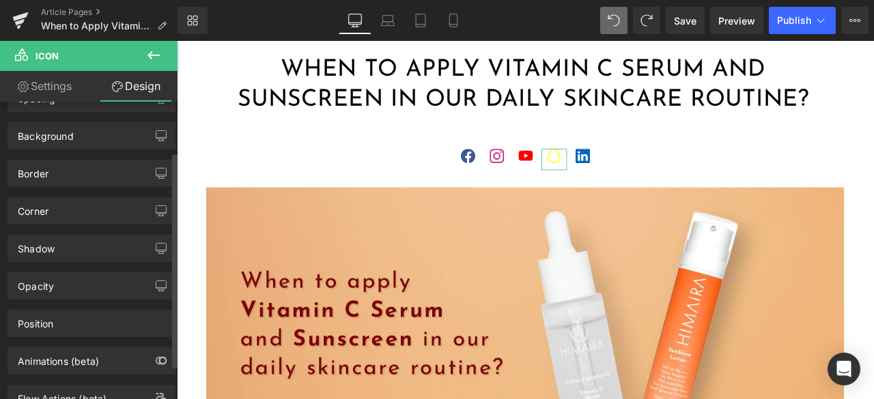
scroll to position [115, 0]
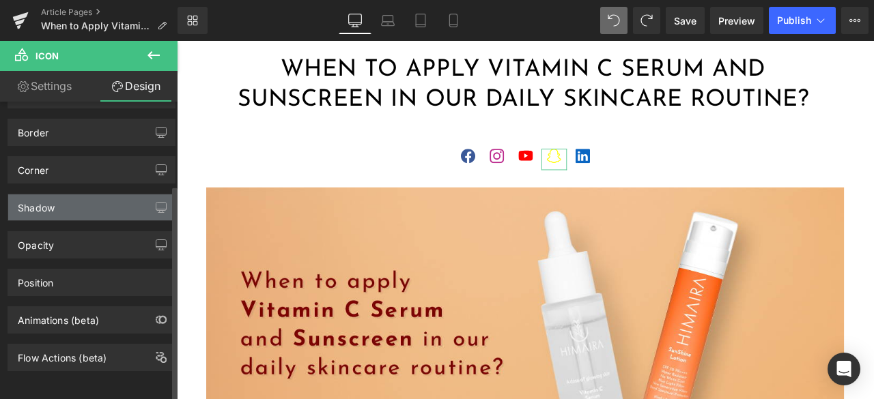
click at [108, 208] on div "Shadow" at bounding box center [91, 208] width 167 height 26
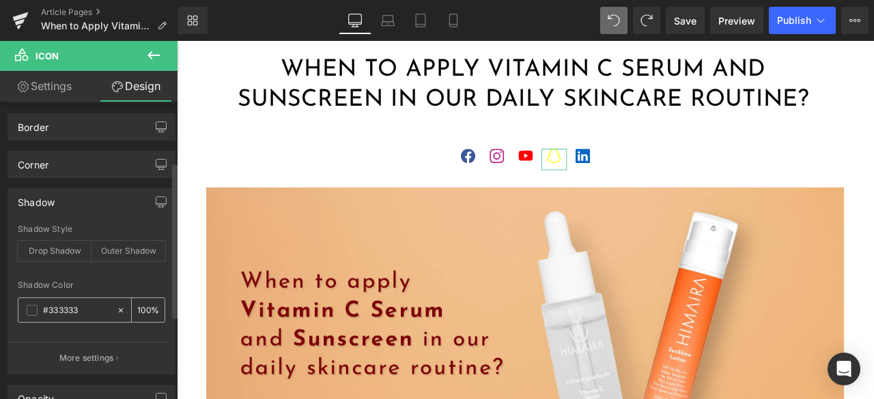
click at [116, 306] on icon at bounding box center [121, 311] width 10 height 10
type input "none"
type input "0"
click at [90, 304] on input "none" at bounding box center [76, 310] width 67 height 15
paste input "#FFFC00"
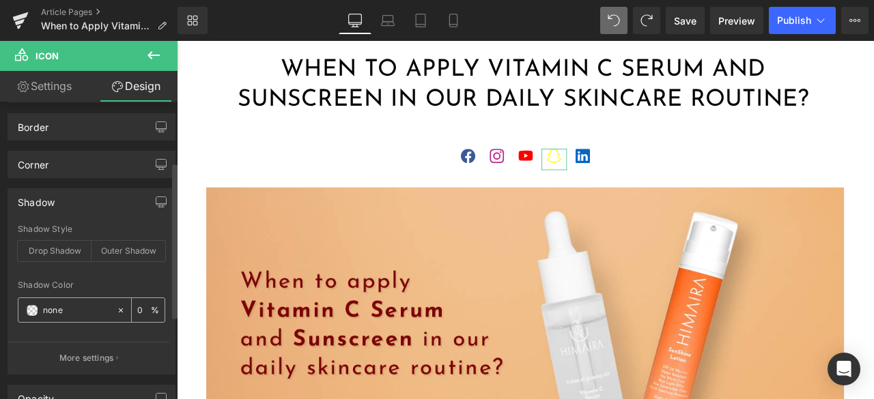
type input "#FFFC00"
type input "100"
type input "#fffc00"
click at [147, 270] on div at bounding box center [91, 272] width 147 height 9
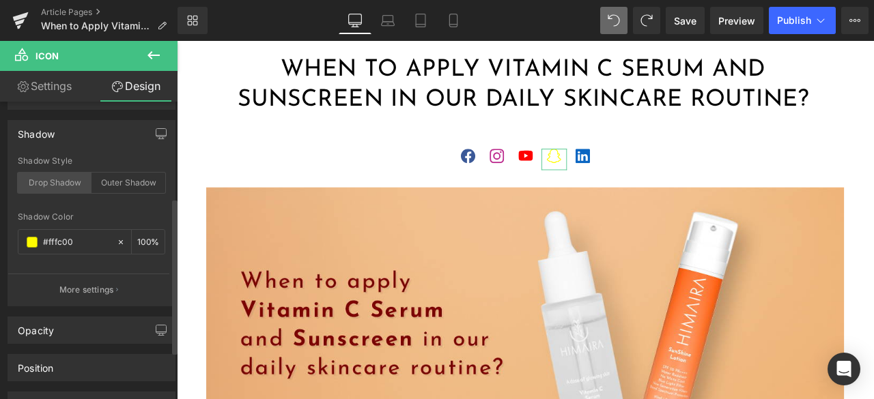
click at [70, 176] on div "Drop Shadow" at bounding box center [55, 183] width 74 height 20
click at [100, 175] on div "Outer Shadow" at bounding box center [128, 183] width 74 height 20
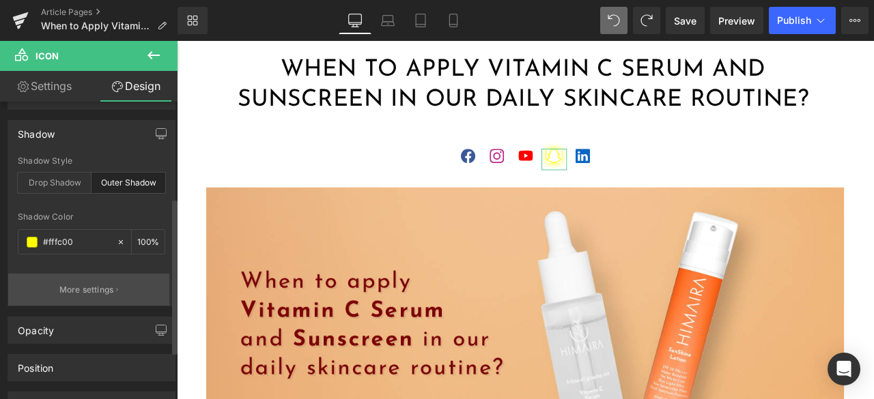
click at [113, 284] on p "More settings" at bounding box center [86, 290] width 55 height 12
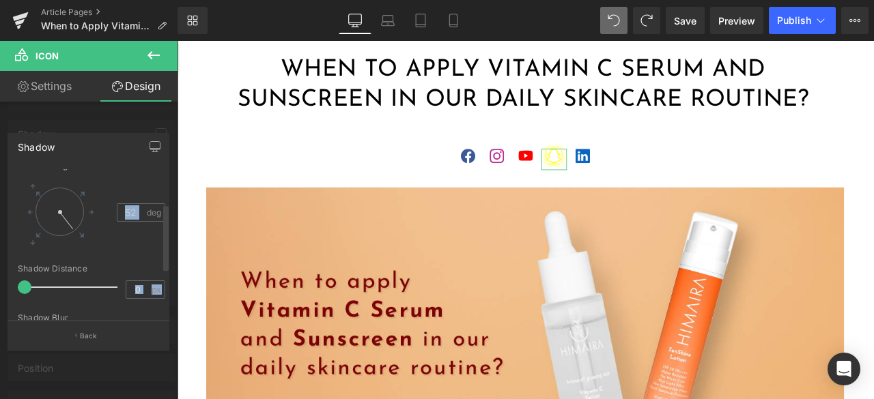
type input "53"
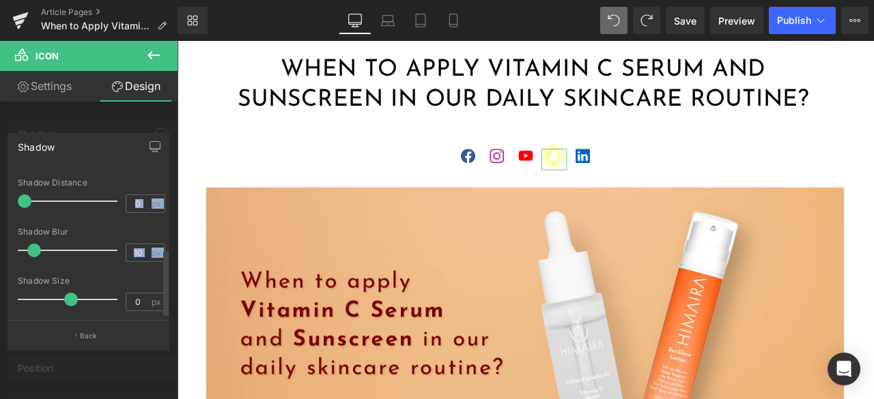
scroll to position [179, 0]
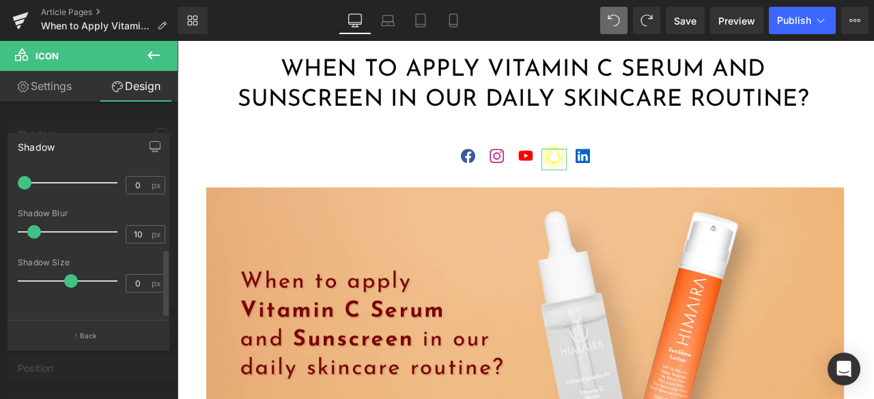
drag, startPoint x: 58, startPoint y: 275, endPoint x: 79, endPoint y: 307, distance: 37.9
click at [79, 307] on div "outset Shadow Type INSET OUTSET 53 Shadow Angle 53 deg 0px Shadow Distance 0 px…" at bounding box center [91, 245] width 167 height 152
type input "100"
type input "0"
type input "100"
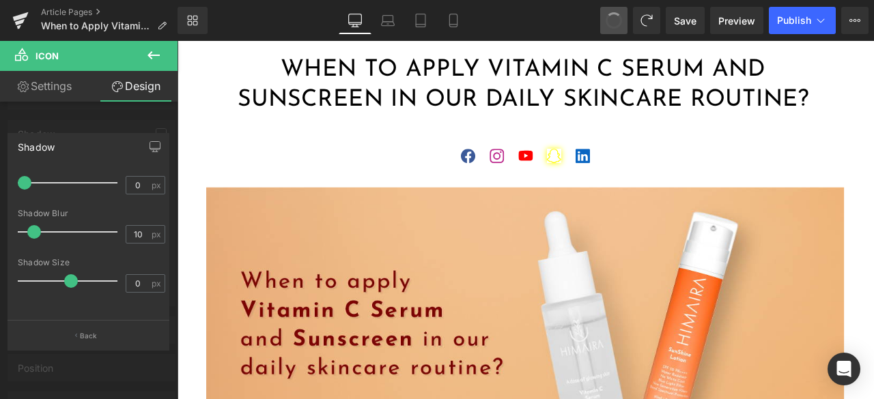
type input "45"
type input "13"
type input "#333333"
type input "100"
type input "0"
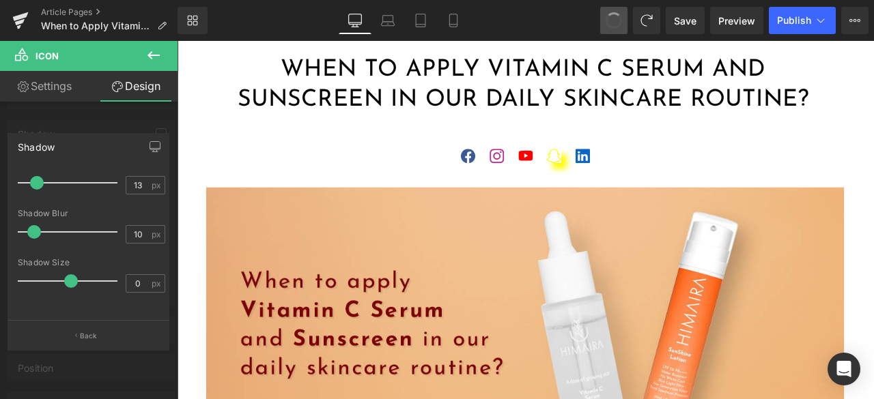
type input "0"
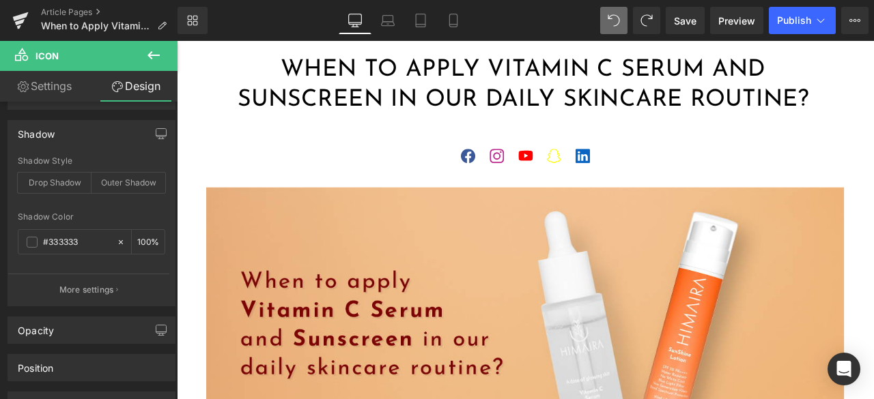
click at [687, 20] on span "Save" at bounding box center [685, 21] width 23 height 14
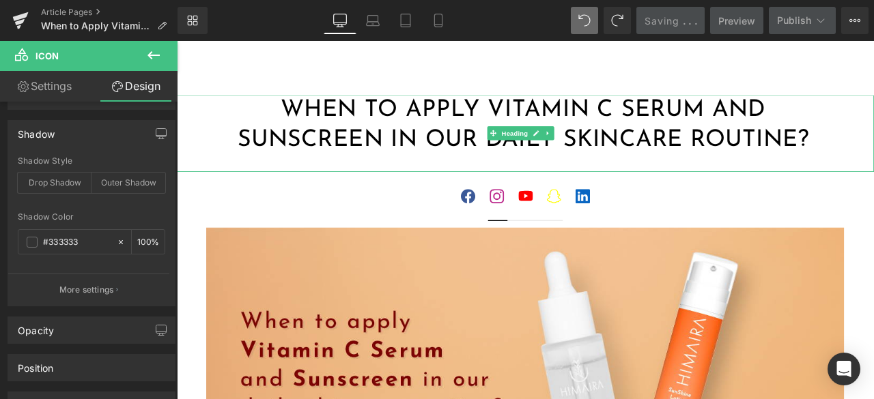
scroll to position [0, 0]
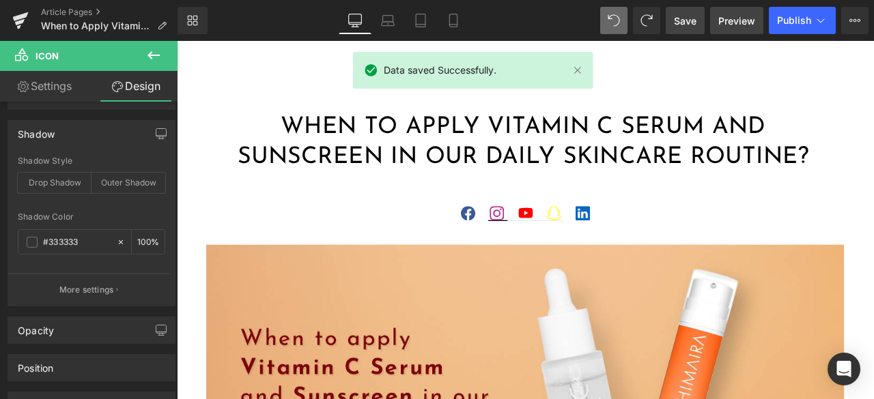
click at [725, 18] on span "Preview" at bounding box center [736, 21] width 37 height 14
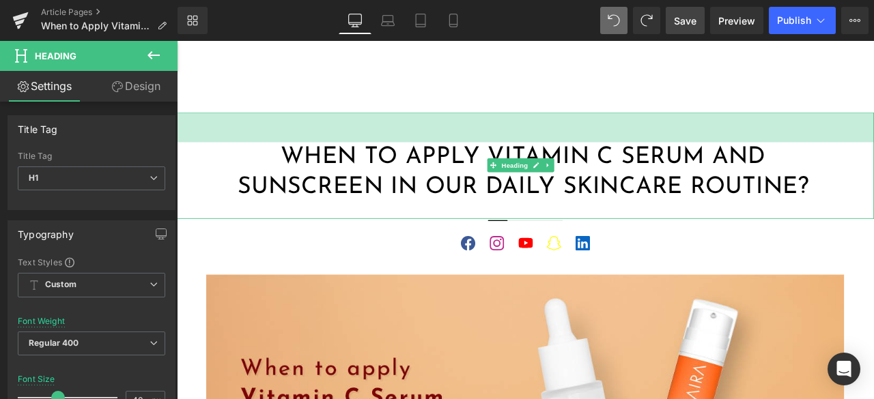
drag, startPoint x: 563, startPoint y: 127, endPoint x: 568, endPoint y: 162, distance: 35.8
click at [568, 162] on div "When to Apply Vitamin C Serum and Sunscreen in Our Daily Skincare Routine? Head…" at bounding box center [590, 189] width 826 height 126
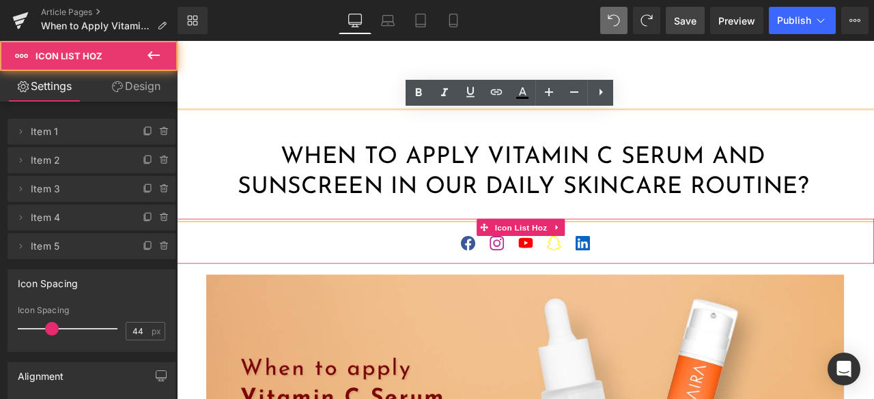
click at [722, 289] on ul "Icon Icon Icon Icon Icon" at bounding box center [590, 288] width 826 height 33
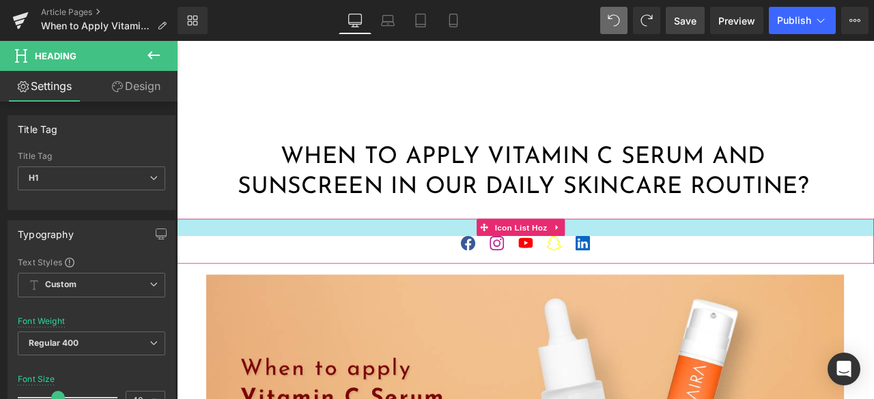
drag, startPoint x: 637, startPoint y: 250, endPoint x: 645, endPoint y: 255, distance: 9.5
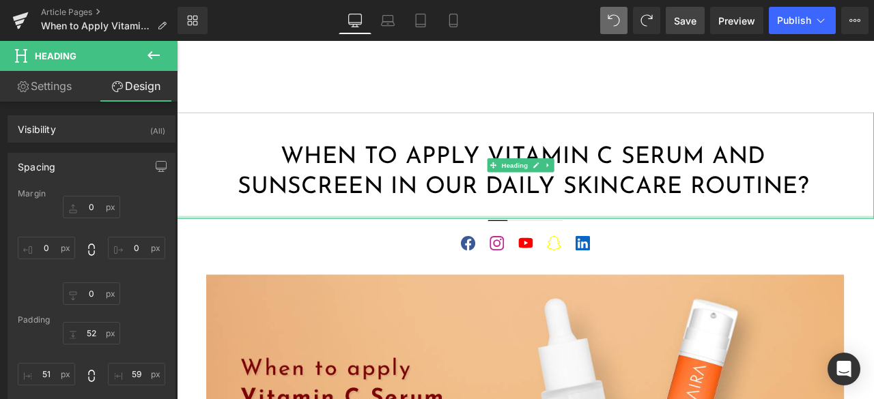
type input "0px"
drag, startPoint x: 655, startPoint y: 250, endPoint x: 658, endPoint y: 236, distance: 13.9
click at [658, 236] on div "When to Apply Vitamin C Serum and Sunscreen in Our Daily Skincare Routine? Head…" at bounding box center [590, 189] width 826 height 126
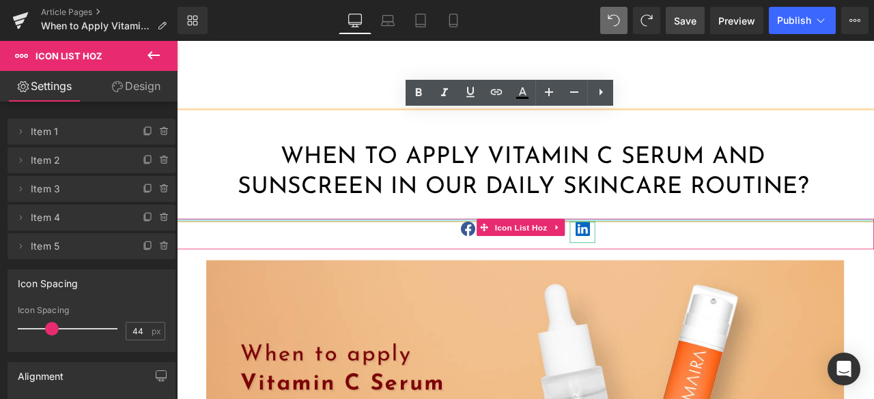
drag, startPoint x: 677, startPoint y: 266, endPoint x: 679, endPoint y: 248, distance: 17.2
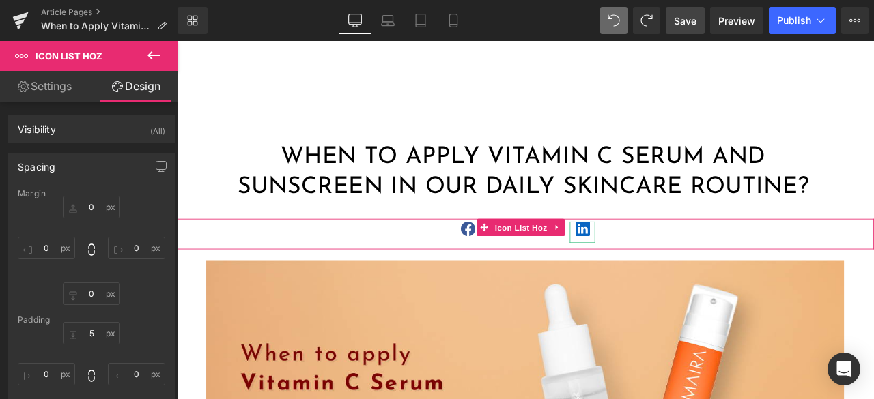
click at [682, 14] on span "Save" at bounding box center [685, 21] width 23 height 14
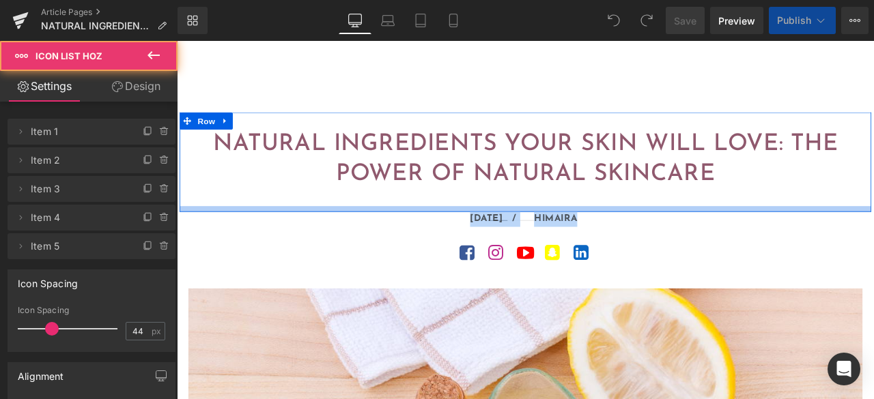
drag, startPoint x: 370, startPoint y: 279, endPoint x: 364, endPoint y: 246, distance: 32.7
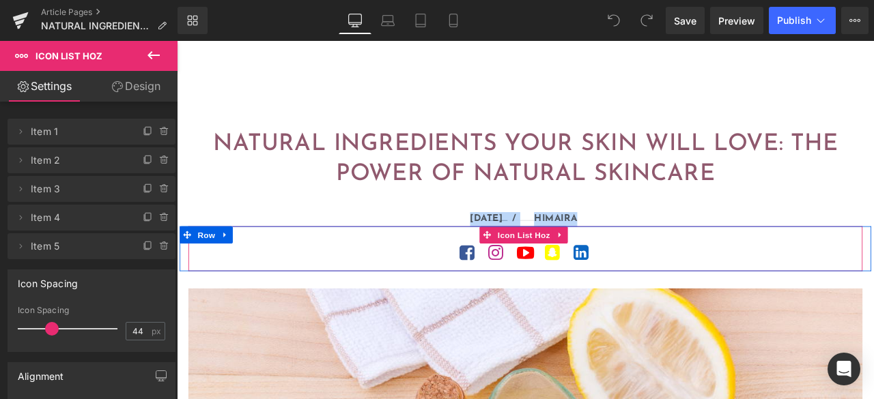
click at [361, 283] on ul "Icon Icon Icon Icon Icon" at bounding box center [589, 297] width 799 height 33
click at [588, 272] on span "Icon List Hoz" at bounding box center [588, 271] width 69 height 20
click at [511, 290] on span "Icon" at bounding box center [522, 295] width 22 height 16
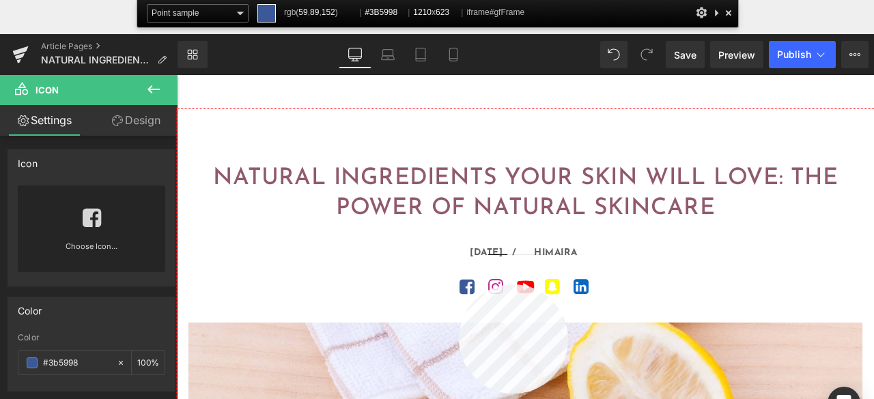
click at [459, 285] on div at bounding box center [590, 321] width 826 height 425
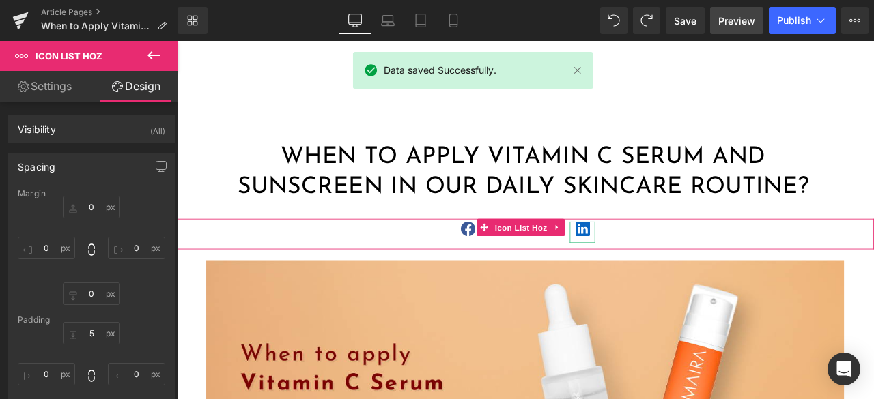
click at [733, 17] on span "Preview" at bounding box center [736, 21] width 37 height 14
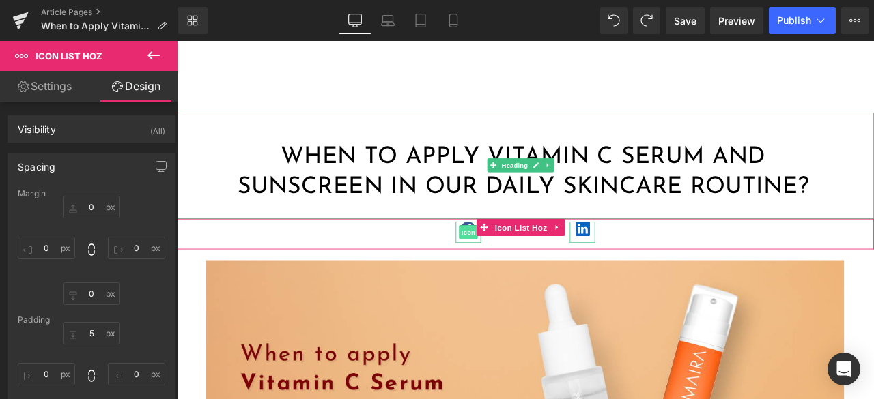
click at [517, 267] on span "Icon" at bounding box center [522, 268] width 22 height 16
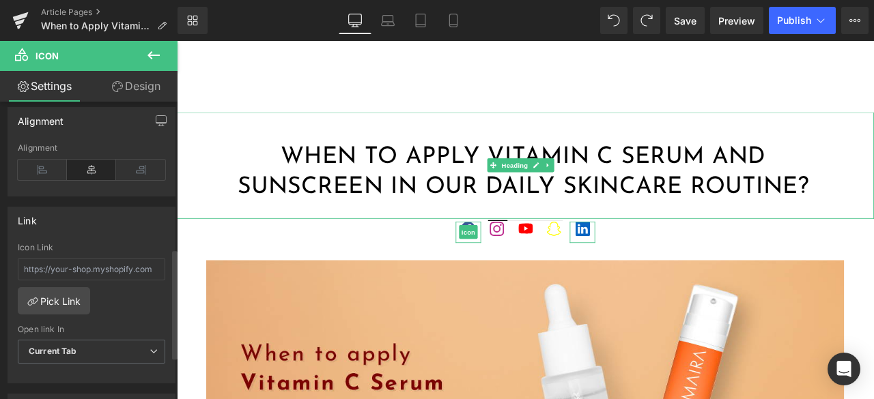
scroll to position [341, 0]
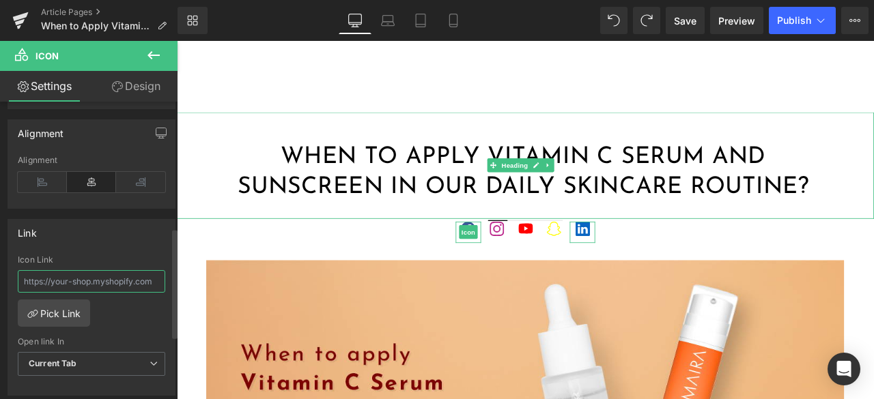
click at [106, 280] on input "text" at bounding box center [91, 281] width 147 height 23
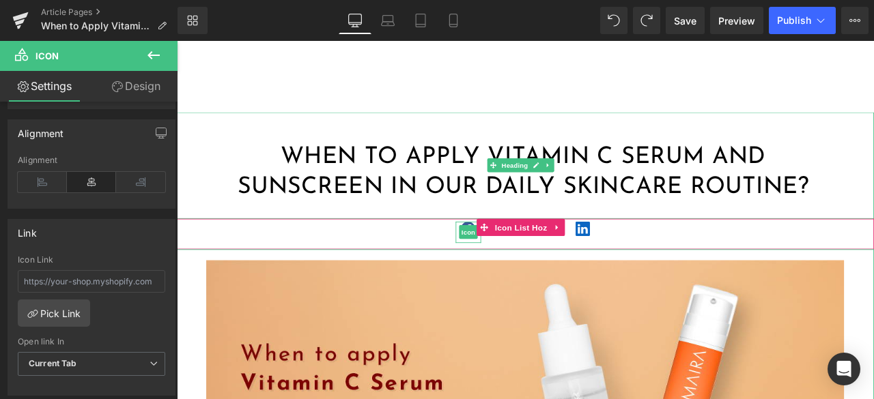
click at [734, 275] on ul "Icon Icon Icon Icon Icon" at bounding box center [590, 271] width 826 height 33
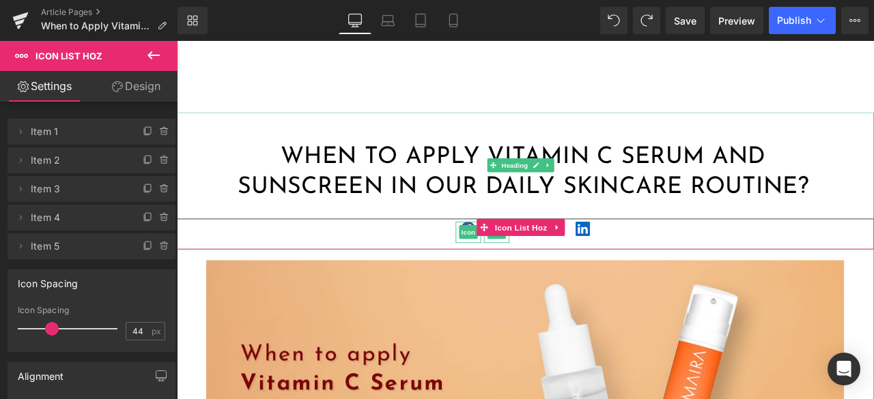
click at [553, 276] on div at bounding box center [556, 267] width 30 height 25
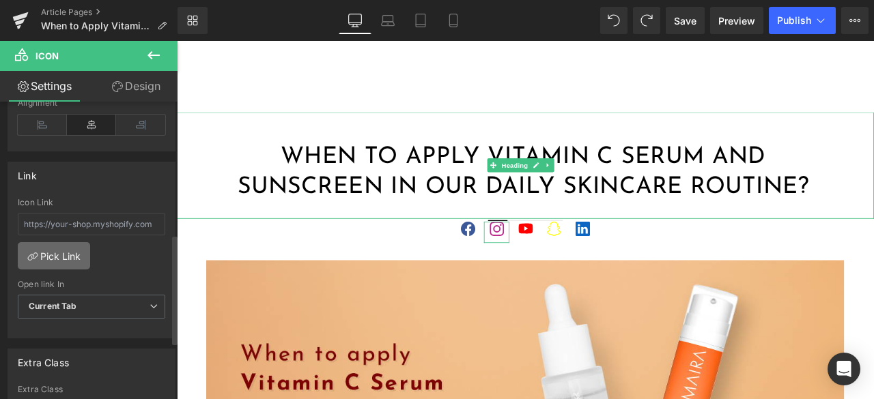
scroll to position [410, 0]
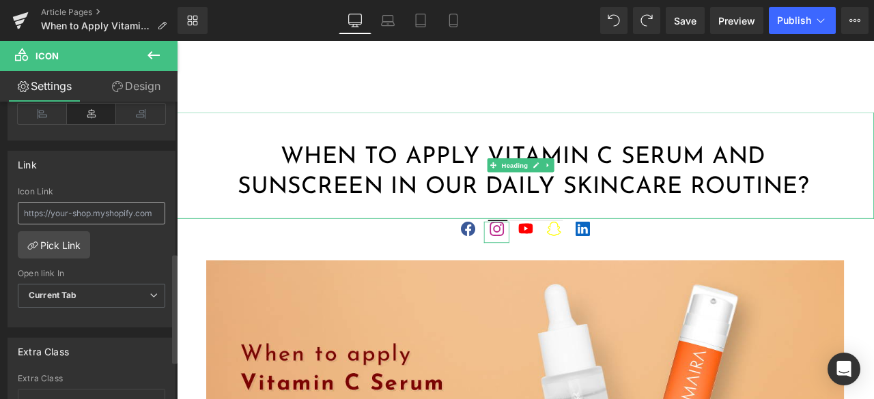
click at [81, 210] on input "text" at bounding box center [91, 213] width 147 height 23
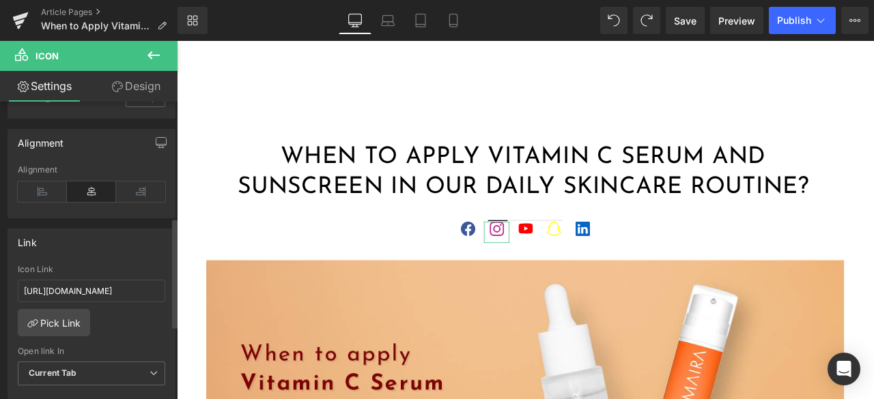
scroll to position [273, 0]
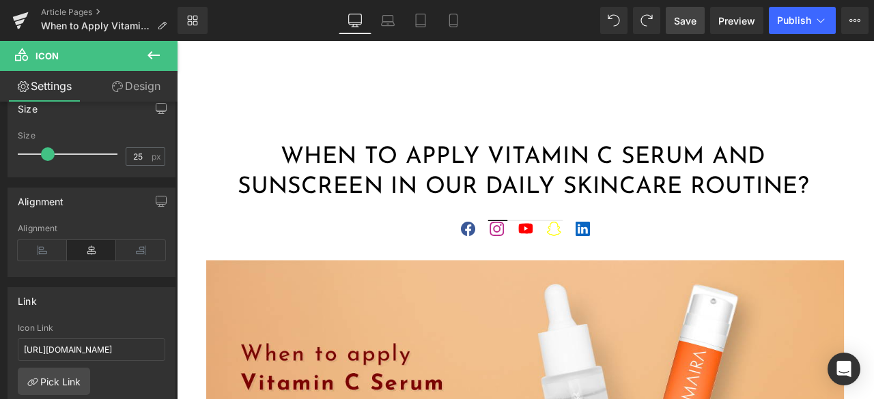
type input "[URL][DOMAIN_NAME]"
click at [687, 27] on span "Save" at bounding box center [685, 21] width 23 height 14
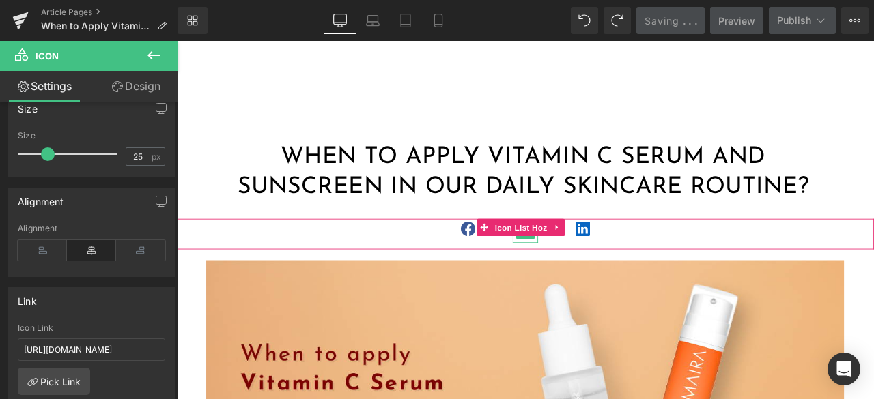
click at [586, 272] on span "Icon" at bounding box center [590, 267] width 22 height 16
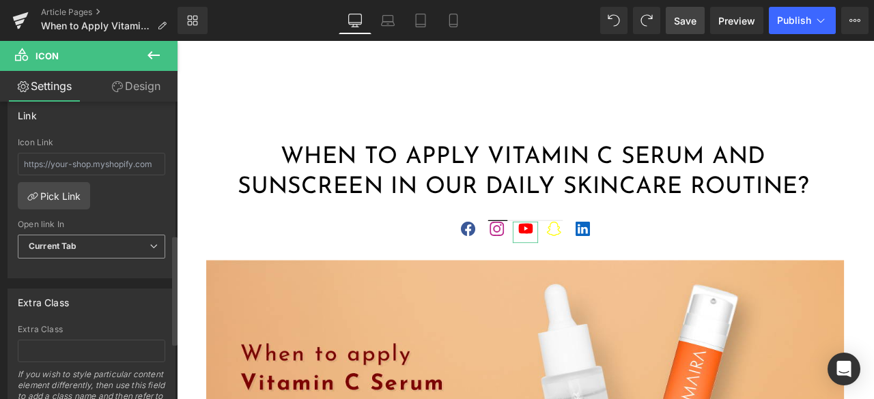
scroll to position [478, 0]
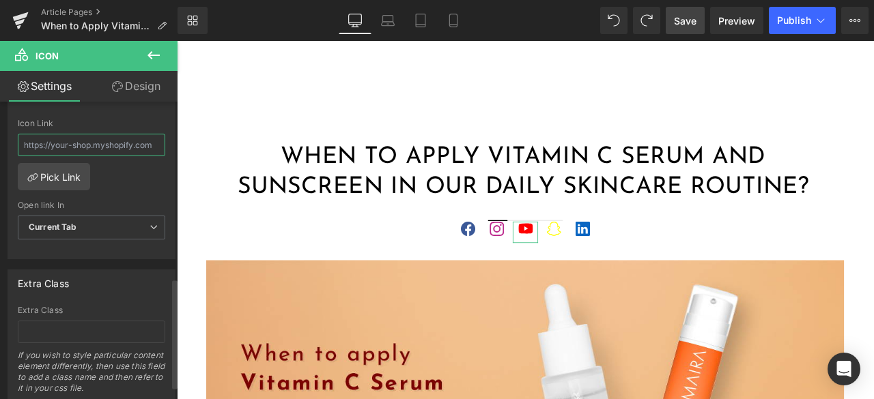
click at [82, 141] on input "text" at bounding box center [91, 145] width 147 height 23
paste input "[URL][DOMAIN_NAME]"
type input "[URL][DOMAIN_NAME]"
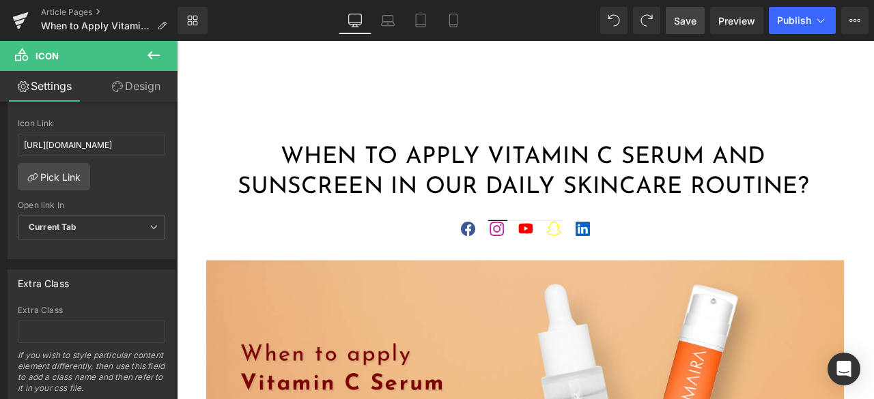
click at [690, 18] on span "Save" at bounding box center [685, 21] width 23 height 14
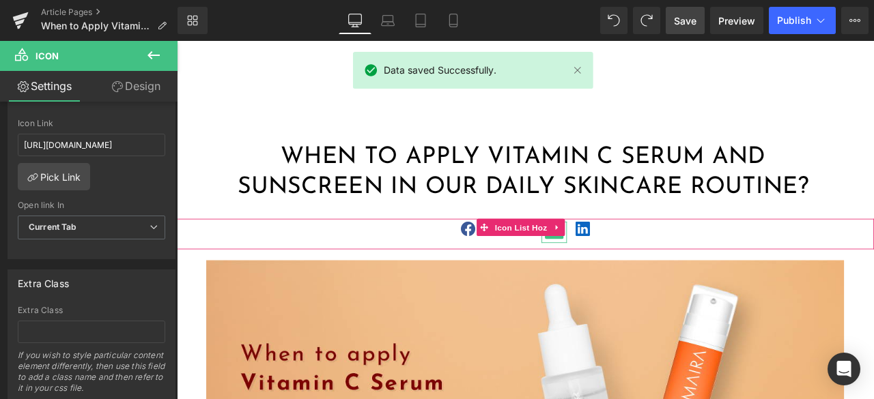
click at [618, 276] on div at bounding box center [624, 267] width 30 height 25
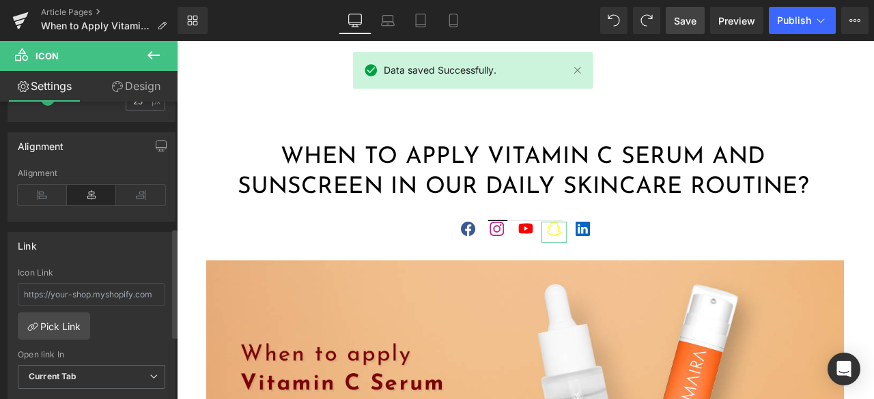
scroll to position [341, 0]
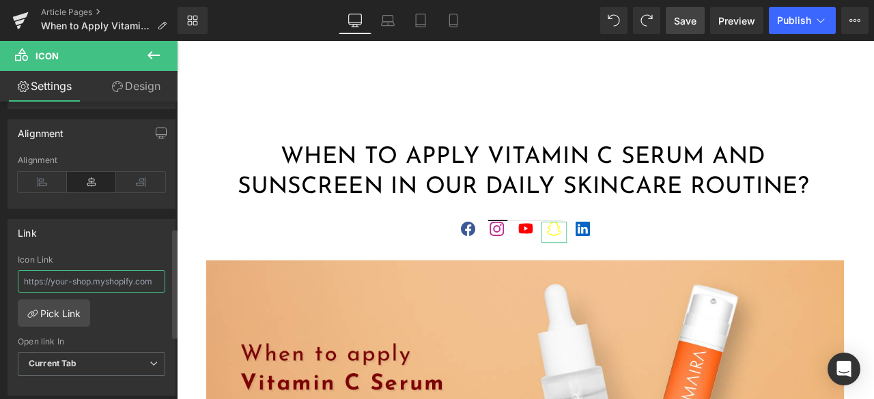
click at [105, 281] on input "text" at bounding box center [91, 281] width 147 height 23
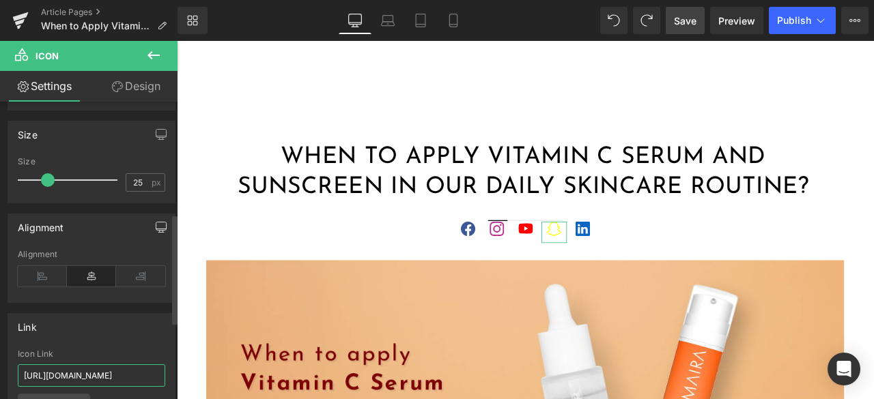
scroll to position [240, 0]
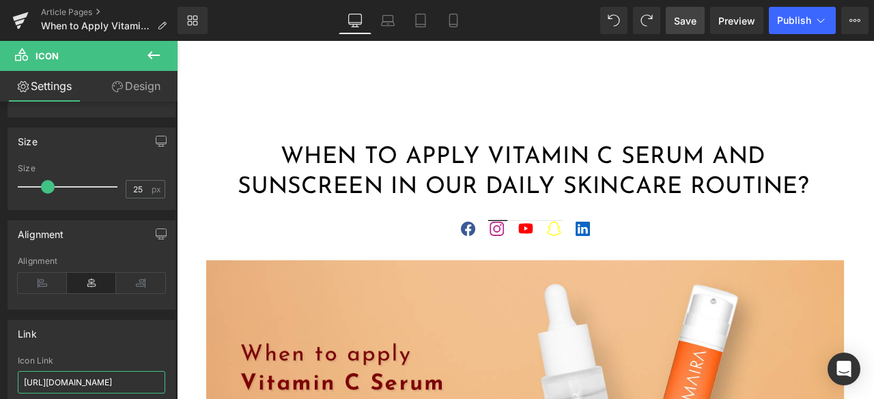
type input "[URL][DOMAIN_NAME]"
click at [684, 21] on span "Save" at bounding box center [685, 21] width 23 height 14
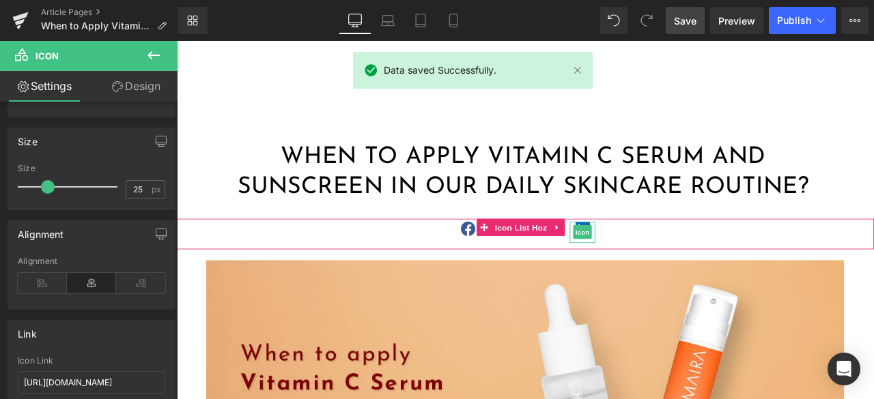
click at [654, 268] on span "Icon" at bounding box center [657, 268] width 22 height 16
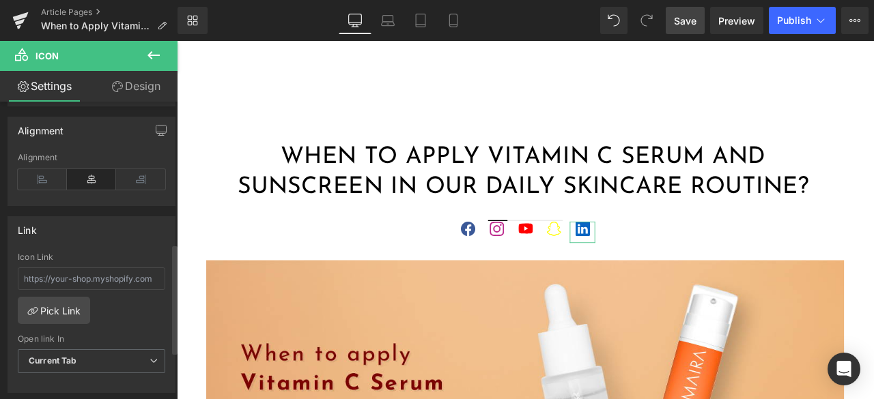
scroll to position [410, 0]
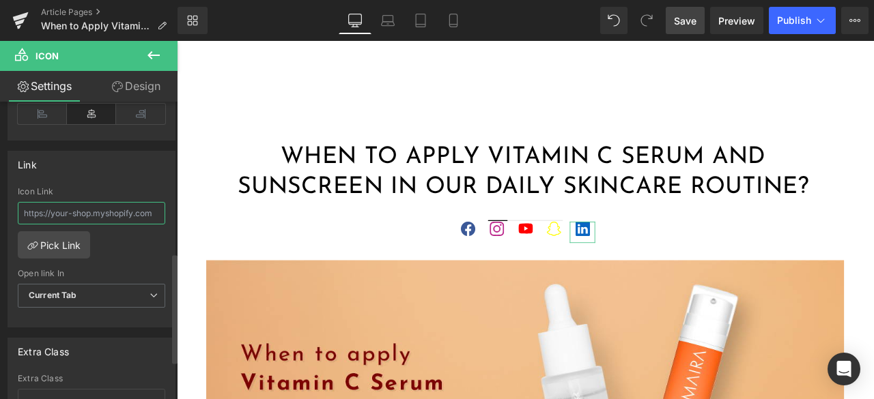
click at [98, 214] on input "text" at bounding box center [91, 213] width 147 height 23
paste input "[URL][DOMAIN_NAME]"
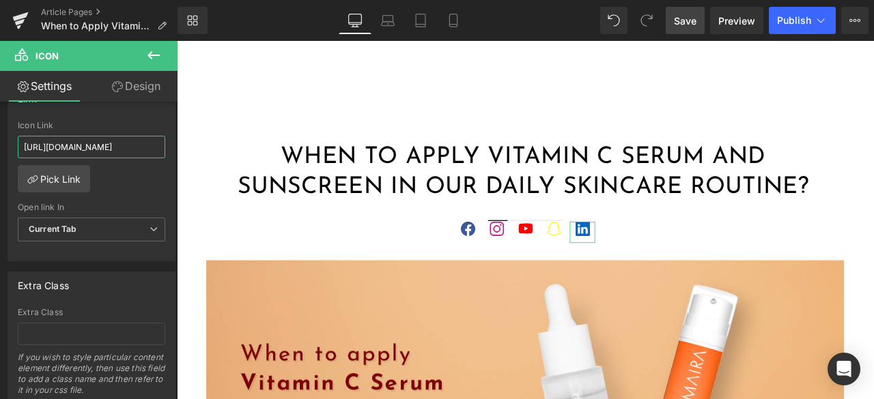
scroll to position [377, 0]
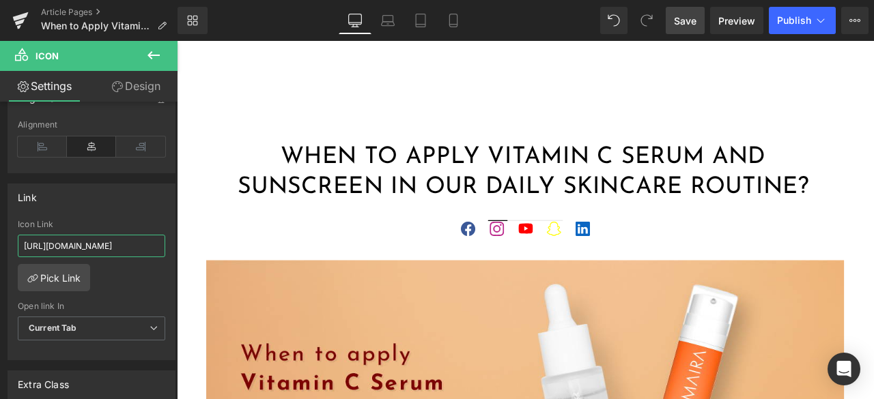
type input "[URL][DOMAIN_NAME]"
click at [690, 12] on link "Save" at bounding box center [685, 20] width 39 height 27
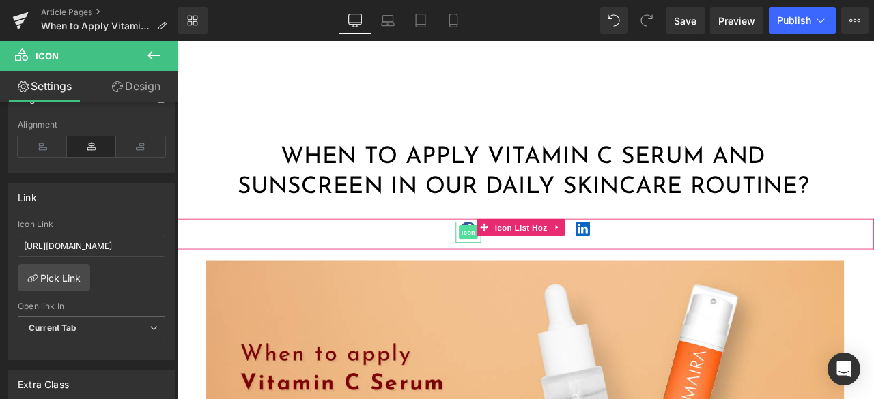
click at [520, 268] on span "Icon" at bounding box center [522, 267] width 22 height 16
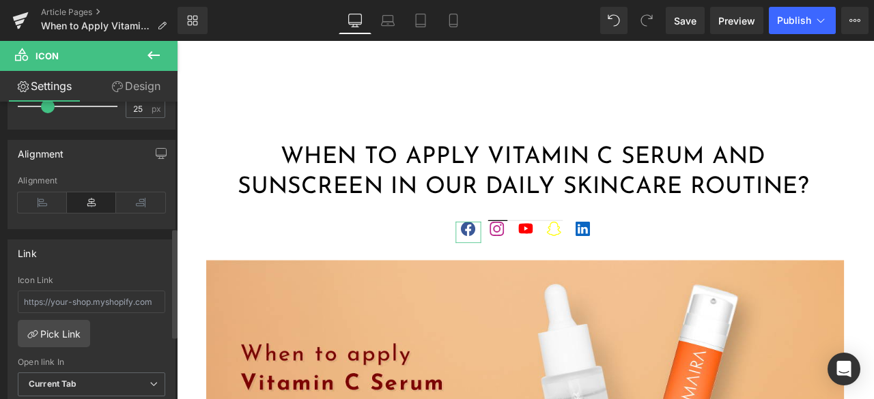
scroll to position [341, 0]
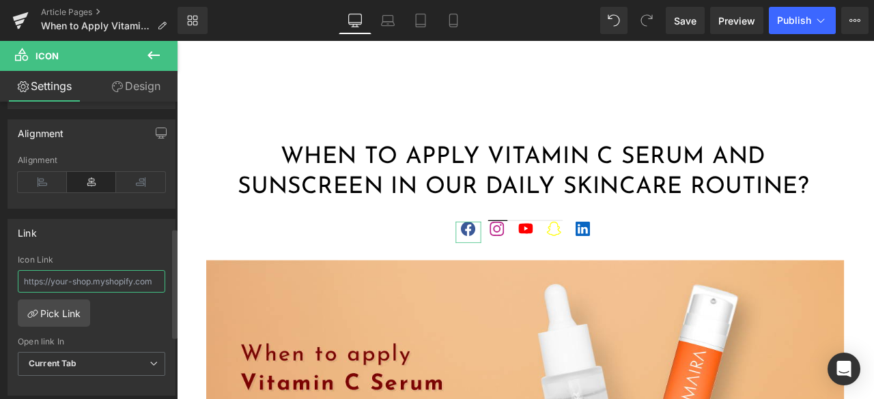
click at [113, 281] on input "text" at bounding box center [91, 281] width 147 height 23
paste input "[URL][DOMAIN_NAME]"
type input "[URL][DOMAIN_NAME]"
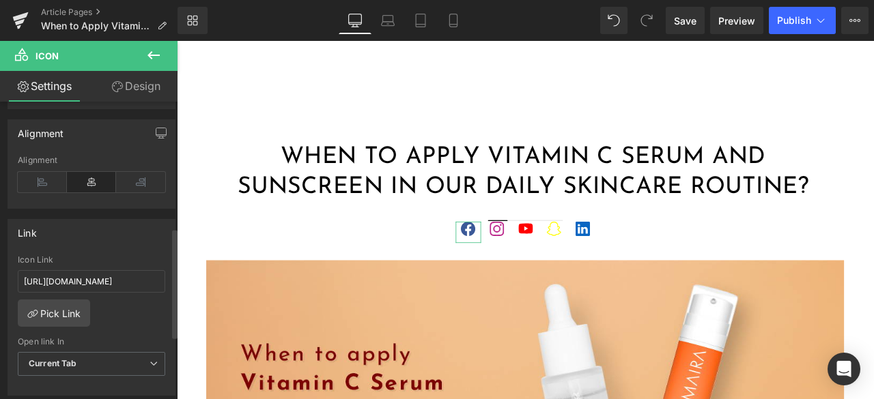
click at [156, 238] on div "Link" at bounding box center [91, 233] width 167 height 26
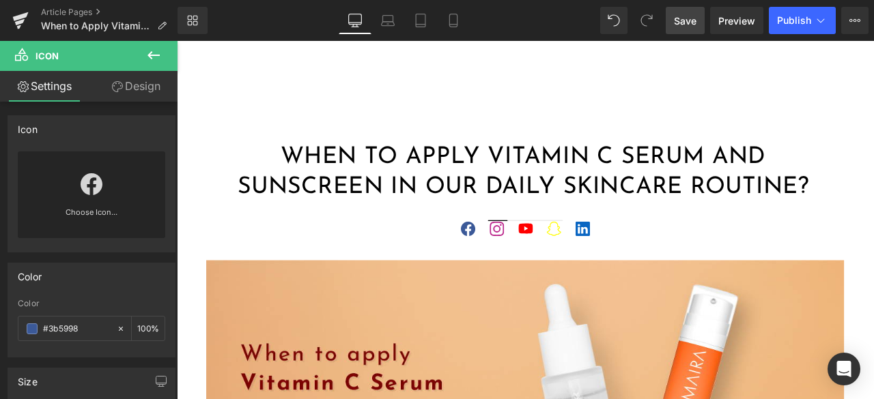
click at [688, 29] on link "Save" at bounding box center [685, 20] width 39 height 27
click at [687, 23] on span "Save" at bounding box center [685, 21] width 23 height 14
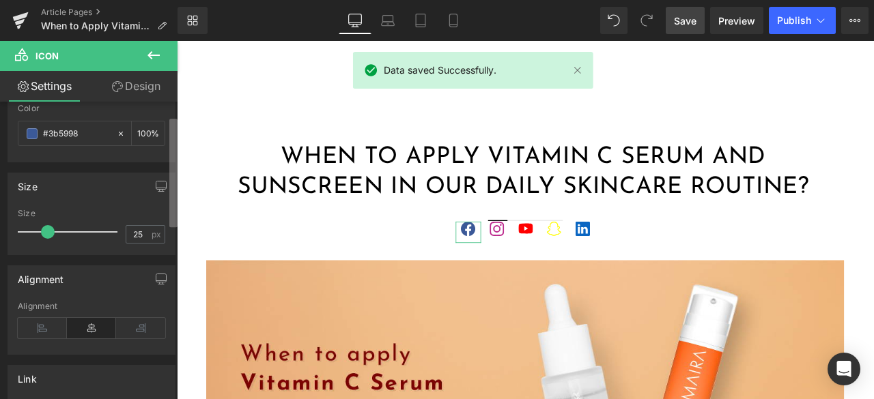
scroll to position [273, 0]
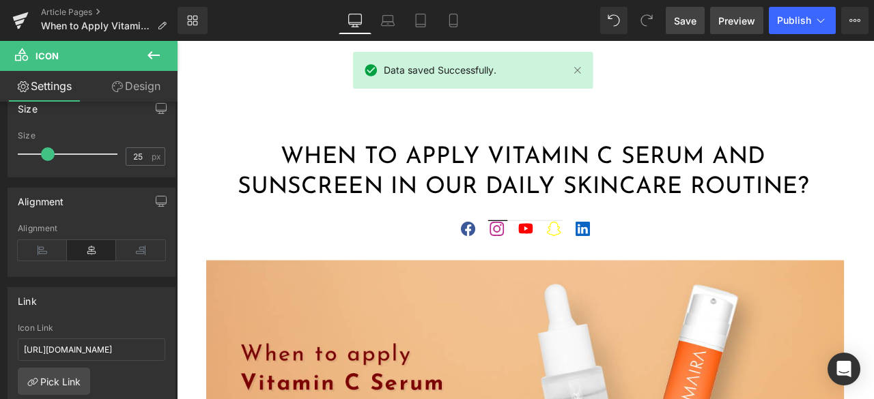
click at [724, 18] on span "Preview" at bounding box center [736, 21] width 37 height 14
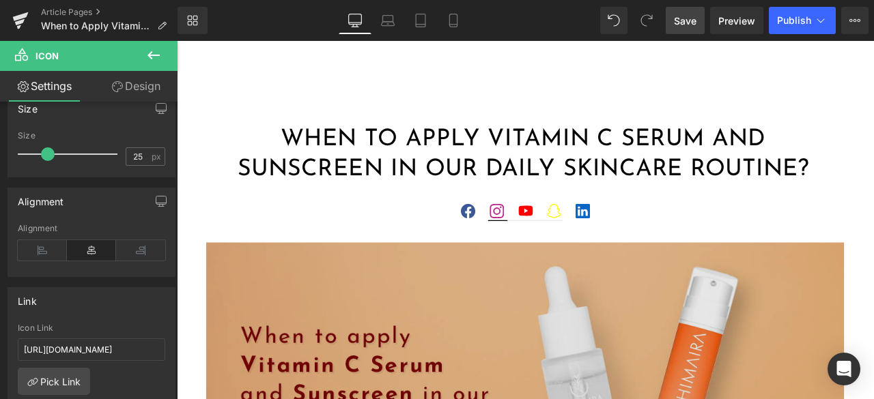
scroll to position [0, 0]
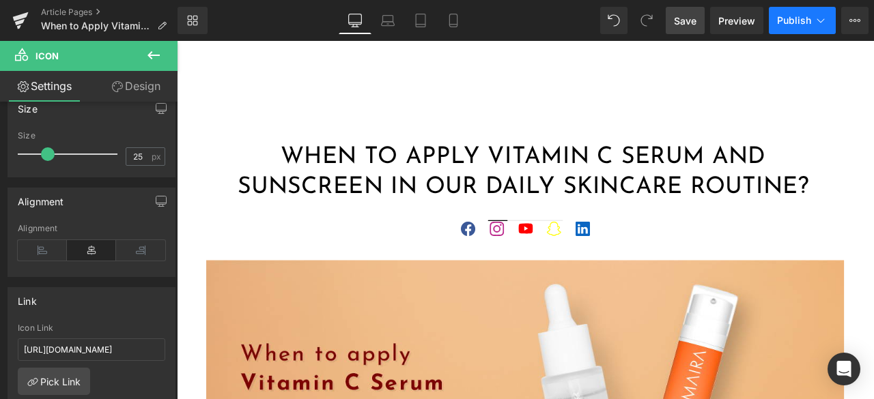
click at [784, 28] on button "Publish" at bounding box center [802, 20] width 67 height 27
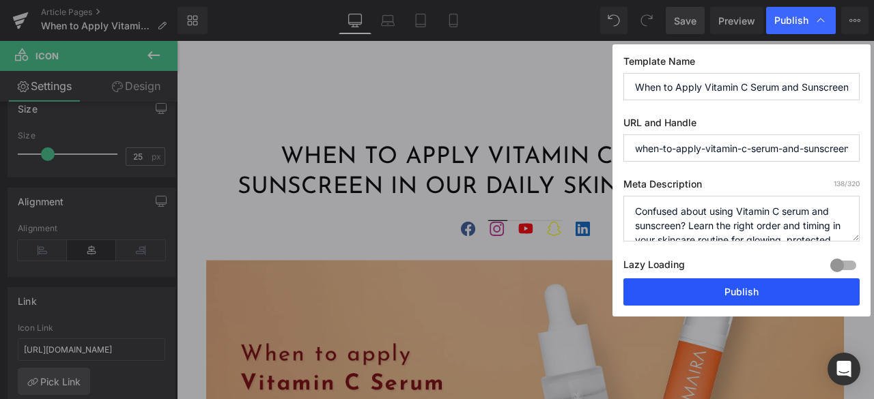
click at [699, 286] on button "Publish" at bounding box center [741, 292] width 236 height 27
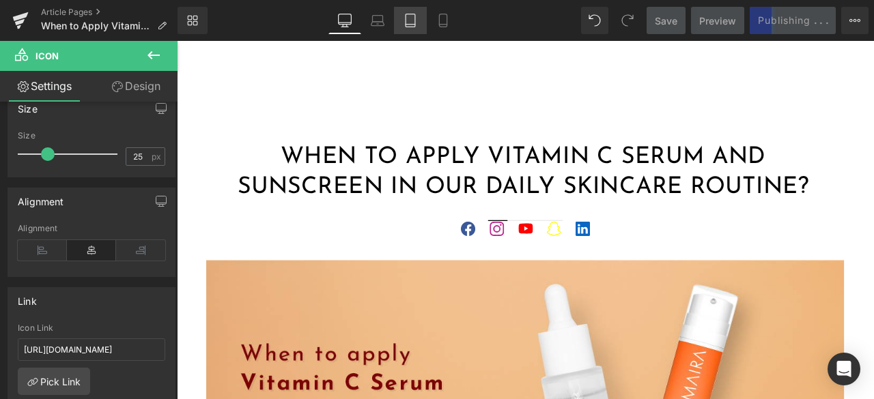
click at [416, 18] on icon at bounding box center [410, 21] width 14 height 14
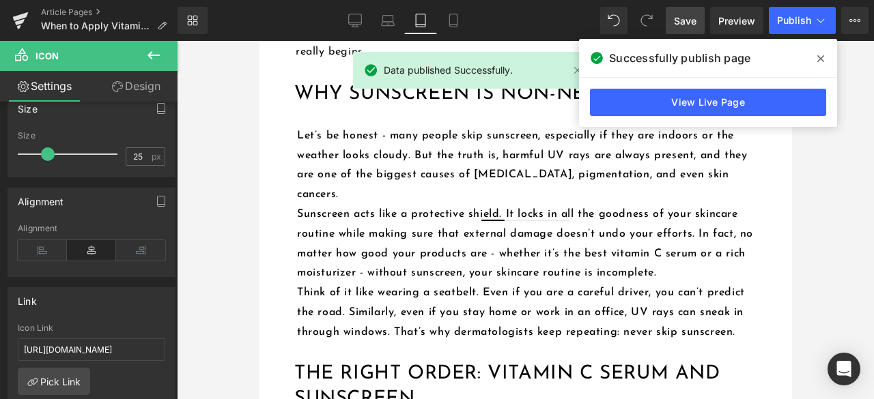
scroll to position [1161, 0]
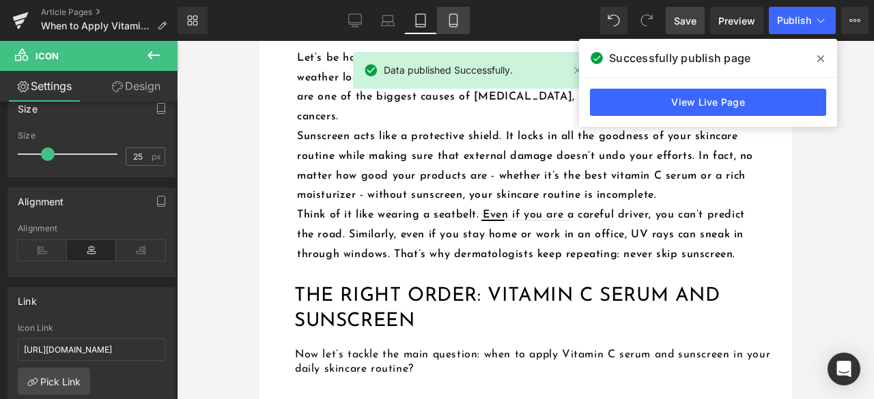
click at [459, 17] on icon at bounding box center [453, 21] width 14 height 14
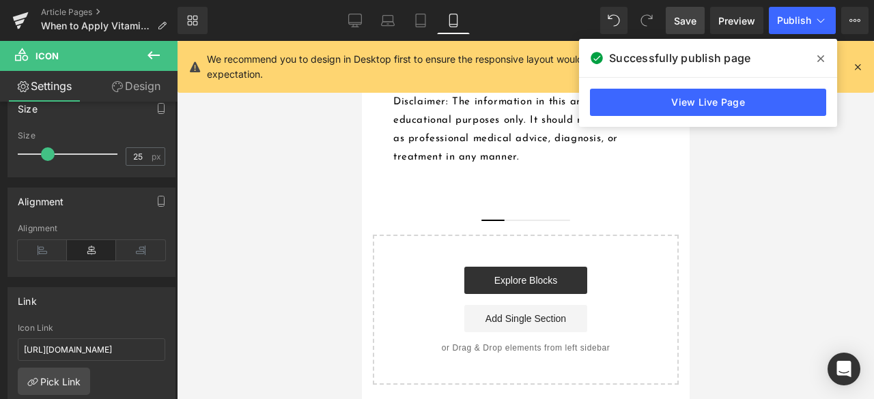
scroll to position [4233, 0]
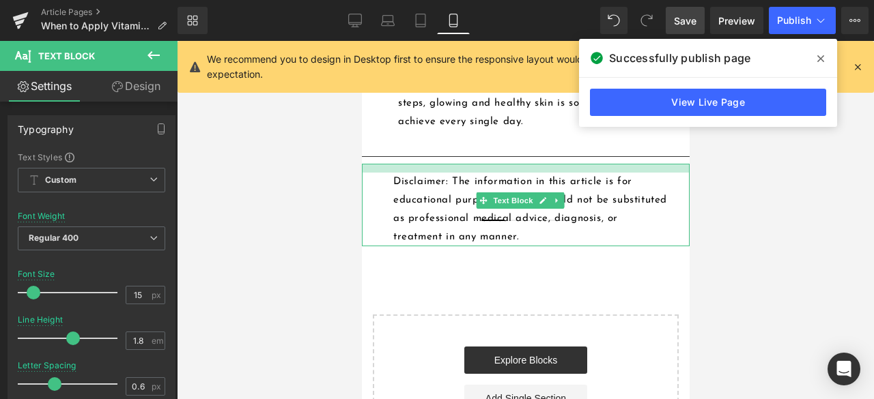
drag, startPoint x: 589, startPoint y: 279, endPoint x: 590, endPoint y: 287, distance: 8.9
click at [590, 246] on div "Disclaimer: The information in this article is for educational purposes only. I…" at bounding box center [525, 205] width 328 height 83
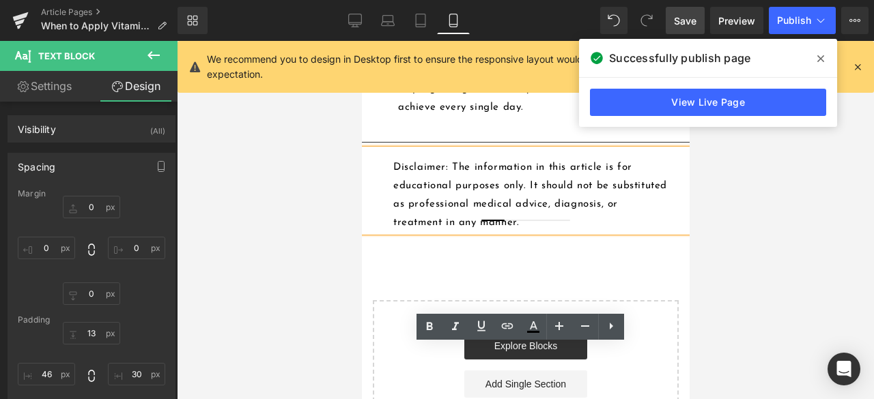
scroll to position [4164, 0]
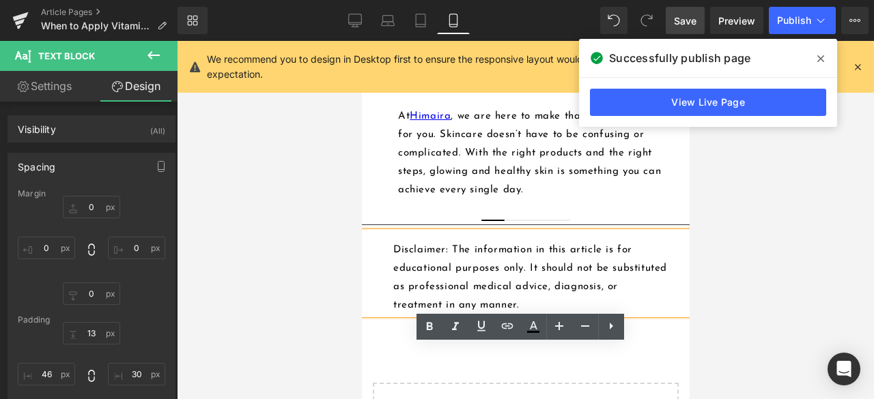
click at [639, 199] on p "At [GEOGRAPHIC_DATA] , we are here to make that journey easier for you. Skincar…" at bounding box center [531, 153] width 268 height 92
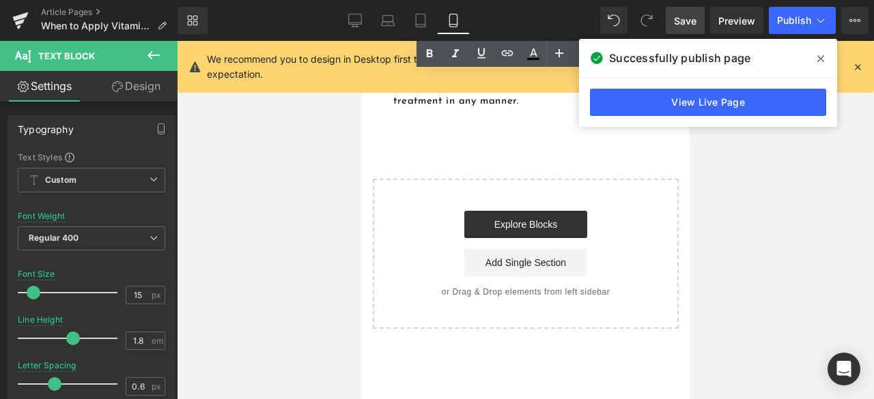
scroll to position [4369, 0]
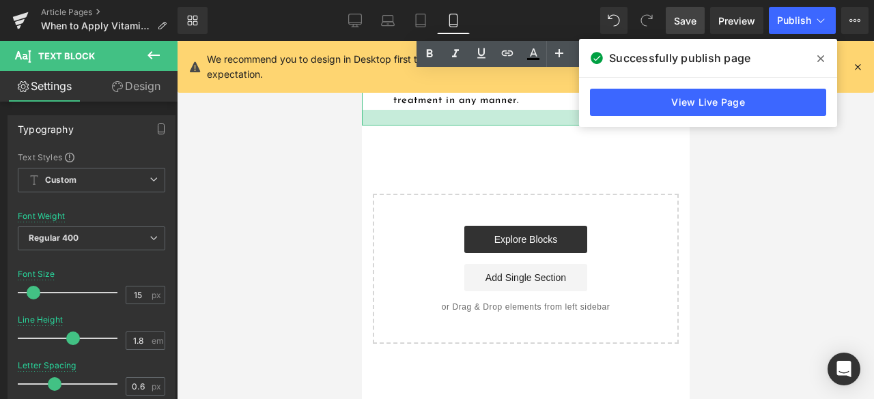
drag, startPoint x: 597, startPoint y: 221, endPoint x: 599, endPoint y: 237, distance: 15.9
click at [599, 126] on div at bounding box center [525, 118] width 328 height 16
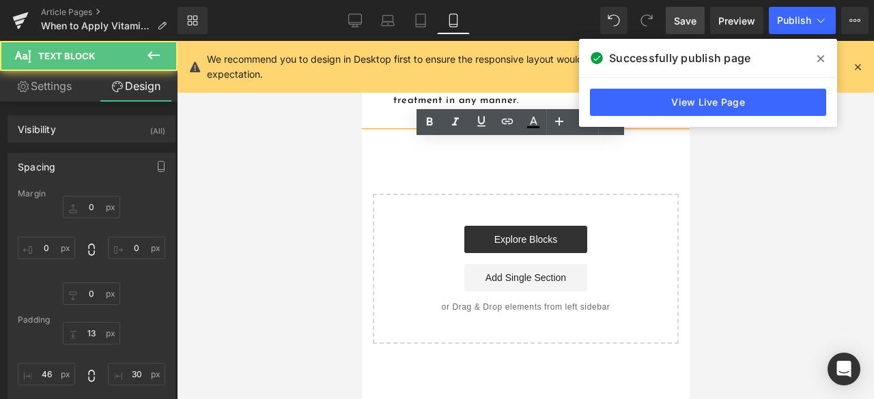
type input "0"
type input "13"
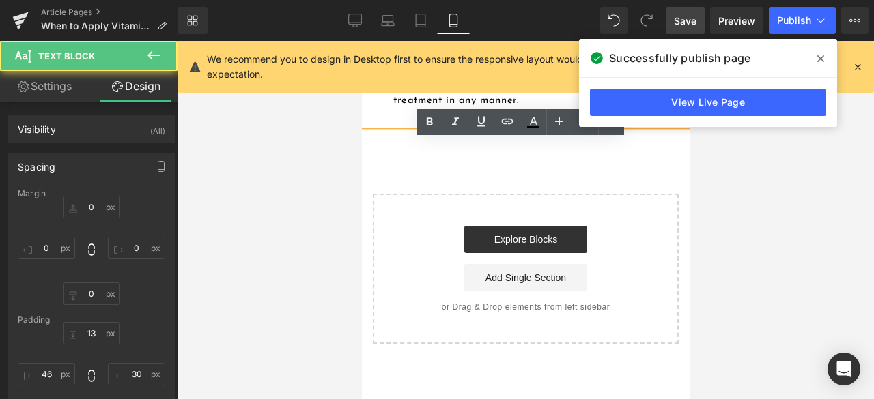
type input "30"
type input "23"
type input "46"
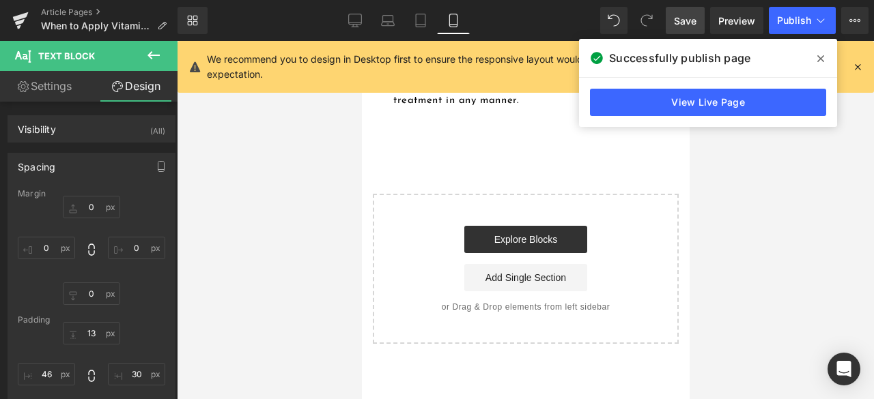
click at [679, 22] on span "Save" at bounding box center [685, 21] width 23 height 14
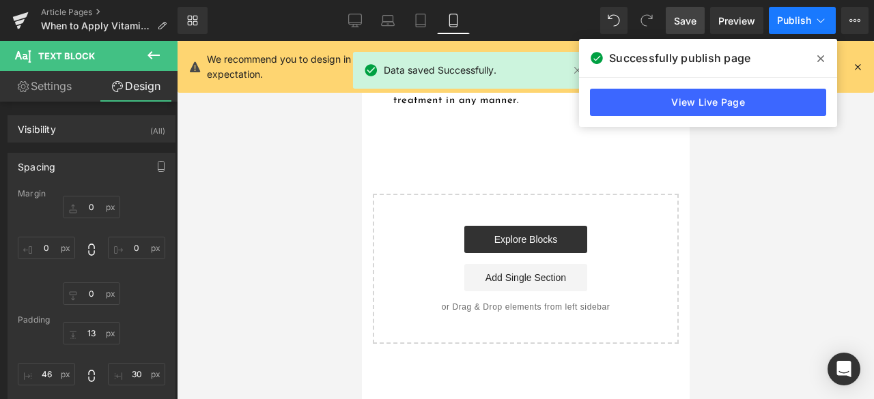
click at [782, 21] on span "Publish" at bounding box center [794, 20] width 34 height 11
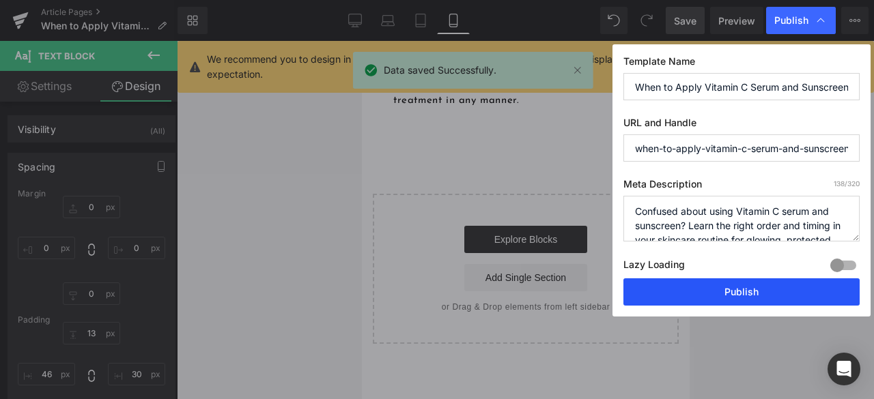
click at [727, 287] on button "Publish" at bounding box center [741, 292] width 236 height 27
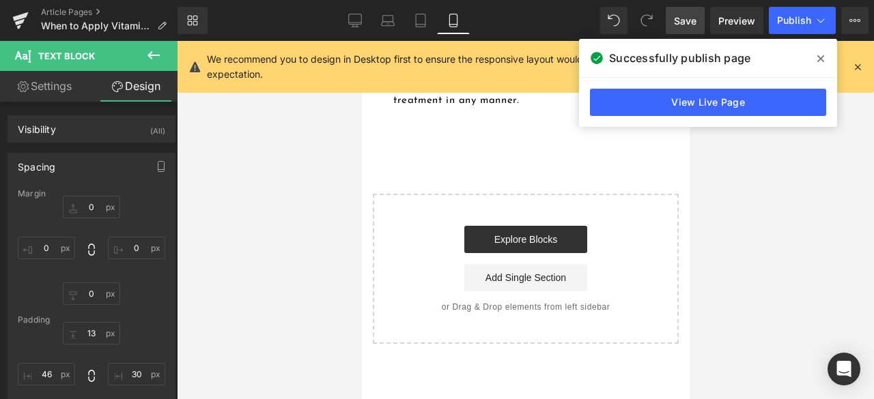
click at [789, 257] on div at bounding box center [525, 220] width 697 height 358
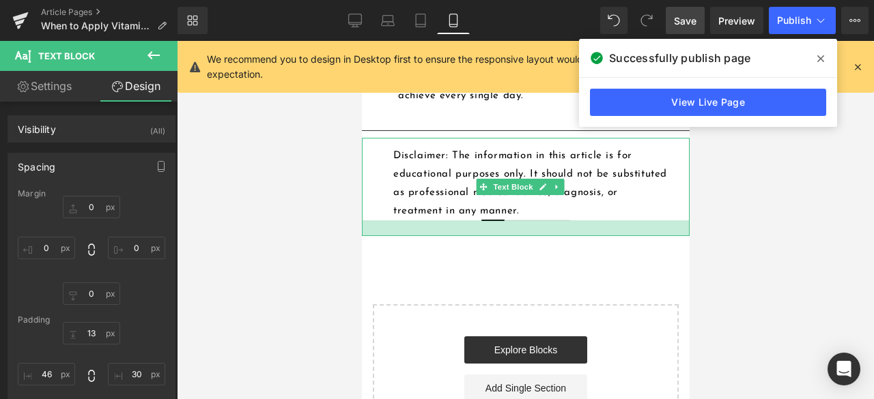
scroll to position [4096, 0]
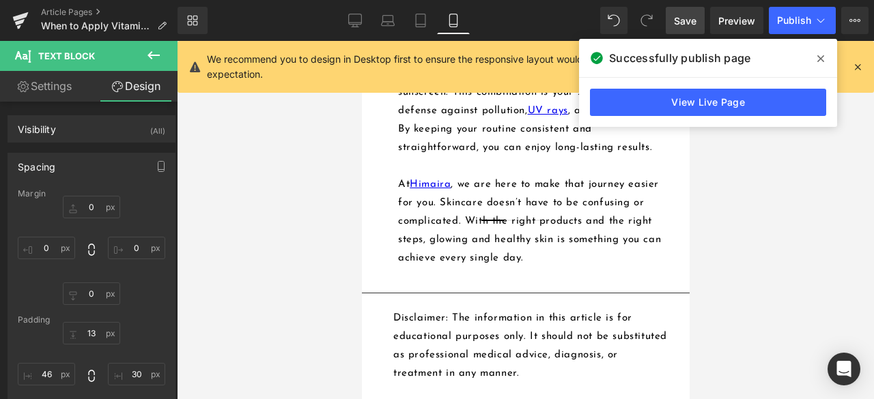
click at [822, 58] on icon at bounding box center [820, 58] width 7 height 11
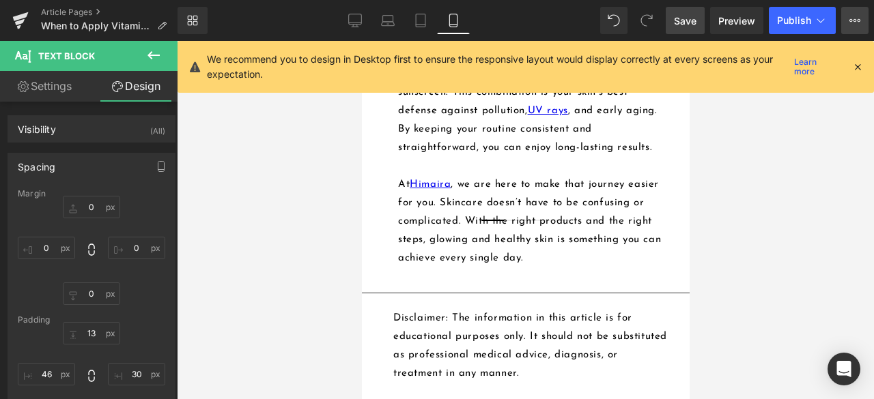
click at [855, 11] on button "View Live Page View with current Template Save Template to Library Schedule Pub…" at bounding box center [854, 20] width 27 height 27
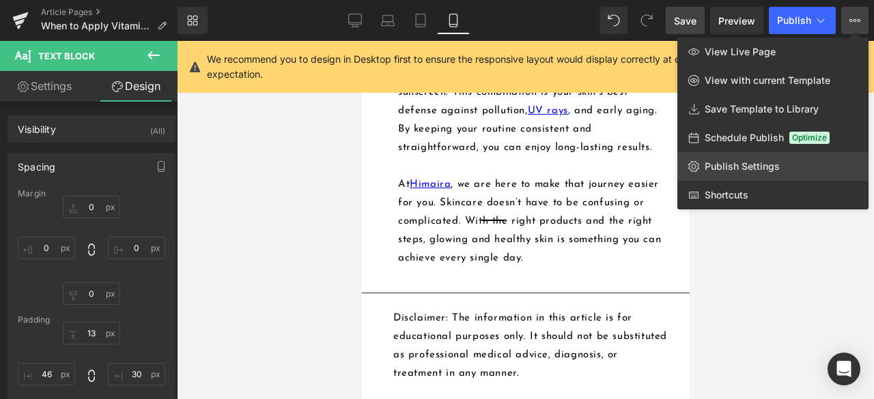
click at [711, 164] on span "Publish Settings" at bounding box center [742, 166] width 75 height 12
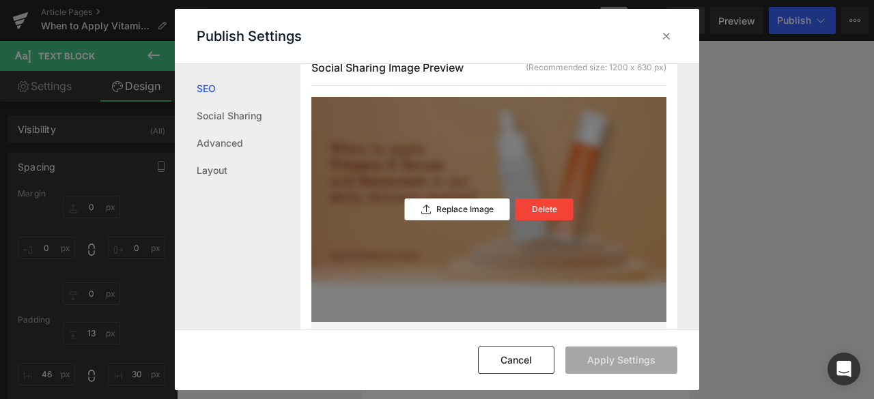
scroll to position [478, 0]
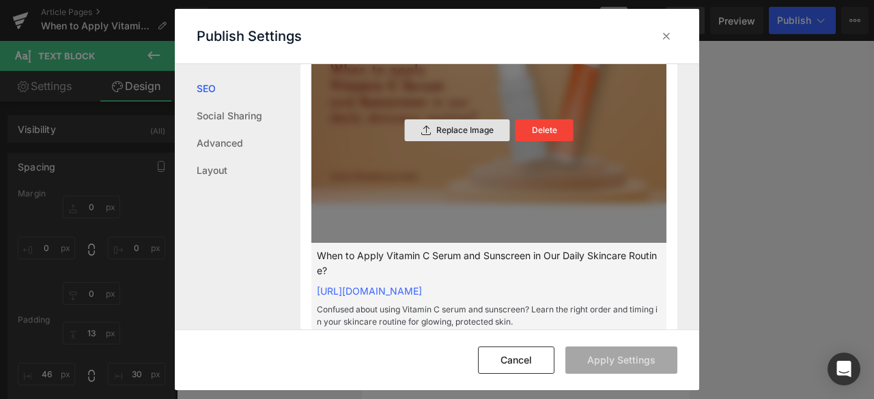
click at [453, 135] on p "Replace Image" at bounding box center [464, 131] width 57 height 10
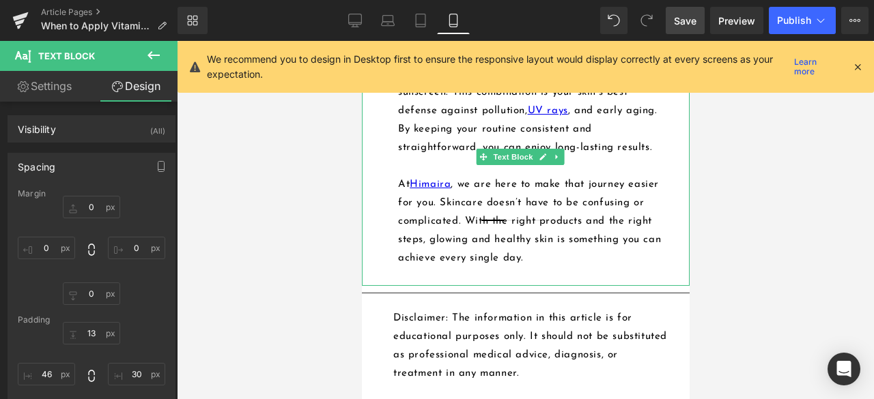
scroll to position [4233, 0]
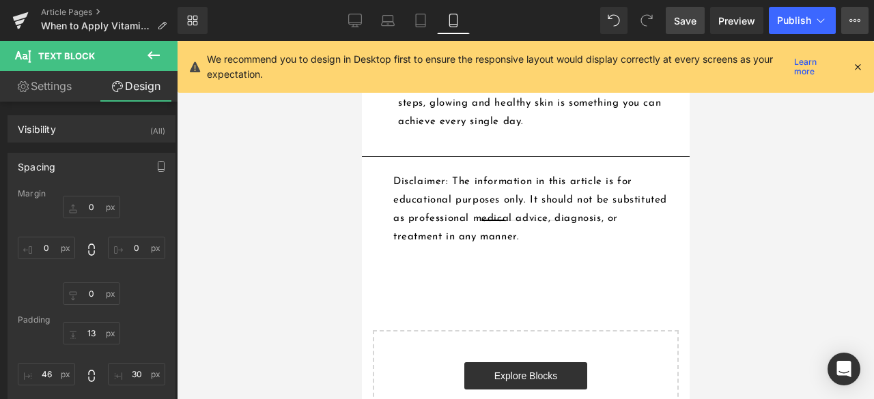
drag, startPoint x: 857, startPoint y: 15, endPoint x: 852, endPoint y: 20, distance: 7.3
click at [857, 15] on icon at bounding box center [854, 20] width 11 height 11
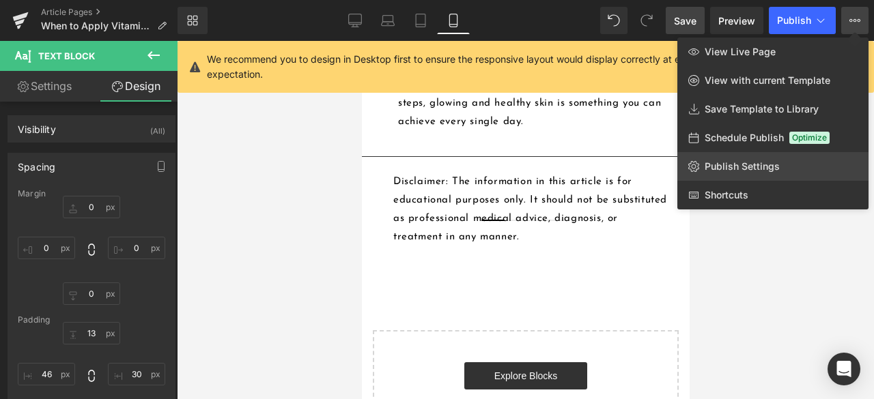
click at [725, 161] on span "Publish Settings" at bounding box center [742, 166] width 75 height 12
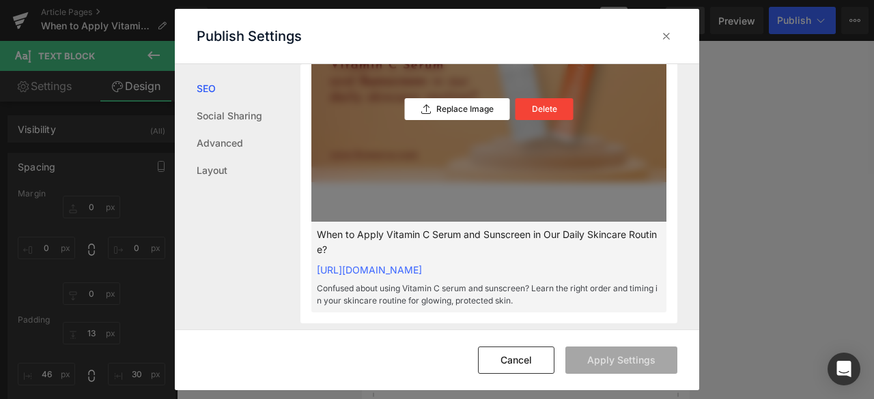
scroll to position [431, 0]
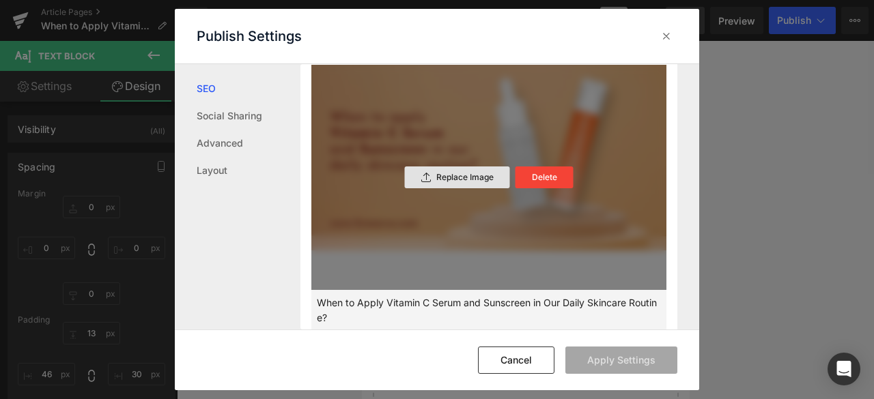
click at [436, 184] on div "Replace Image" at bounding box center [457, 178] width 105 height 22
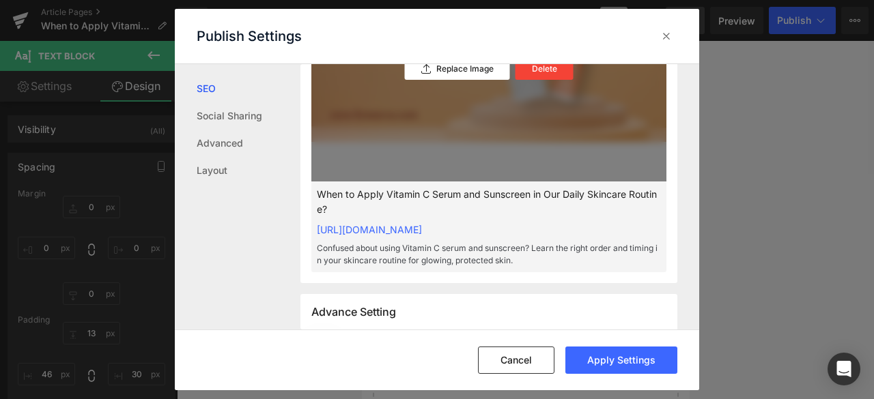
scroll to position [567, 0]
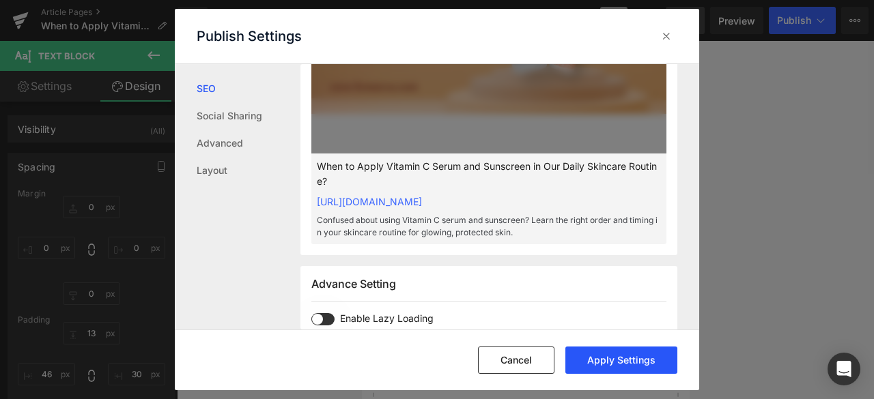
click at [609, 357] on button "Apply Settings" at bounding box center [621, 360] width 112 height 27
click at [669, 33] on icon at bounding box center [666, 36] width 14 height 14
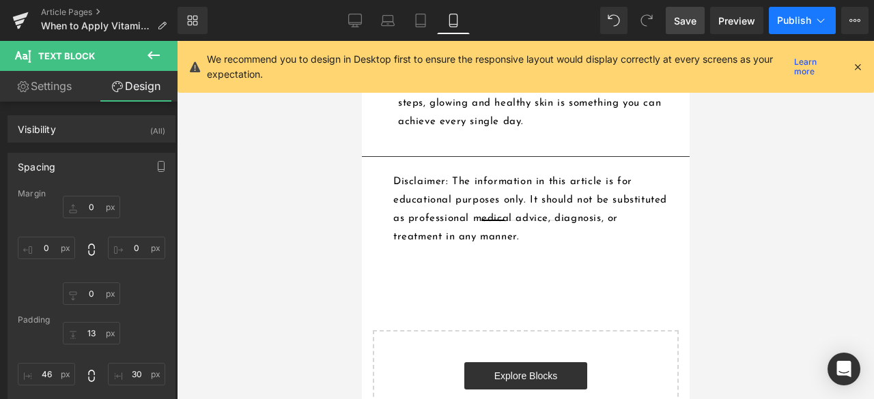
click at [788, 18] on span "Publish" at bounding box center [794, 20] width 34 height 11
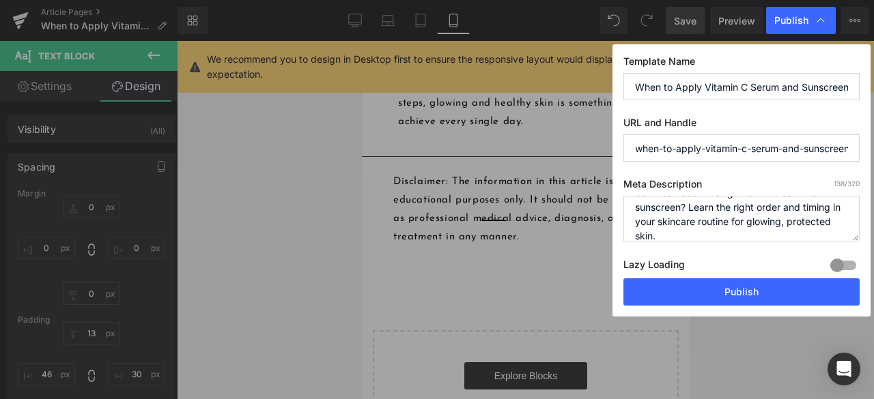
scroll to position [29, 0]
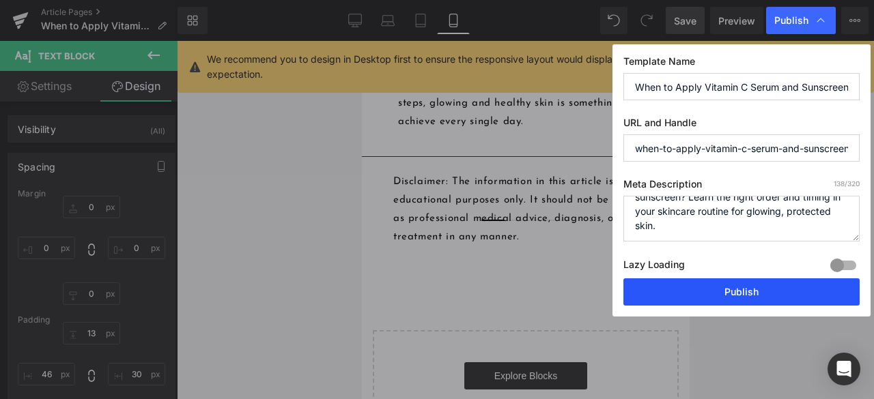
click at [672, 301] on button "Publish" at bounding box center [741, 292] width 236 height 27
